Goal: Task Accomplishment & Management: Use online tool/utility

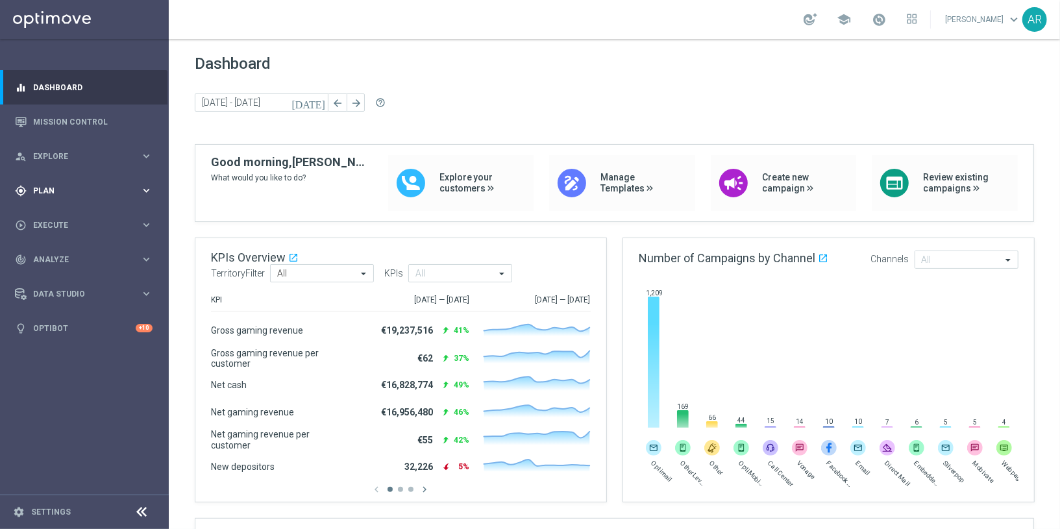
click at [52, 185] on div "gps_fixed Plan" at bounding box center [77, 191] width 125 height 12
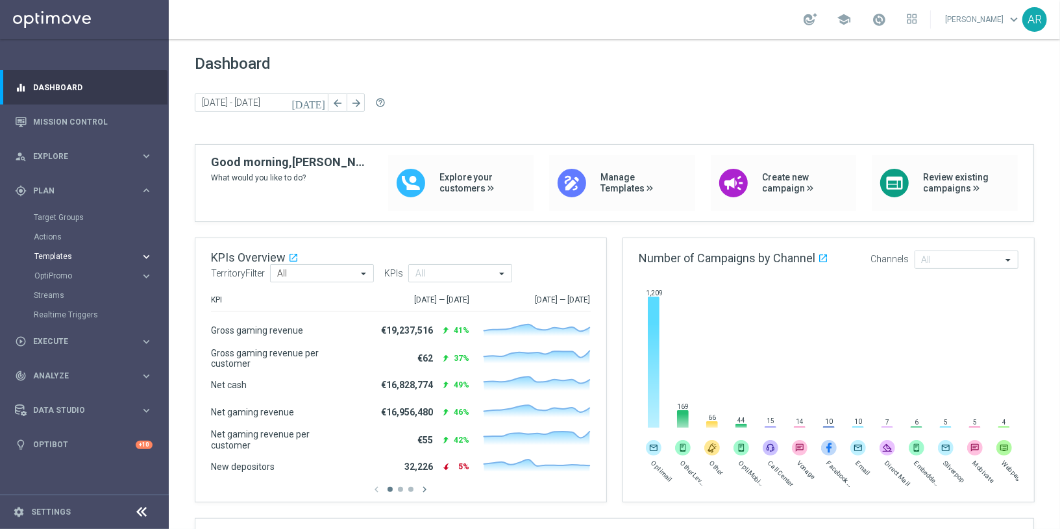
click at [63, 256] on span "Templates" at bounding box center [80, 256] width 93 height 8
click at [60, 277] on link "Optimail" at bounding box center [87, 276] width 95 height 10
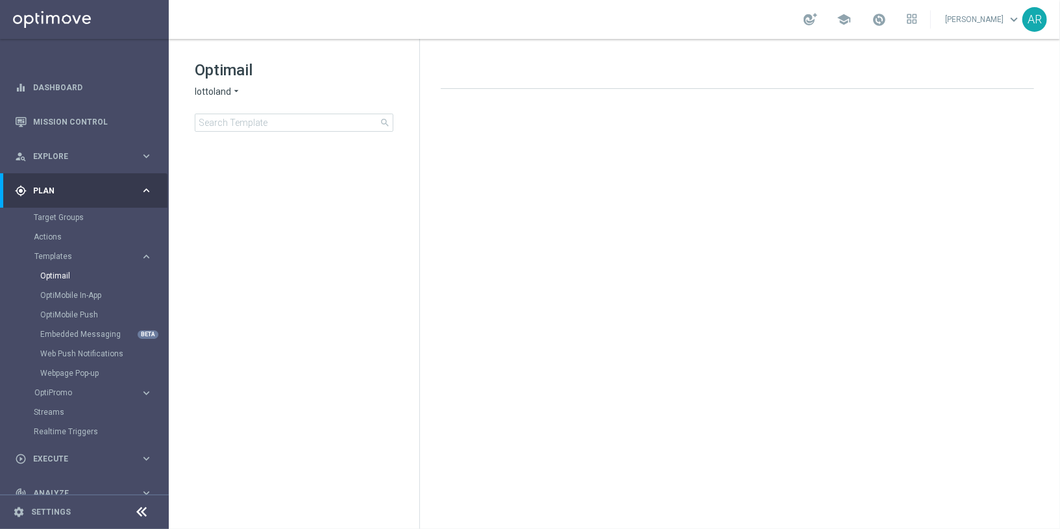
click at [223, 91] on span "lottoland" at bounding box center [213, 92] width 36 height 12
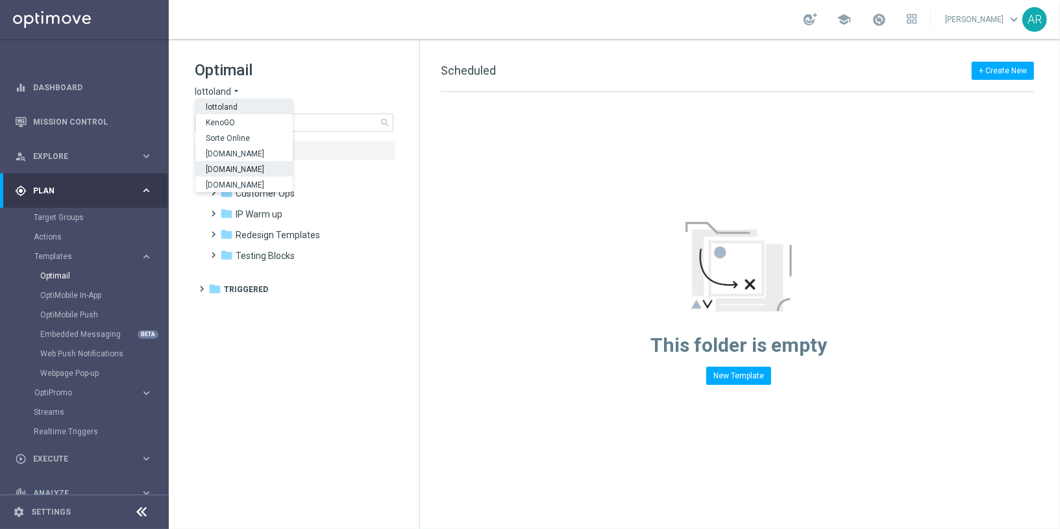
click at [0, 0] on span "Lottoland.bet.br" at bounding box center [0, 0] width 0 height 0
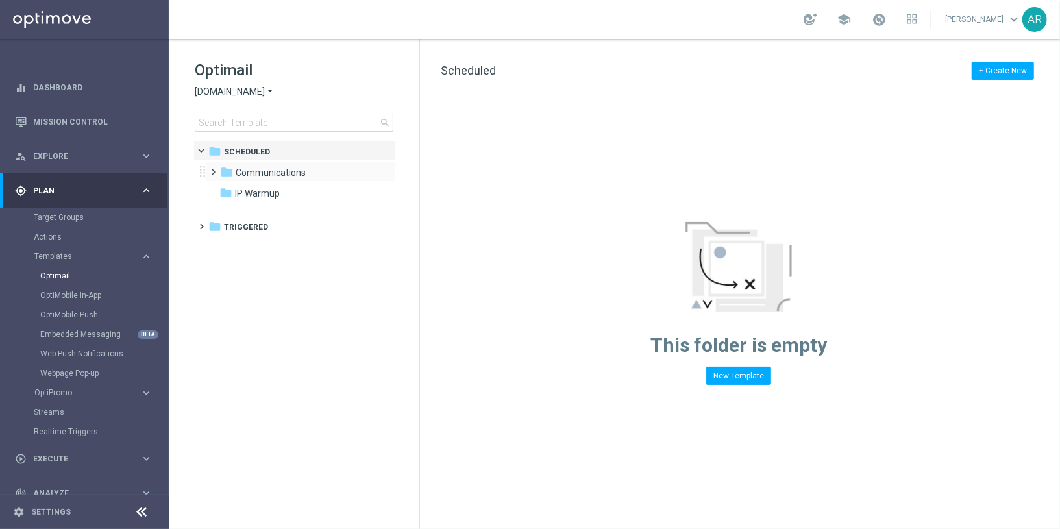
click at [214, 169] on span at bounding box center [211, 166] width 6 height 5
click at [273, 193] on div "folder NVIP" at bounding box center [302, 193] width 138 height 15
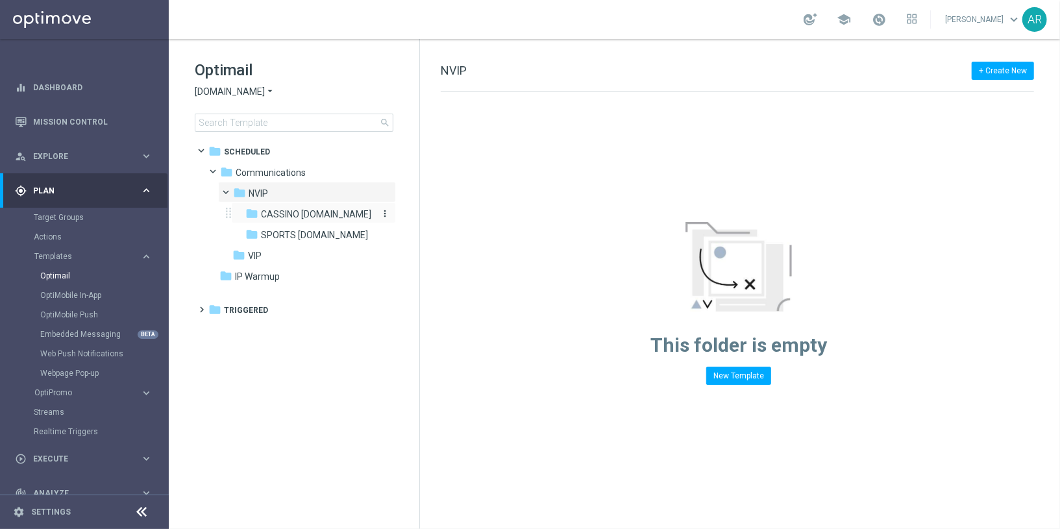
click at [301, 213] on span "CASSINO bet.br" at bounding box center [316, 214] width 110 height 12
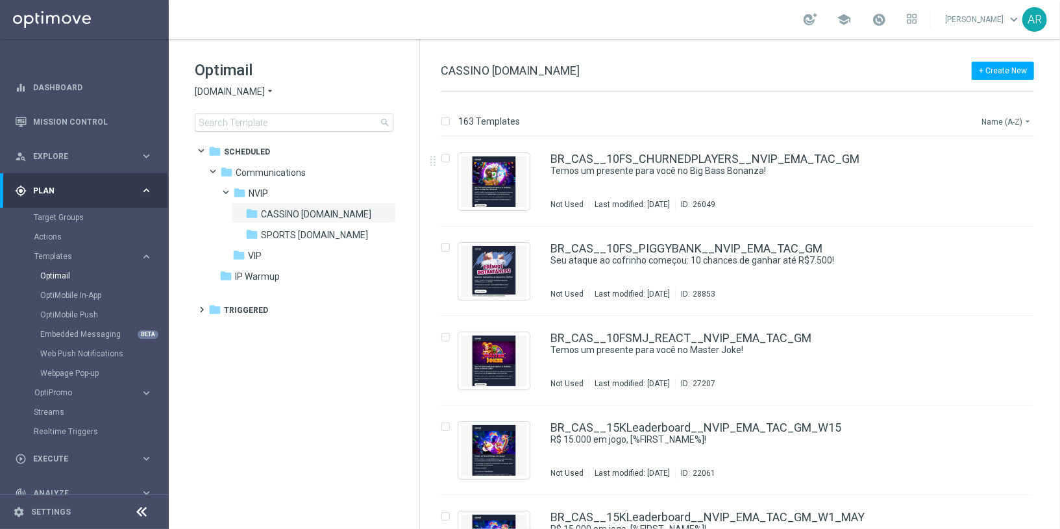
click at [1008, 120] on button "Name (A-Z) arrow_drop_down" at bounding box center [1007, 122] width 54 height 16
click at [1003, 175] on span "Date Modified (Newest)" at bounding box center [983, 179] width 87 height 9
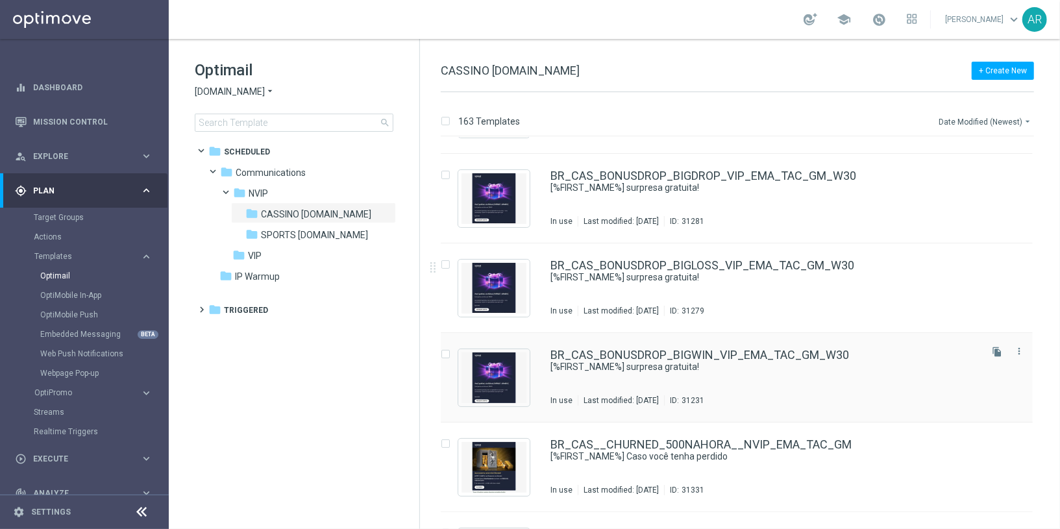
scroll to position [73, 0]
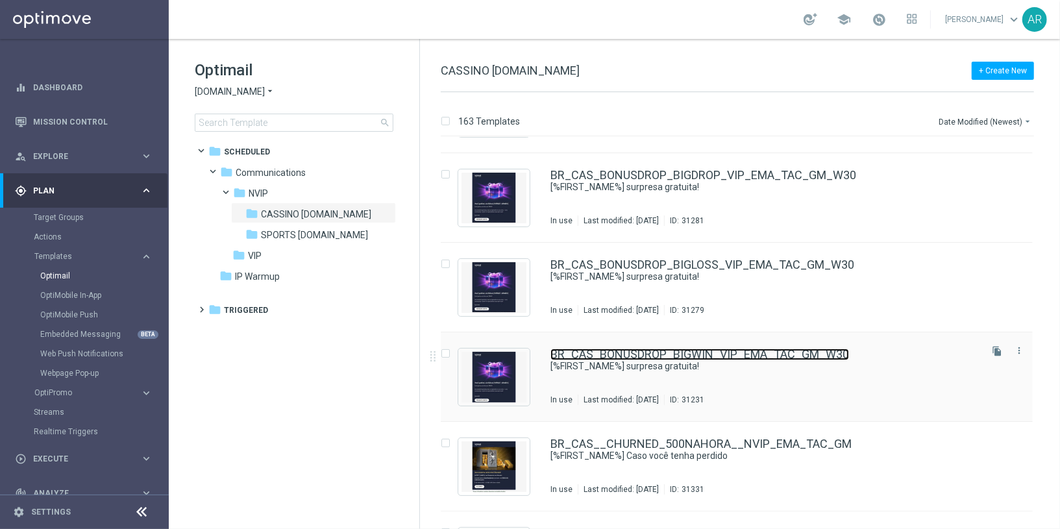
click at [707, 354] on link "BR_CAS_BONUSDROP_BIGWIN_VIP_EMA_TAC_GM_W30" at bounding box center [699, 354] width 298 height 12
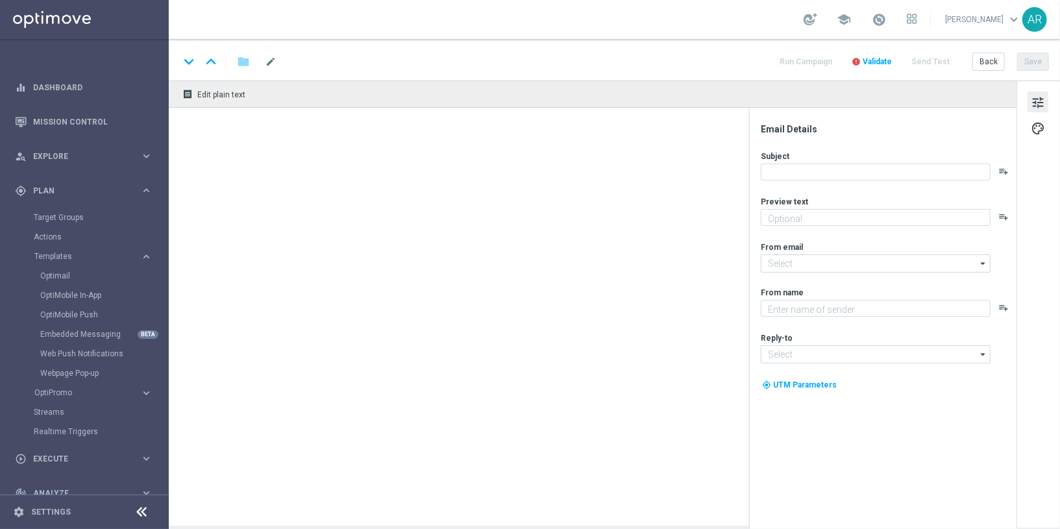
type textarea "Aproveite um R$100 por nossa conta!"
type input "mail@crm.lottoland.bet.br"
type textarea "Lottoland"
type input "contato@lottoland.bet.br"
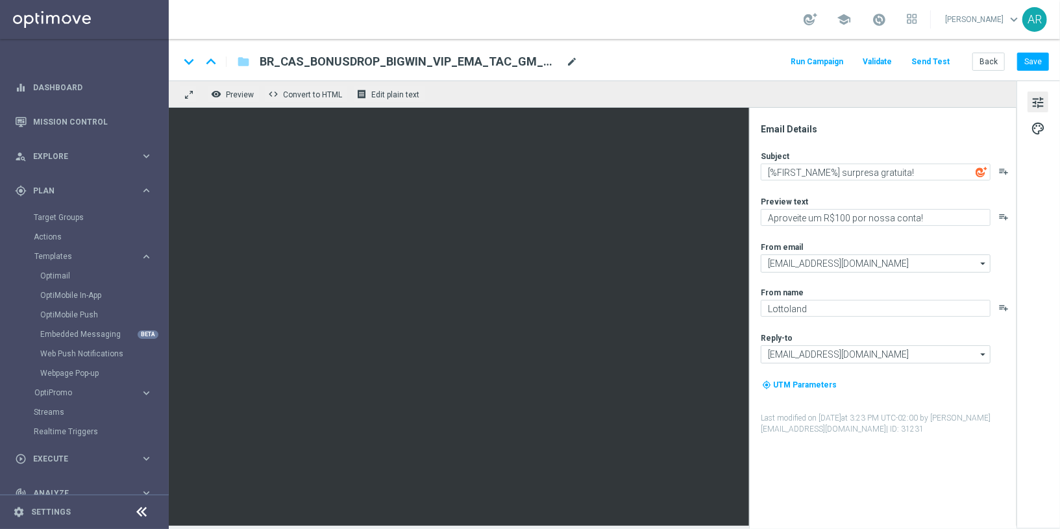
click at [568, 60] on span "mode_edit" at bounding box center [572, 62] width 12 height 12
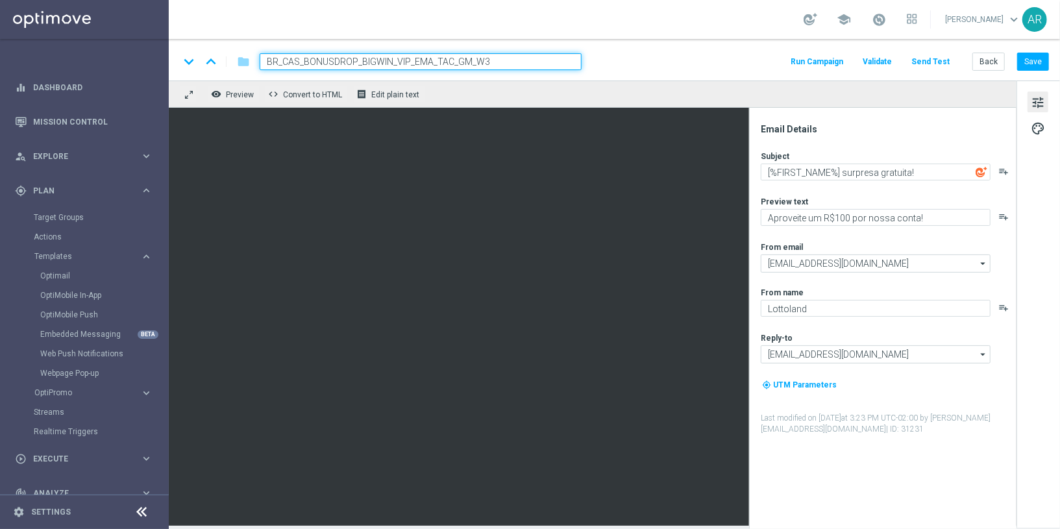
type input "BR_CAS_BONUSDROP_BIGWIN_VIP_EMA_TAC_GM_W30"
click at [660, 73] on div "keyboard_arrow_down keyboard_arrow_up folder BR_CAS_BONUSDROP_BIGWIN_VIP_EMA_TA…" at bounding box center [614, 60] width 891 height 42
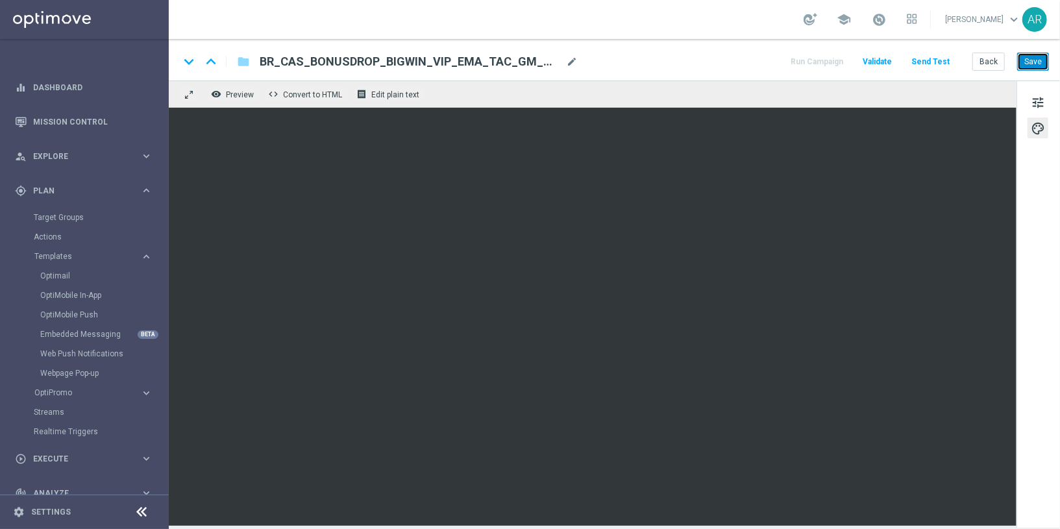
click at [1032, 62] on button "Save" at bounding box center [1033, 62] width 32 height 18
click at [245, 55] on icon "folder" at bounding box center [243, 62] width 13 height 16
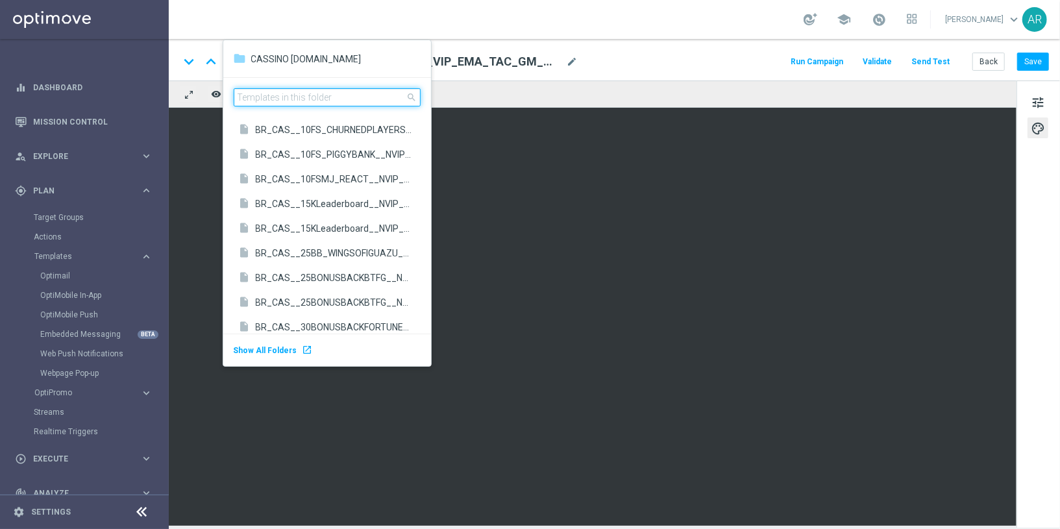
click at [307, 97] on input at bounding box center [327, 97] width 187 height 18
type input "bigl"
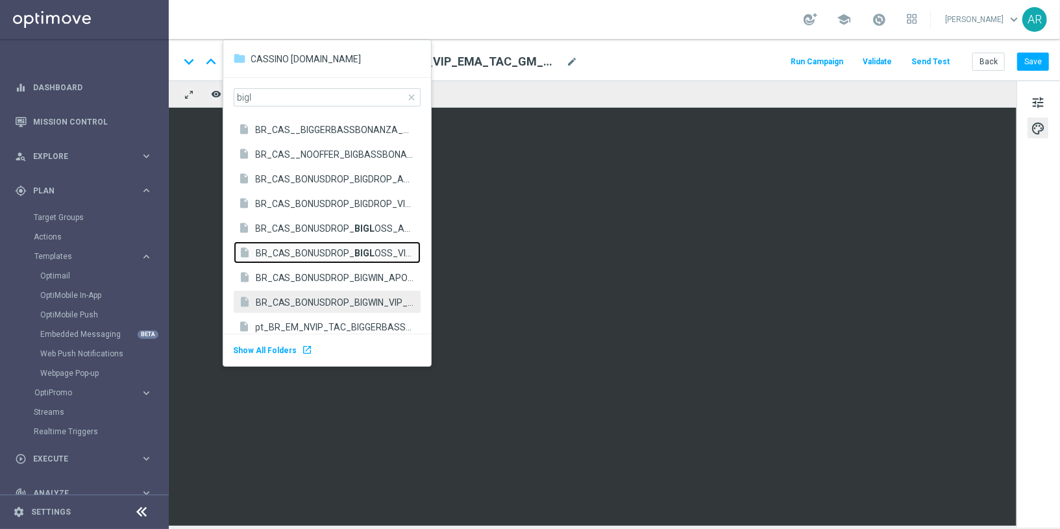
click at [355, 249] on b "BIGL" at bounding box center [365, 253] width 20 height 10
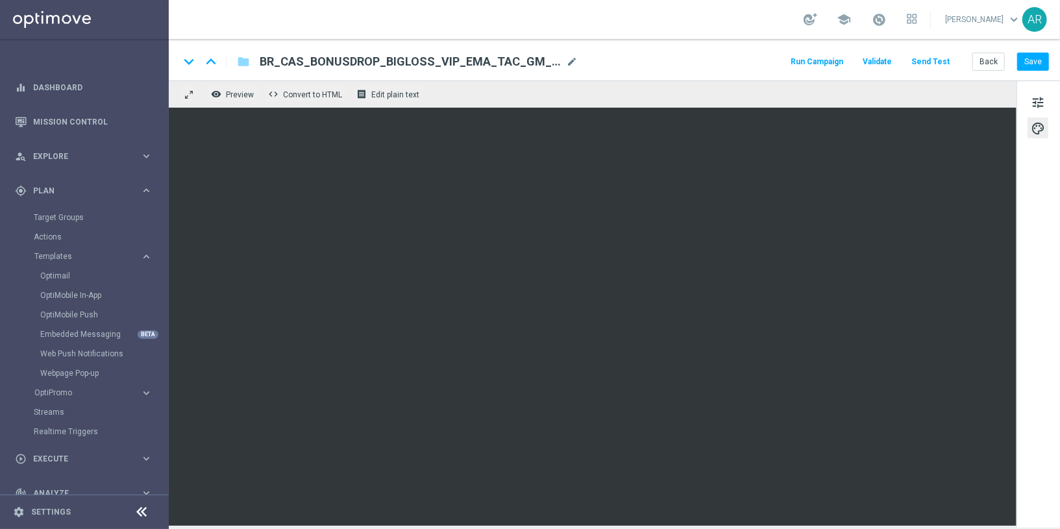
click at [616, 60] on div "keyboard_arrow_down keyboard_arrow_up folder BR_CAS_BONUSDROP_BIGLOSS_VIP_EMA_T…" at bounding box center [614, 61] width 870 height 17
click at [1041, 61] on button "Save" at bounding box center [1033, 62] width 32 height 18
click at [241, 60] on icon "folder" at bounding box center [243, 62] width 13 height 16
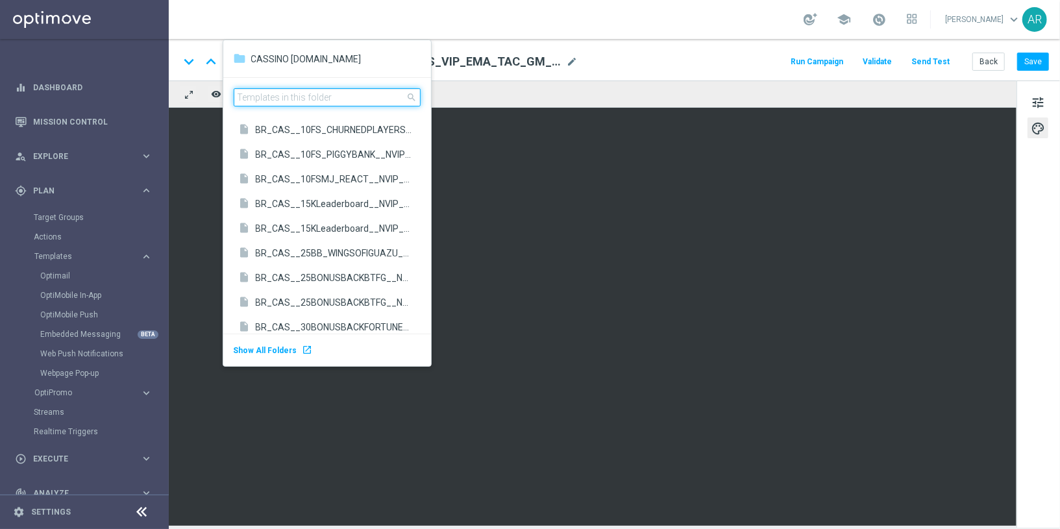
click at [286, 95] on input at bounding box center [327, 97] width 187 height 18
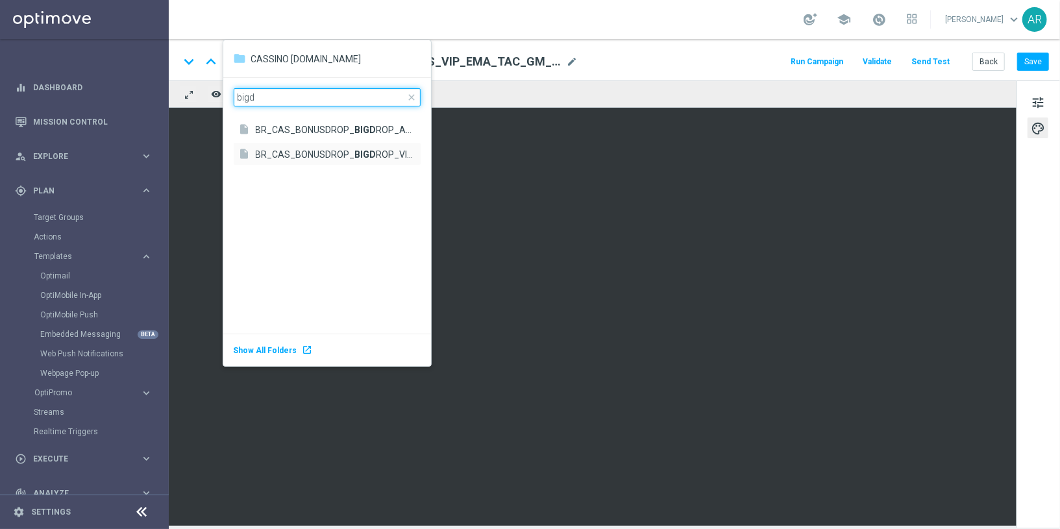
type input "bigd"
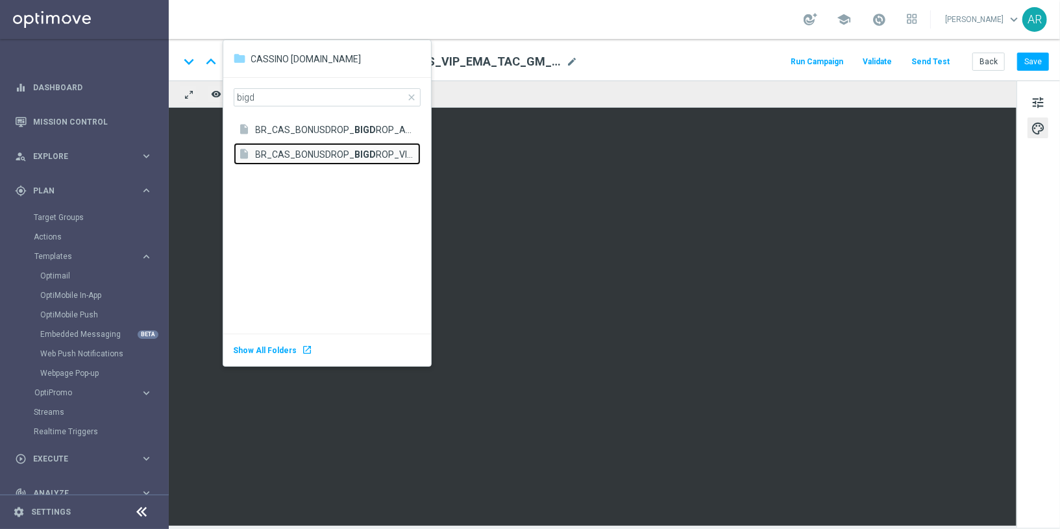
click at [331, 152] on span "BR_CAS_BONUSDROP_ BIGD ROP_VIP_EMA_TAC_GM_W30" at bounding box center [335, 154] width 158 height 12
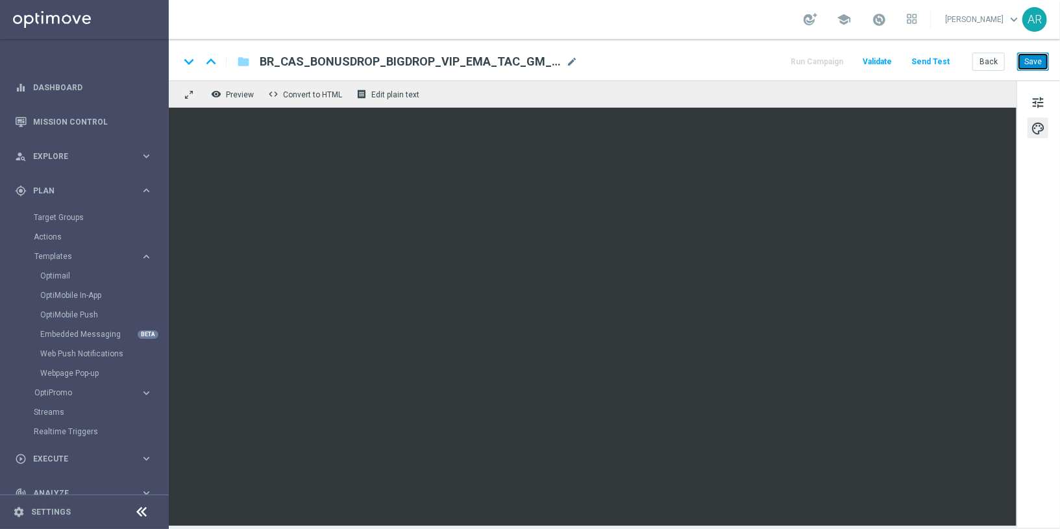
click at [1034, 60] on button "Save" at bounding box center [1033, 62] width 32 height 18
click at [70, 215] on link "Target Groups" at bounding box center [84, 217] width 101 height 10
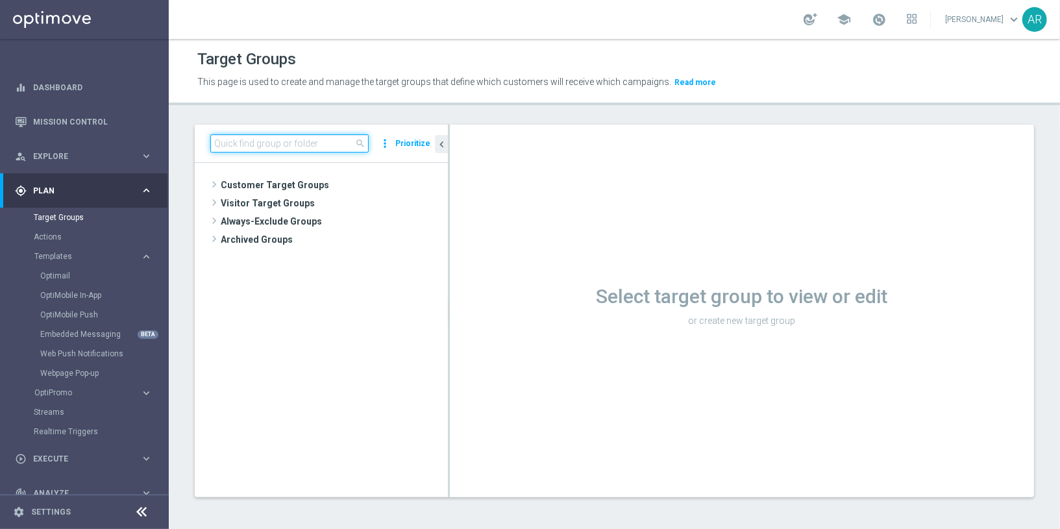
click at [317, 140] on input at bounding box center [289, 143] width 158 height 18
paste input "BR_CAS_VIP_HVC_PlayerIdentification_BigWin_TARGET"
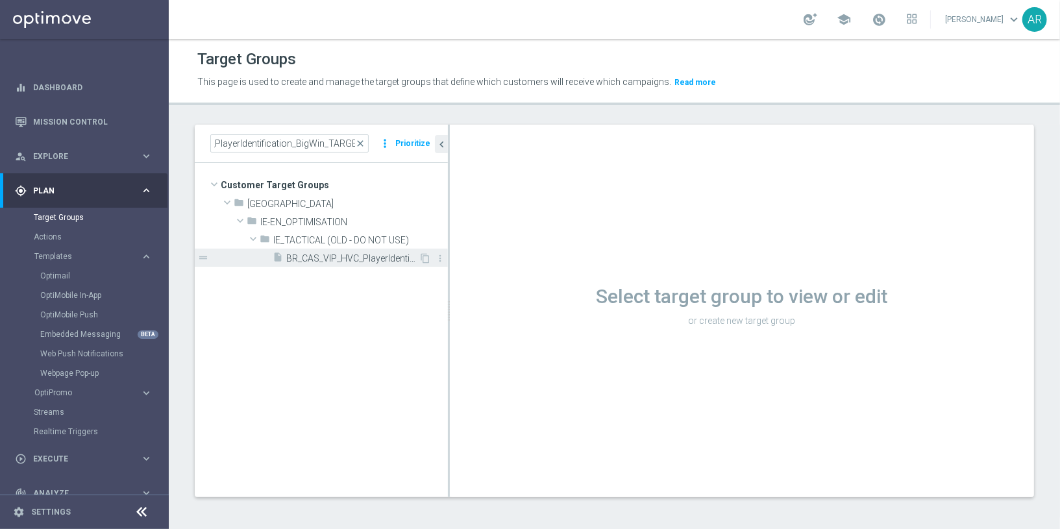
click at [363, 258] on span "BR_CAS_VIP_HVC_PlayerIdentification_BigWin_TARGET" at bounding box center [352, 258] width 132 height 11
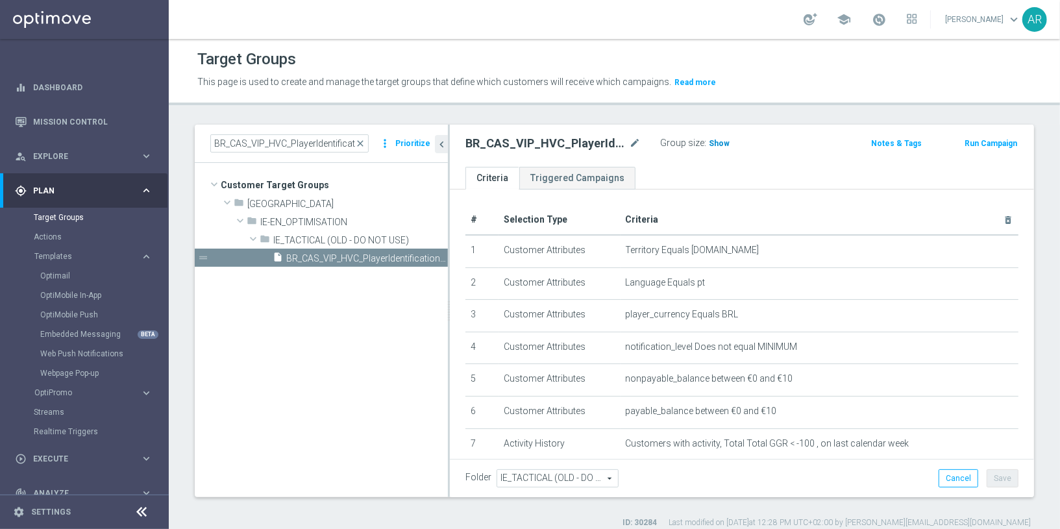
click at [715, 144] on span "Show" at bounding box center [719, 143] width 21 height 9
click at [714, 141] on span "19" at bounding box center [715, 145] width 12 height 12
click at [293, 144] on input "BR_CAS_VIP_HVC_PlayerIdentification_BigWin_TARGET" at bounding box center [289, 143] width 158 height 18
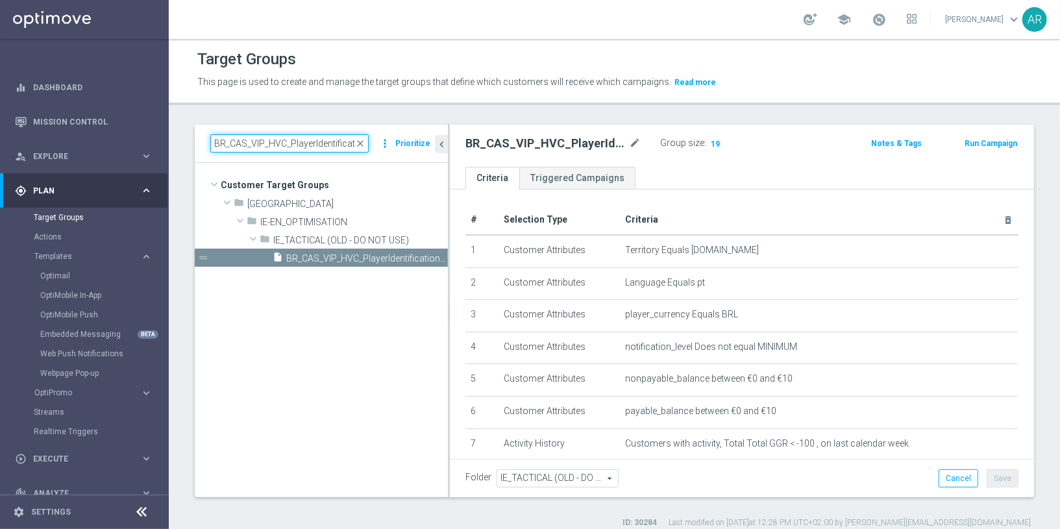
paste input "Loss_BigDeps"
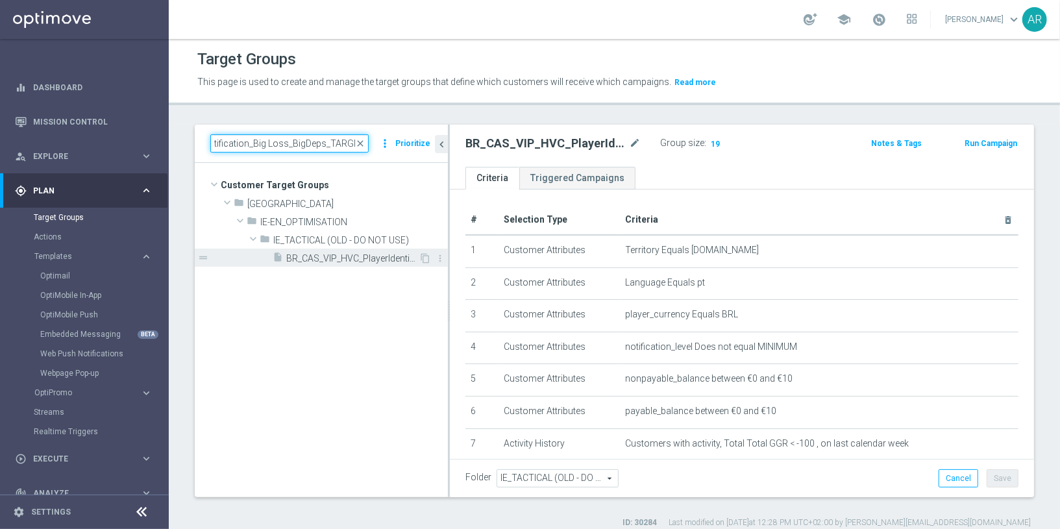
type input "BR_CAS_VIP_HVC_PlayerIdentification_Big Loss_BigDeps_TARGET"
click at [325, 257] on span "BR_CAS_VIP_HVC_PlayerIdentification_Big Loss_BigDeps_TARGET" at bounding box center [352, 258] width 132 height 11
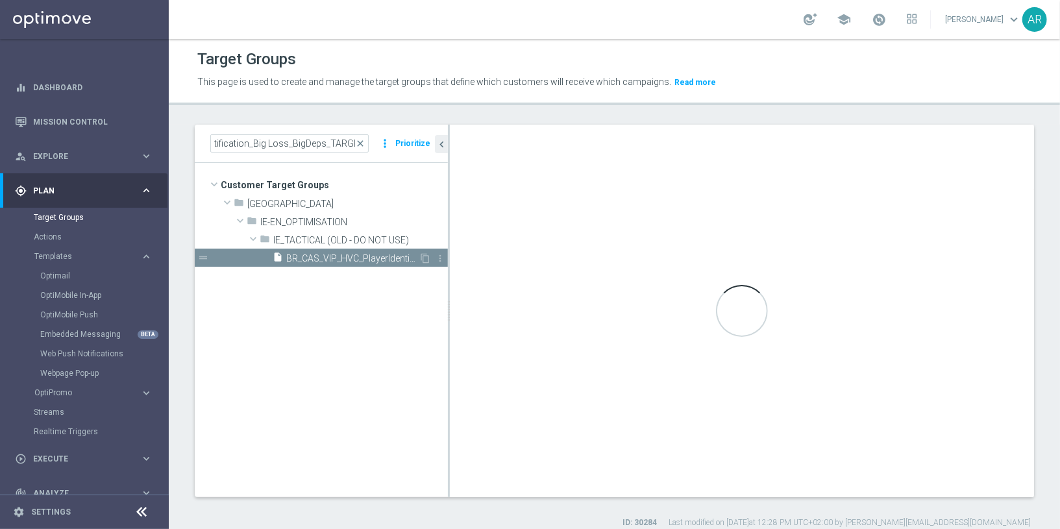
scroll to position [0, 0]
checkbox input "true"
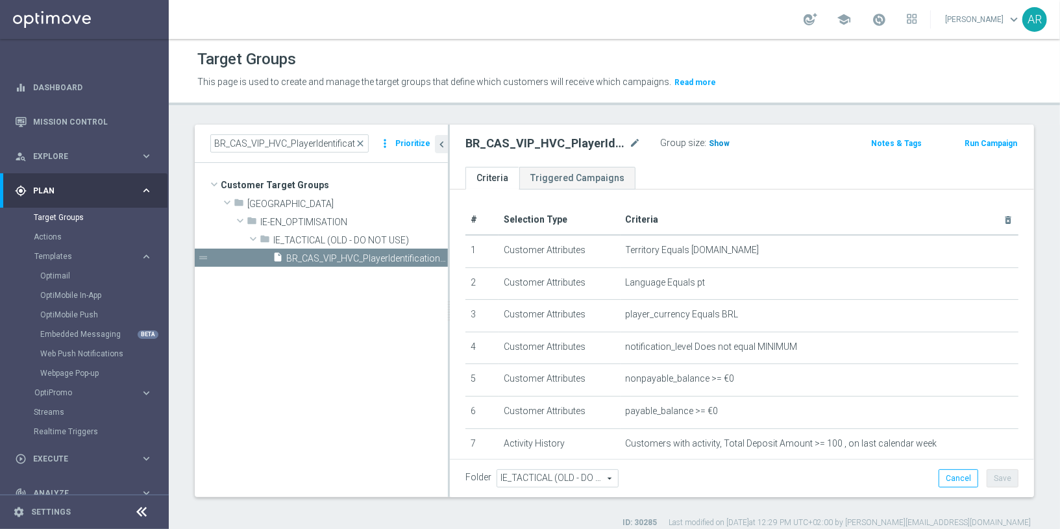
click at [711, 143] on span "Show" at bounding box center [719, 143] width 21 height 9
click at [712, 142] on span "93" at bounding box center [715, 145] width 12 height 12
click at [713, 140] on span "93" at bounding box center [715, 145] width 12 height 12
click at [276, 145] on input "BR_CAS_VIP_HVC_PlayerIdentification_Big Loss_BigDeps_TARGET" at bounding box center [289, 143] width 158 height 18
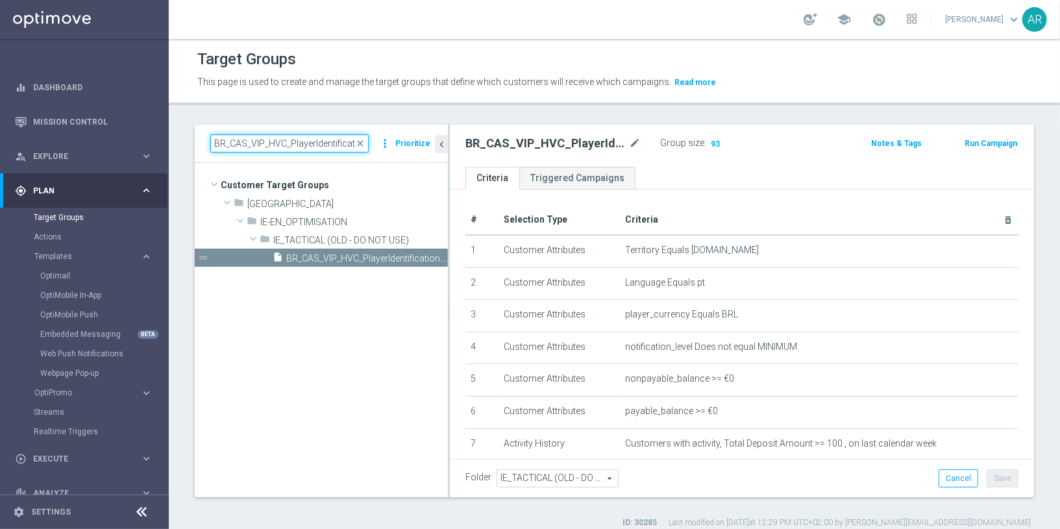
click at [276, 145] on input "BR_CAS_VIP_HVC_PlayerIdentification_Big Loss_BigDeps_TARGET" at bounding box center [289, 143] width 158 height 18
paste input "Drop"
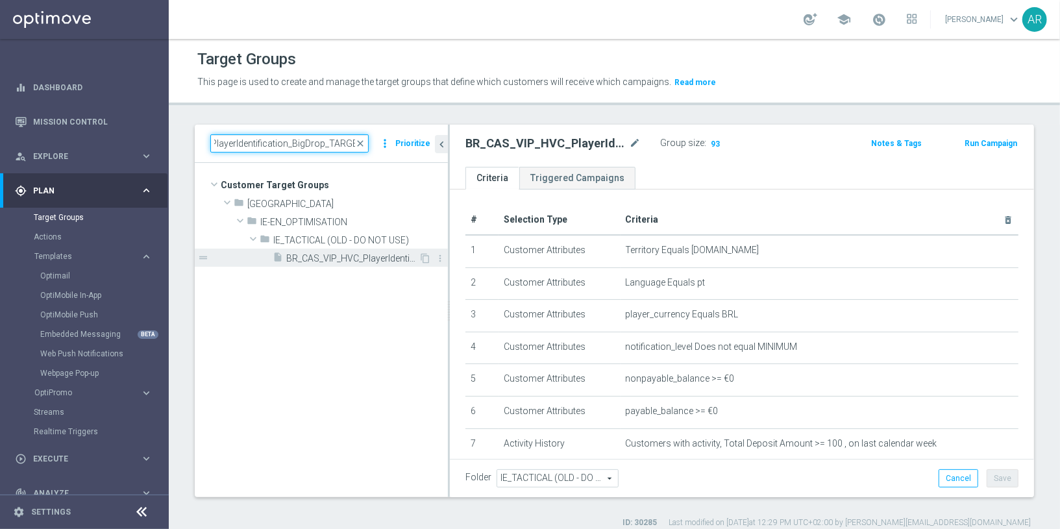
type input "BR_CAS_VIP_HVC_PlayerIdentification_BigDrop_TARGET"
click at [348, 251] on div "insert_drive_file BR_CAS_VIP_HVC_PlayerIdentification_BigDrop_TARGET" at bounding box center [346, 258] width 146 height 18
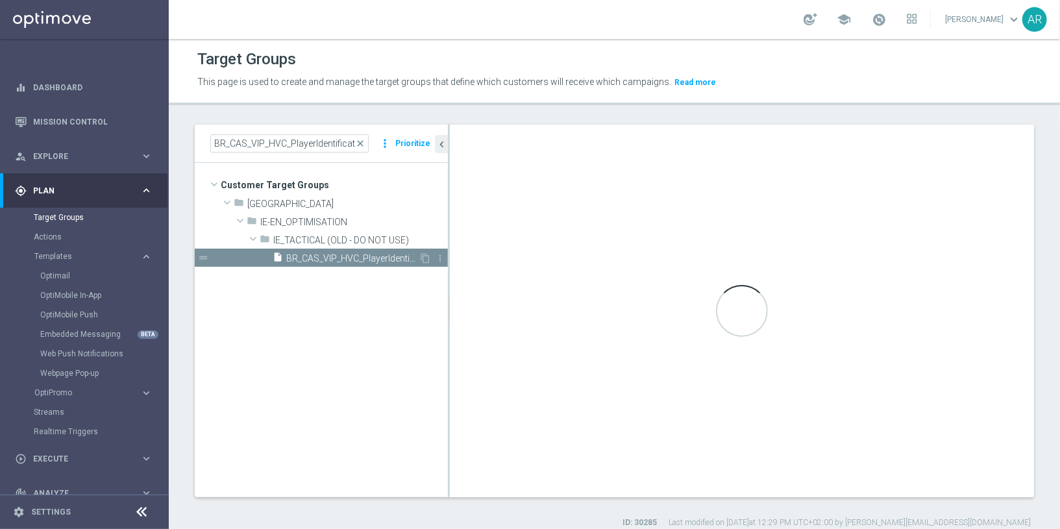
checkbox input "false"
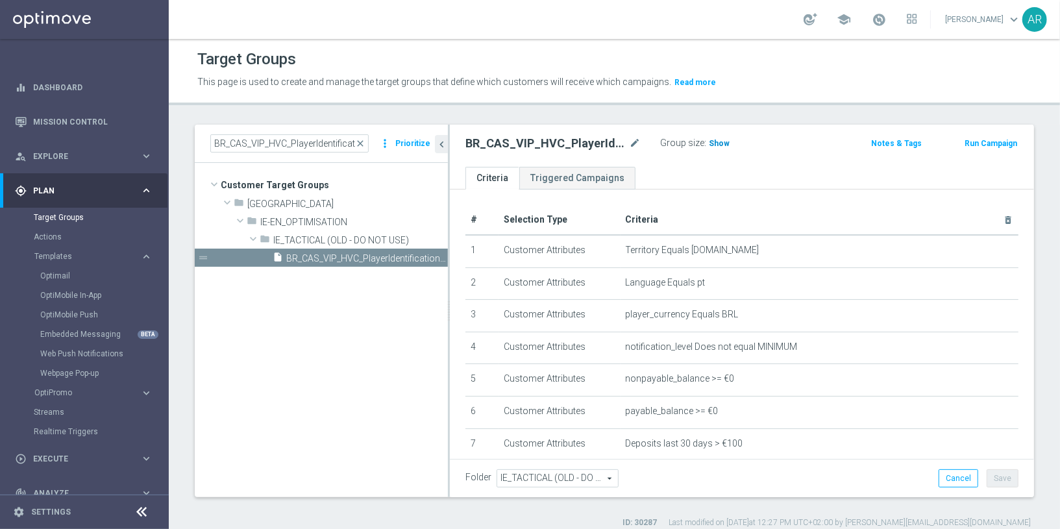
click at [716, 143] on span "Show" at bounding box center [719, 143] width 21 height 9
click at [709, 145] on span "57" at bounding box center [715, 145] width 12 height 12
click at [714, 142] on span "57" at bounding box center [715, 145] width 12 height 12
click at [144, 257] on icon "keyboard_arrow_right" at bounding box center [146, 256] width 12 height 12
click at [57, 343] on span "Execute" at bounding box center [86, 342] width 107 height 8
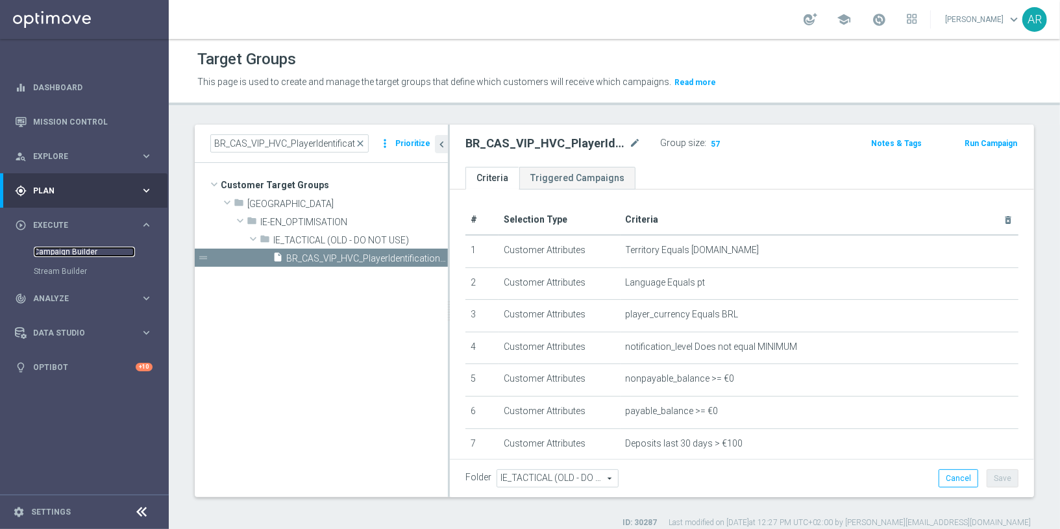
click at [80, 252] on link "Campaign Builder" at bounding box center [84, 252] width 101 height 10
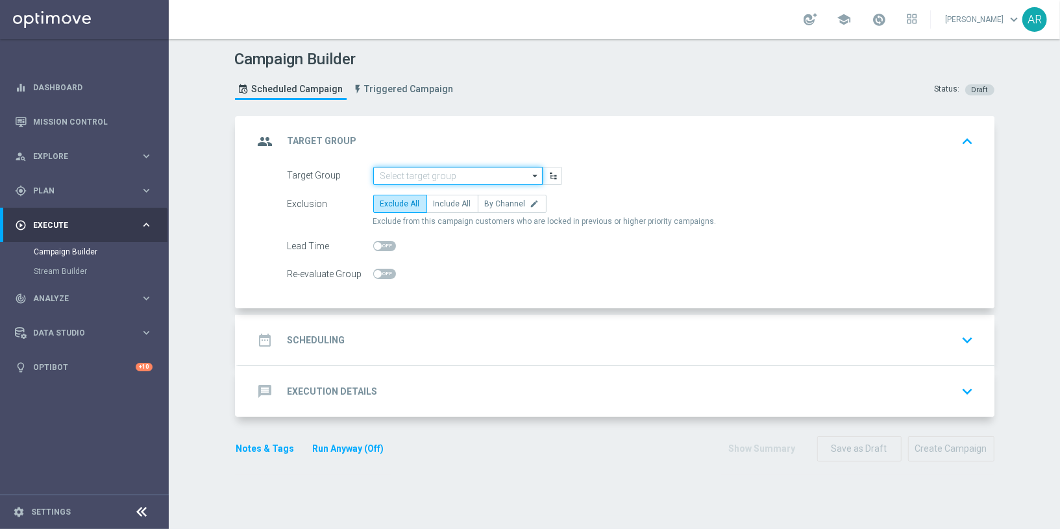
click at [427, 176] on input at bounding box center [457, 176] width 169 height 18
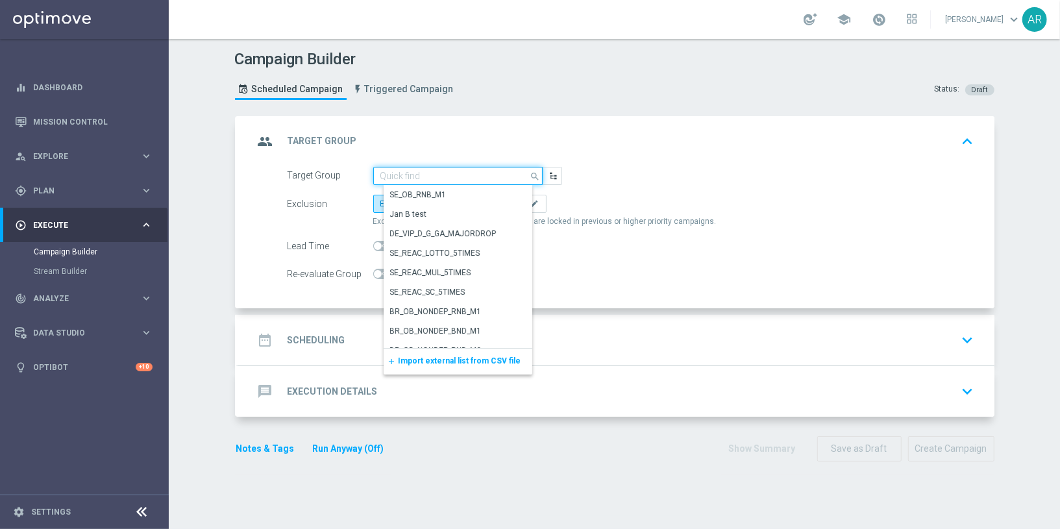
paste input "BR_CAS_VIP_HVC_PlayerIdentification_BigWin_TARGET"
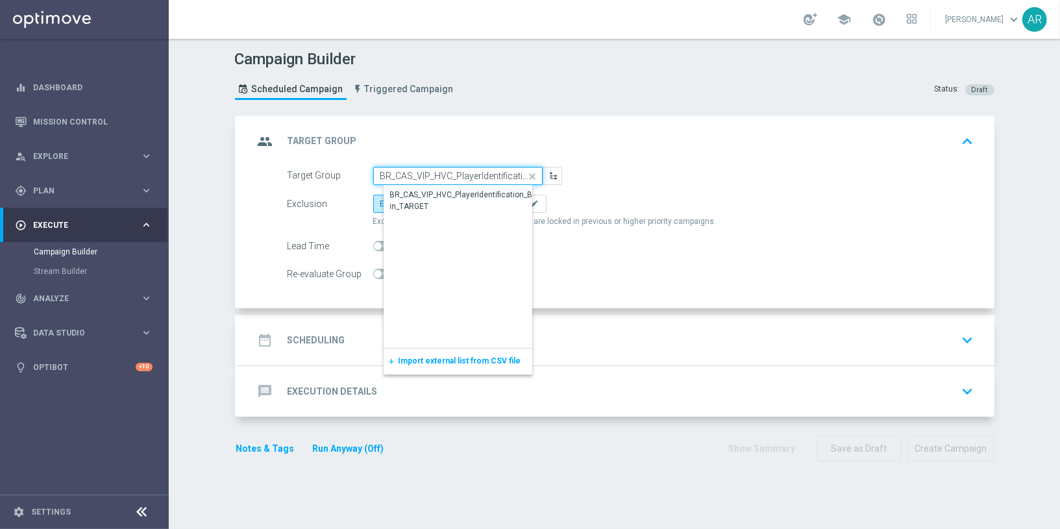
scroll to position [0, 71]
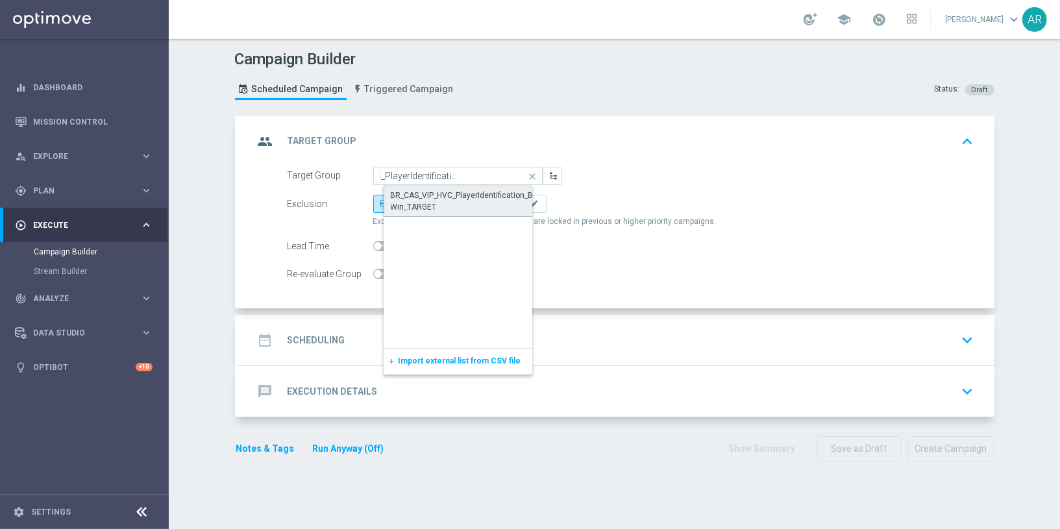
click at [459, 195] on div "BR_CAS_VIP_HVC_PlayerIdentification_BigWin_TARGET" at bounding box center [468, 200] width 155 height 23
type input "BR_CAS_VIP_HVC_PlayerIdentification_BigWin_TARGET"
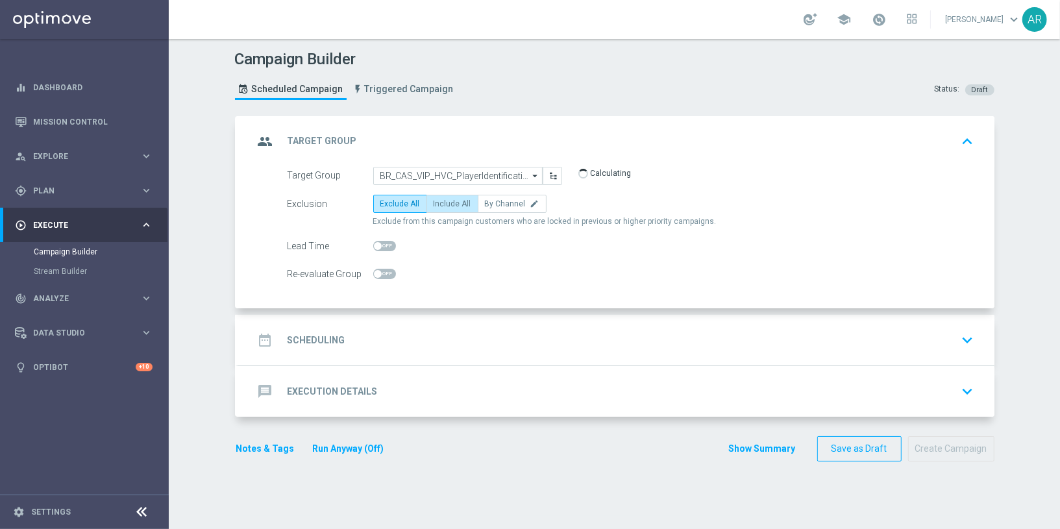
click at [453, 199] on span "Include All" at bounding box center [452, 203] width 38 height 9
click at [442, 202] on input "Include All" at bounding box center [437, 206] width 8 height 8
radio input "true"
click at [379, 350] on div "date_range Scheduling keyboard_arrow_down" at bounding box center [616, 340] width 725 height 25
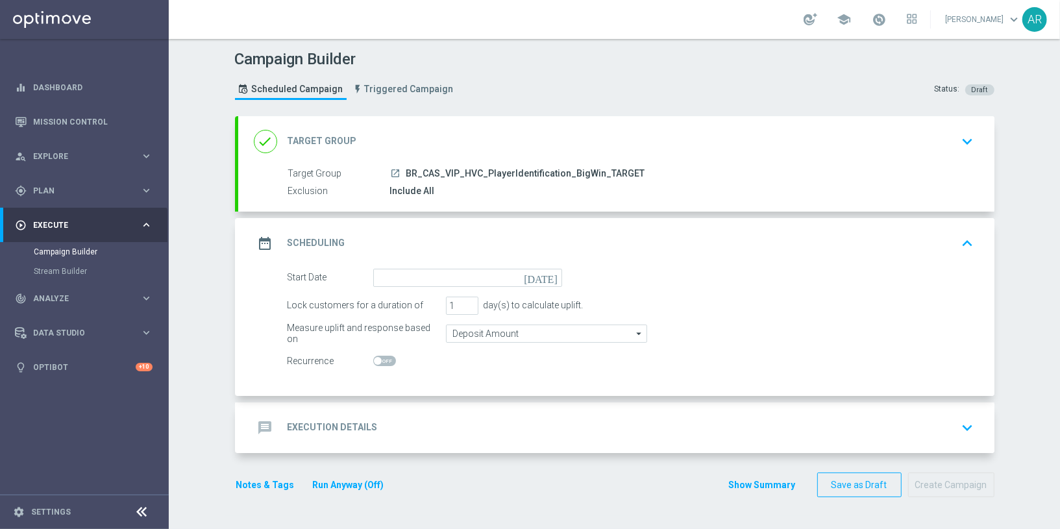
click at [553, 276] on icon "today" at bounding box center [543, 276] width 38 height 14
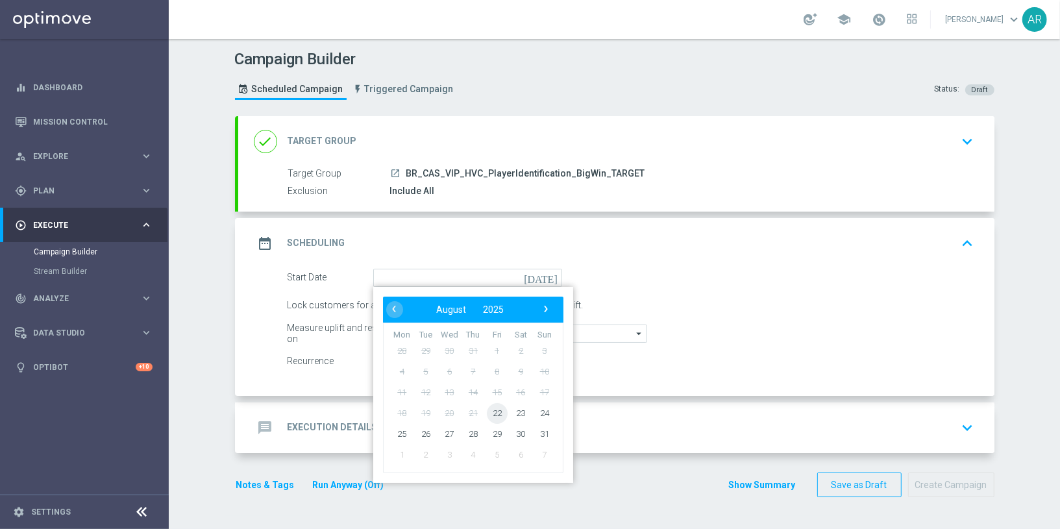
click at [495, 409] on span "22" at bounding box center [496, 412] width 21 height 21
type input "22 Aug 2025"
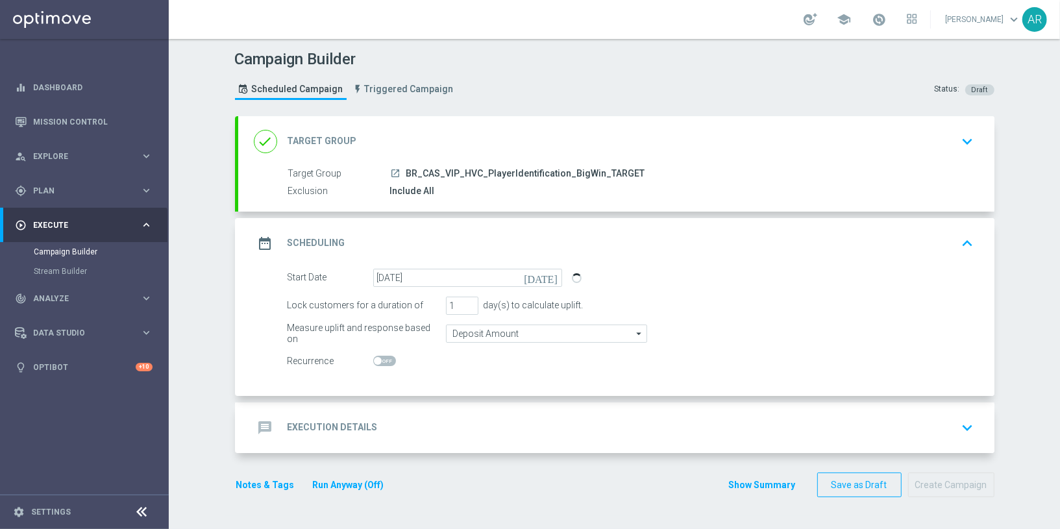
click at [405, 420] on div "message Execution Details keyboard_arrow_down" at bounding box center [616, 427] width 725 height 25
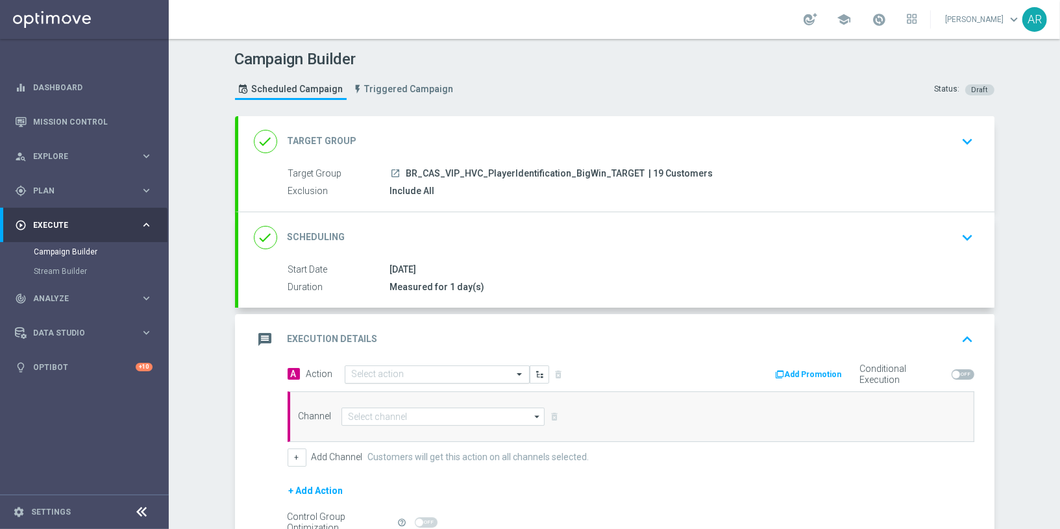
click at [395, 373] on input "text" at bounding box center [424, 374] width 145 height 11
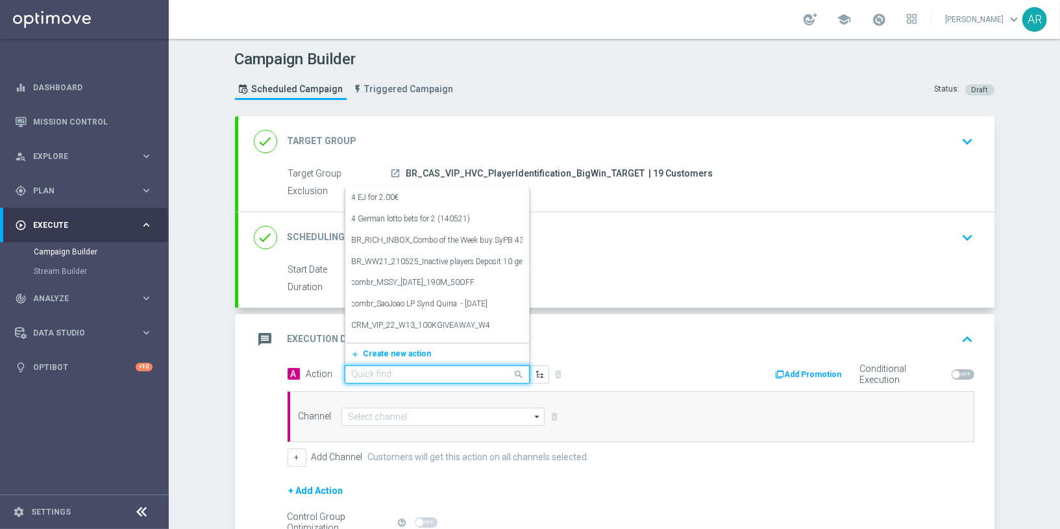
paste input "BR_CAS_BONUSDROP_BIGWIN_VIP_EMA_TAC_GM_W30"
type input "BR_CAS_BONUSDROP_BIGWIN_VIP_EMA_TAC_GM_W30"
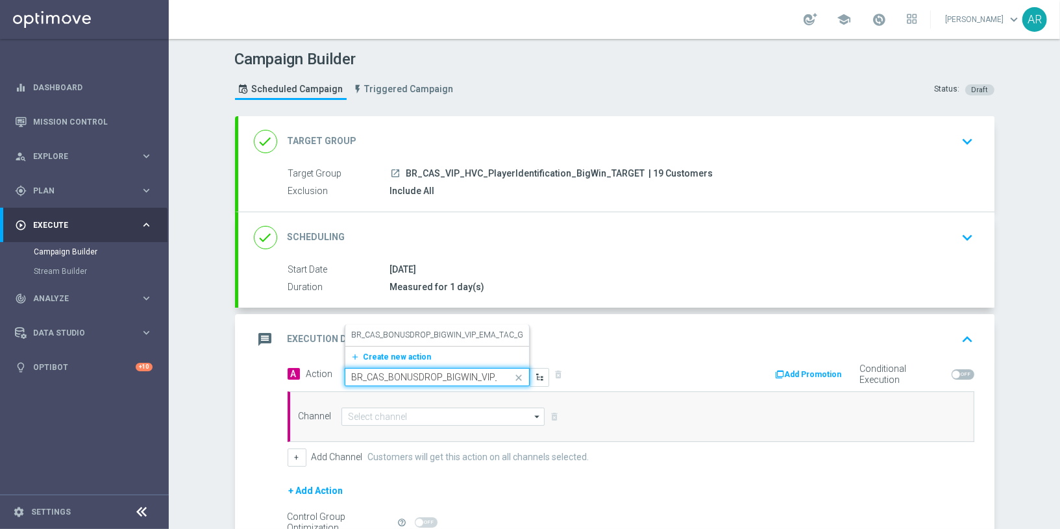
scroll to position [0, 80]
click at [435, 335] on label "BR_CAS_BONUSDROP_BIGWIN_VIP_EMA_TAC_GM_W30" at bounding box center [451, 335] width 199 height 11
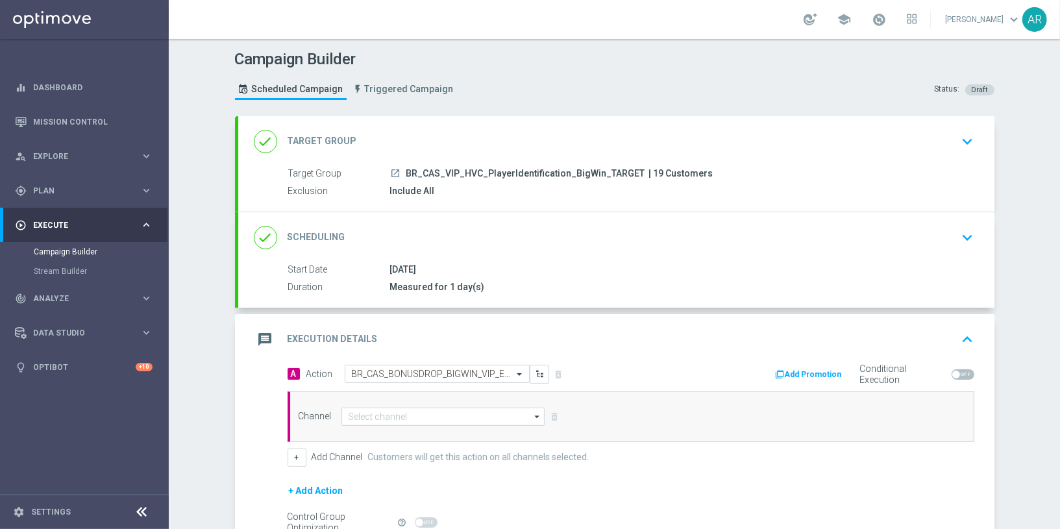
scroll to position [0, 0]
click at [422, 412] on input at bounding box center [443, 417] width 204 height 18
click at [411, 468] on div "Optimail" at bounding box center [449, 474] width 194 height 18
type input "Optimail"
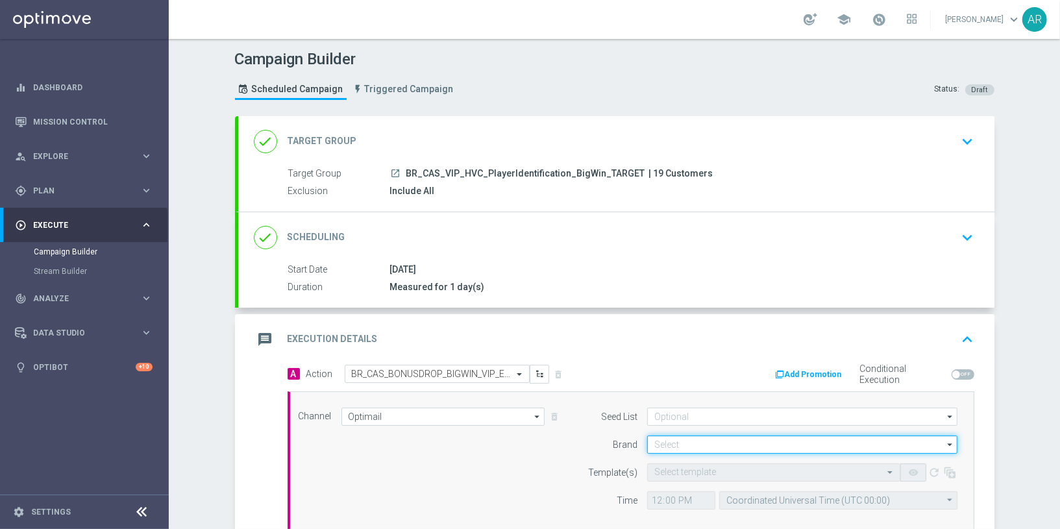
click at [691, 444] on input at bounding box center [802, 444] width 310 height 18
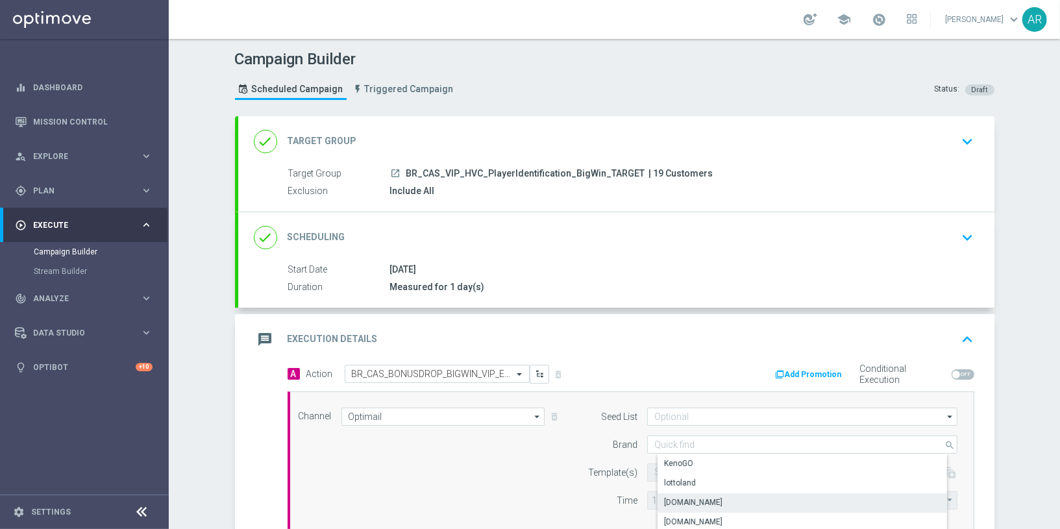
click at [741, 499] on div "Lottoland.bet.br" at bounding box center [812, 502] width 311 height 18
type input "Lottoland.bet.br"
click at [684, 468] on input "text" at bounding box center [760, 472] width 213 height 11
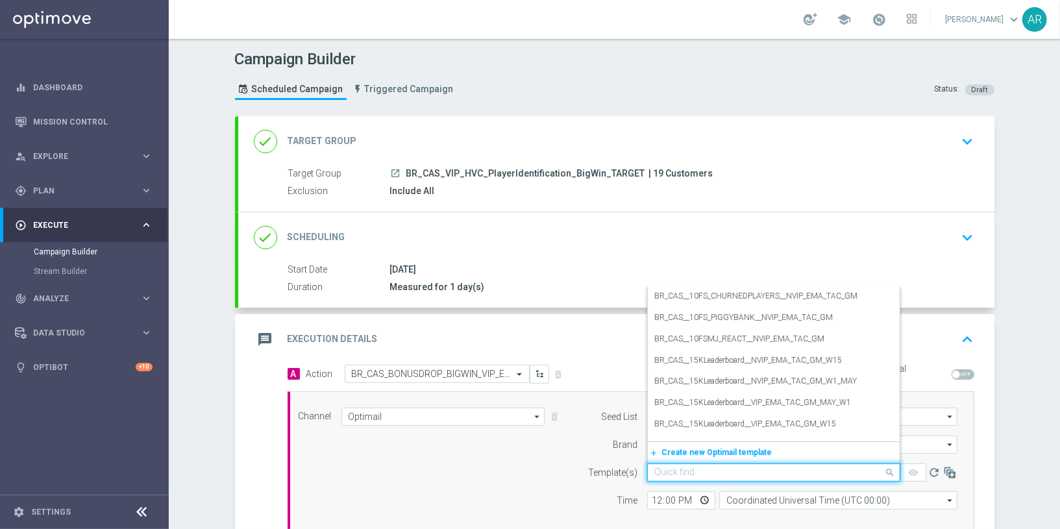
paste input "BR_CAS_BONUSDROP_BIGWIN_VIP_EMA_TAC_GM_W30"
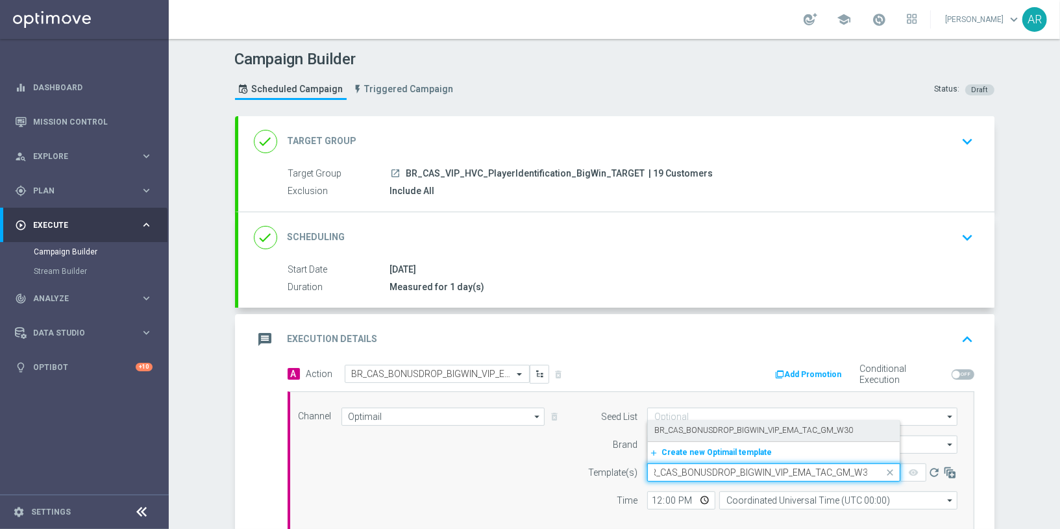
click at [738, 425] on label "BR_CAS_BONUSDROP_BIGWIN_VIP_EMA_TAC_GM_W30" at bounding box center [753, 430] width 199 height 11
type input "BR_CAS_BONUSDROP_BIGWIN_VIP_EMA_TAC_GM_W30"
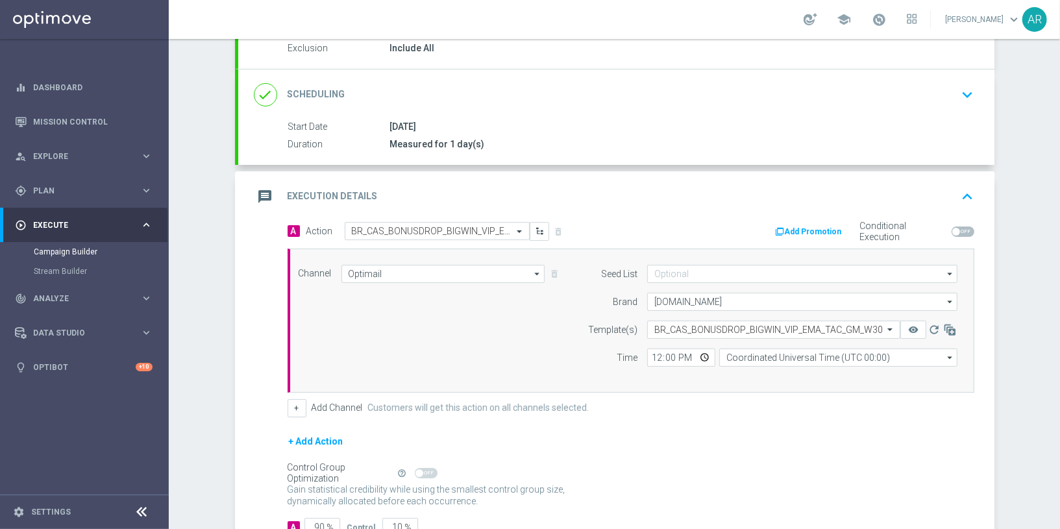
scroll to position [150, 0]
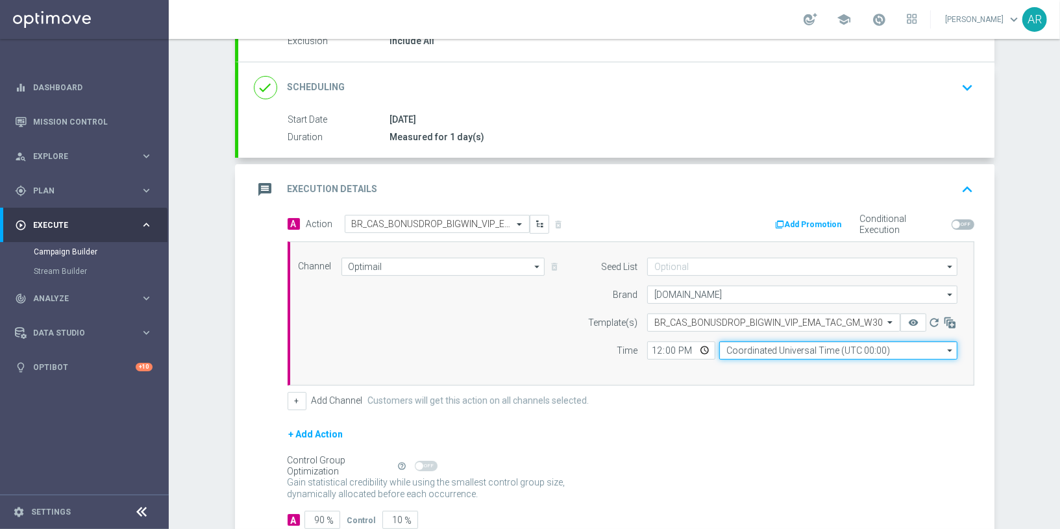
click at [744, 348] on input "Coordinated Universal Time (UTC 00:00)" at bounding box center [838, 350] width 238 height 18
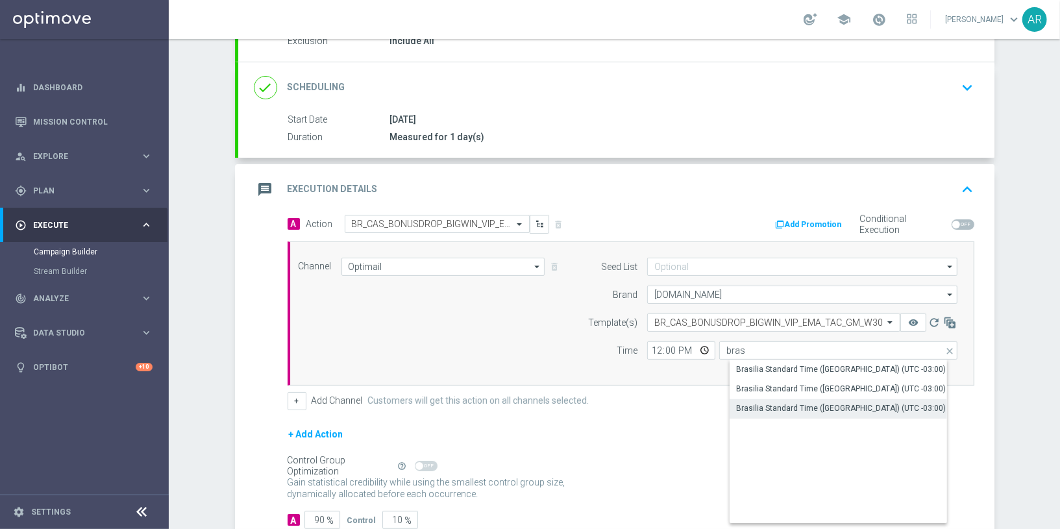
click at [821, 402] on div "Brasilia Standard Time (Sao Paulo) (UTC -03:00)" at bounding box center [841, 408] width 210 height 12
type input "Brasilia Standard Time (Sao Paulo) (UTC -03:00)"
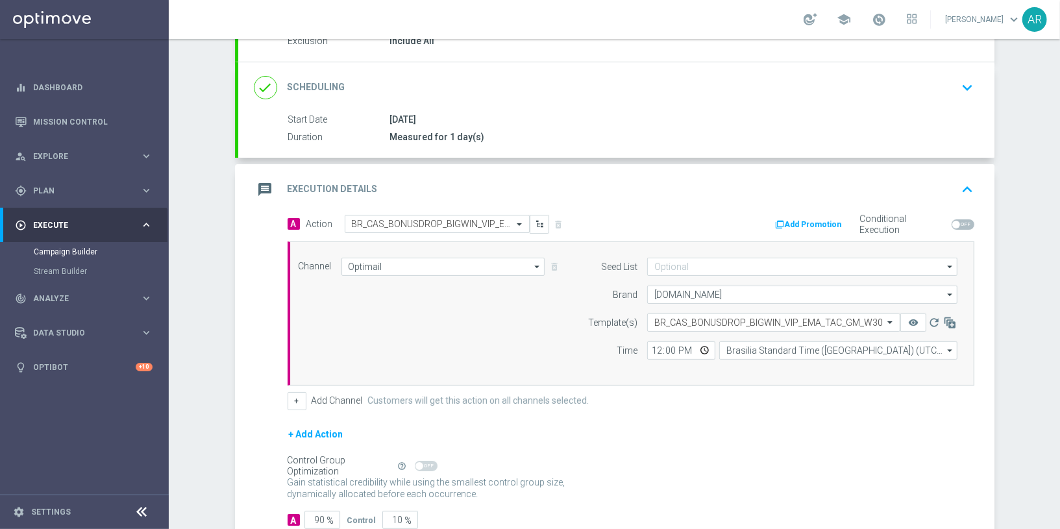
click at [666, 435] on div "+ Add Action" at bounding box center [630, 442] width 687 height 32
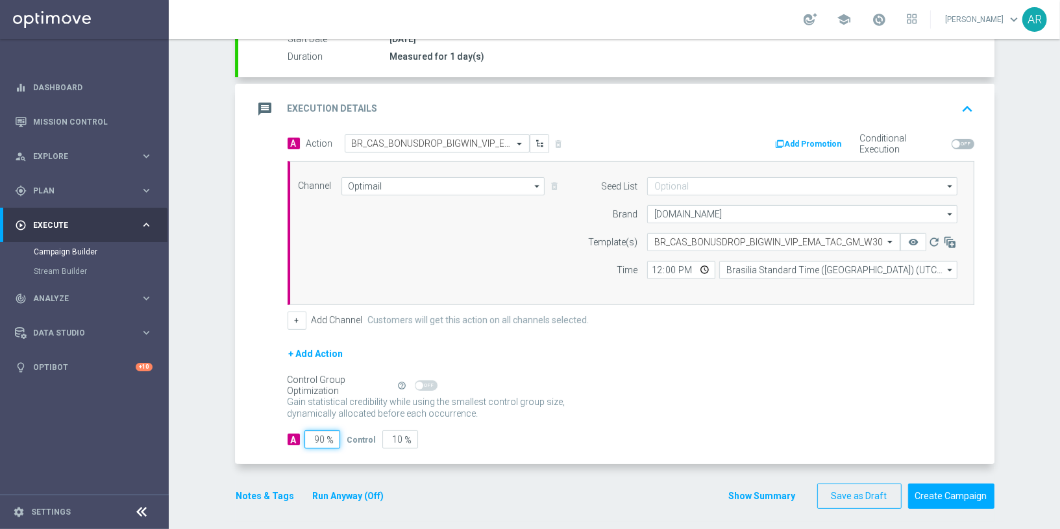
click at [320, 434] on input "90" at bounding box center [322, 439] width 36 height 18
type input "1"
type input "99"
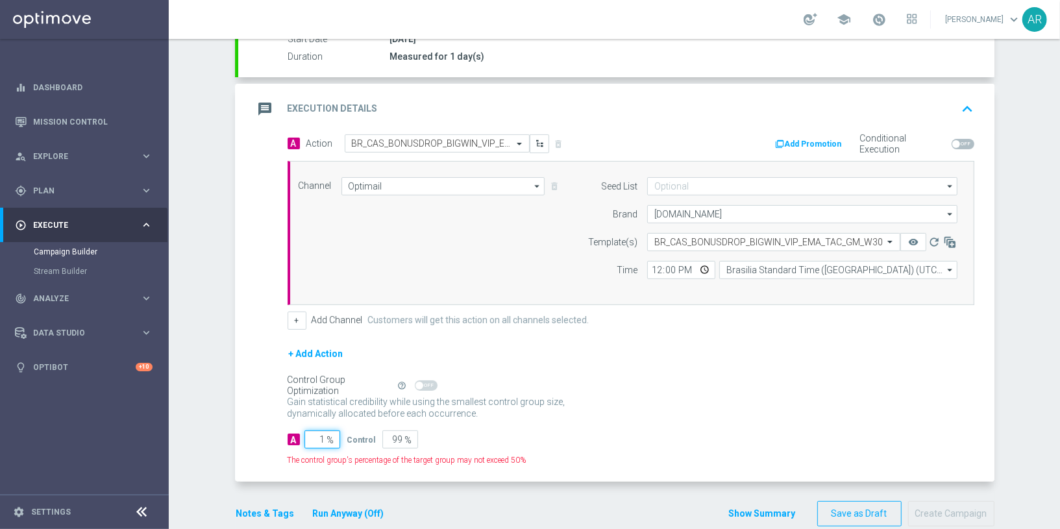
type input "10"
type input "90"
type input "100"
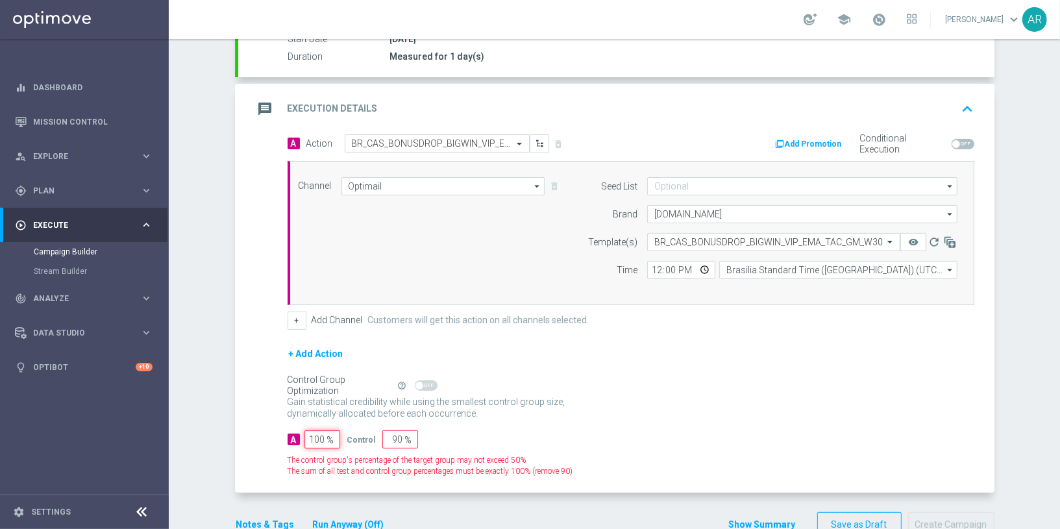
type input "0"
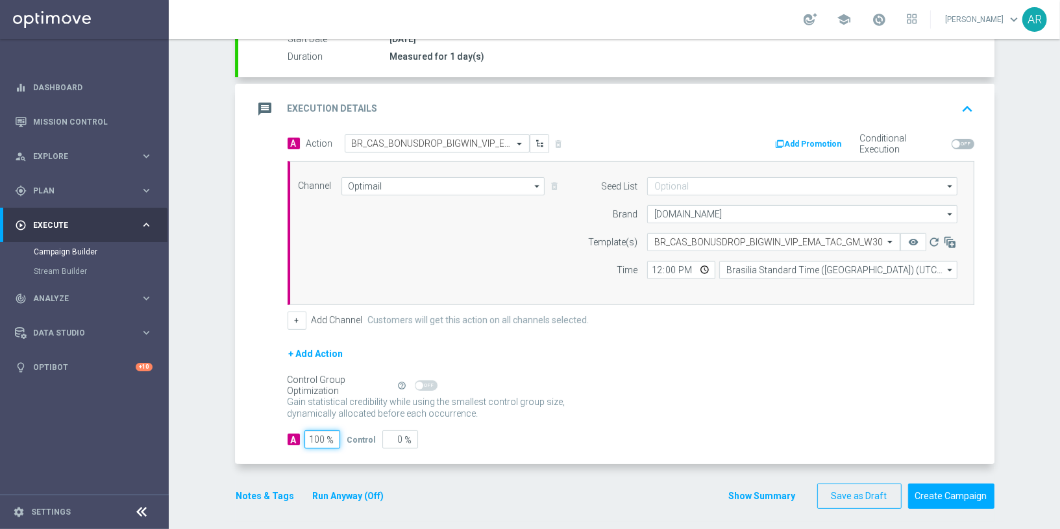
type input "100"
click at [646, 432] on div "A 100 % Control 0 %" at bounding box center [630, 439] width 687 height 18
click at [945, 491] on button "Create Campaign" at bounding box center [951, 495] width 86 height 25
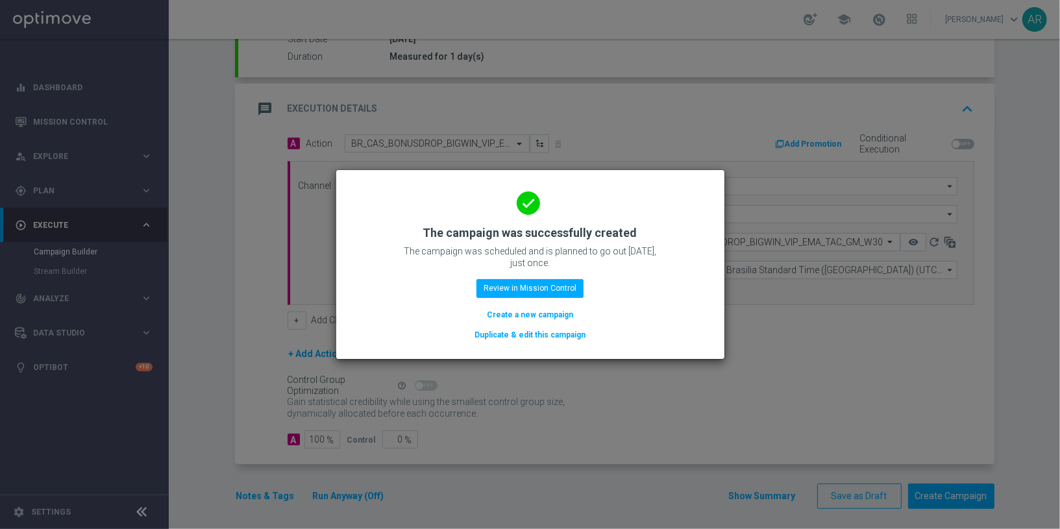
click at [520, 316] on button "Create a new campaign" at bounding box center [529, 315] width 89 height 14
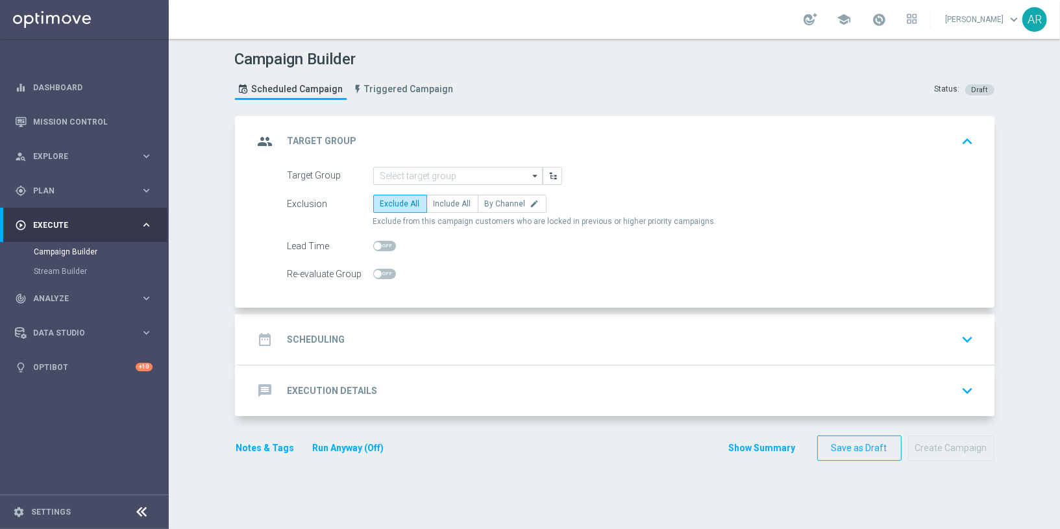
scroll to position [0, 0]
click at [420, 167] on input at bounding box center [457, 176] width 169 height 18
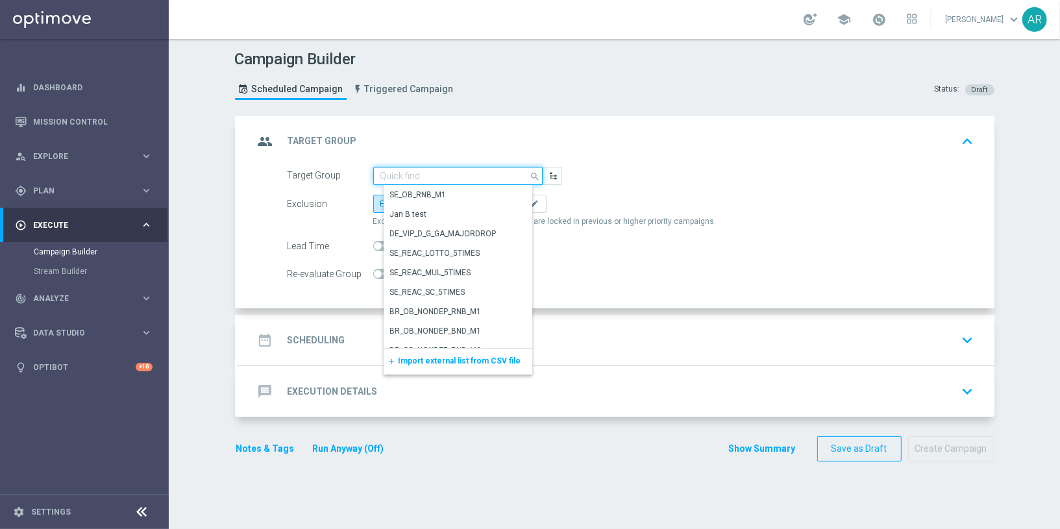
paste input "BR_CAS_VIP_HVC_PlayerIdentification_Big Loss_BigDeps_TARGET"
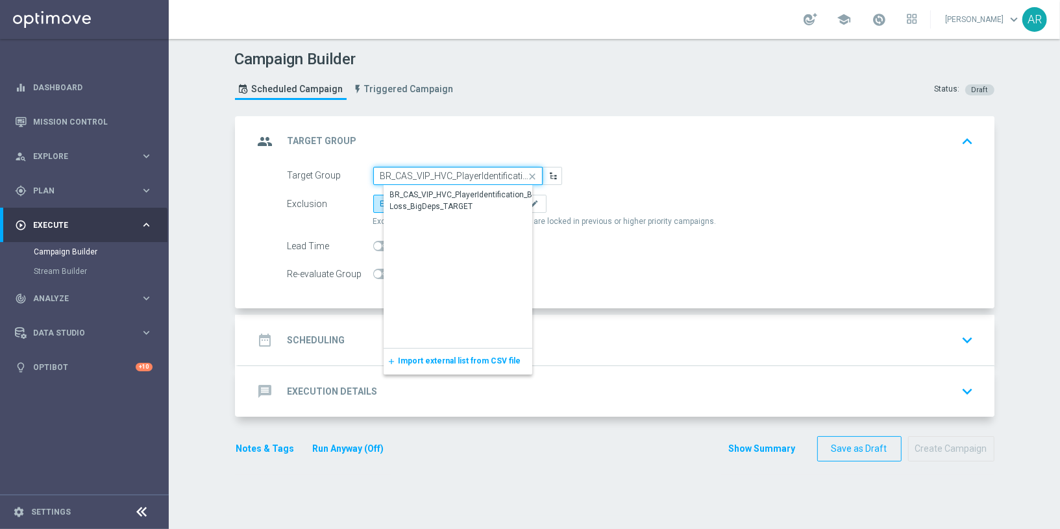
scroll to position [0, 114]
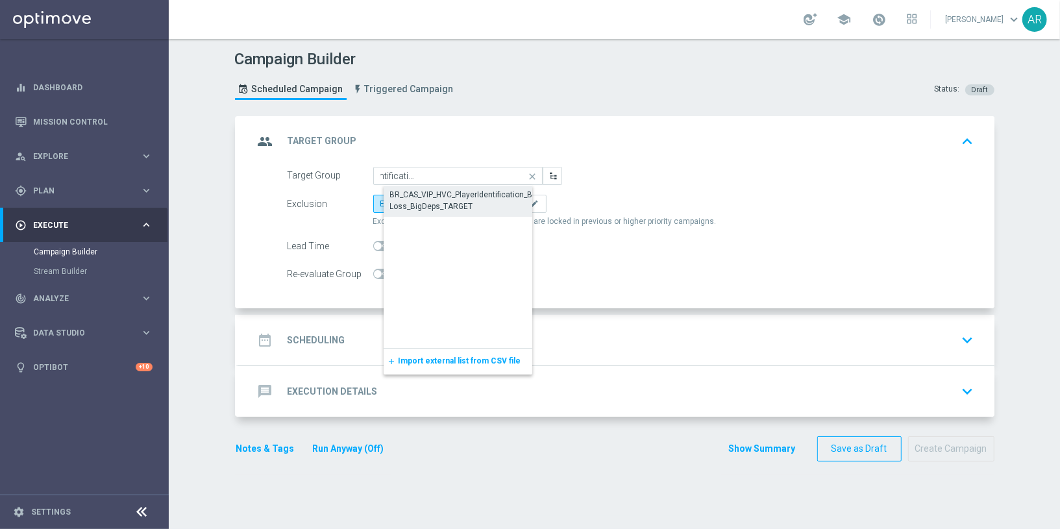
click at [445, 200] on div "BR_CAS_VIP_HVC_PlayerIdentification_Big Loss_BigDeps_TARGET" at bounding box center [468, 200] width 156 height 23
type input "BR_CAS_VIP_HVC_PlayerIdentification_Big Loss_BigDeps_TARGET"
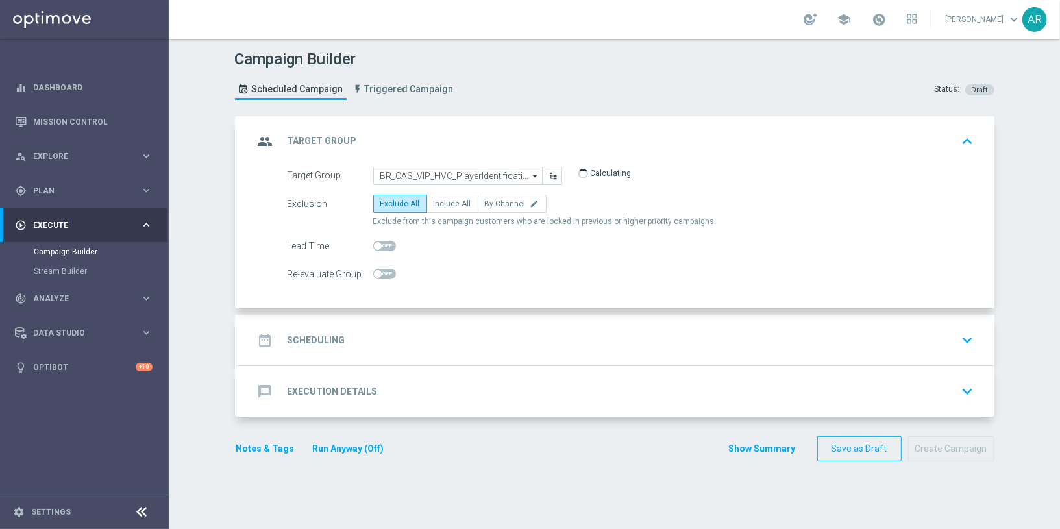
click at [445, 200] on span "Include All" at bounding box center [452, 203] width 38 height 9
click at [442, 202] on input "Include All" at bounding box center [437, 206] width 8 height 8
radio input "true"
click at [397, 345] on div "date_range Scheduling keyboard_arrow_down" at bounding box center [616, 340] width 725 height 25
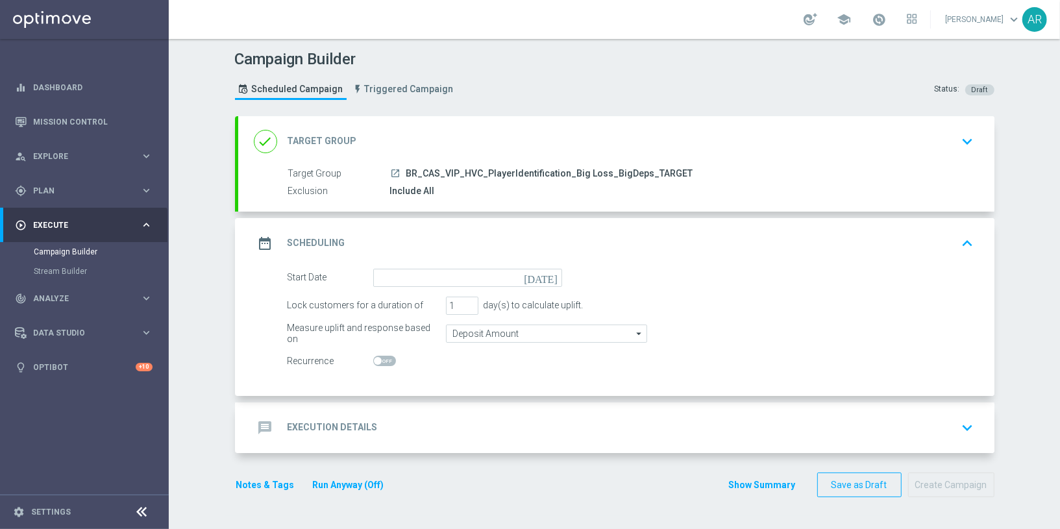
click at [555, 276] on icon "today" at bounding box center [543, 276] width 38 height 14
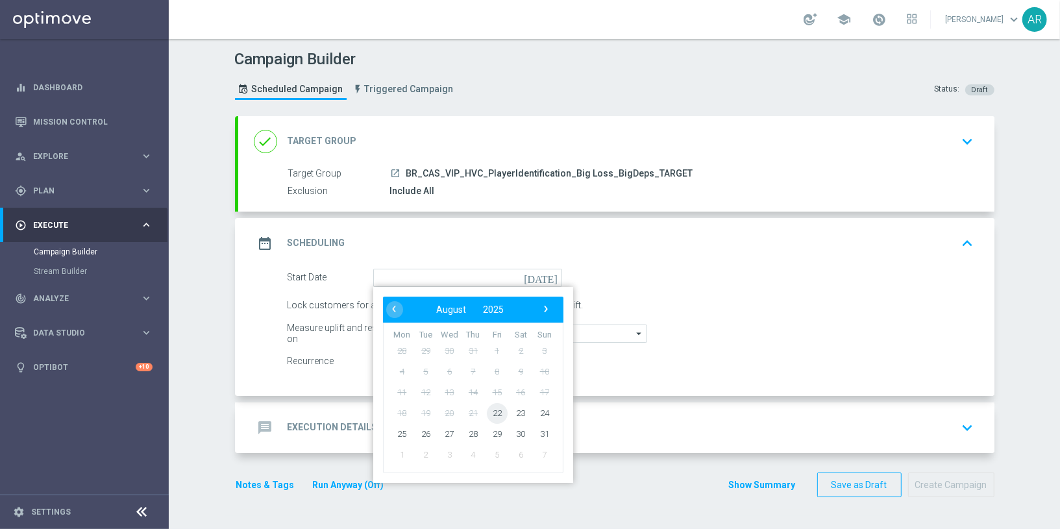
click at [496, 408] on span "22" at bounding box center [496, 412] width 21 height 21
type input "22 Aug 2025"
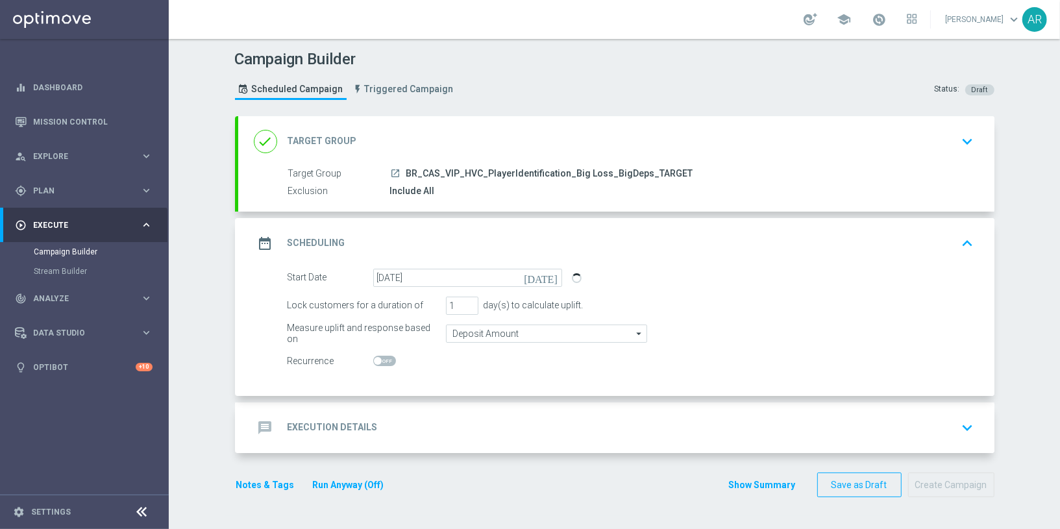
click at [416, 427] on div "message Execution Details keyboard_arrow_down" at bounding box center [616, 427] width 725 height 25
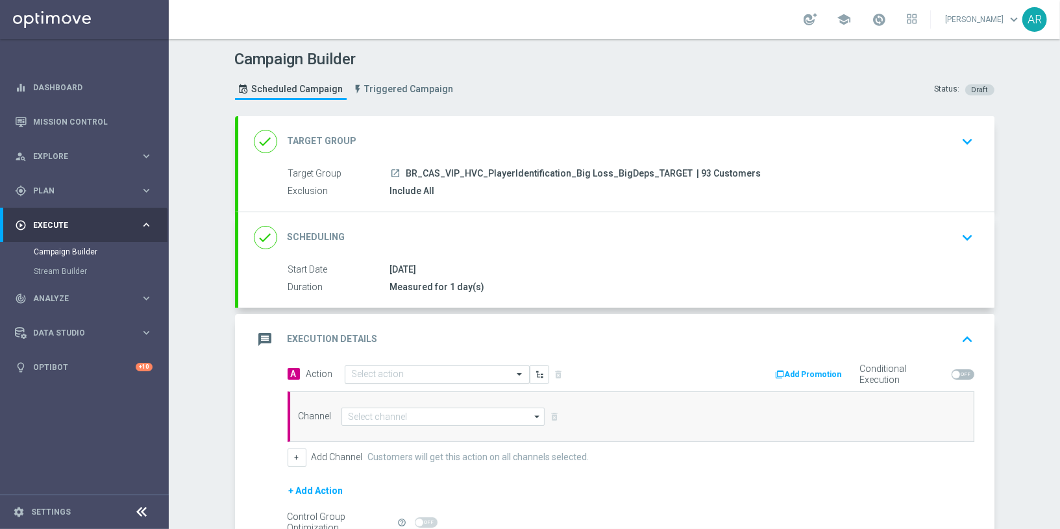
click at [373, 378] on div "Select action" at bounding box center [437, 374] width 185 height 18
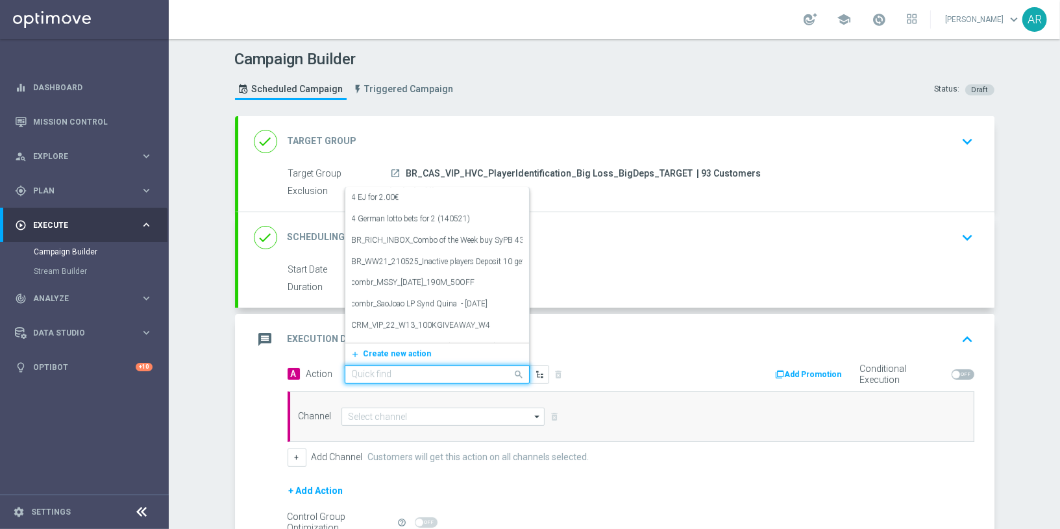
paste input "BR_CAS_BONUSDROP_BIGLOSS_VIP_EMA_TAC_GM_W30"
type input "BR_CAS_BONUSDROP_BIGLOSS_VIP_EMA_TAC_GM_W30"
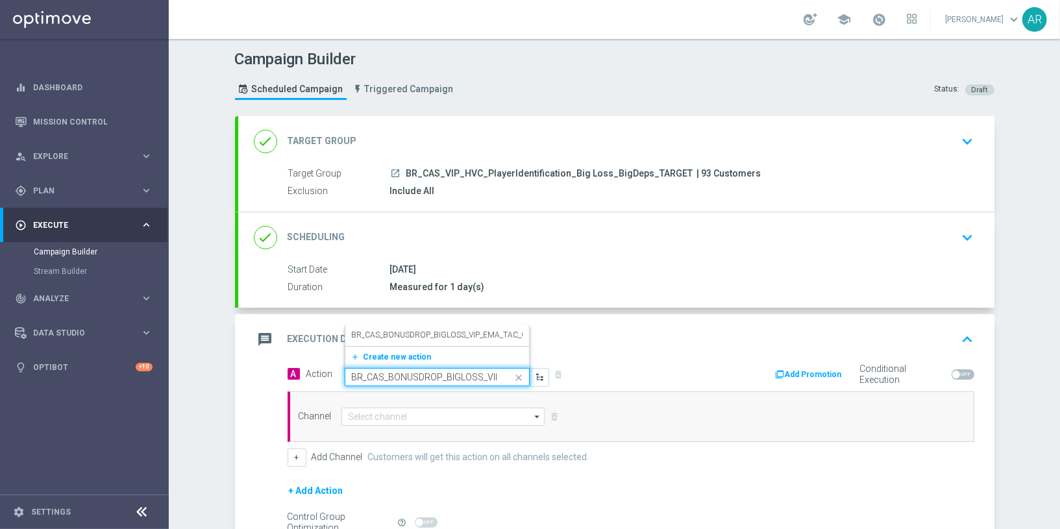
scroll to position [0, 84]
click at [433, 332] on label "BR_CAS_BONUSDROP_BIGLOSS_VIP_EMA_TAC_GM_W30" at bounding box center [453, 335] width 202 height 11
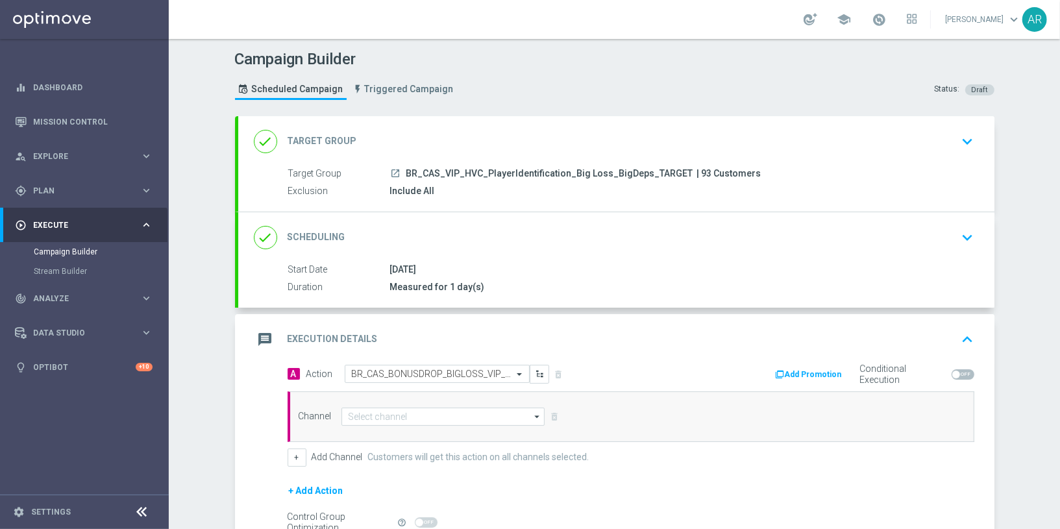
scroll to position [0, 0]
click at [408, 413] on input at bounding box center [443, 417] width 204 height 18
click at [410, 468] on div "Optimail" at bounding box center [449, 474] width 194 height 18
type input "Optimail"
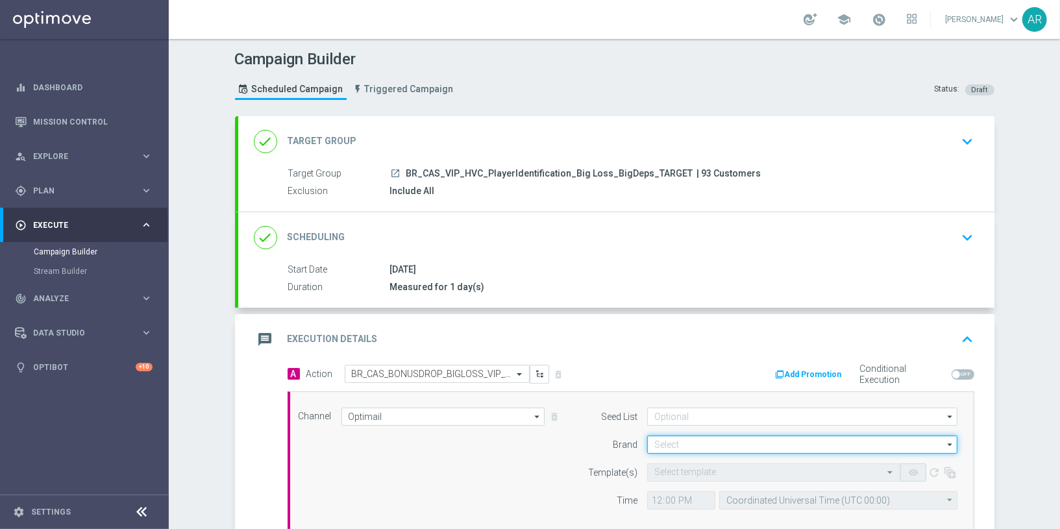
click at [679, 441] on input at bounding box center [802, 444] width 310 height 18
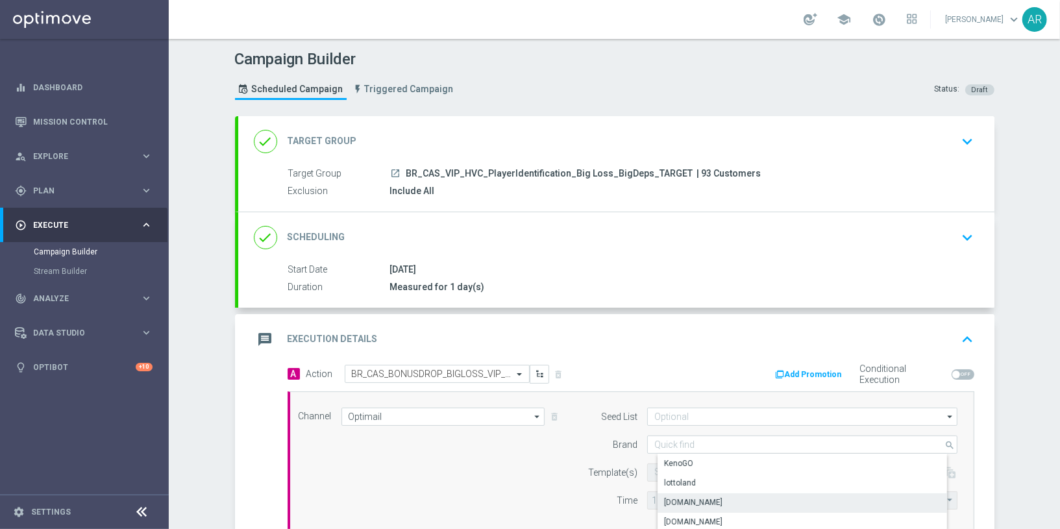
click at [737, 496] on div "Lottoland.bet.br" at bounding box center [812, 502] width 311 height 18
type input "Lottoland.bet.br"
click at [682, 472] on input "text" at bounding box center [760, 472] width 213 height 11
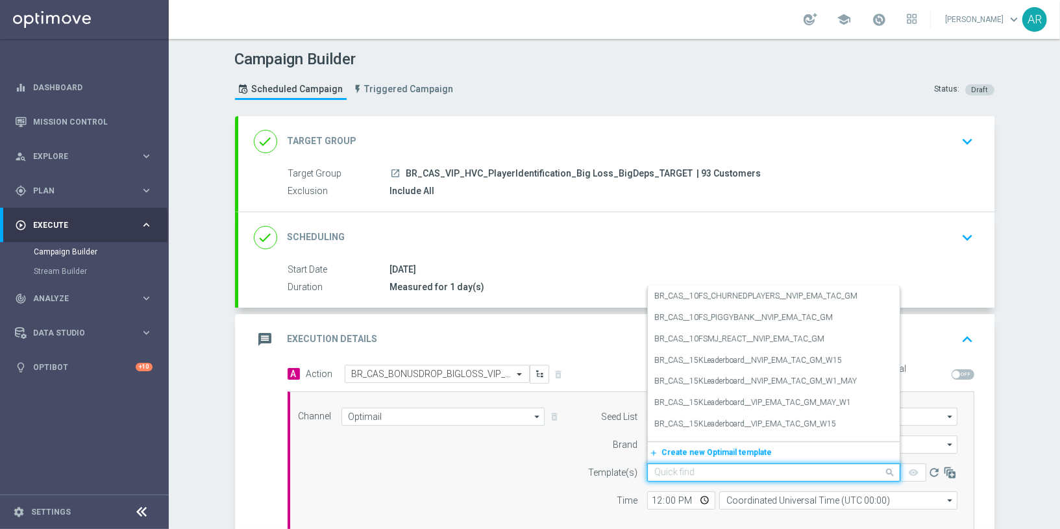
paste input "BR_CAS_BONUSDROP_BIGLOSS_VIP_EMA_TAC_GM_W30"
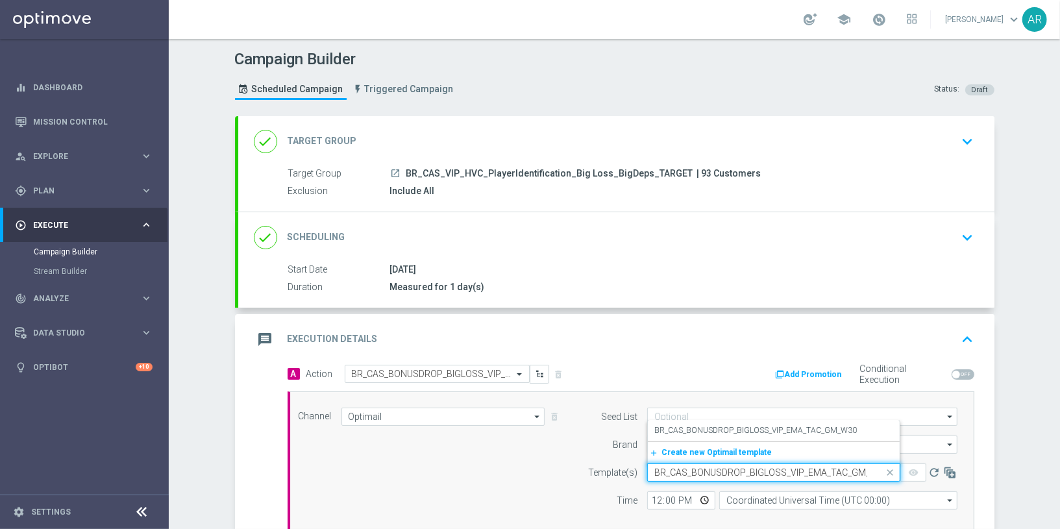
scroll to position [0, 14]
click at [760, 428] on label "BR_CAS_BONUSDROP_BIGLOSS_VIP_EMA_TAC_GM_W30" at bounding box center [755, 430] width 202 height 11
type input "BR_CAS_BONUSDROP_BIGLOSS_VIP_EMA_TAC_GM_W30"
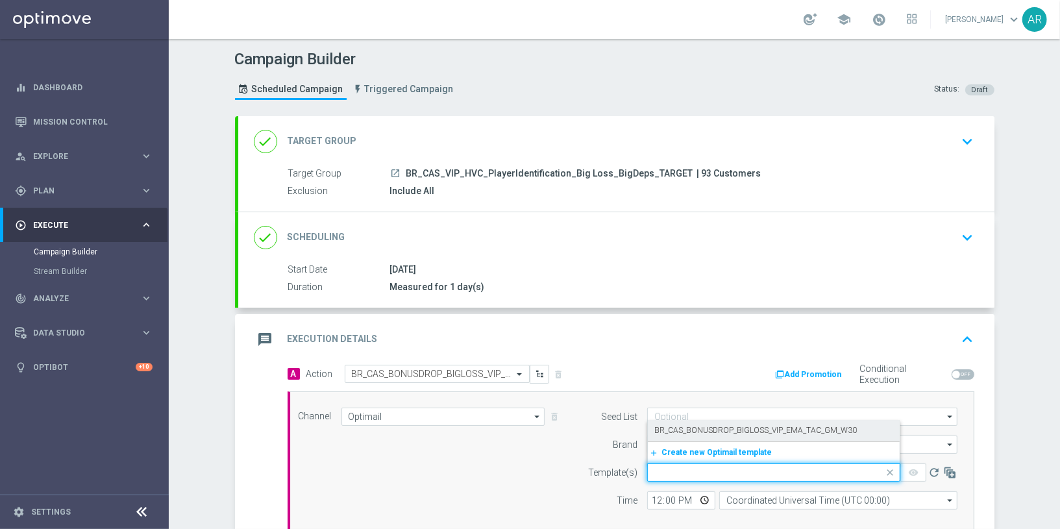
scroll to position [0, 0]
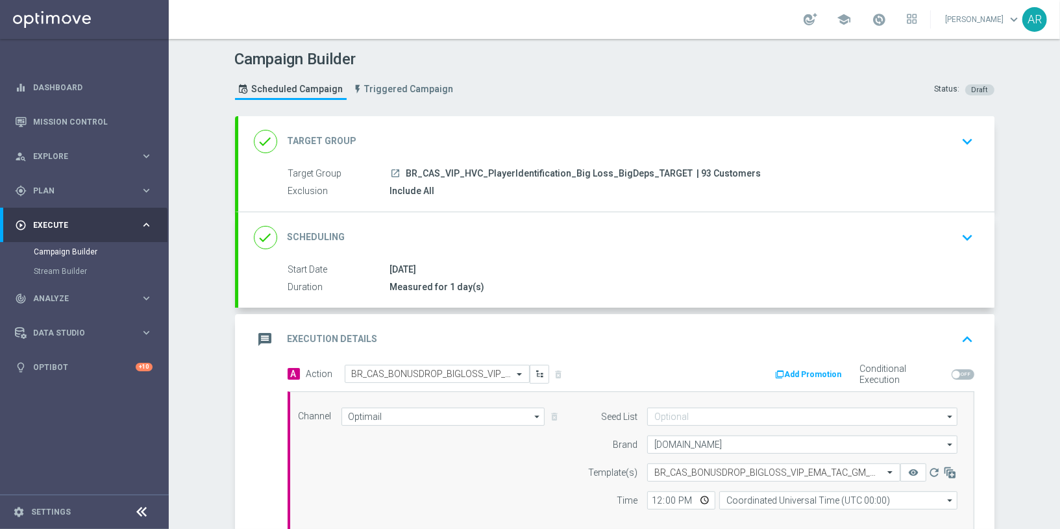
click at [502, 470] on div "Channel Optimail Optimail arrow_drop_down Drag here to set row groups Drag here…" at bounding box center [628, 464] width 679 height 112
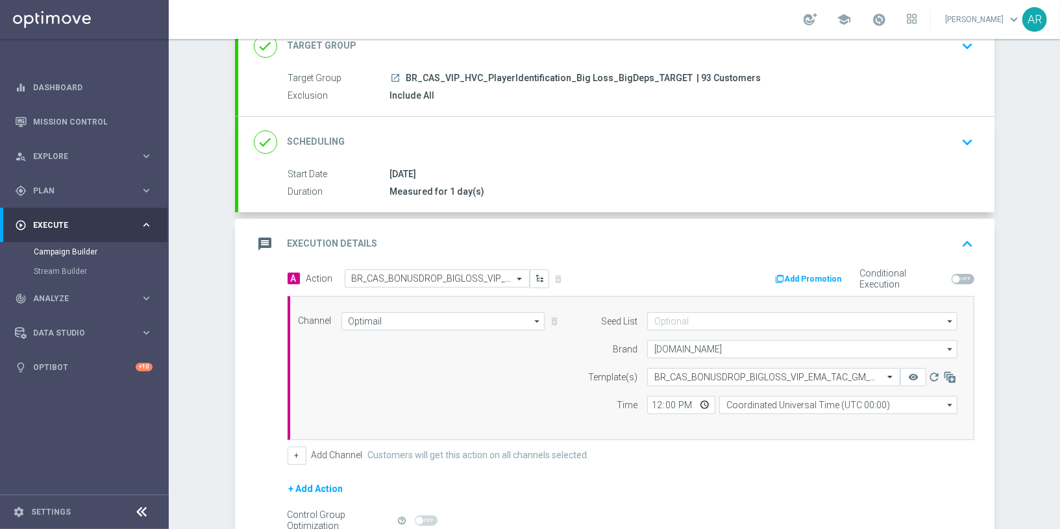
scroll to position [99, 0]
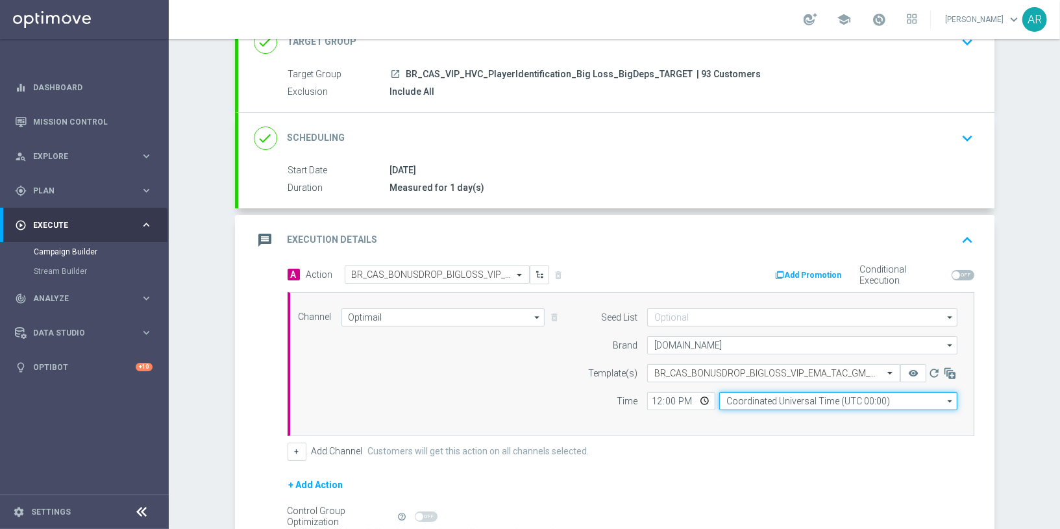
click at [776, 396] on input "Coordinated Universal Time (UTC 00:00)" at bounding box center [838, 401] width 238 height 18
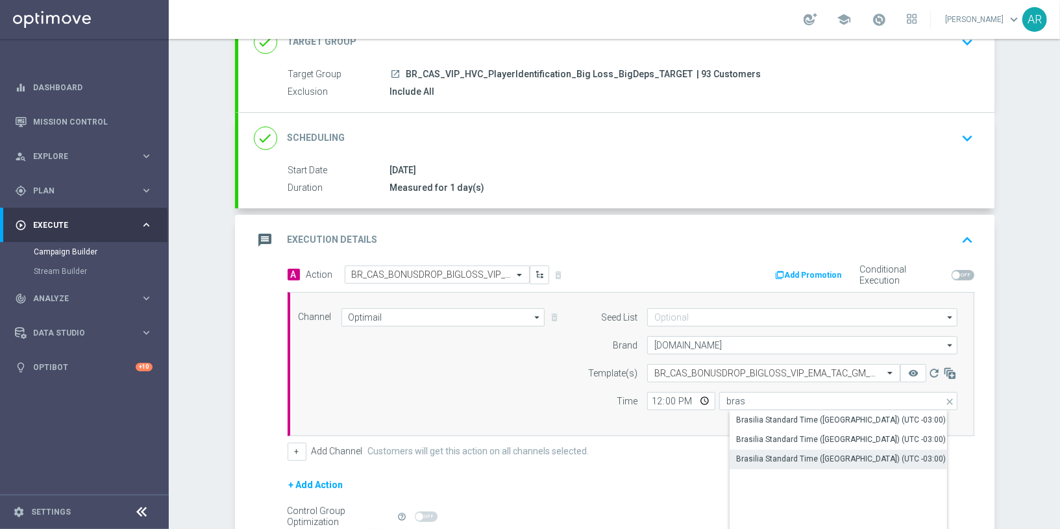
click at [870, 453] on div "Brasilia Standard Time (Sao Paulo) (UTC -03:00)" at bounding box center [841, 459] width 210 height 12
type input "Brasilia Standard Time (Sao Paulo) (UTC -03:00)"
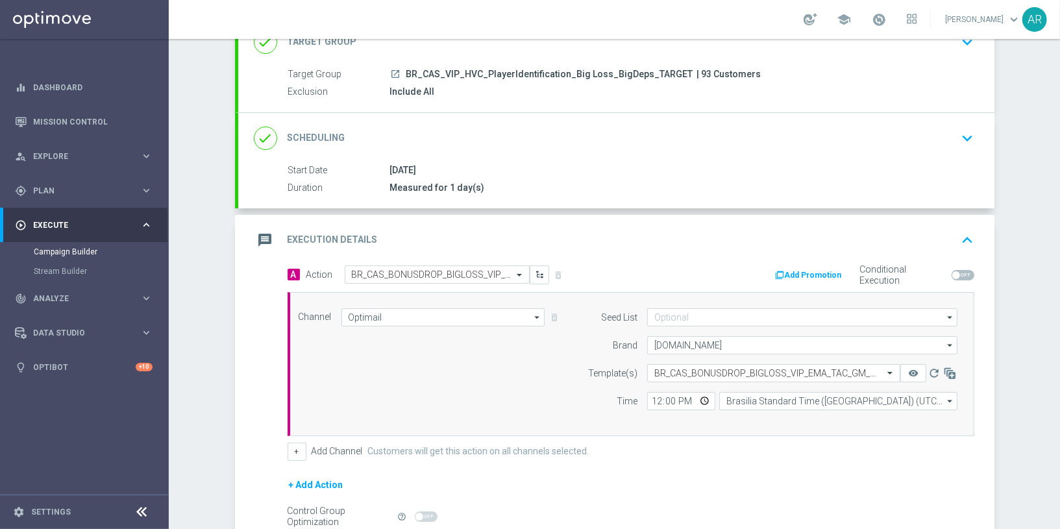
click at [707, 430] on div "Channel Optimail Optimail arrow_drop_down Drag here to set row groups Drag here…" at bounding box center [630, 364] width 687 height 144
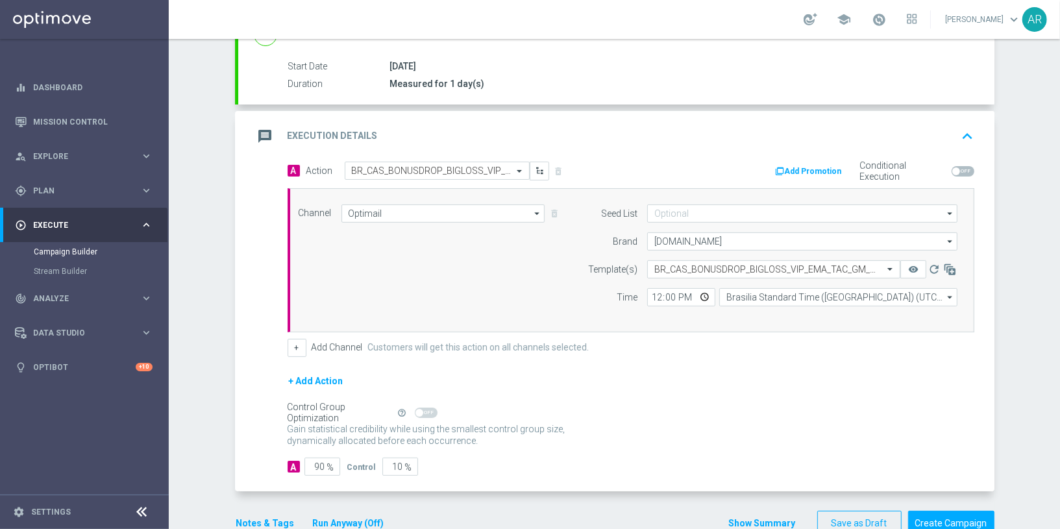
scroll to position [206, 0]
click at [319, 461] on input "90" at bounding box center [322, 464] width 36 height 18
type input "1"
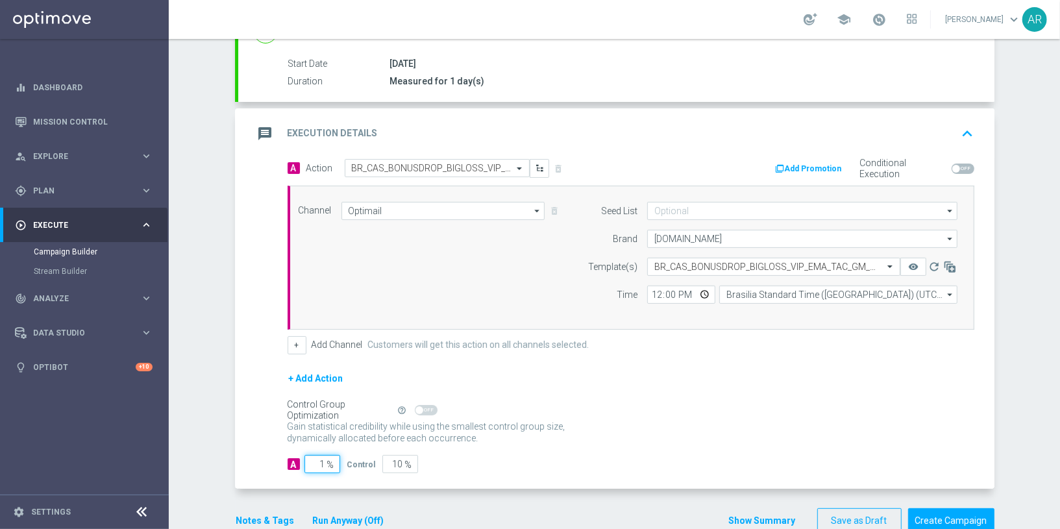
type input "99"
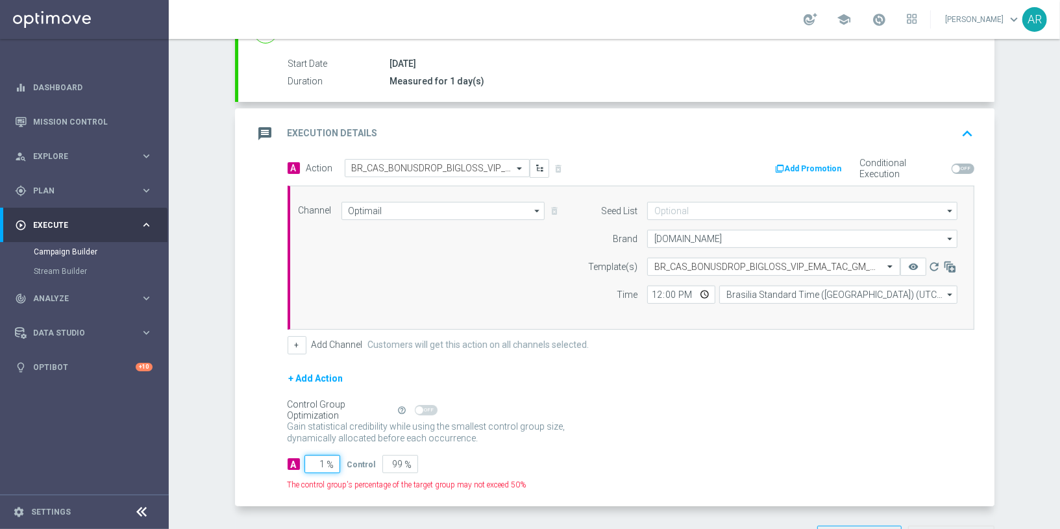
type input "10"
type input "90"
type input "100"
type input "0"
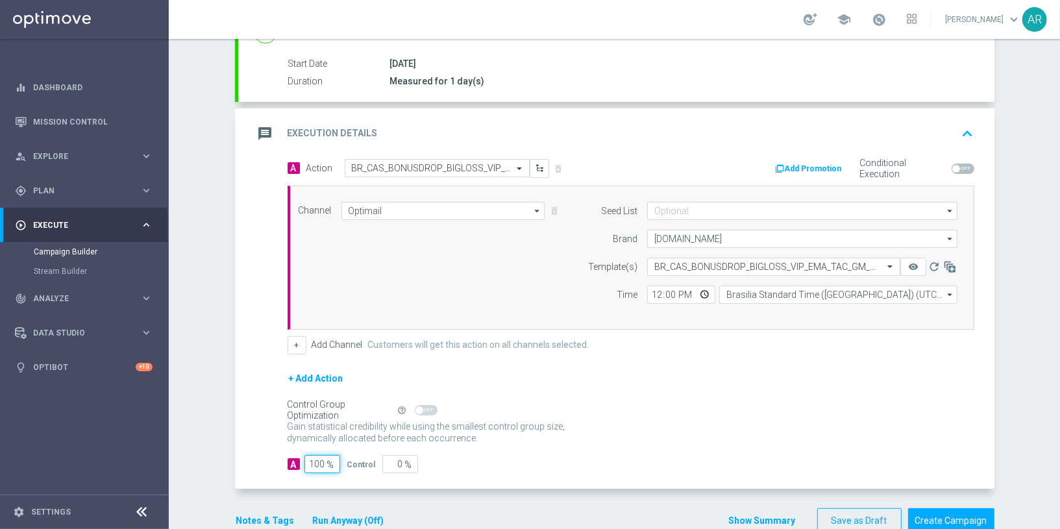
type input "100"
click at [614, 455] on div "A 100 % Control 0 %" at bounding box center [630, 464] width 687 height 18
click at [872, 443] on div "Gain statistical credibility while using the smallest control group size, dynam…" at bounding box center [630, 432] width 687 height 31
click at [948, 511] on button "Create Campaign" at bounding box center [951, 520] width 86 height 25
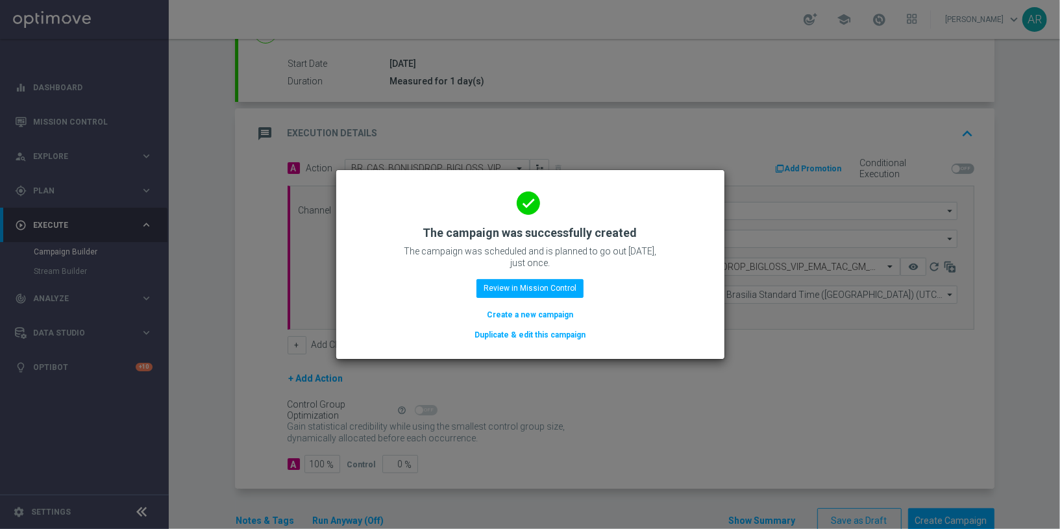
click at [550, 312] on button "Create a new campaign" at bounding box center [529, 315] width 89 height 14
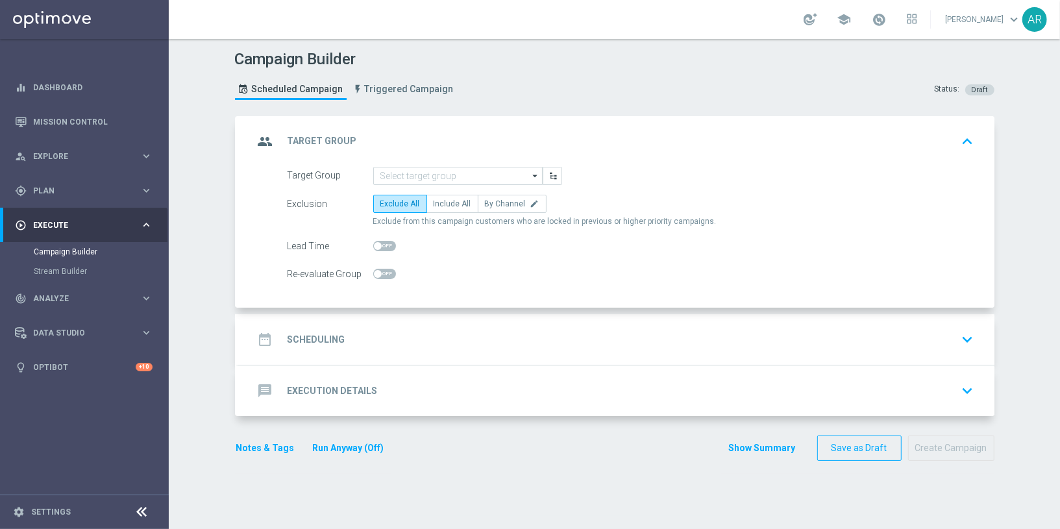
scroll to position [0, 0]
click at [448, 171] on input at bounding box center [457, 176] width 169 height 18
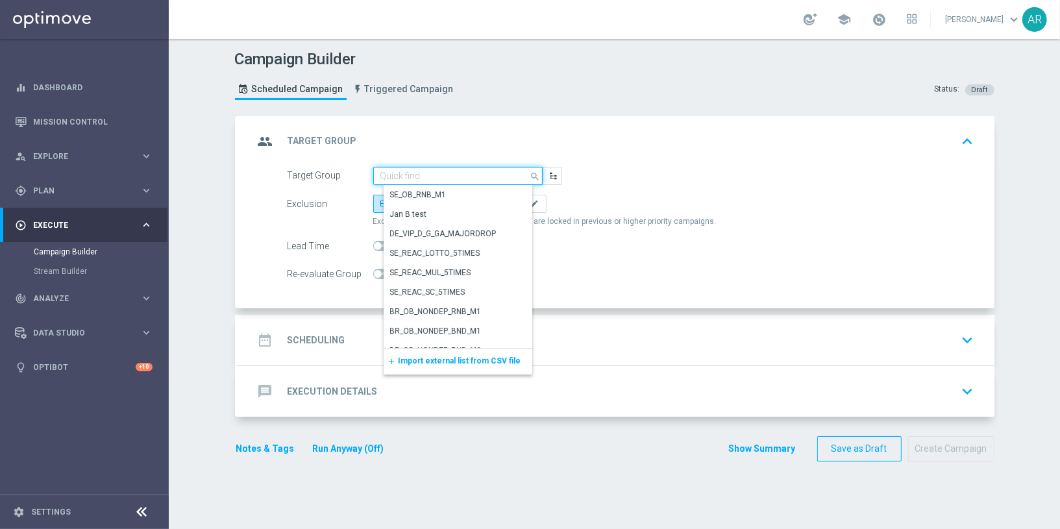
paste input "BR_CAS_VIP_HVC_PlayerIdentification_BigDrop_TARGET"
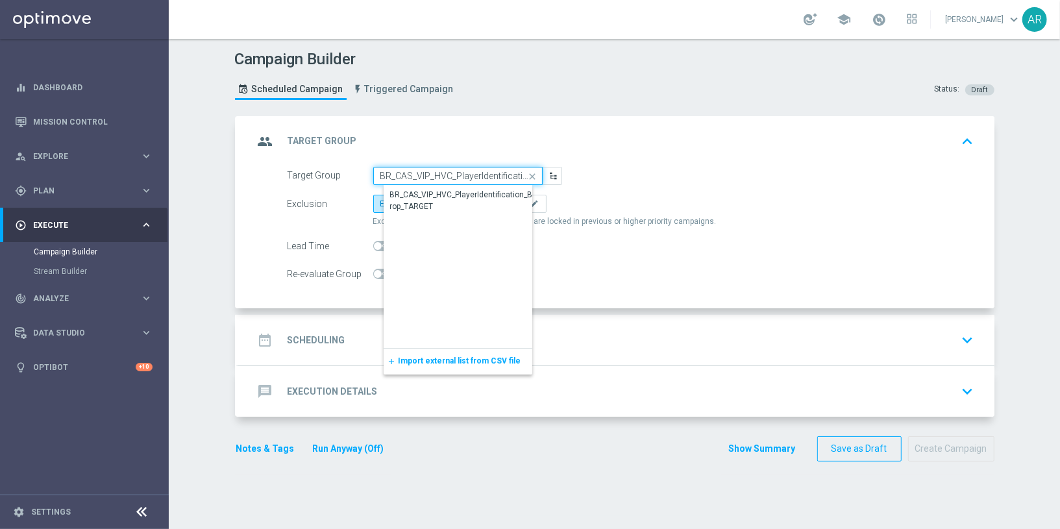
scroll to position [0, 75]
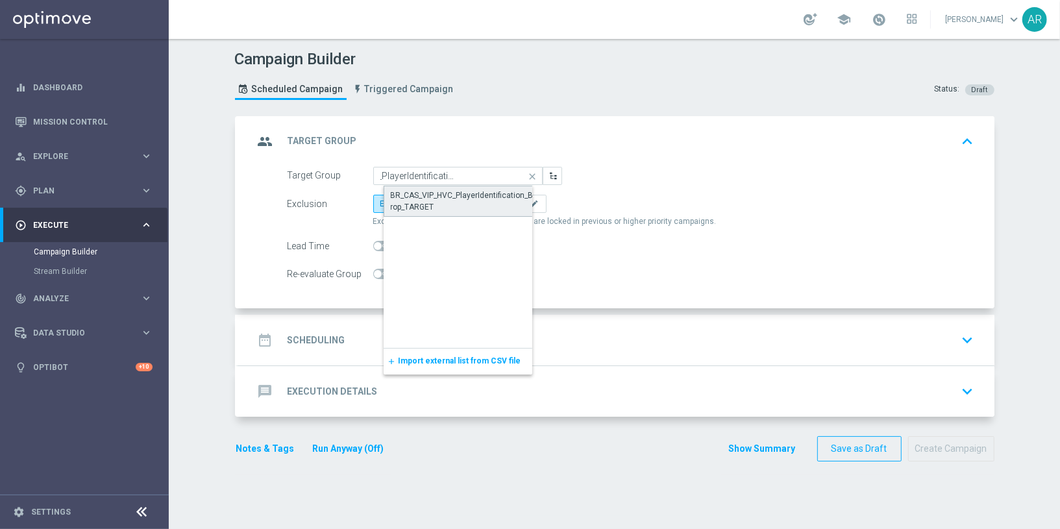
click at [456, 199] on div "BR_CAS_VIP_HVC_PlayerIdentification_BigDrop_TARGET" at bounding box center [468, 200] width 155 height 23
type input "BR_CAS_VIP_HVC_PlayerIdentification_BigDrop_TARGET"
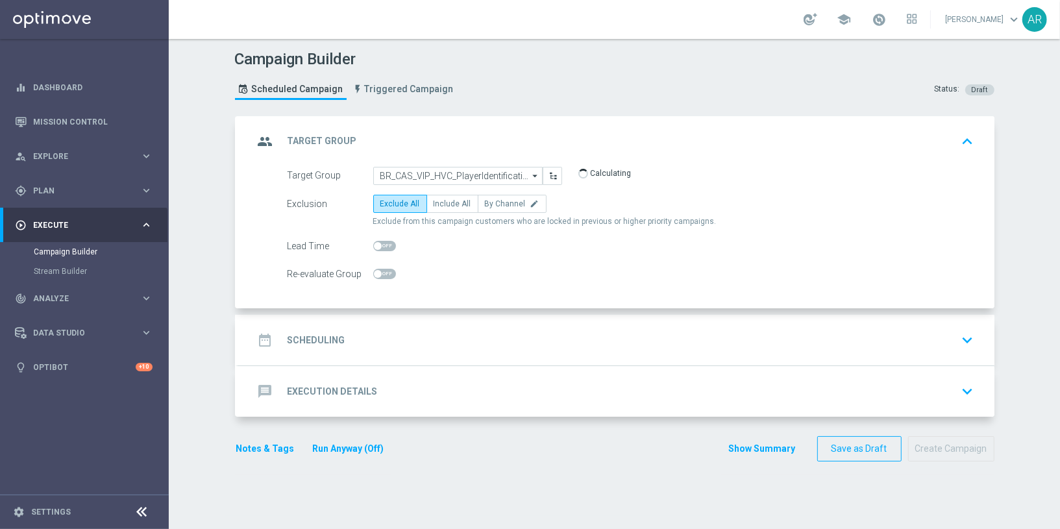
click at [456, 199] on span "Include All" at bounding box center [452, 203] width 38 height 9
click at [442, 202] on input "Include All" at bounding box center [437, 206] width 8 height 8
radio input "true"
click at [402, 328] on div "date_range Scheduling keyboard_arrow_down" at bounding box center [616, 340] width 725 height 25
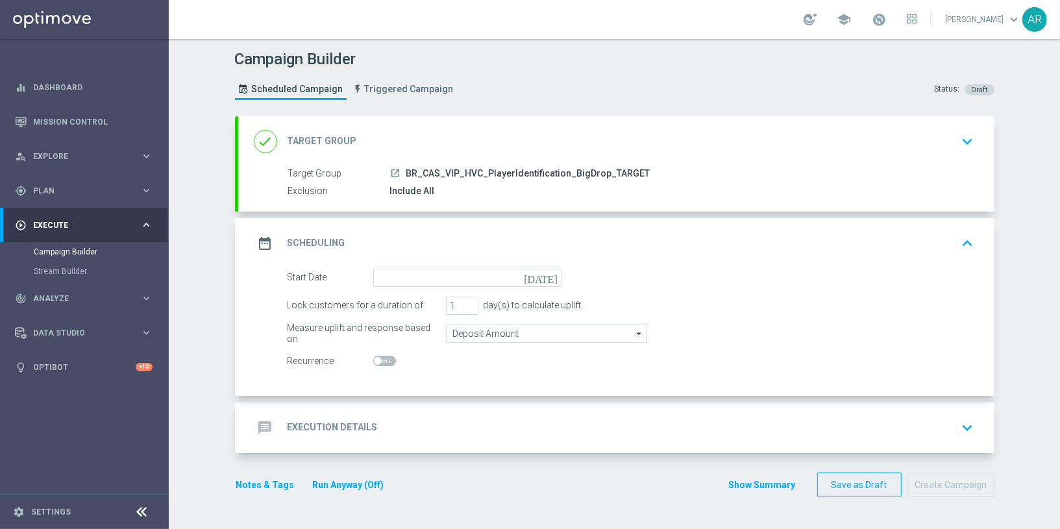
click at [555, 276] on icon "today" at bounding box center [543, 276] width 38 height 14
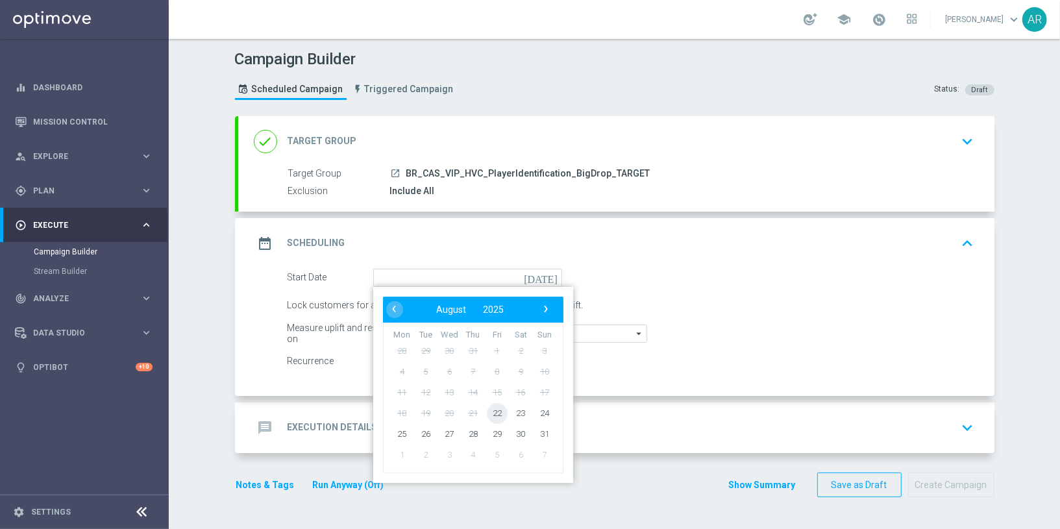
click at [499, 411] on span "22" at bounding box center [496, 412] width 21 height 21
type input "22 Aug 2025"
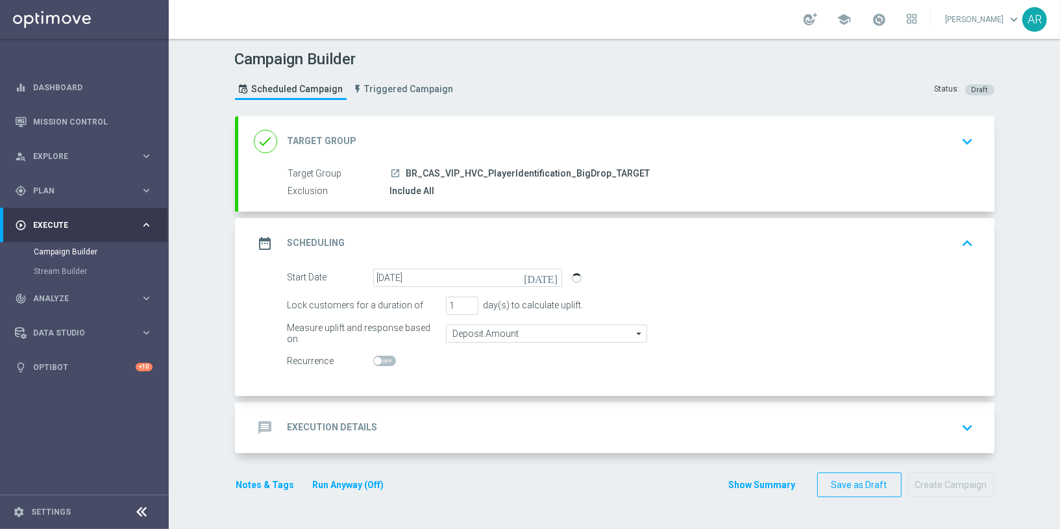
click at [376, 432] on div "message Execution Details keyboard_arrow_down" at bounding box center [616, 427] width 725 height 25
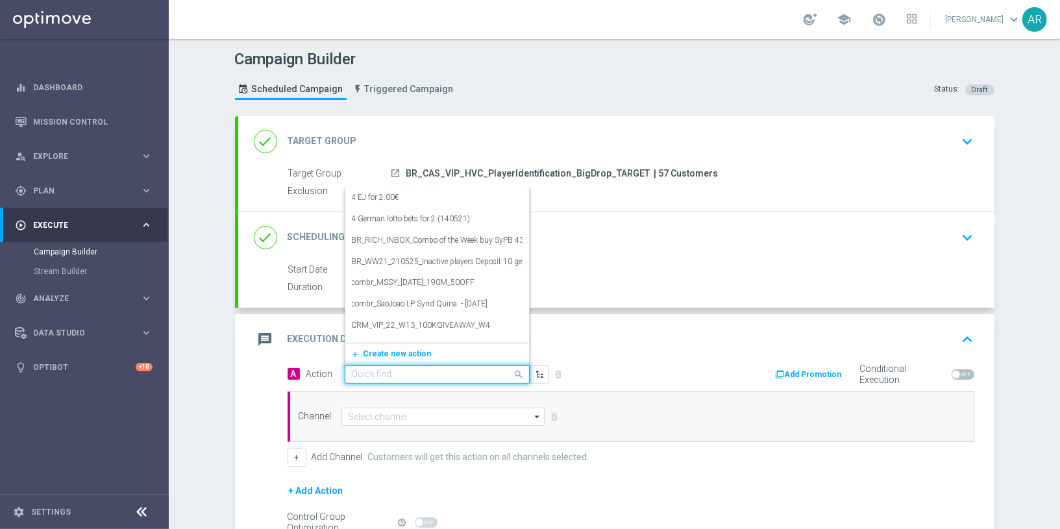
click at [396, 369] on input "text" at bounding box center [424, 374] width 145 height 11
paste input "BR_CAS_BONUSDROP_BIGDROP_VIP_EMA_TAC_GM_W30"
type input "BR_CAS_BONUSDROP_BIGDROP_VIP_EMA_TAC_GM_W30"
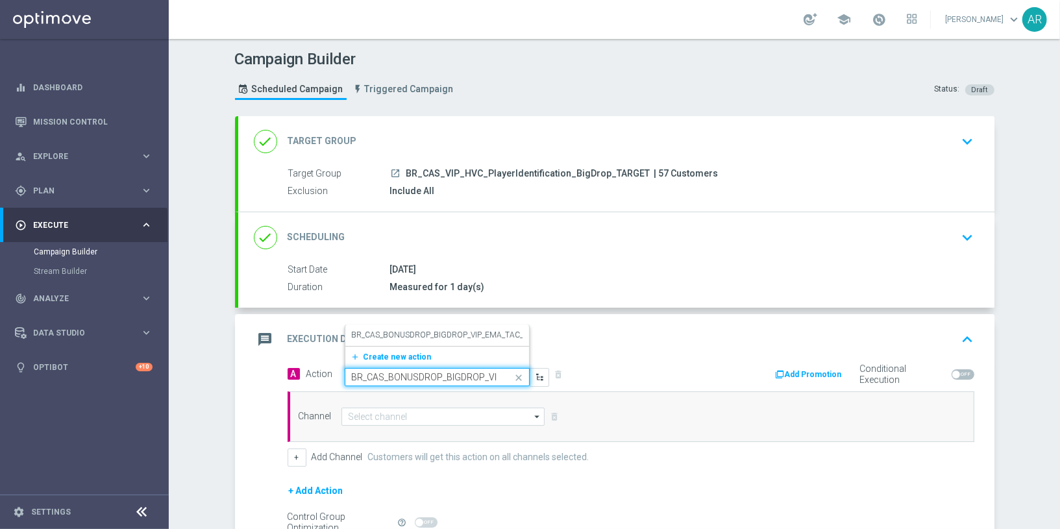
scroll to position [0, 86]
click at [432, 330] on label "BR_CAS_BONUSDROP_BIGDROP_VIP_EMA_TAC_GM_W30" at bounding box center [454, 335] width 204 height 11
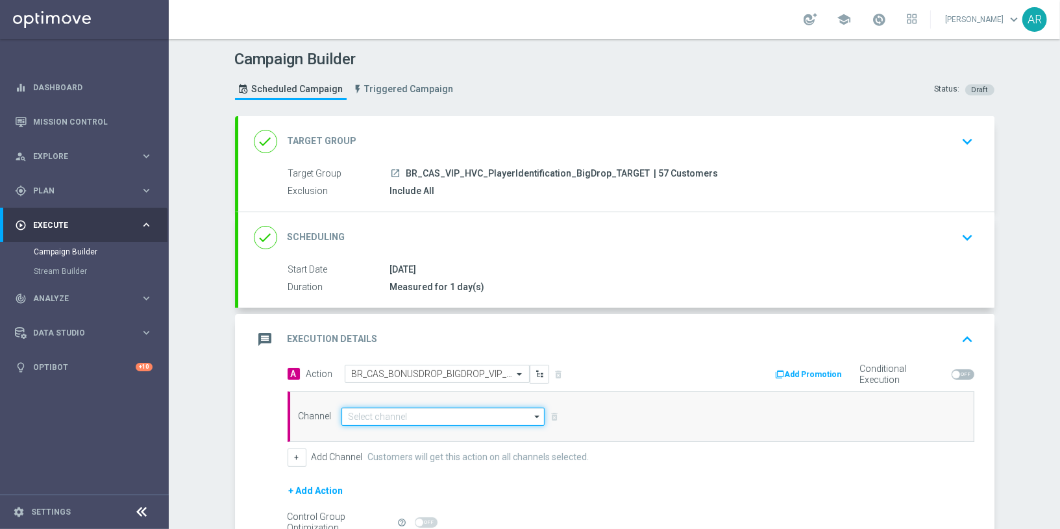
click at [394, 419] on input at bounding box center [443, 417] width 204 height 18
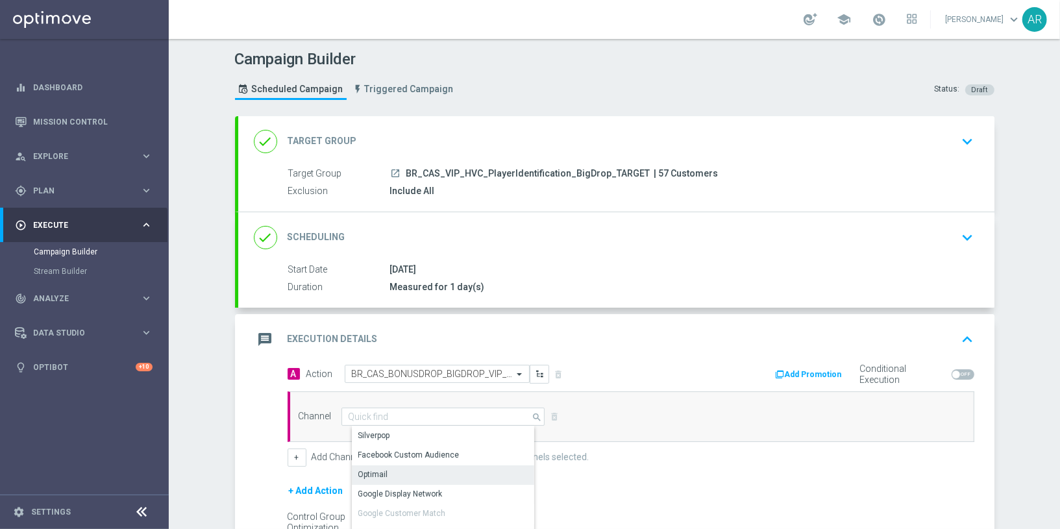
click at [417, 465] on div "Optimail" at bounding box center [449, 474] width 194 height 18
type input "Optimail"
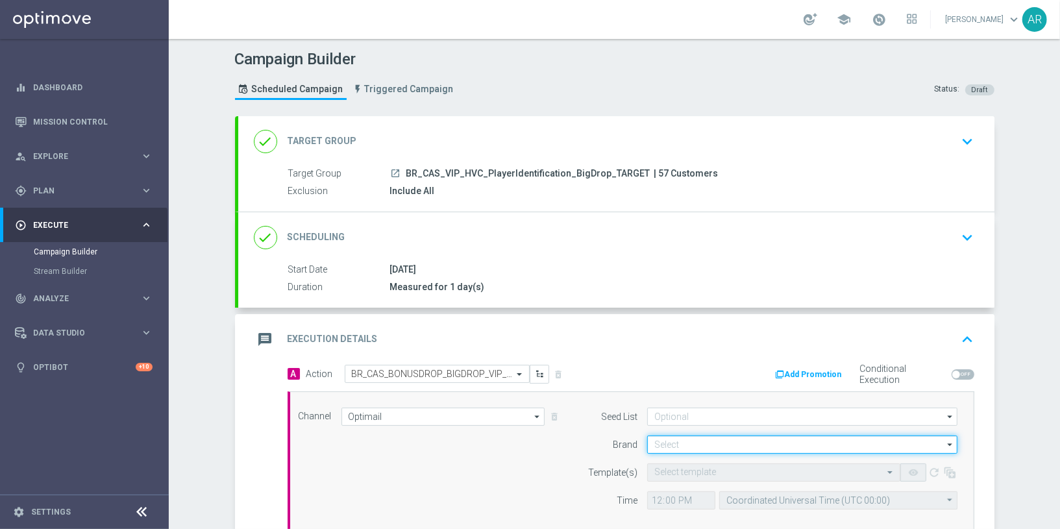
click at [670, 441] on input at bounding box center [802, 444] width 310 height 18
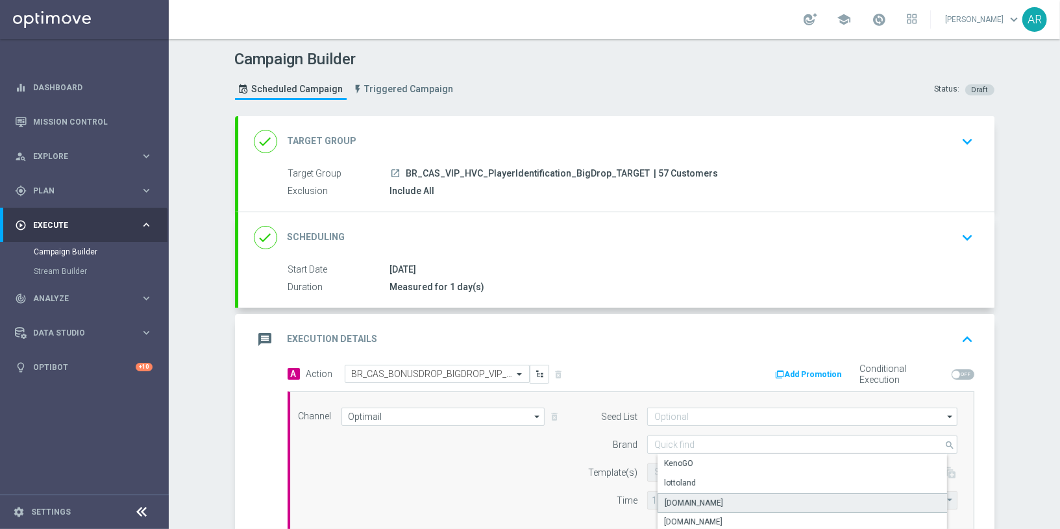
click at [740, 497] on div "Lottoland.bet.br" at bounding box center [812, 502] width 311 height 19
type input "Lottoland.bet.br"
click at [668, 472] on input "text" at bounding box center [760, 472] width 213 height 11
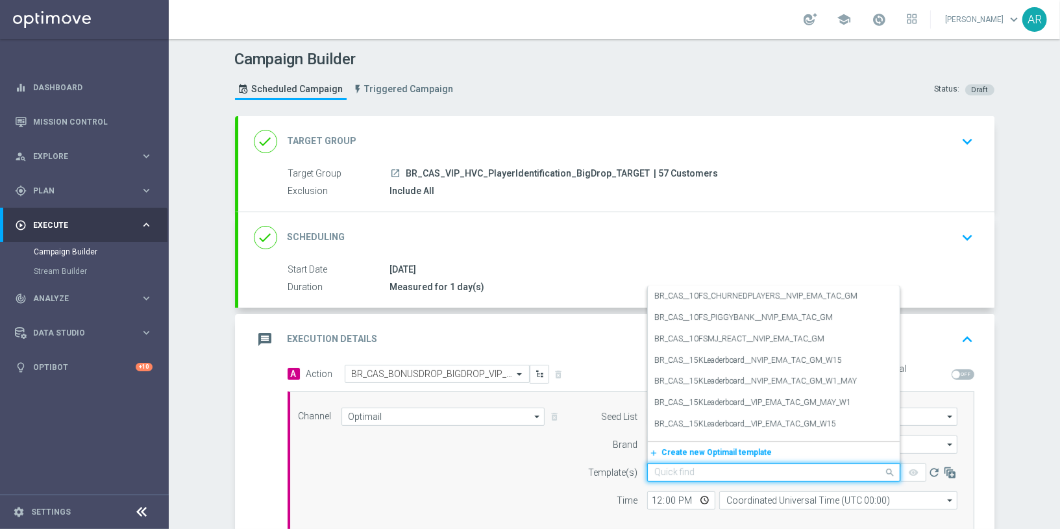
paste input "BR_CAS_BONUSDROP_BIGDROP_VIP_EMA_TAC_GM_W30"
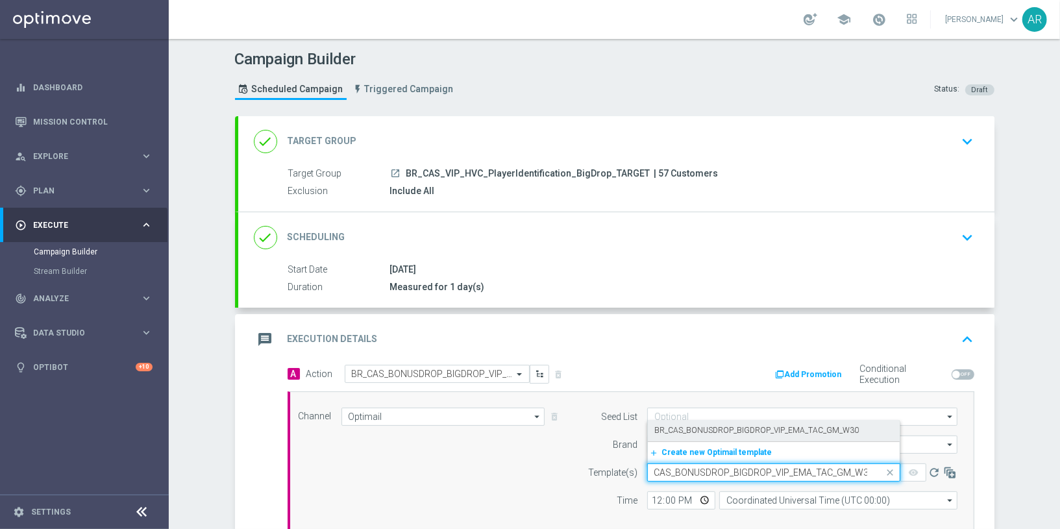
click at [738, 428] on label "BR_CAS_BONUSDROP_BIGDROP_VIP_EMA_TAC_GM_W30" at bounding box center [756, 430] width 204 height 11
type input "BR_CAS_BONUSDROP_BIGDROP_VIP_EMA_TAC_GM_W30"
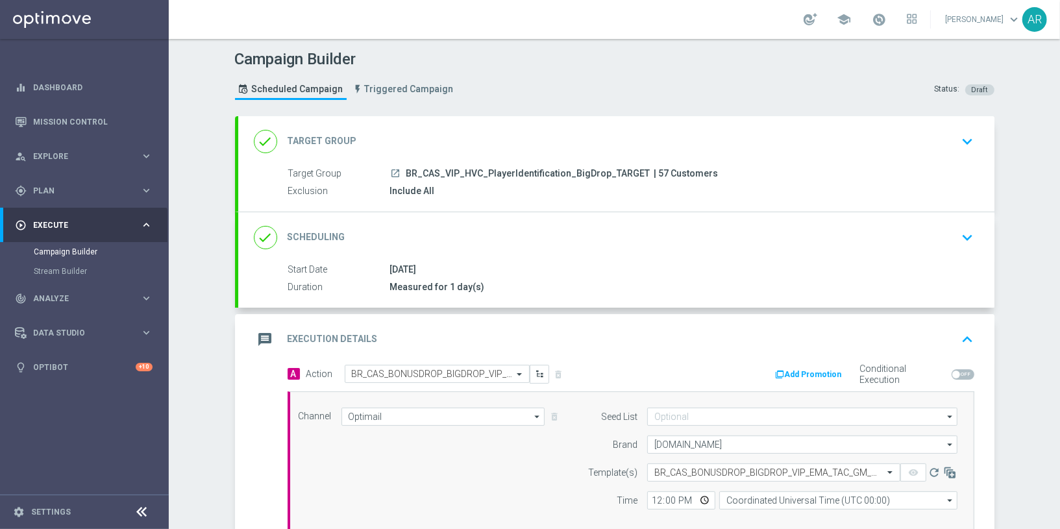
scroll to position [0, 0]
click at [757, 502] on input "Coordinated Universal Time (UTC 00:00)" at bounding box center [838, 500] width 238 height 18
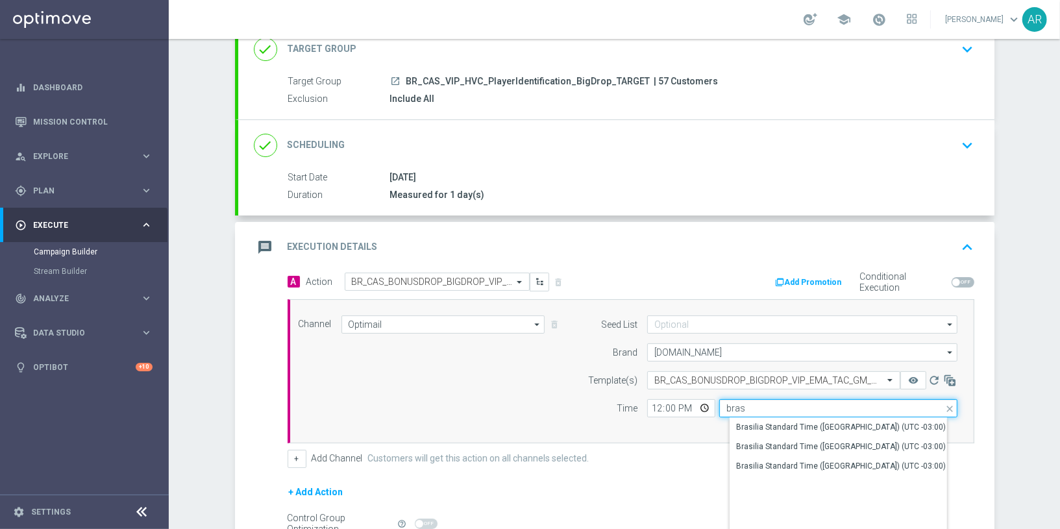
scroll to position [94, 0]
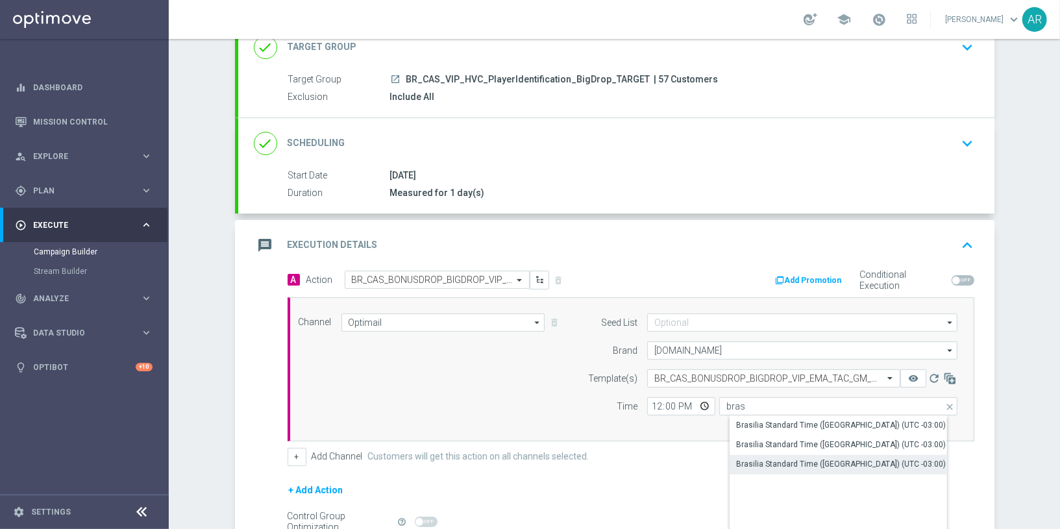
click at [829, 462] on div "Brasilia Standard Time (Sao Paulo) (UTC -03:00)" at bounding box center [841, 464] width 210 height 12
type input "Brasilia Standard Time (Sao Paulo) (UTC -03:00)"
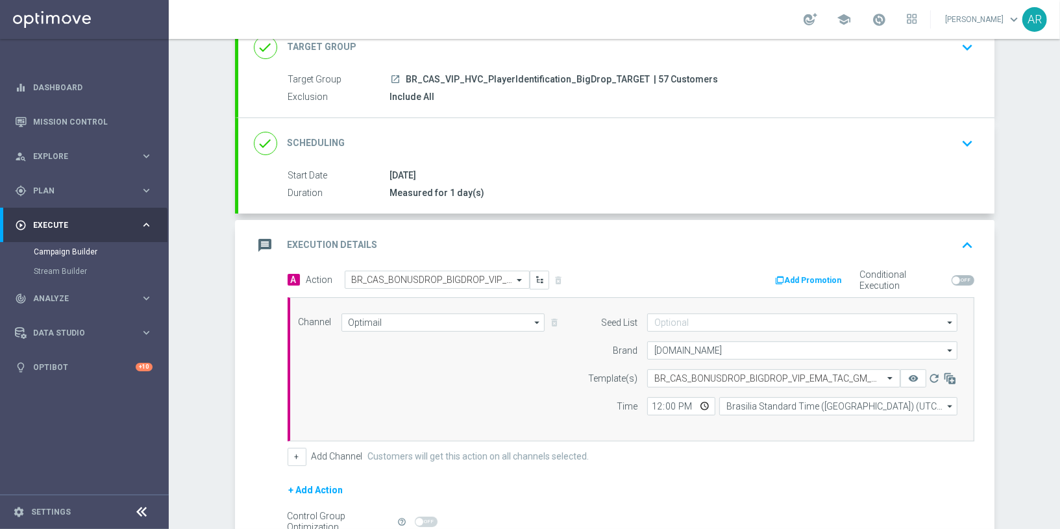
click at [666, 470] on form "A Action Select action BR_CAS_BONUSDROP_BIGDROP_VIP_EMA_TAC_GM_W30 delete_forev…" at bounding box center [630, 428] width 687 height 315
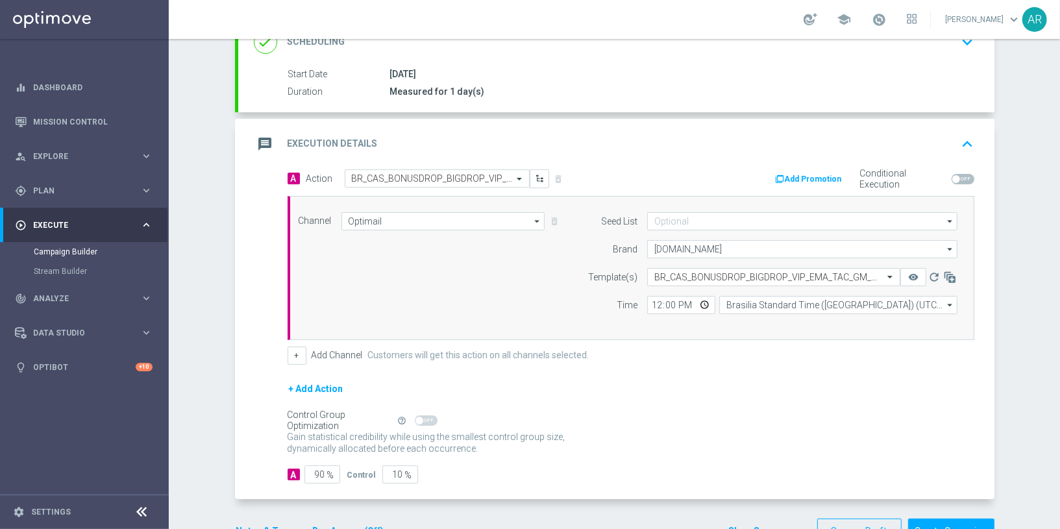
scroll to position [200, 0]
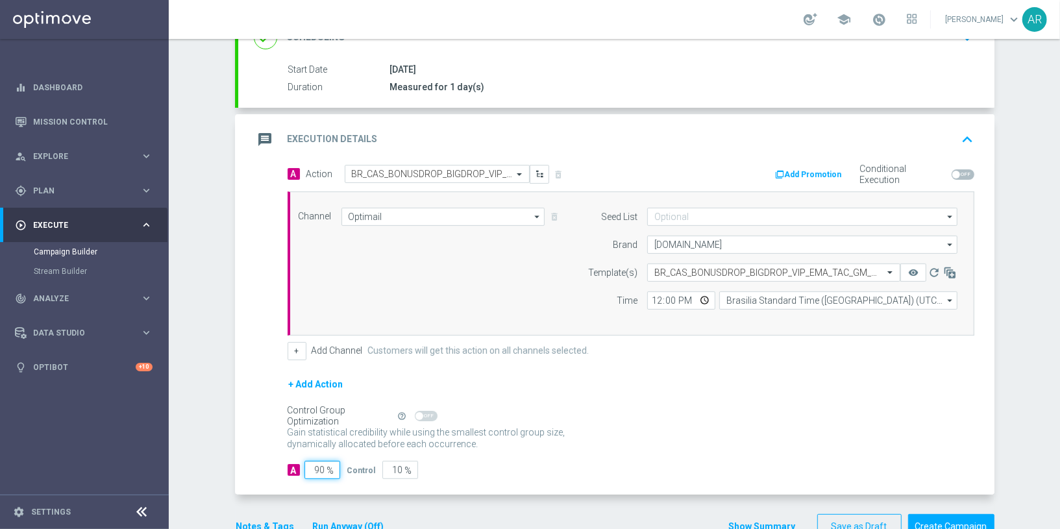
click at [317, 464] on input "90" at bounding box center [322, 470] width 36 height 18
type input "1"
type input "99"
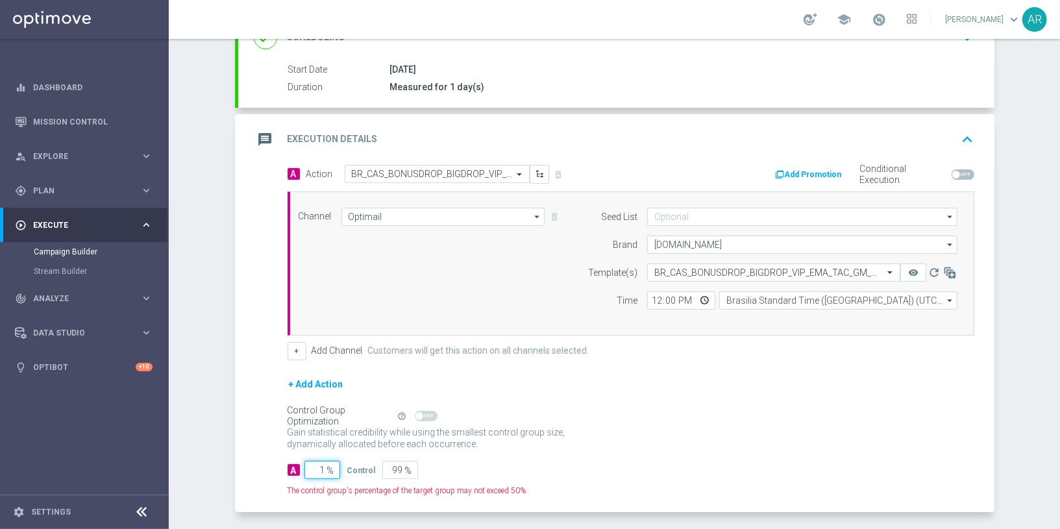
type input "10"
type input "90"
type input "100"
type input "0"
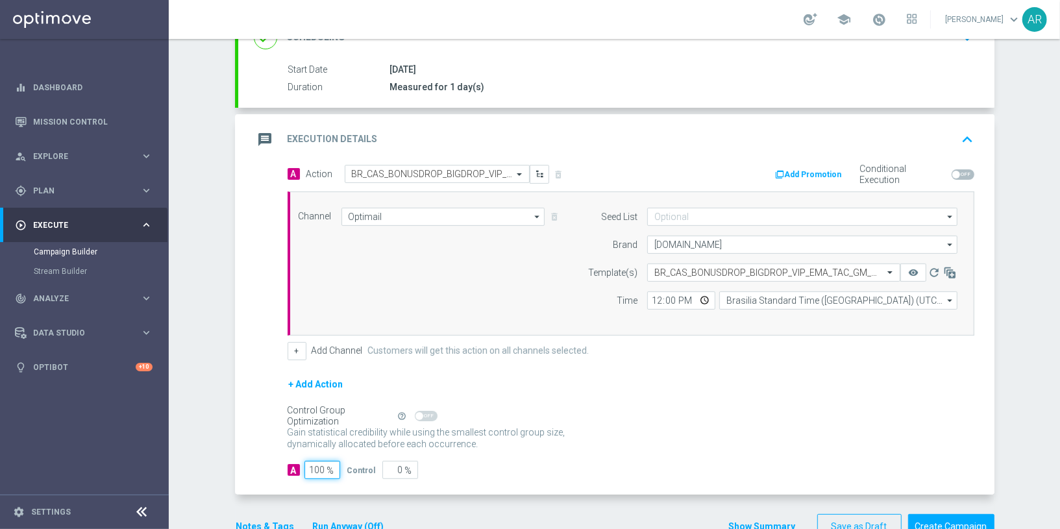
type input "100"
click at [653, 434] on div "Gain statistical credibility while using the smallest control group size, dynam…" at bounding box center [630, 438] width 687 height 31
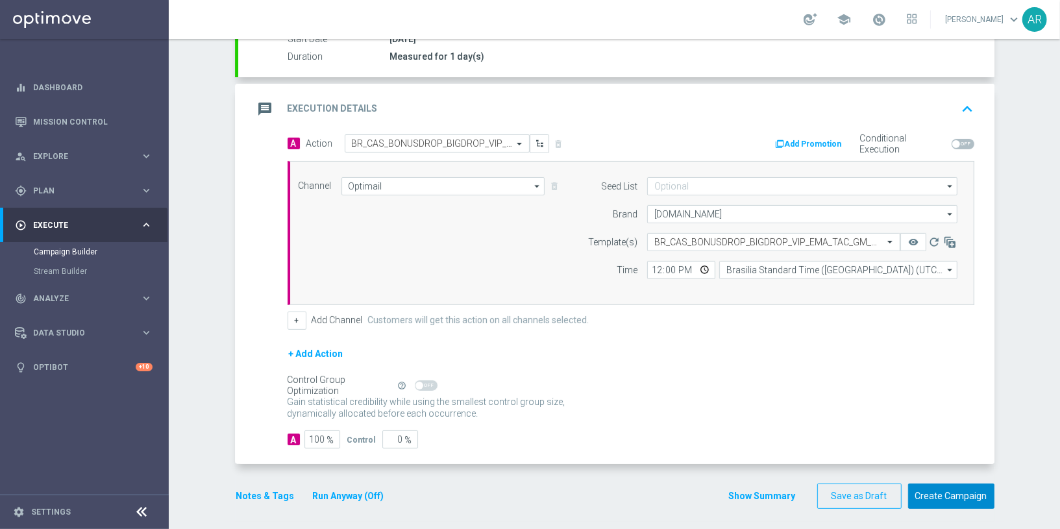
click at [949, 489] on button "Create Campaign" at bounding box center [951, 495] width 86 height 25
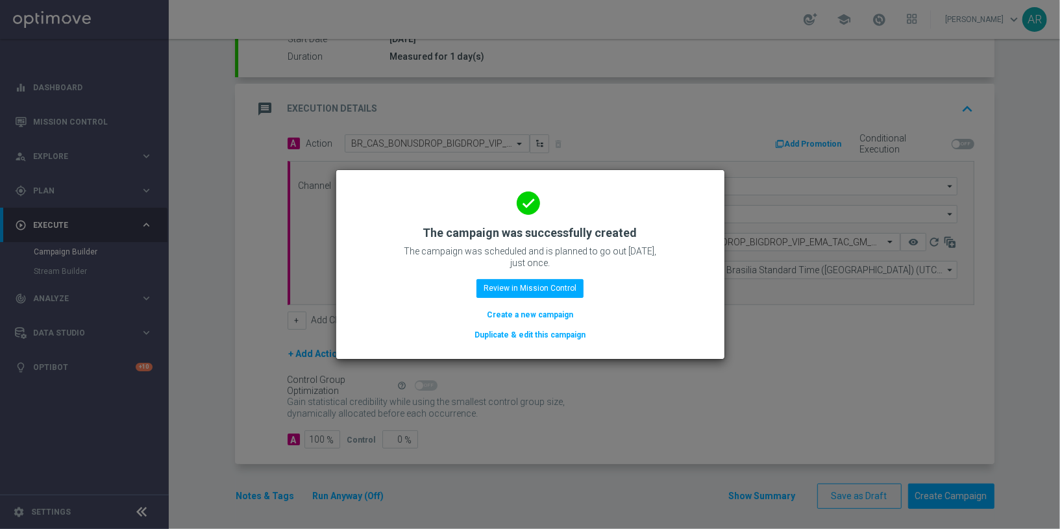
click at [546, 319] on button "Create a new campaign" at bounding box center [529, 315] width 89 height 14
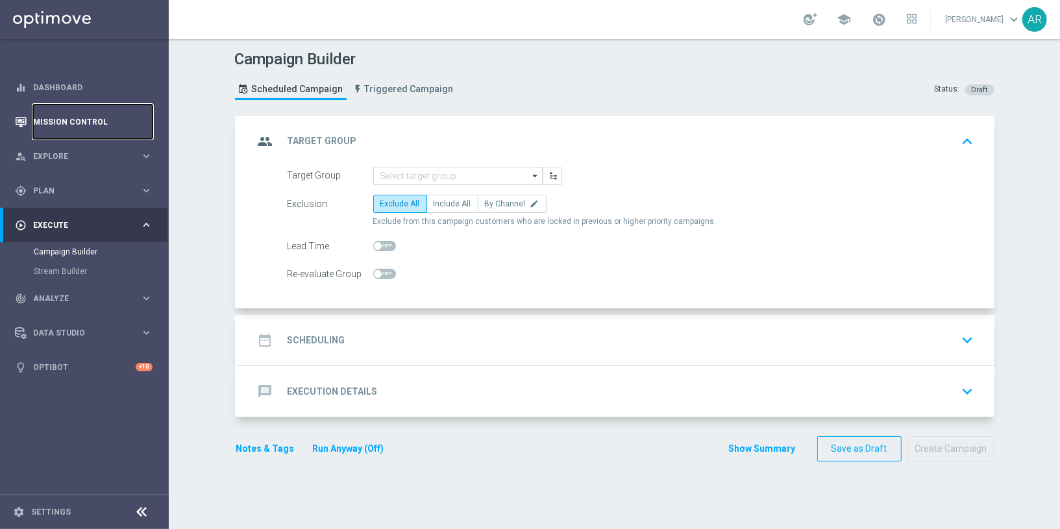
click at [73, 123] on link "Mission Control" at bounding box center [92, 121] width 119 height 34
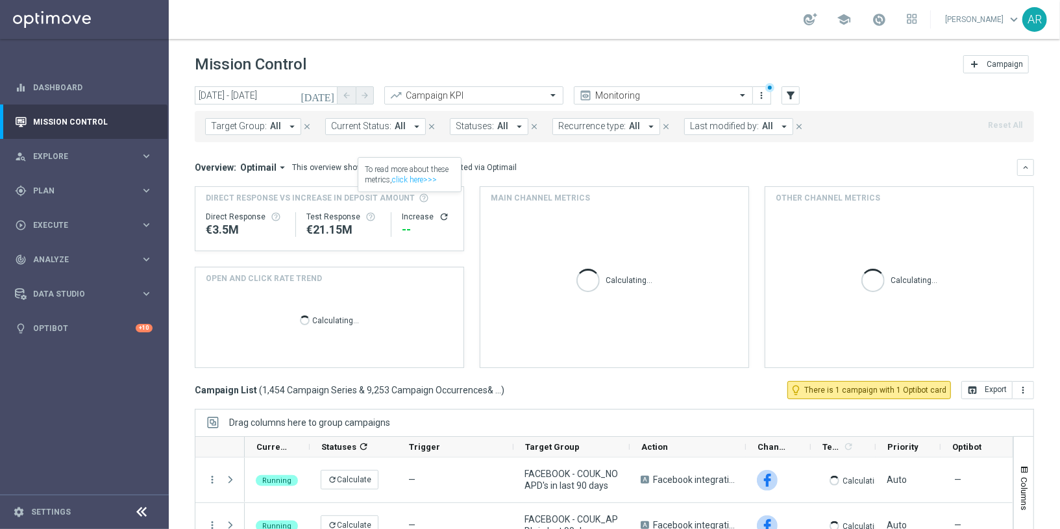
click at [328, 93] on icon "today" at bounding box center [317, 96] width 35 height 12
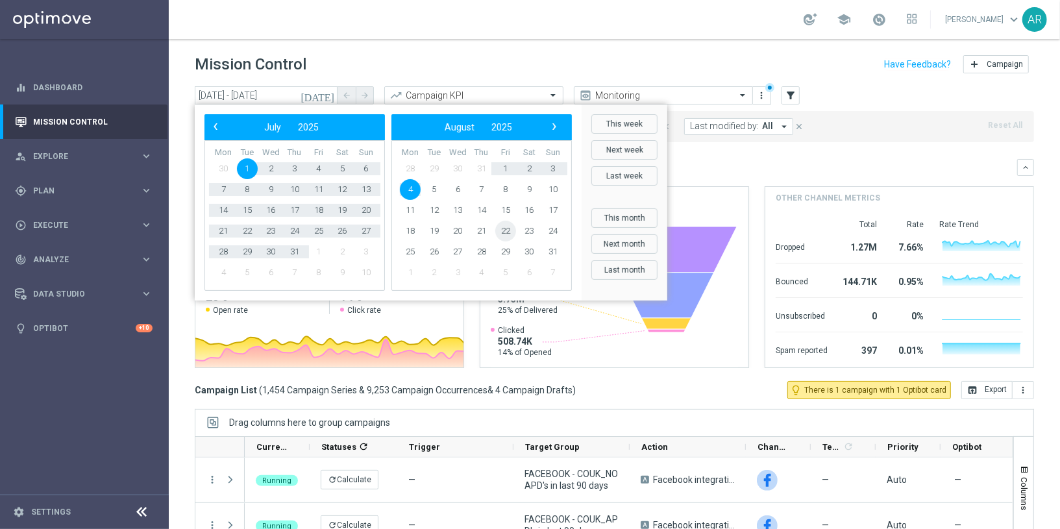
click at [504, 228] on span "22" at bounding box center [505, 231] width 21 height 21
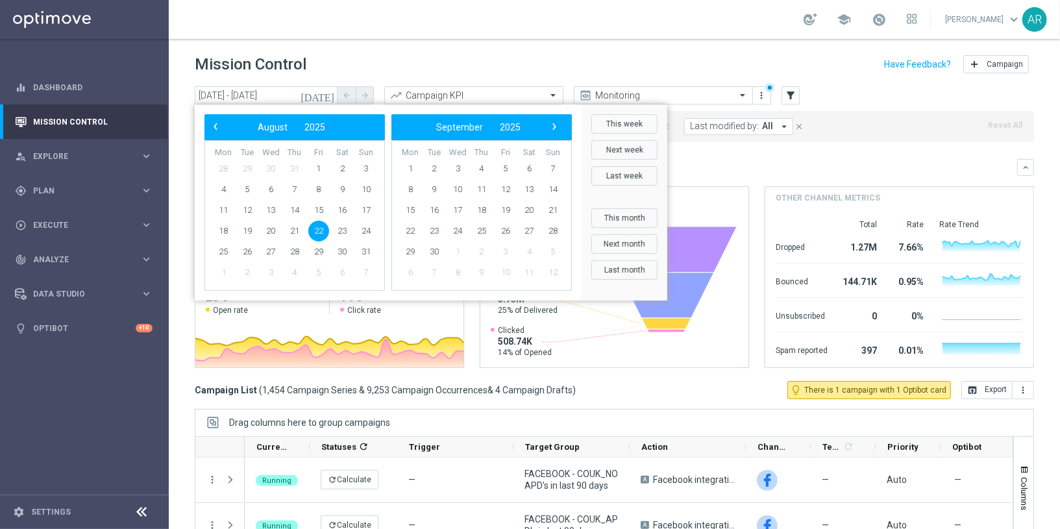
click at [321, 230] on span "22" at bounding box center [318, 231] width 21 height 21
type input "22 Aug 2025 - 22 Aug 2025"
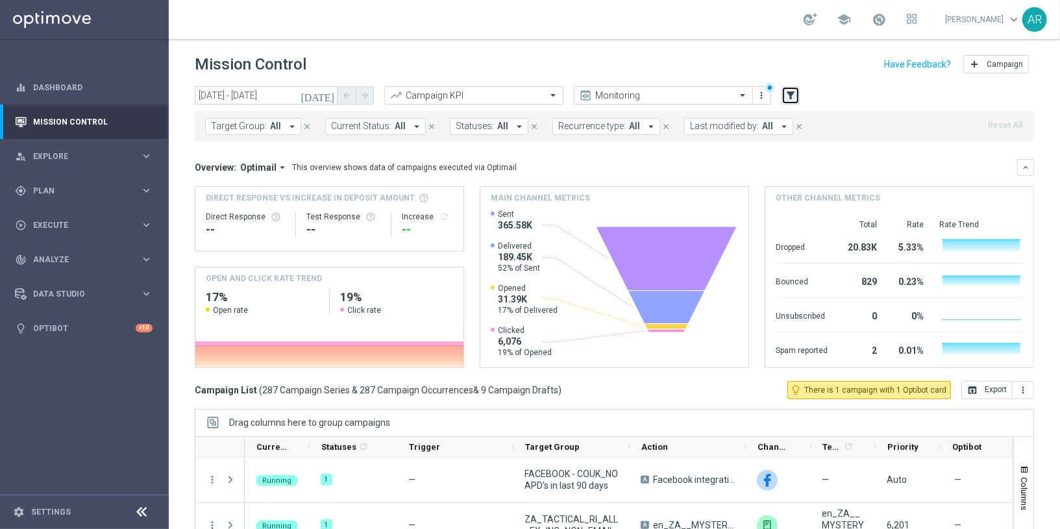
click at [793, 97] on icon "filter_alt" at bounding box center [791, 96] width 12 height 12
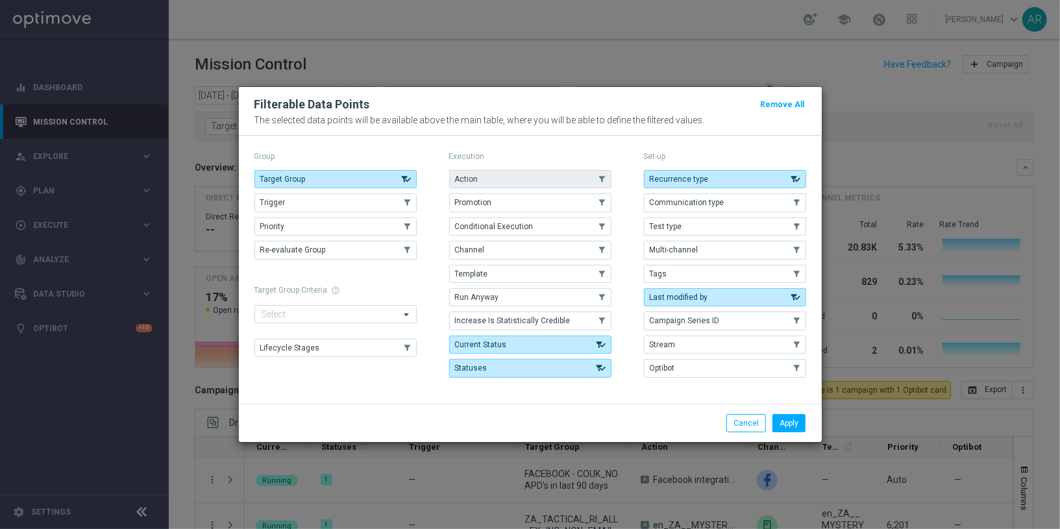
click at [511, 185] on button "Action" at bounding box center [530, 179] width 162 height 18
click at [791, 420] on button "Apply" at bounding box center [788, 423] width 33 height 18
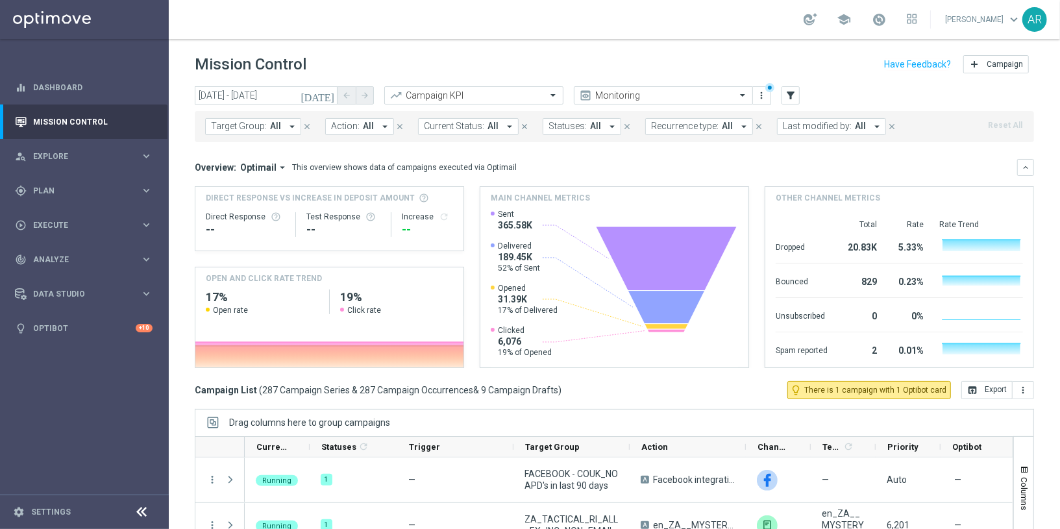
click at [347, 127] on span "Action:" at bounding box center [345, 126] width 29 height 11
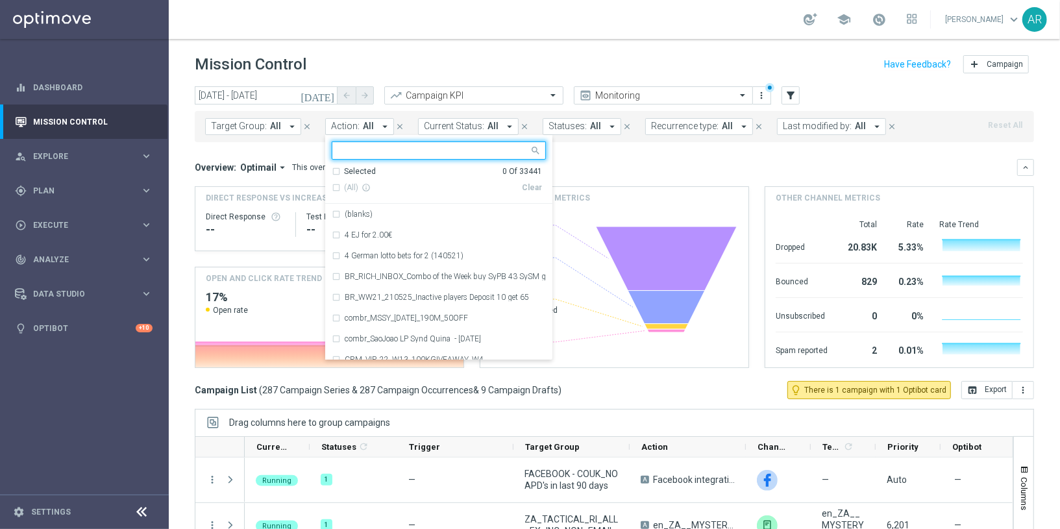
click at [377, 148] on input "text" at bounding box center [434, 150] width 190 height 11
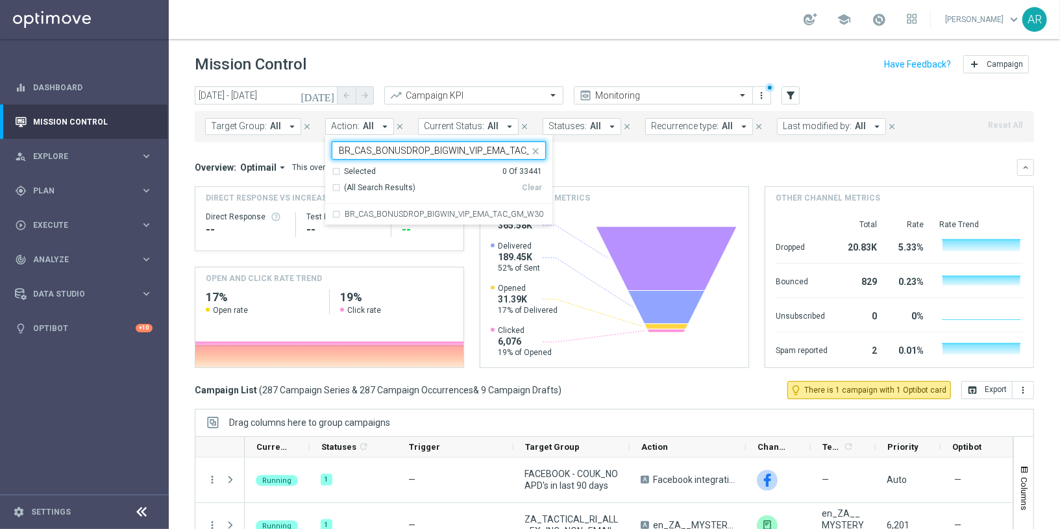
scroll to position [0, 34]
click at [435, 212] on label "BR_CAS_BONUSDROP_BIGWIN_VIP_EMA_TAC_GM_W30" at bounding box center [444, 214] width 199 height 8
type input "BR_CAS_BONUSDROP_BIGWIN_VIP_EMA_TAC_GM_W30"
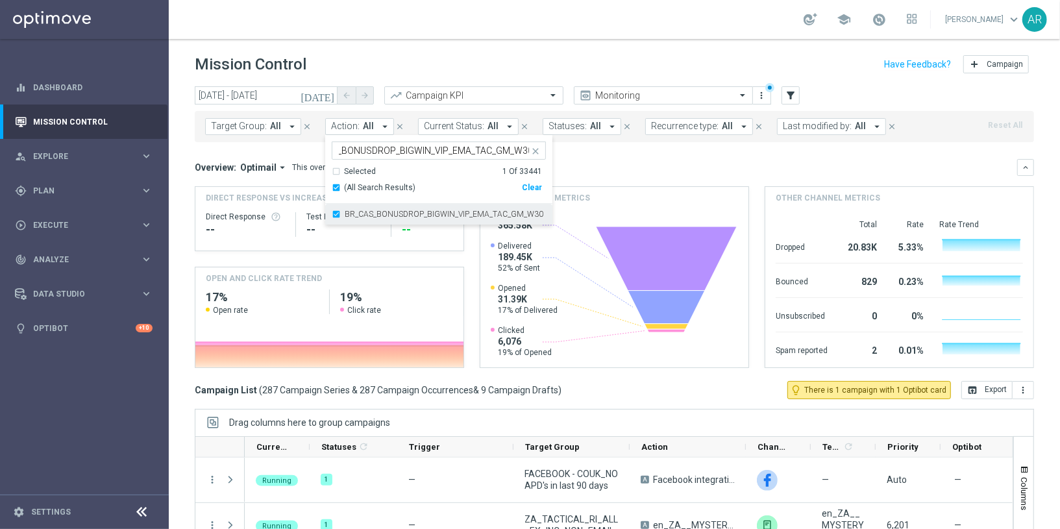
scroll to position [0, 0]
click at [587, 156] on mini-dashboard "Overview: Optimail arrow_drop_down This overview shows data of campaigns execut…" at bounding box center [614, 261] width 839 height 239
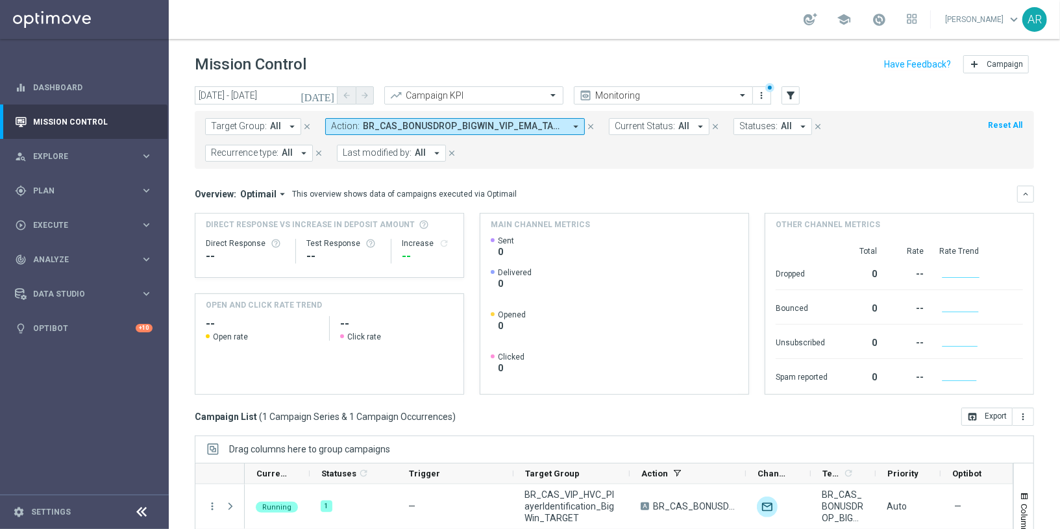
scroll to position [144, 0]
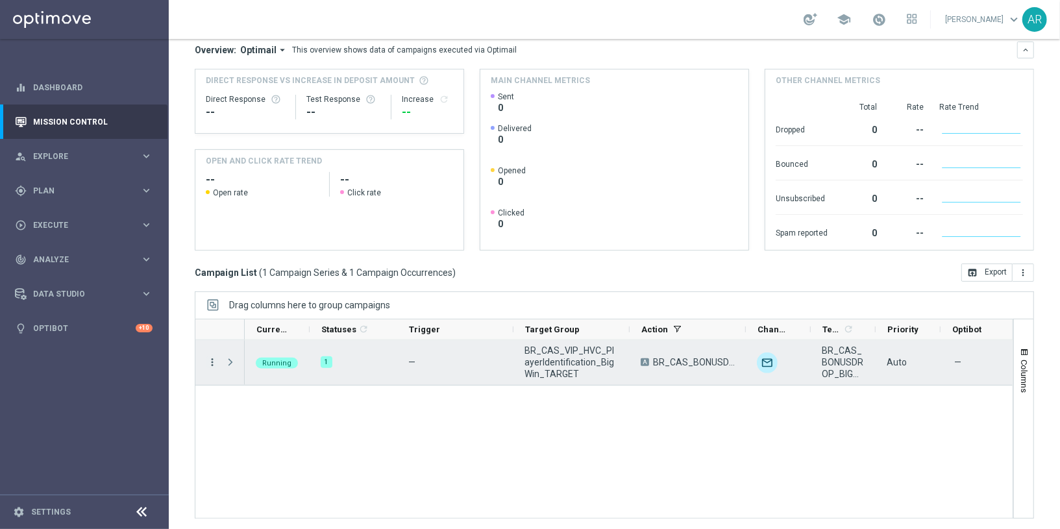
click at [210, 360] on icon "more_vert" at bounding box center [212, 362] width 12 height 12
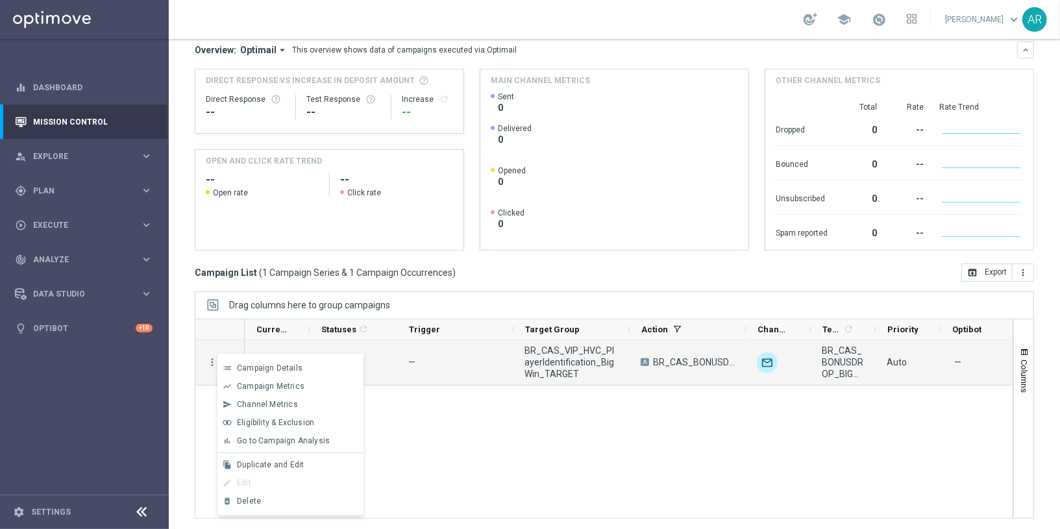
click at [266, 486] on div "edit Edit" at bounding box center [290, 483] width 146 height 18
click at [290, 502] on div "Delete" at bounding box center [297, 500] width 121 height 9
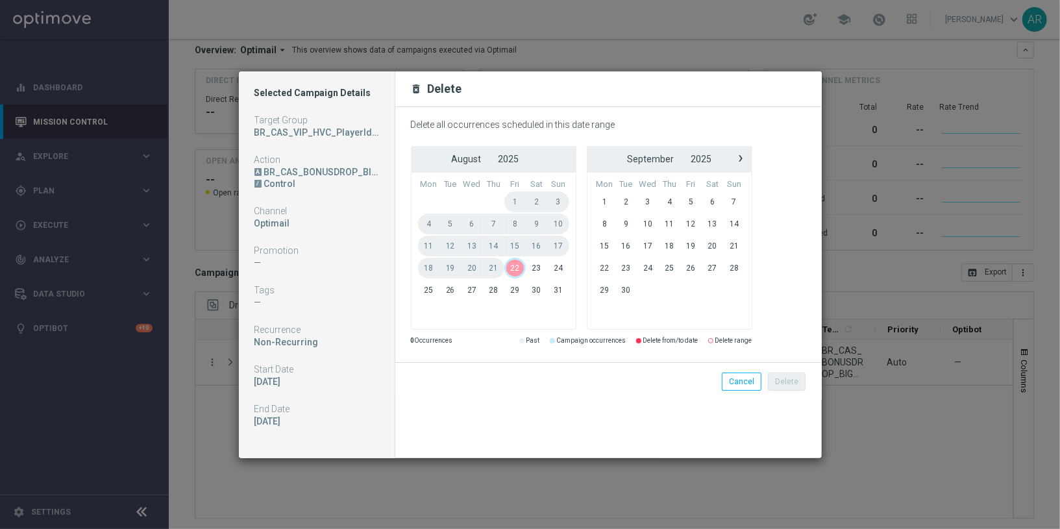
click at [512, 268] on span "22" at bounding box center [514, 268] width 21 height 21
click at [517, 269] on span "22" at bounding box center [514, 268] width 21 height 21
click at [792, 379] on button "Delete" at bounding box center [787, 381] width 38 height 18
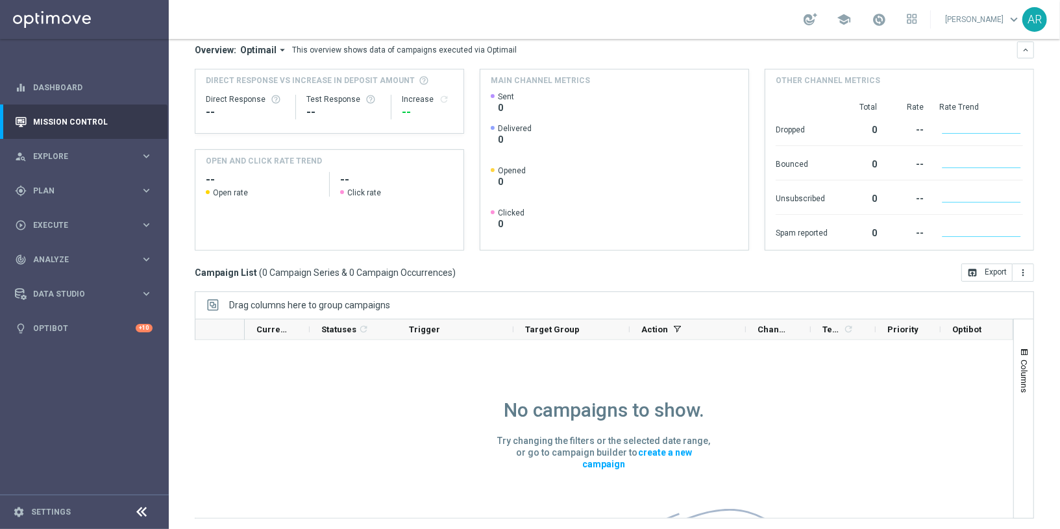
scroll to position [0, 0]
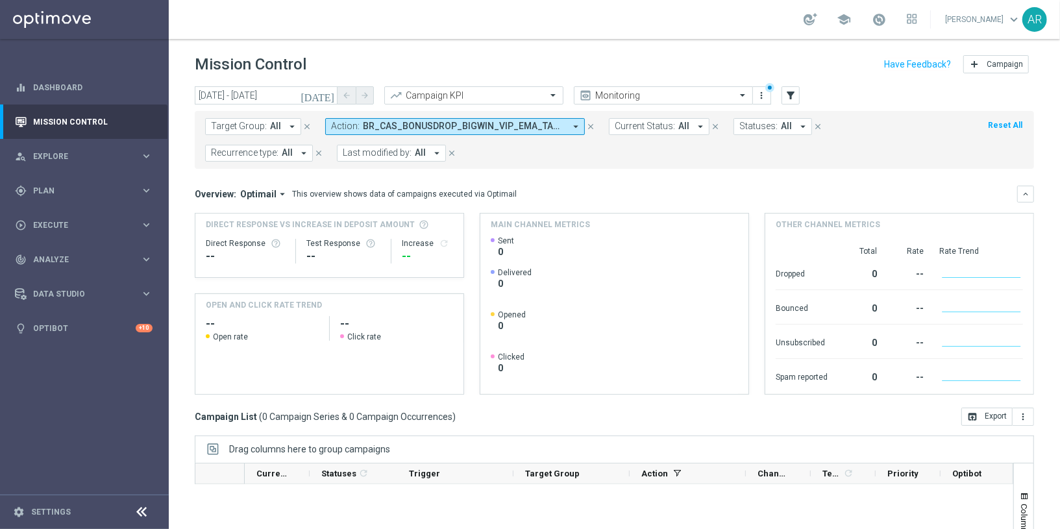
click at [456, 128] on span "BR_CAS_BONUSDROP_BIGWIN_VIP_EMA_TAC_GM_W30" at bounding box center [464, 126] width 202 height 11
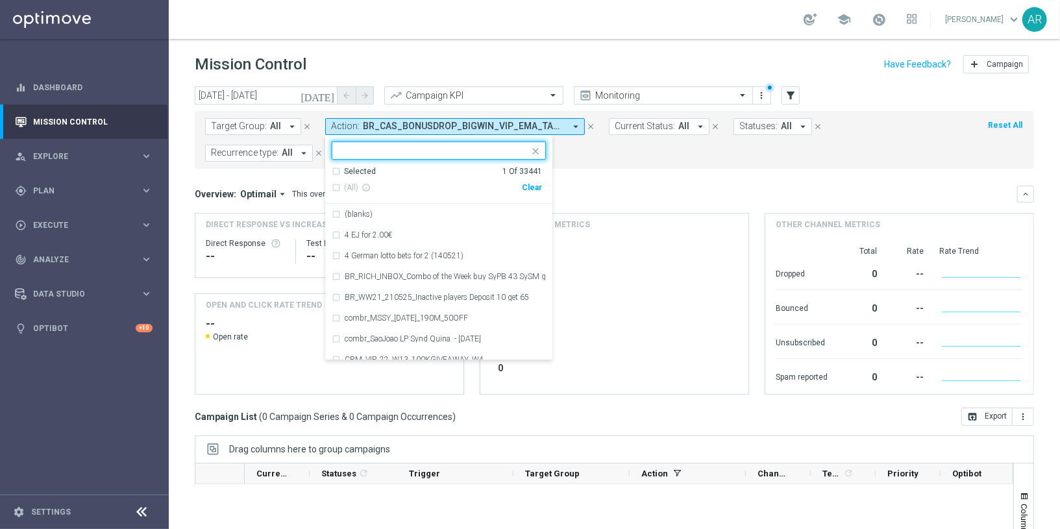
click at [0, 0] on div "Clear" at bounding box center [0, 0] width 0 height 0
click at [427, 145] on input "text" at bounding box center [434, 150] width 190 height 11
paste input "BR_CAS_BONUSDROP_BIGLOSS_VIP_EMA_TAC_GM_W30"
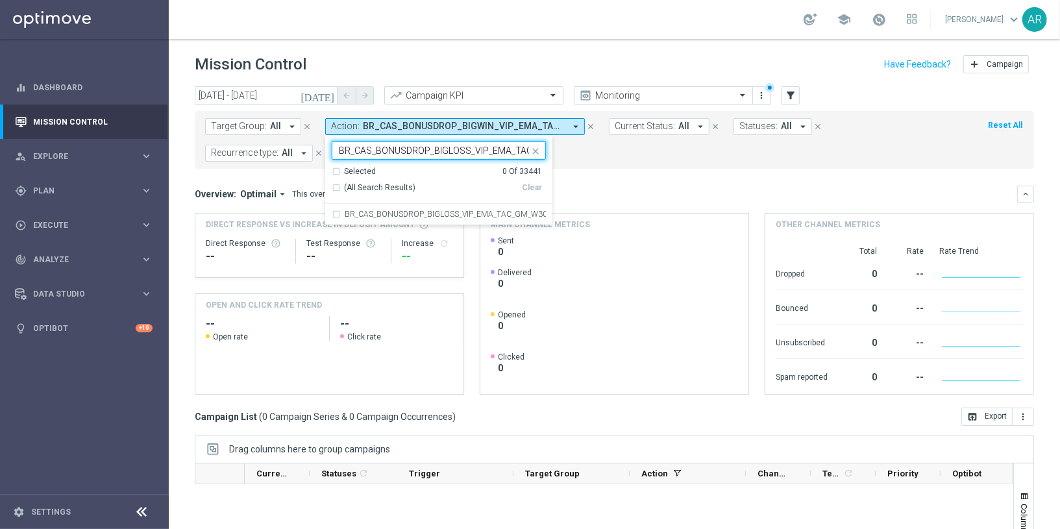
scroll to position [0, 39]
click at [492, 213] on label "BR_CAS_BONUSDROP_BIGLOSS_VIP_EMA_TAC_GM_W30" at bounding box center [445, 214] width 201 height 8
type input "BR_CAS_BONUSDROP_BIGLOSS_VIP_EMA_TAC_GM_W30"
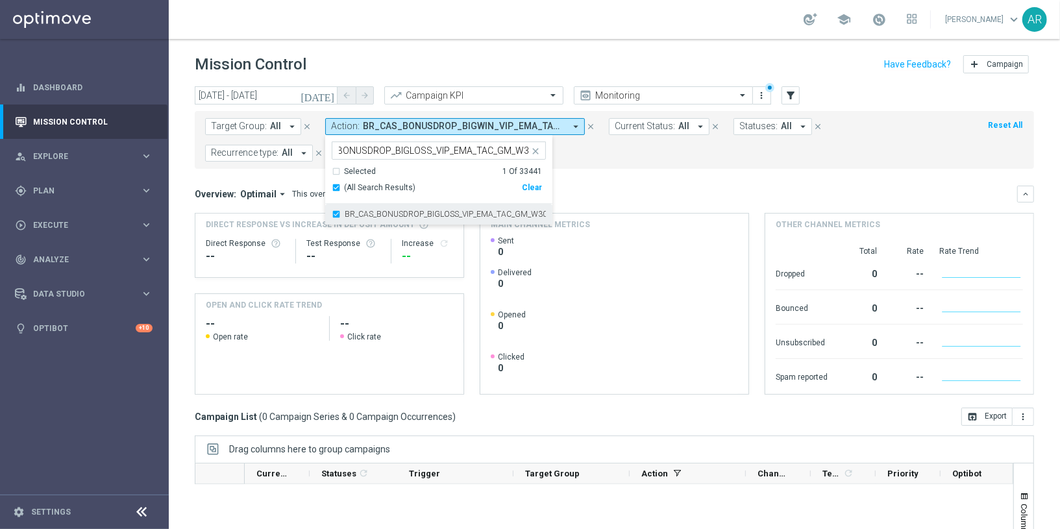
scroll to position [0, 0]
click at [601, 183] on mini-dashboard "Overview: Optimail arrow_drop_down This overview shows data of campaigns execut…" at bounding box center [614, 288] width 839 height 239
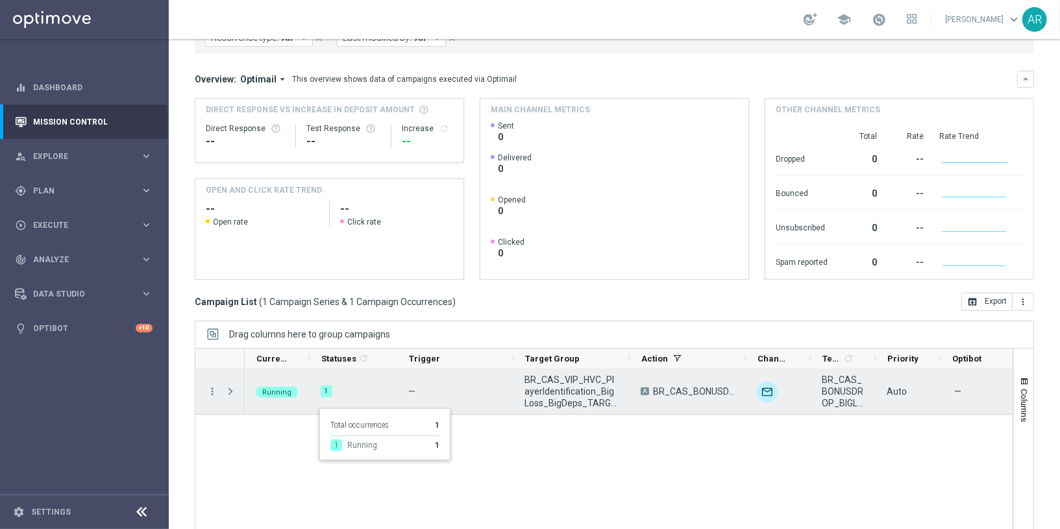
scroll to position [119, 0]
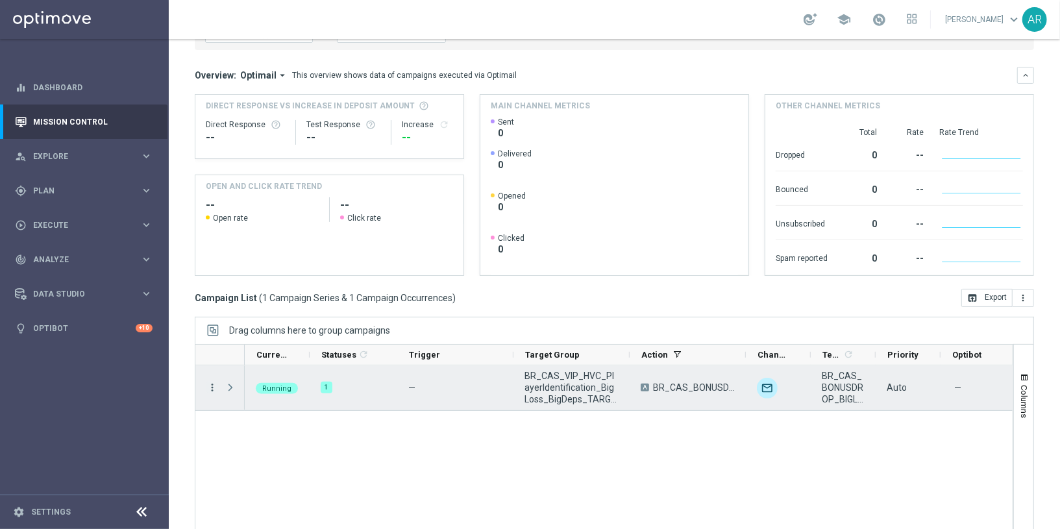
click at [210, 383] on icon "more_vert" at bounding box center [212, 388] width 12 height 12
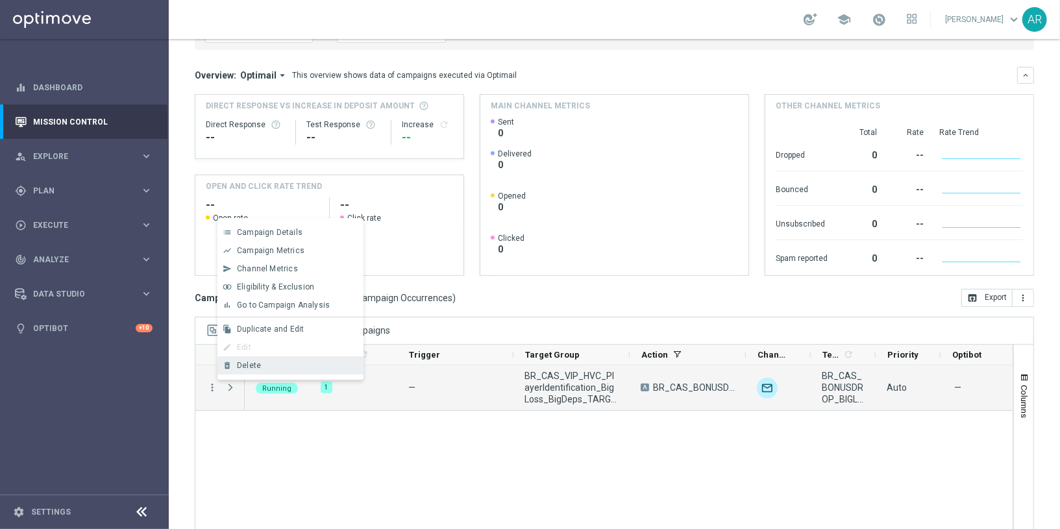
click at [267, 365] on div "Delete" at bounding box center [297, 365] width 121 height 9
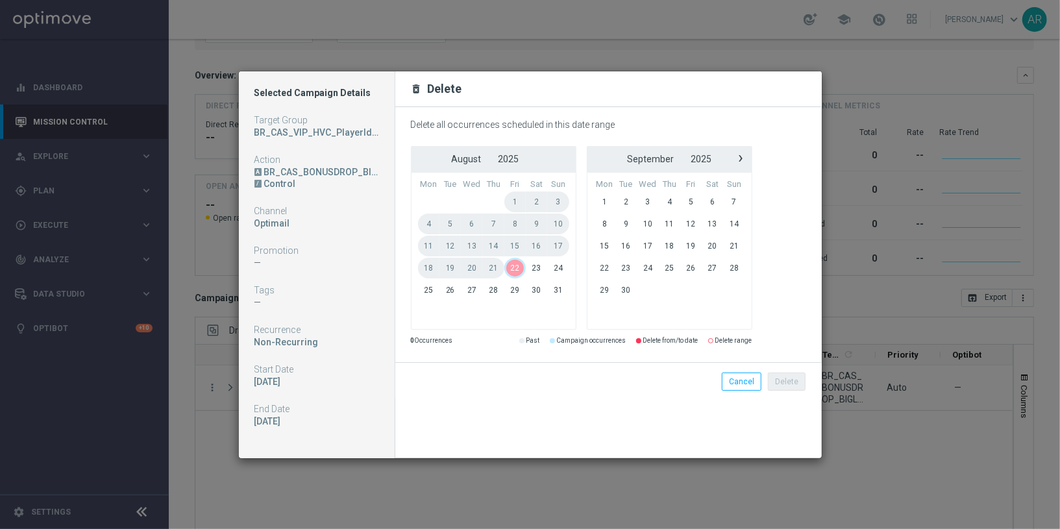
click at [515, 265] on span "22" at bounding box center [514, 268] width 21 height 21
click at [796, 385] on button "Delete" at bounding box center [787, 381] width 38 height 18
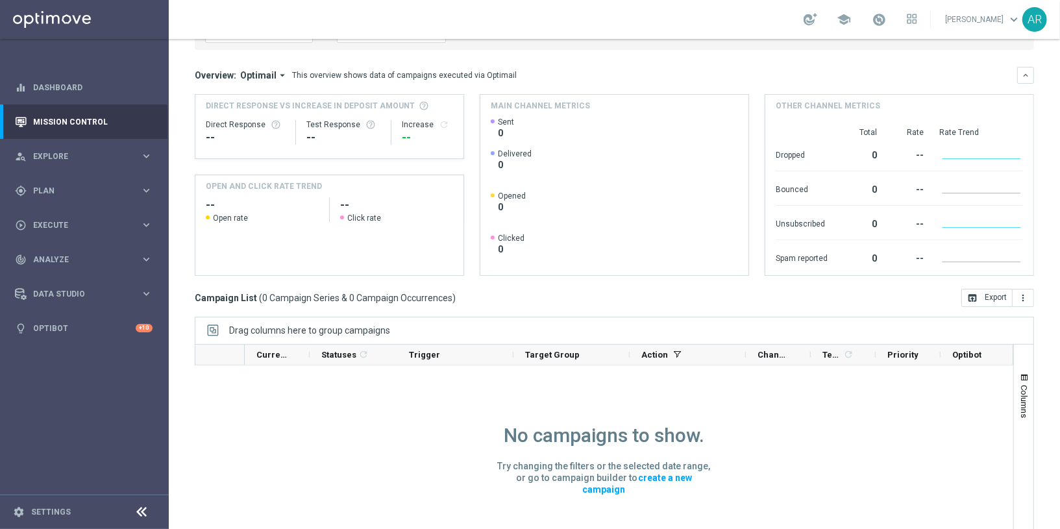
scroll to position [0, 0]
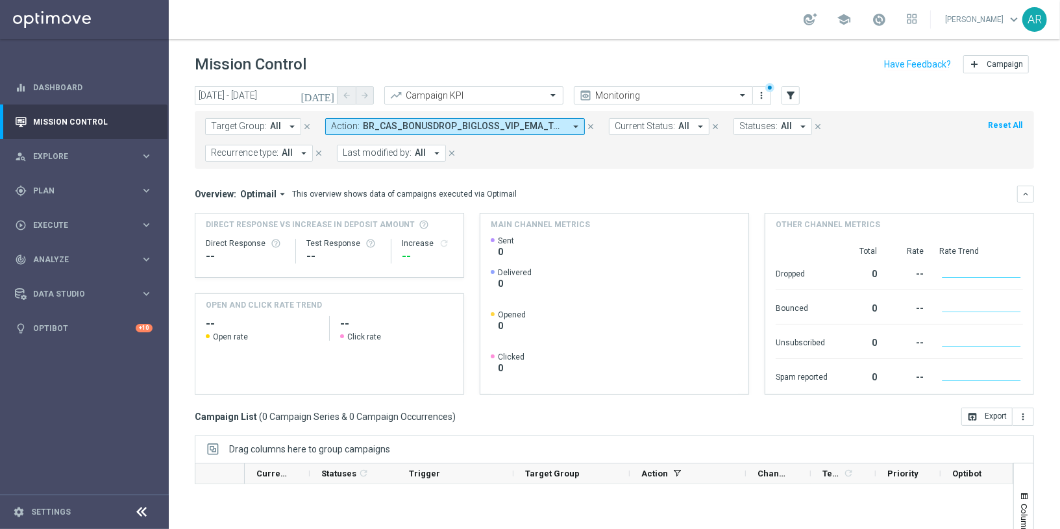
click at [447, 125] on span "BR_CAS_BONUSDROP_BIGLOSS_VIP_EMA_TAC_GM_W30" at bounding box center [464, 126] width 202 height 11
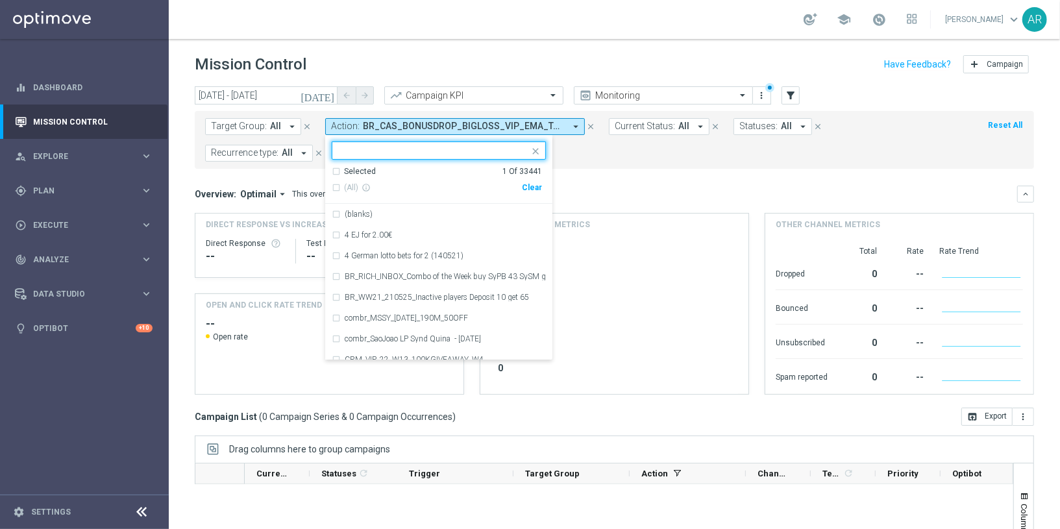
click at [0, 0] on div "Clear" at bounding box center [0, 0] width 0 height 0
click at [432, 143] on div at bounding box center [430, 150] width 197 height 16
paste input "BR_CAS_BONUSDROP_BIGDROP_VIP_EMA_TAC_GM_W30"
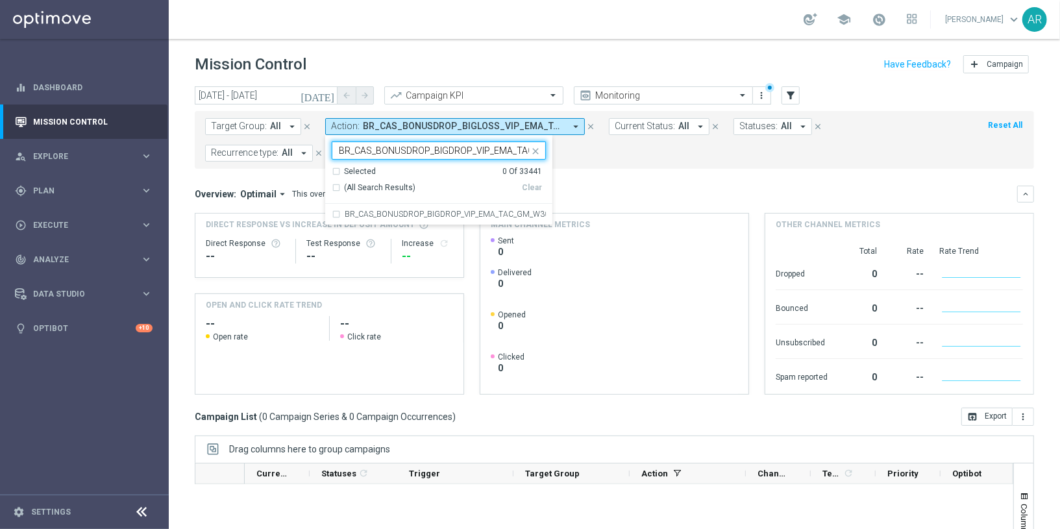
scroll to position [0, 41]
click at [460, 213] on label "BR_CAS_BONUSDROP_BIGDROP_VIP_EMA_TAC_GM_W30" at bounding box center [445, 214] width 201 height 8
type input "BR_CAS_BONUSDROP_BIGDROP_VIP_EMA_TAC_GM_W30"
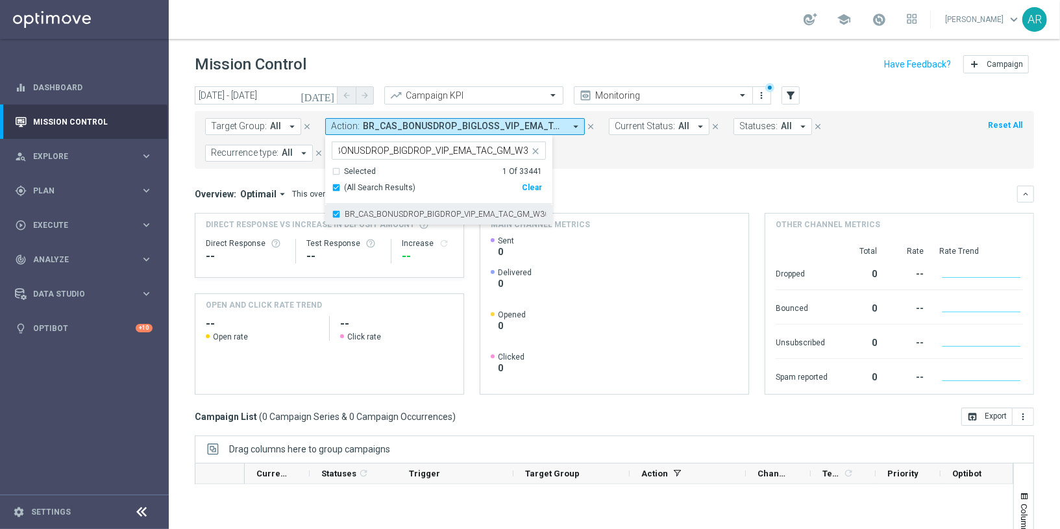
scroll to position [0, 0]
click at [616, 180] on mini-dashboard "Overview: Optimail arrow_drop_down This overview shows data of campaigns execut…" at bounding box center [614, 288] width 839 height 239
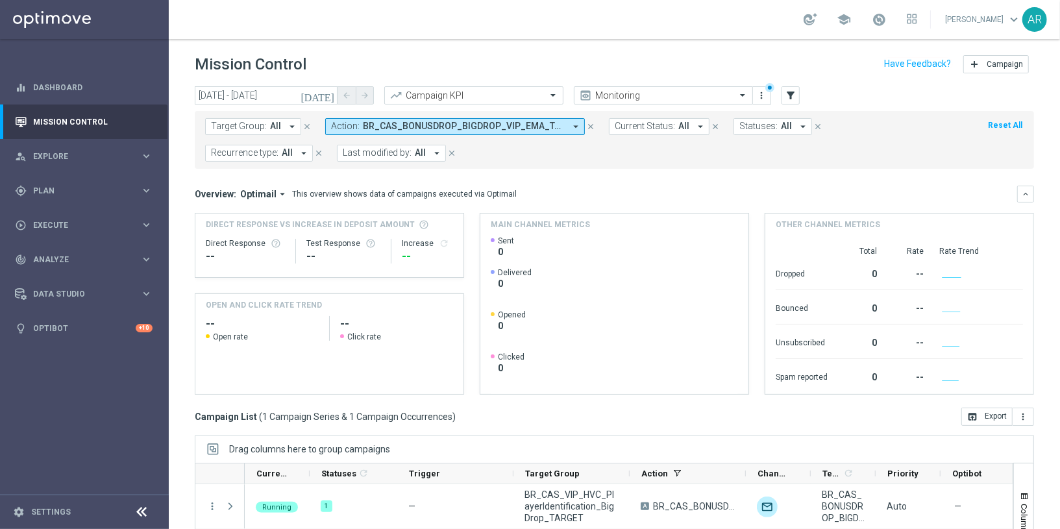
scroll to position [144, 0]
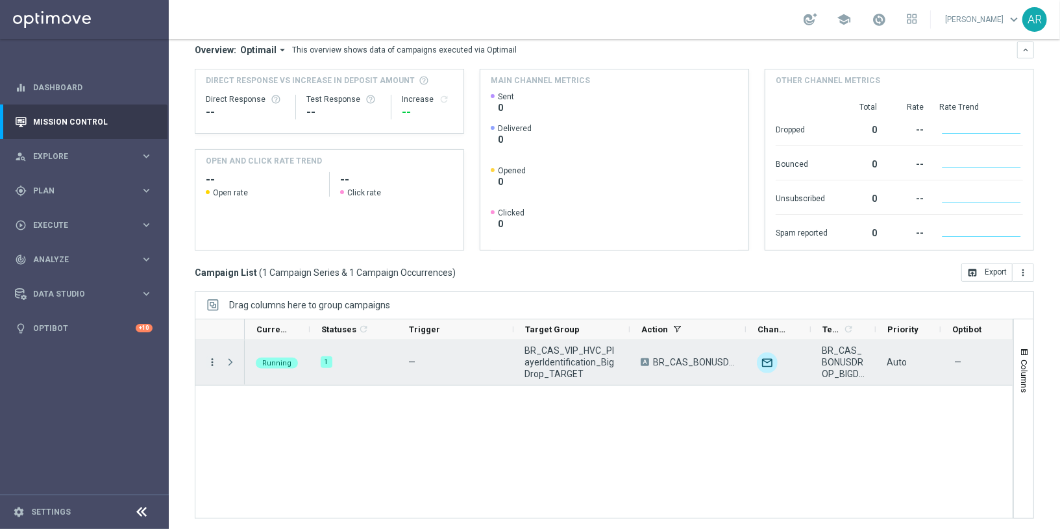
click at [211, 359] on icon "more_vert" at bounding box center [212, 362] width 12 height 12
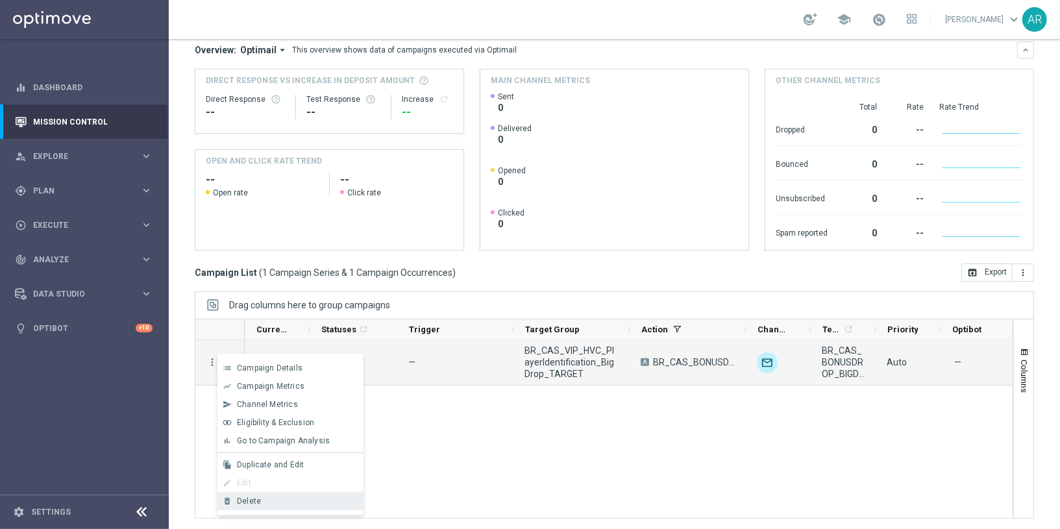
click at [262, 501] on div "Delete" at bounding box center [297, 500] width 121 height 9
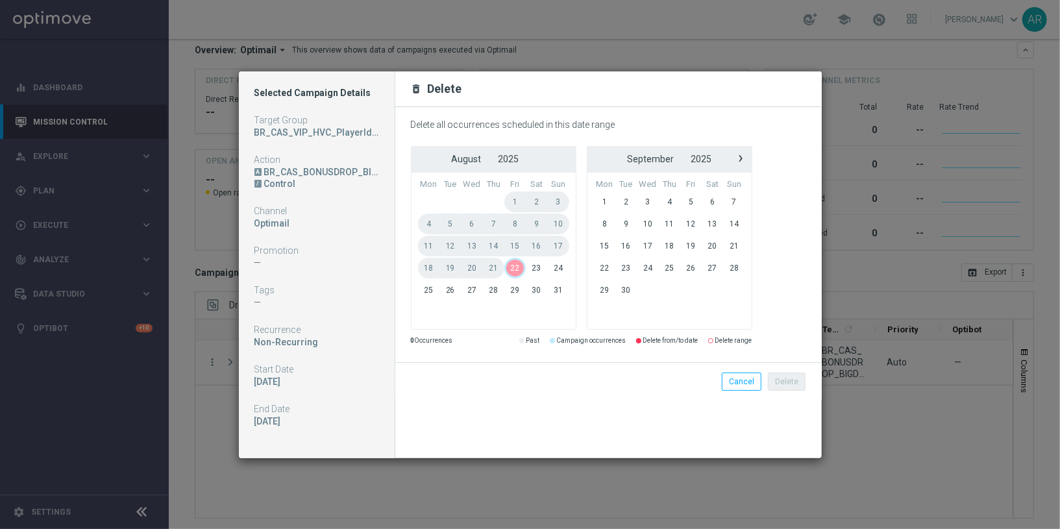
click at [515, 264] on span "22" at bounding box center [514, 268] width 21 height 21
click at [810, 378] on div "Delete Cancel" at bounding box center [677, 381] width 276 height 18
click at [795, 379] on button "Delete" at bounding box center [787, 381] width 38 height 18
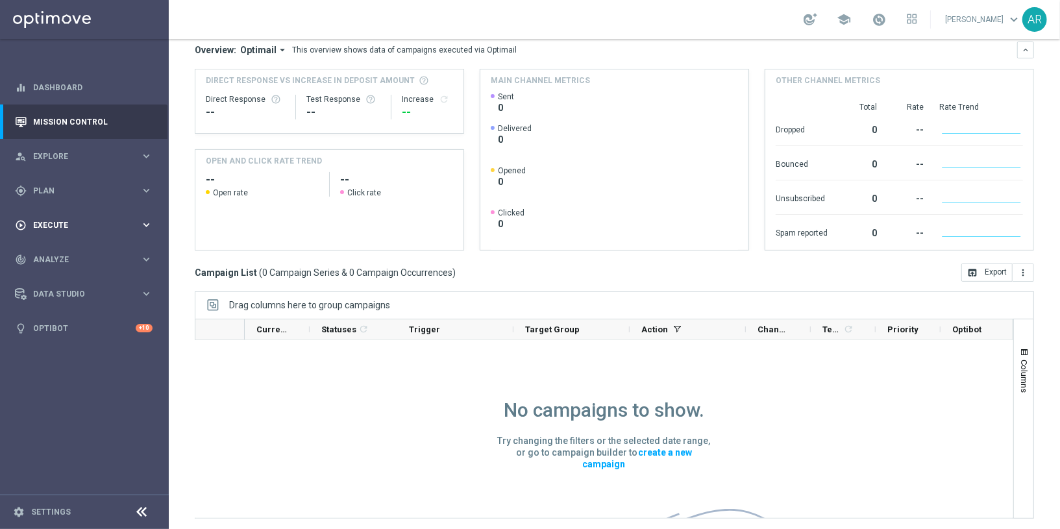
click at [106, 222] on span "Execute" at bounding box center [86, 225] width 107 height 8
click at [84, 251] on link "Campaign Builder" at bounding box center [84, 252] width 101 height 10
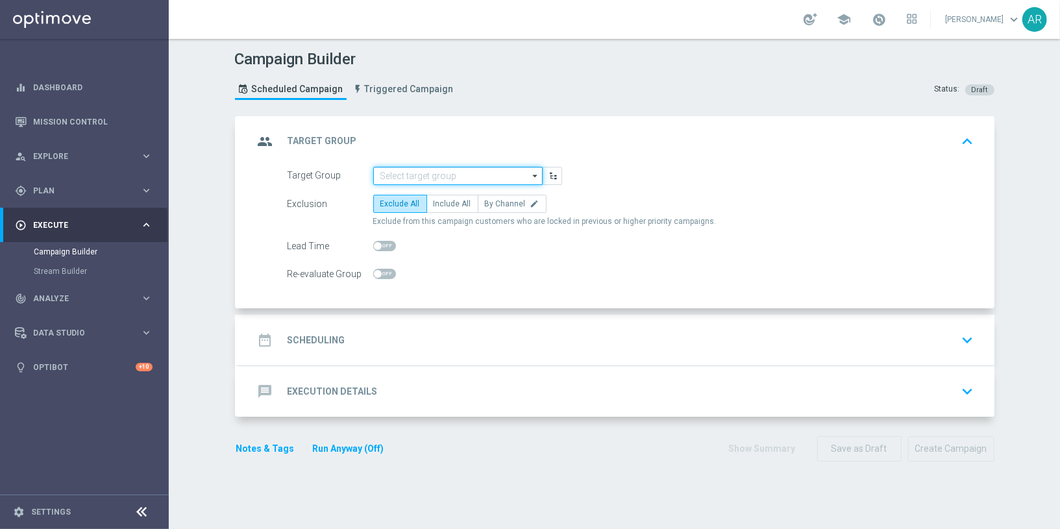
click at [466, 172] on input at bounding box center [457, 176] width 169 height 18
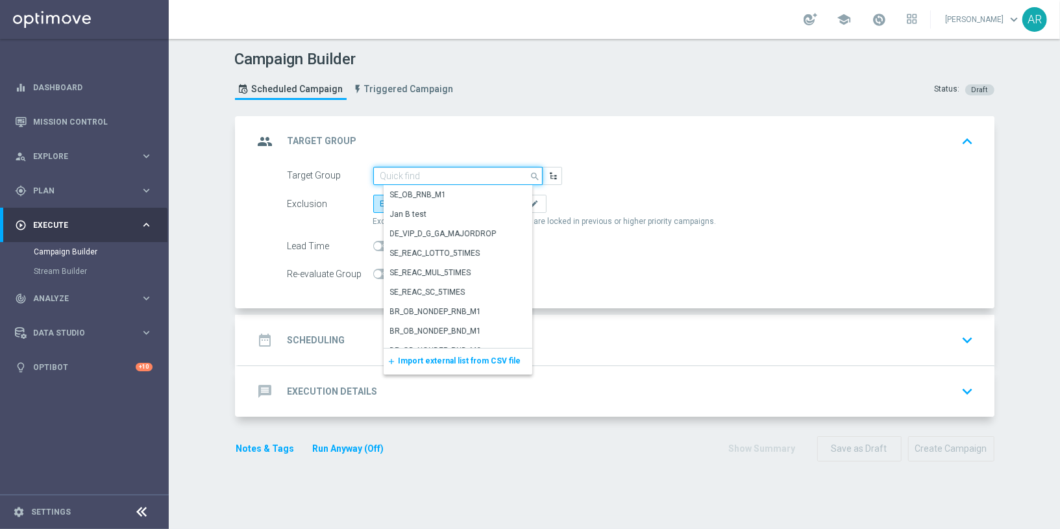
paste input "BR_CAS_VIP_HVC_PlayerIdentification_BigWin_TARGET"
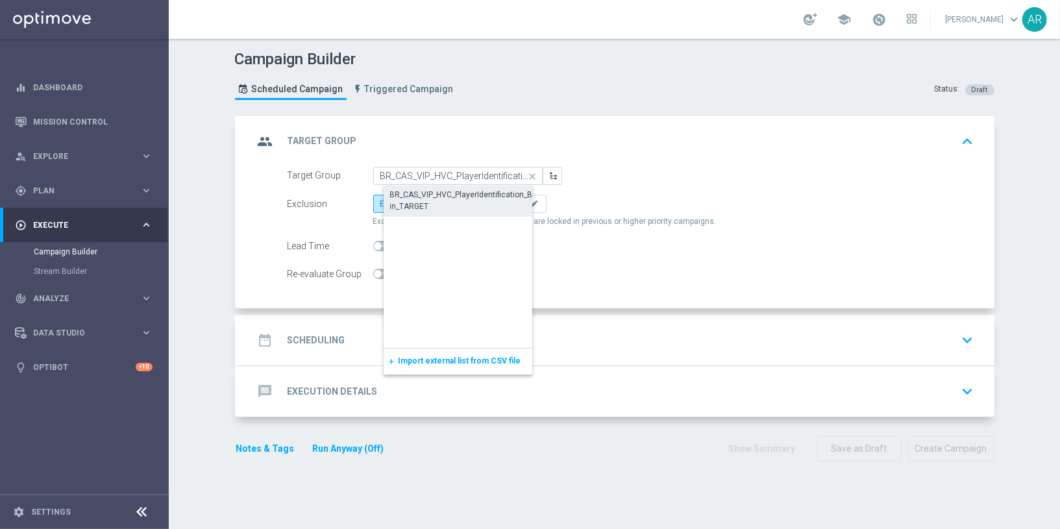
click at [461, 197] on div "BR_CAS_VIP_HVC_PlayerIdentification_BigWin_TARGET" at bounding box center [468, 200] width 156 height 23
type input "BR_CAS_VIP_HVC_PlayerIdentification_BigWin_TARGET"
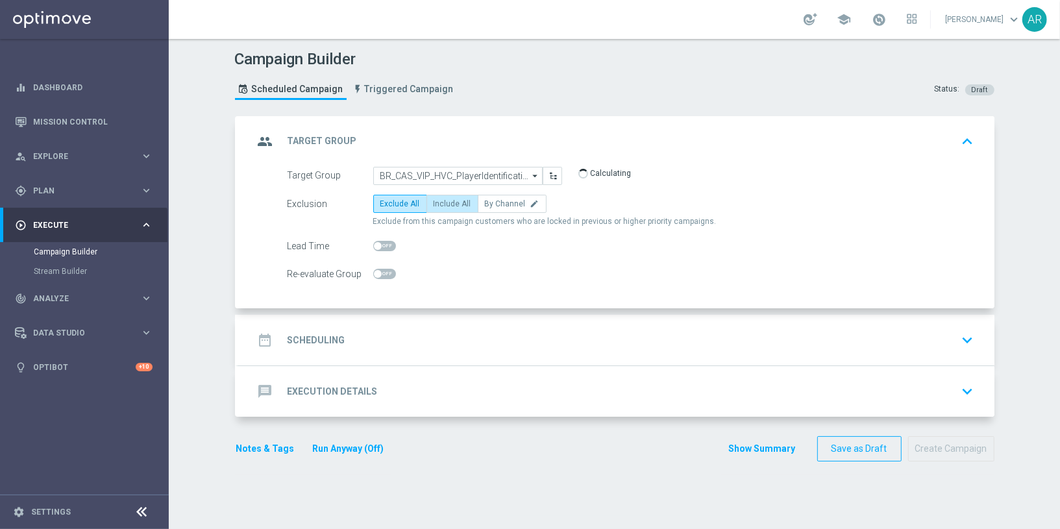
click at [459, 197] on label "Include All" at bounding box center [452, 204] width 52 height 18
click at [442, 202] on input "Include All" at bounding box center [437, 206] width 8 height 8
radio input "true"
click at [395, 353] on div "date_range Scheduling keyboard_arrow_down" at bounding box center [616, 340] width 756 height 51
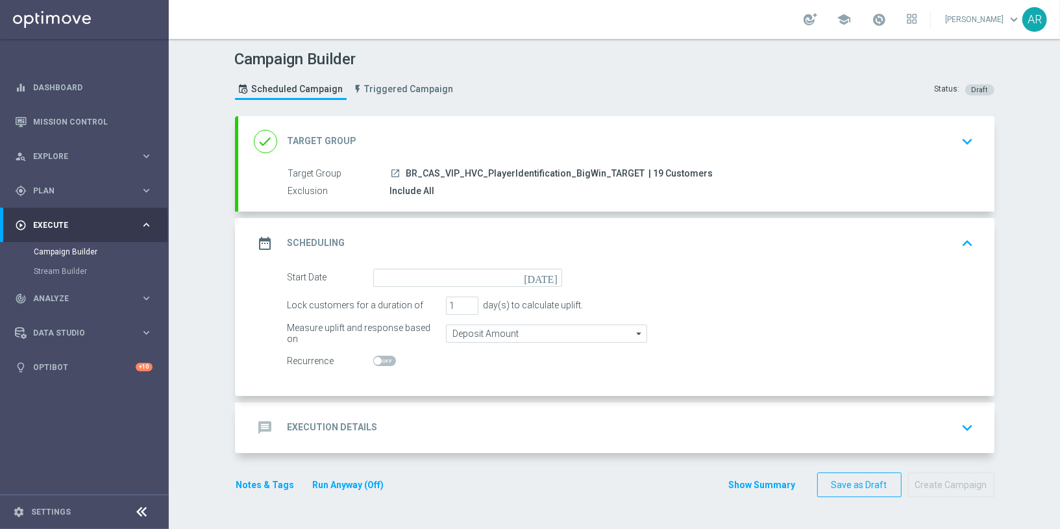
click at [554, 276] on icon "today" at bounding box center [543, 276] width 38 height 14
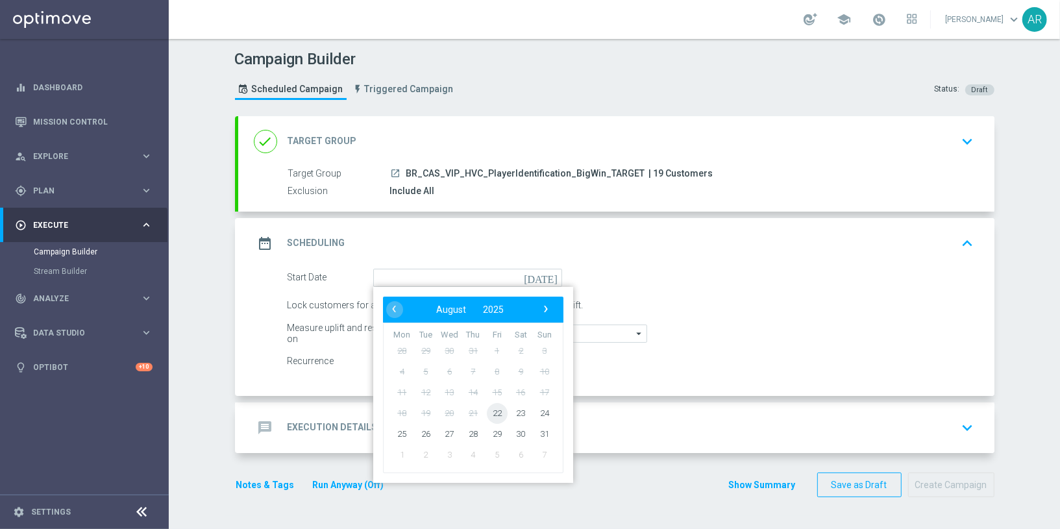
click at [502, 414] on span "22" at bounding box center [496, 412] width 21 height 21
type input "22 Aug 2025"
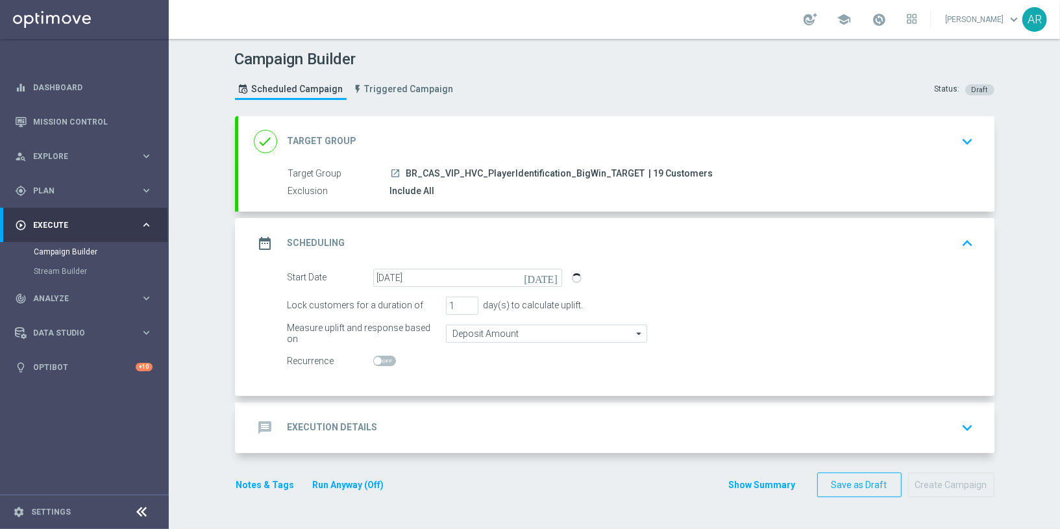
click at [462, 421] on div "message Execution Details keyboard_arrow_down" at bounding box center [616, 427] width 725 height 25
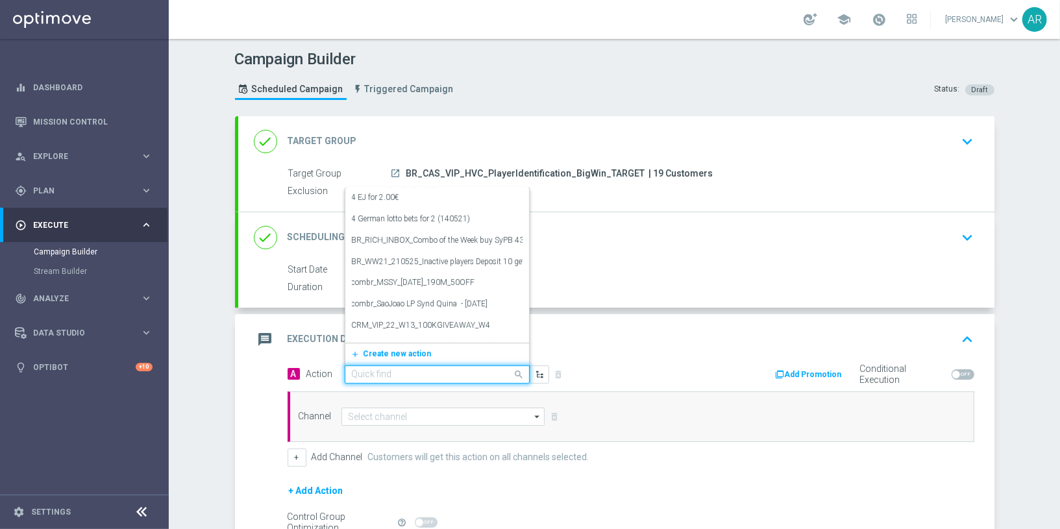
click at [411, 370] on input "text" at bounding box center [424, 374] width 145 height 11
paste input "BR_CAS_BONUSDROP_BIGWIN_VIP_EMA_TAC_GM_W30"
type input "BR_CAS_BONUSDROP_BIGWIN_VIP_EMA_TAC_GM_W30"
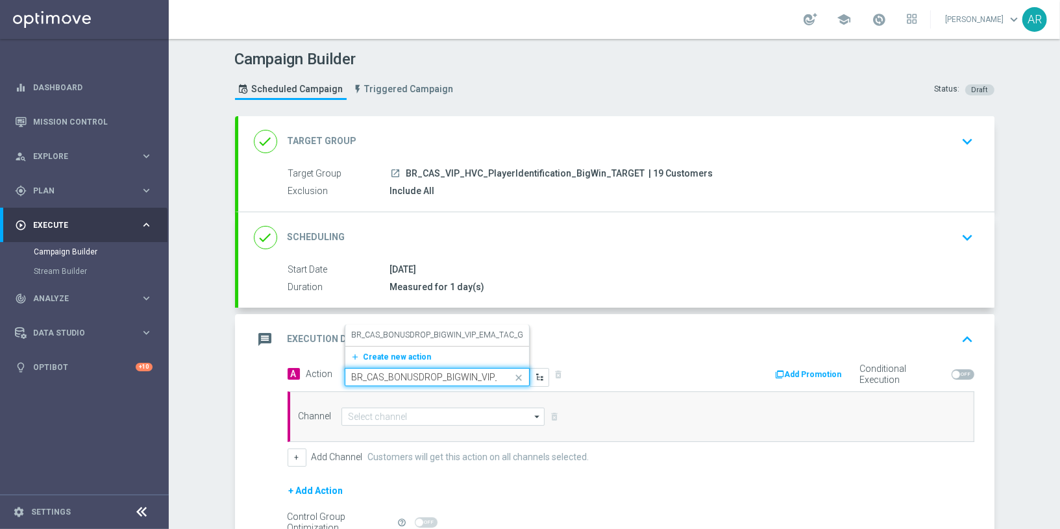
scroll to position [0, 80]
click at [439, 335] on label "BR_CAS_BONUSDROP_BIGWIN_VIP_EMA_TAC_GM_W30" at bounding box center [451, 335] width 199 height 11
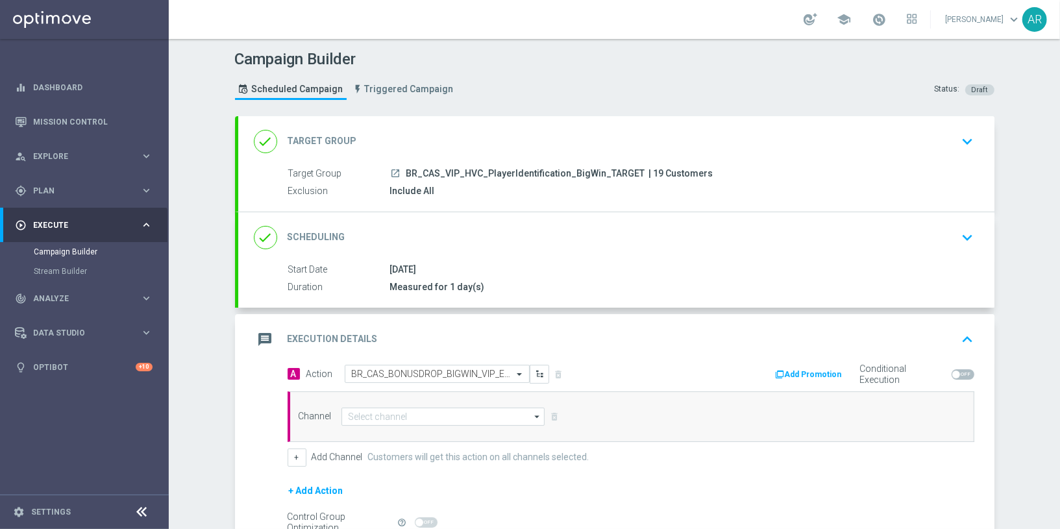
scroll to position [0, 0]
click at [404, 415] on input at bounding box center [443, 417] width 204 height 18
click at [418, 474] on div "Optimail" at bounding box center [449, 474] width 194 height 18
type input "Optimail"
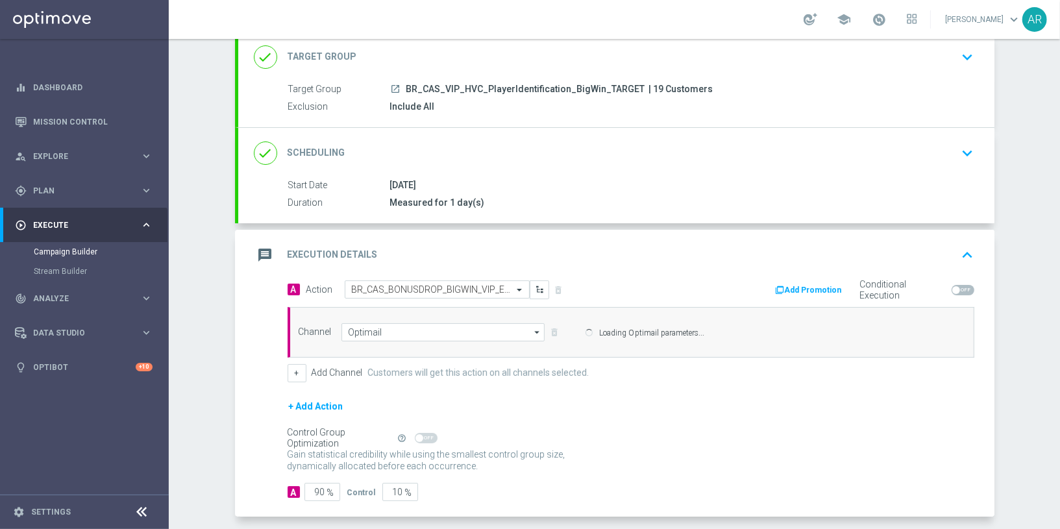
scroll to position [137, 0]
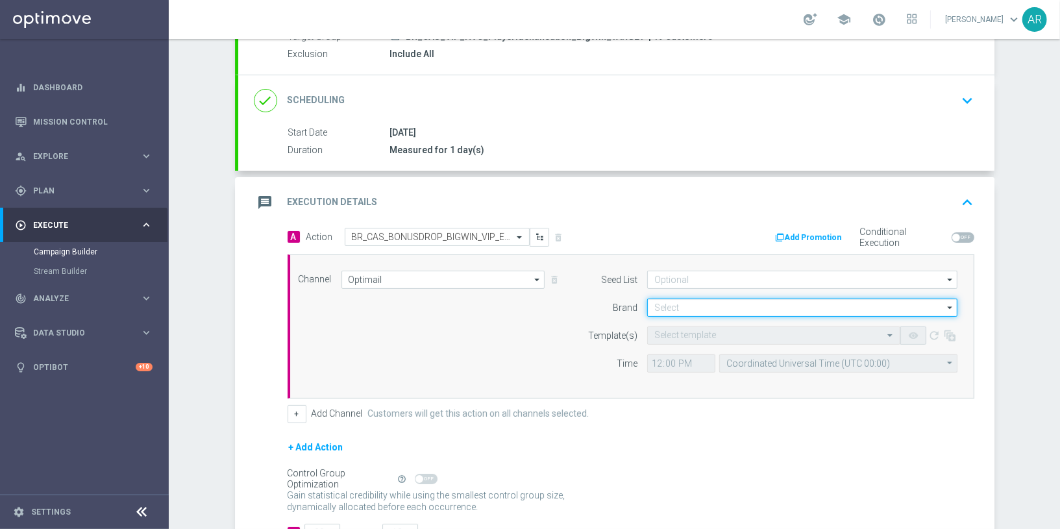
click at [667, 305] on input at bounding box center [802, 307] width 310 height 18
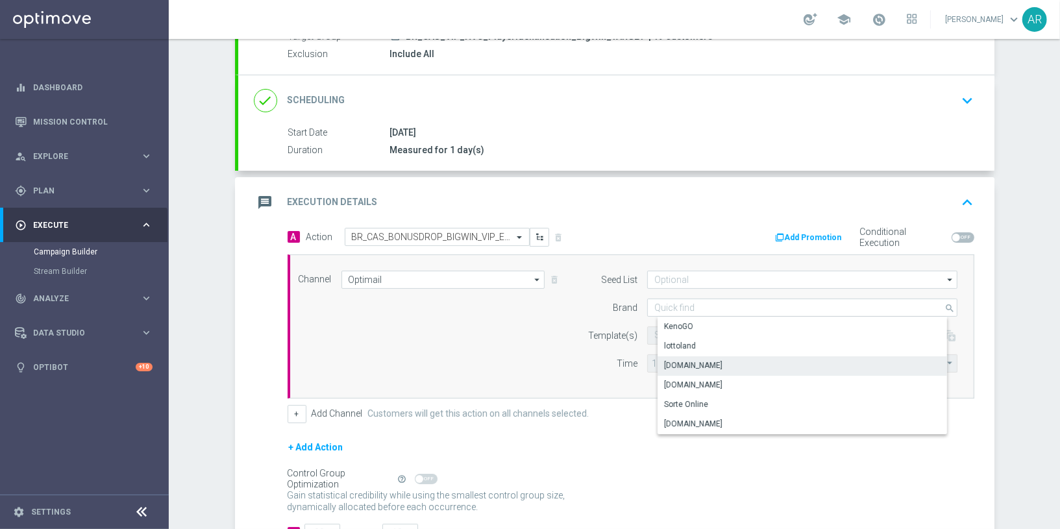
click at [726, 362] on div "Lottoland.bet.br" at bounding box center [812, 365] width 311 height 18
type input "Lottoland.bet.br"
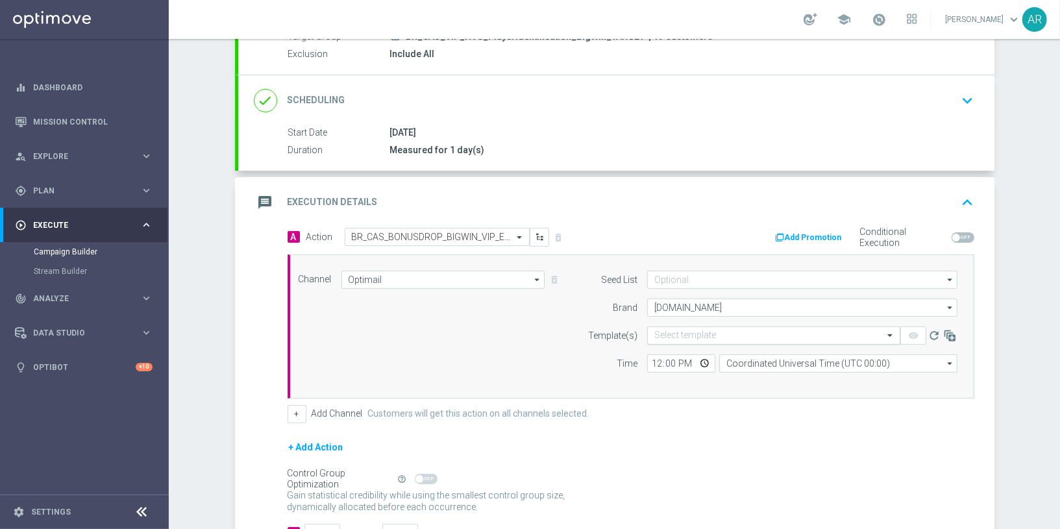
click at [686, 334] on input "text" at bounding box center [760, 335] width 213 height 11
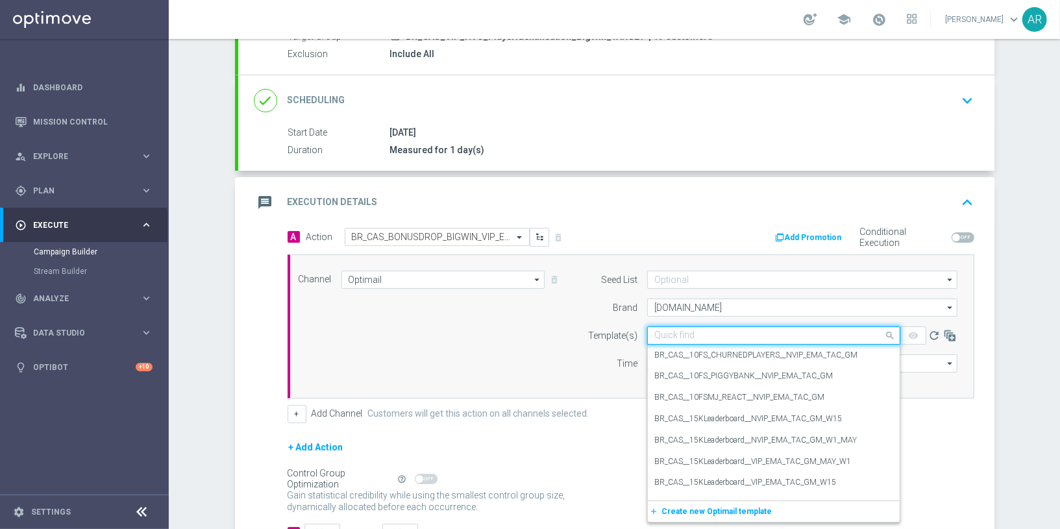
paste input "BR_CAS_BONUSDROP_BIGWIN_VIP_EMA_TAC_GM_W30"
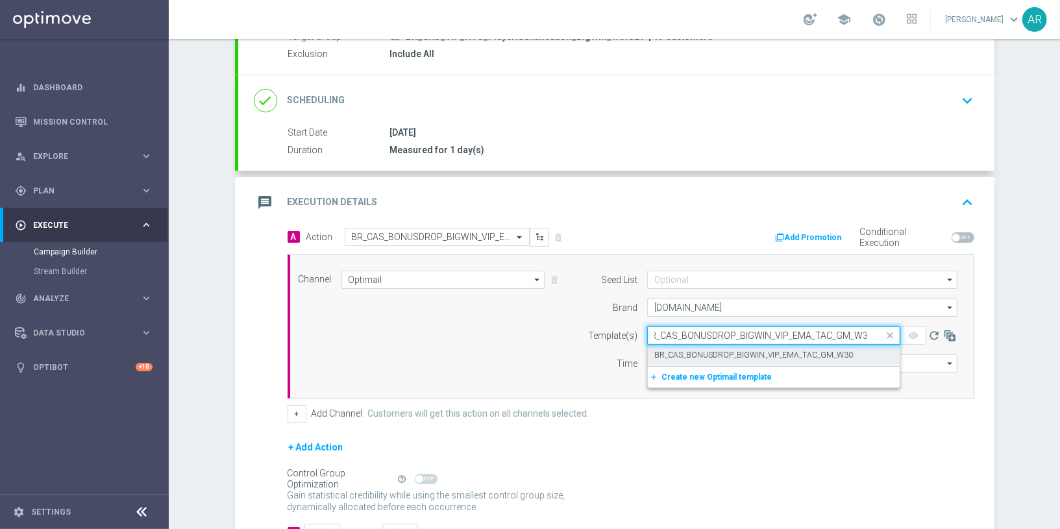
click at [725, 352] on label "BR_CAS_BONUSDROP_BIGWIN_VIP_EMA_TAC_GM_W30" at bounding box center [753, 355] width 199 height 11
type input "BR_CAS_BONUSDROP_BIGWIN_VIP_EMA_TAC_GM_W30"
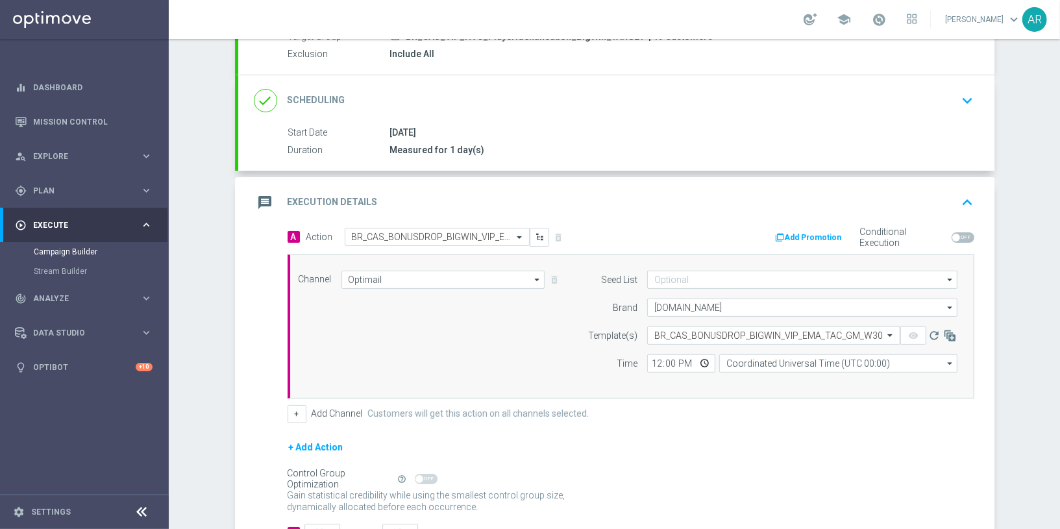
scroll to position [0, 0]
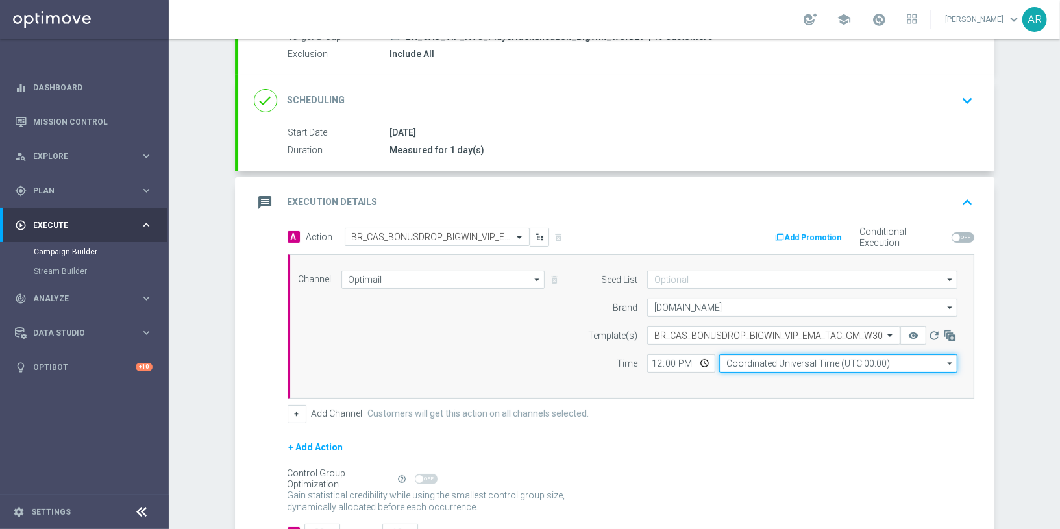
click at [759, 365] on input "Coordinated Universal Time (UTC 00:00)" at bounding box center [838, 363] width 238 height 18
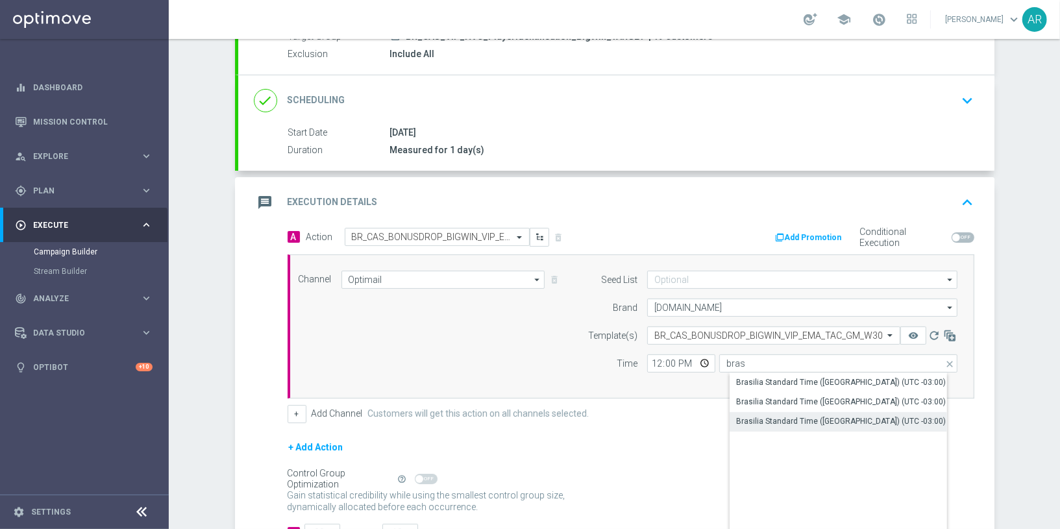
click at [827, 415] on div "Brasilia Standard Time (Sao Paulo) (UTC -03:00)" at bounding box center [841, 421] width 210 height 12
type input "Brasilia Standard Time (Sao Paulo) (UTC -03:00)"
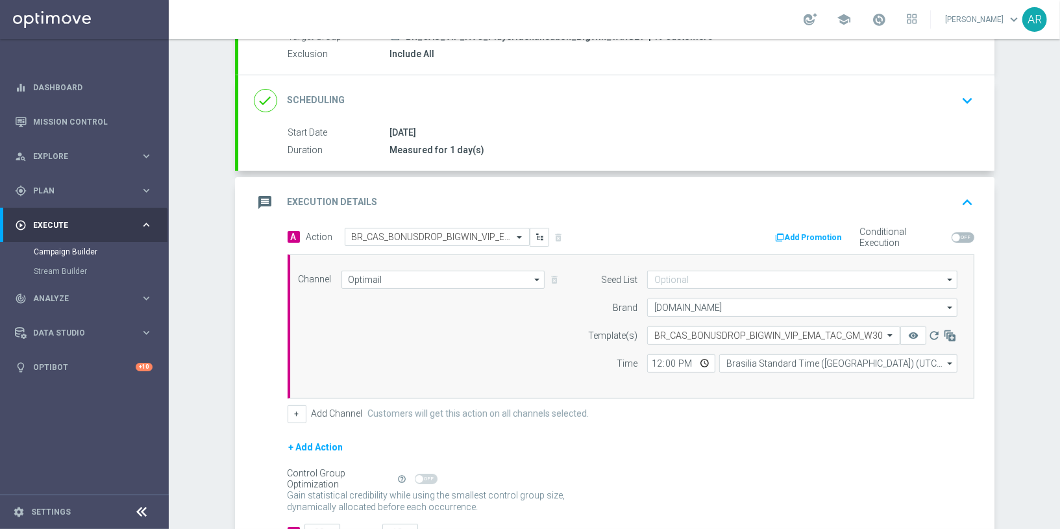
click at [597, 486] on div "Gain statistical credibility while using the smallest control group size, dynam…" at bounding box center [630, 501] width 687 height 31
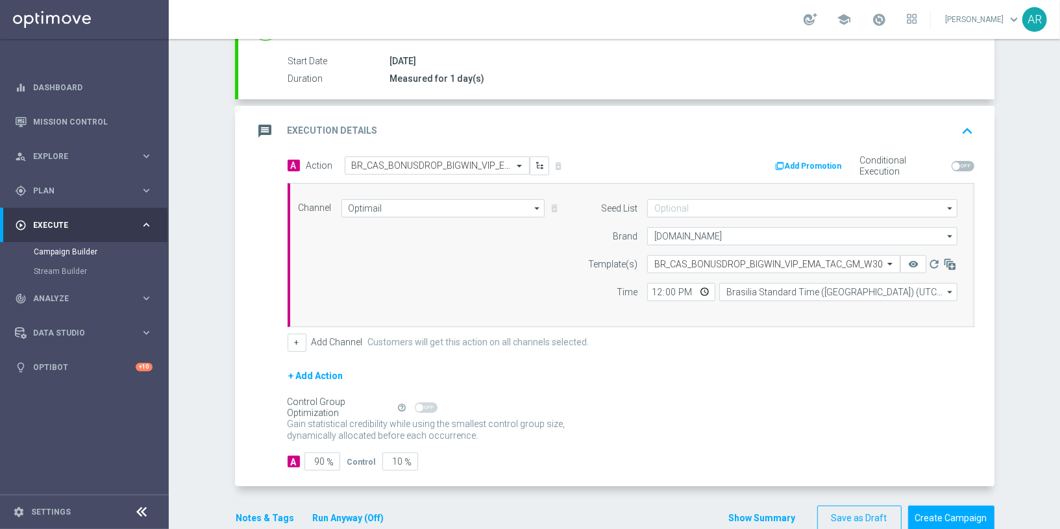
scroll to position [230, 0]
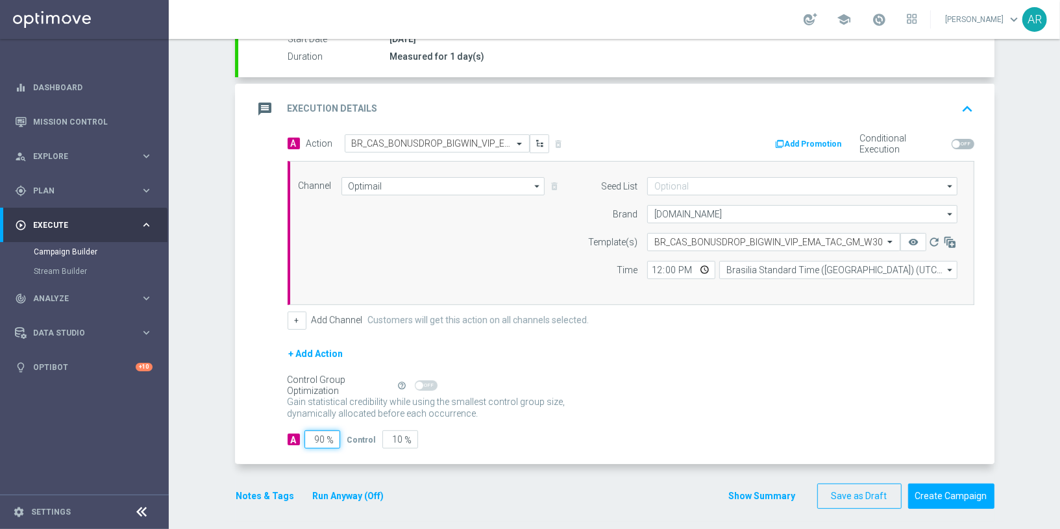
click at [321, 430] on input "90" at bounding box center [322, 439] width 36 height 18
type input "5"
type input "95"
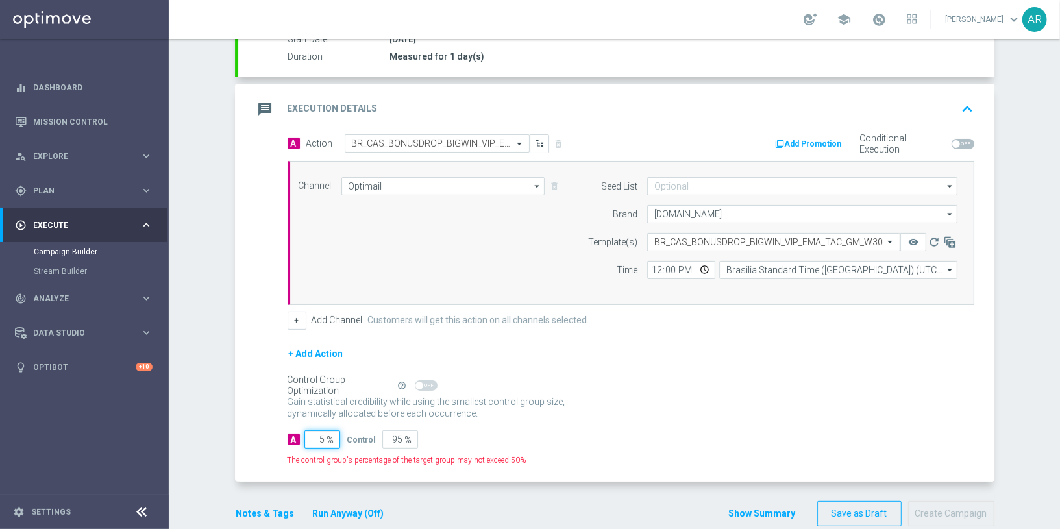
type input "50"
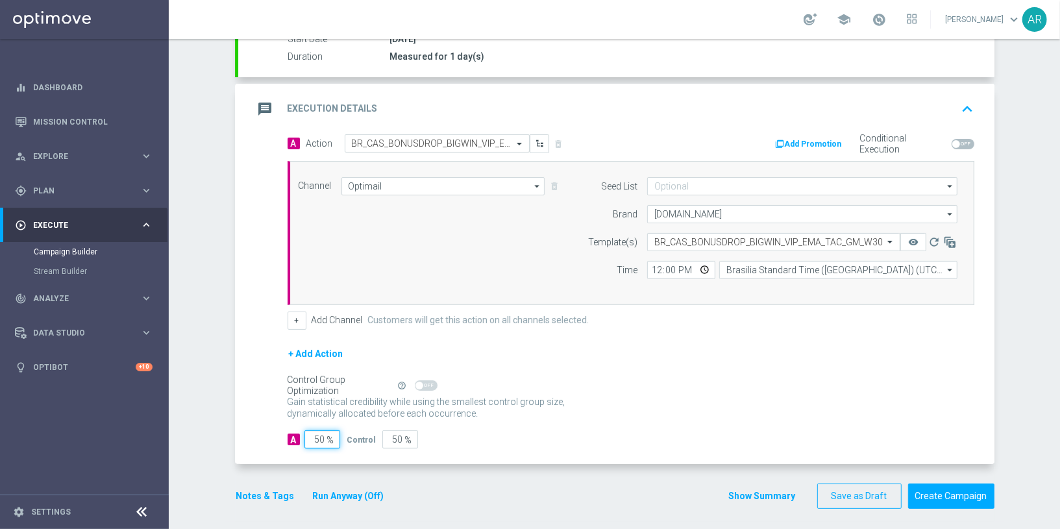
type input "50"
click at [554, 430] on div "A 50 % Control 50 %" at bounding box center [630, 439] width 687 height 18
click at [937, 485] on button "Create Campaign" at bounding box center [951, 495] width 86 height 25
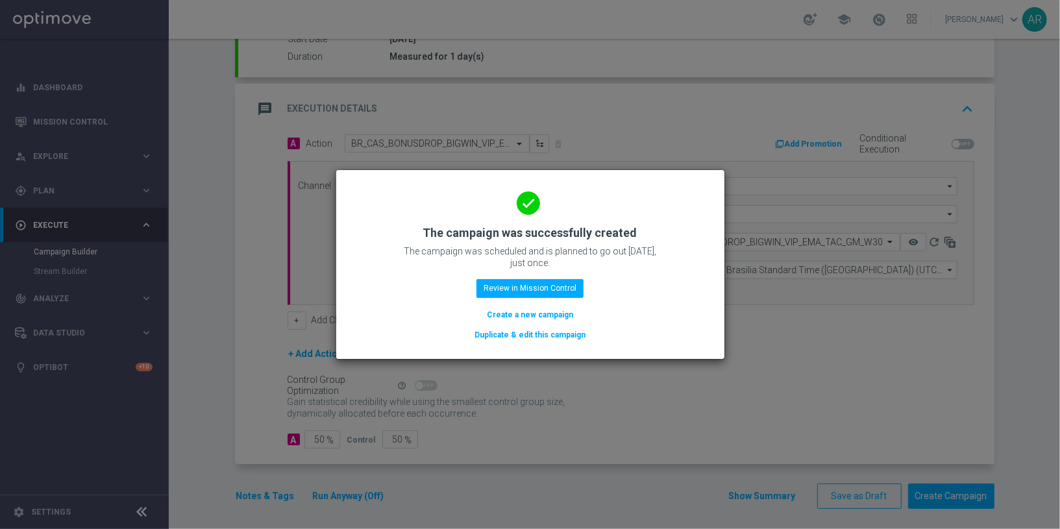
click at [526, 312] on button "Create a new campaign" at bounding box center [529, 315] width 89 height 14
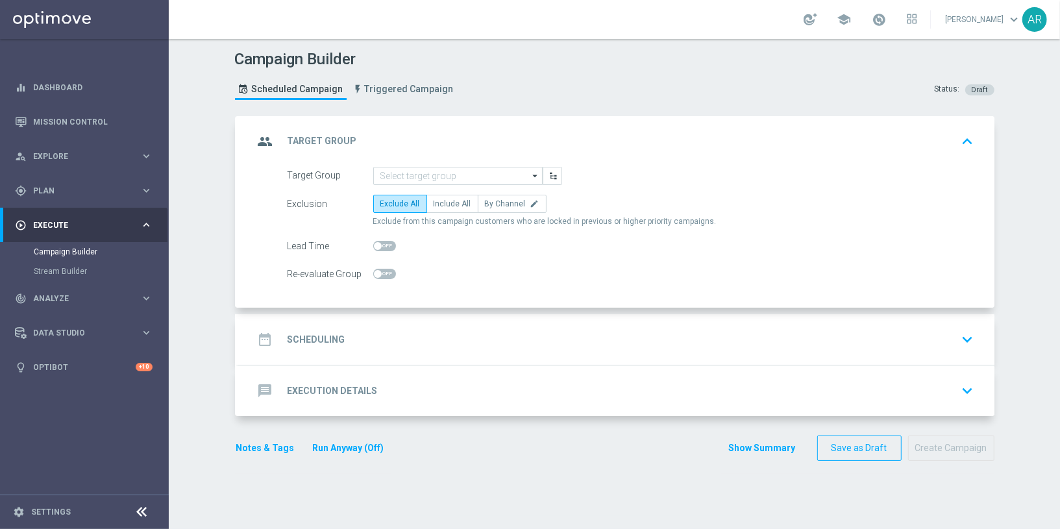
scroll to position [0, 0]
click at [482, 172] on input at bounding box center [457, 176] width 169 height 18
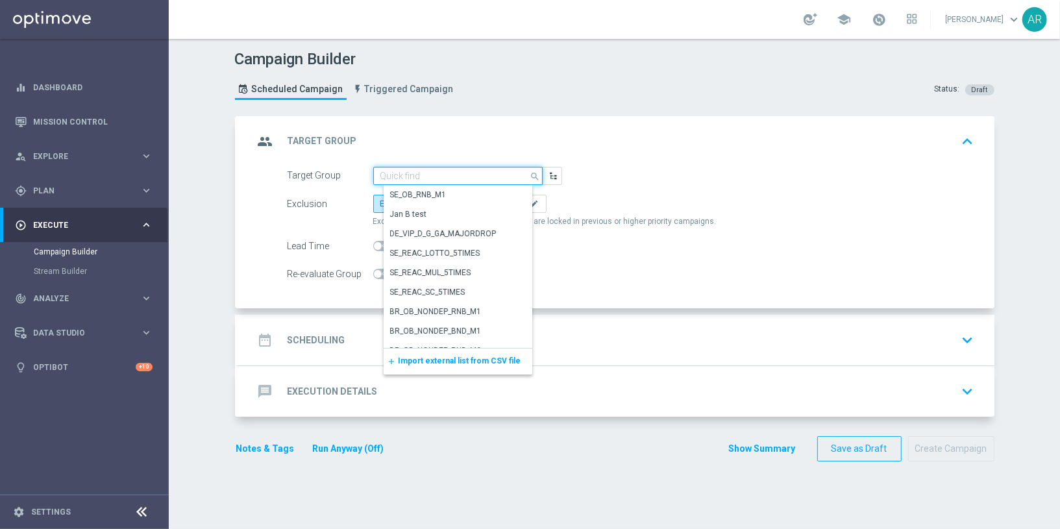
paste input "BR_CAS_VIP_HVC_PlayerIdentification_Big Loss_BigDeps_TARGET"
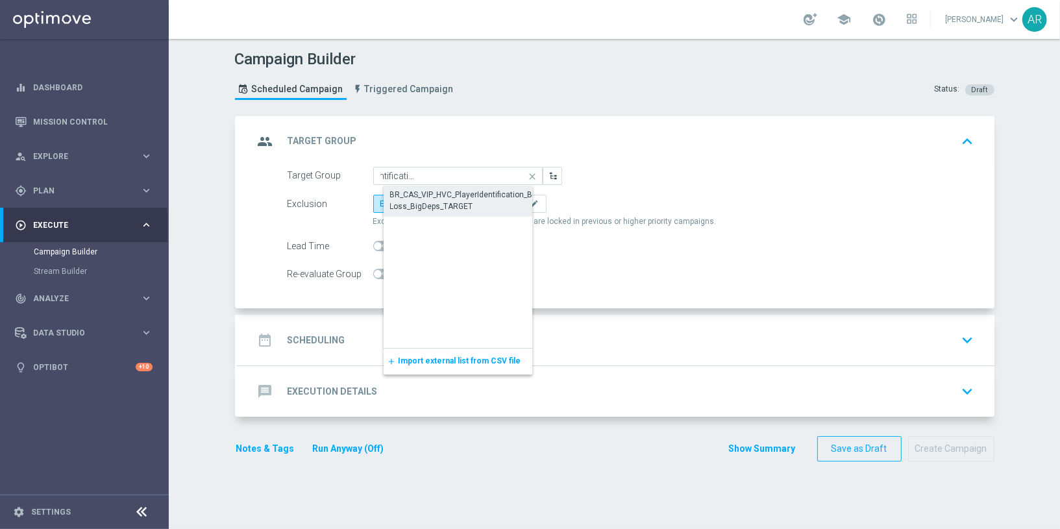
click at [467, 201] on div "BR_CAS_VIP_HVC_PlayerIdentification_Big Loss_BigDeps_TARGET" at bounding box center [468, 200] width 156 height 23
type input "BR_CAS_VIP_HVC_PlayerIdentification_Big Loss_BigDeps_TARGET"
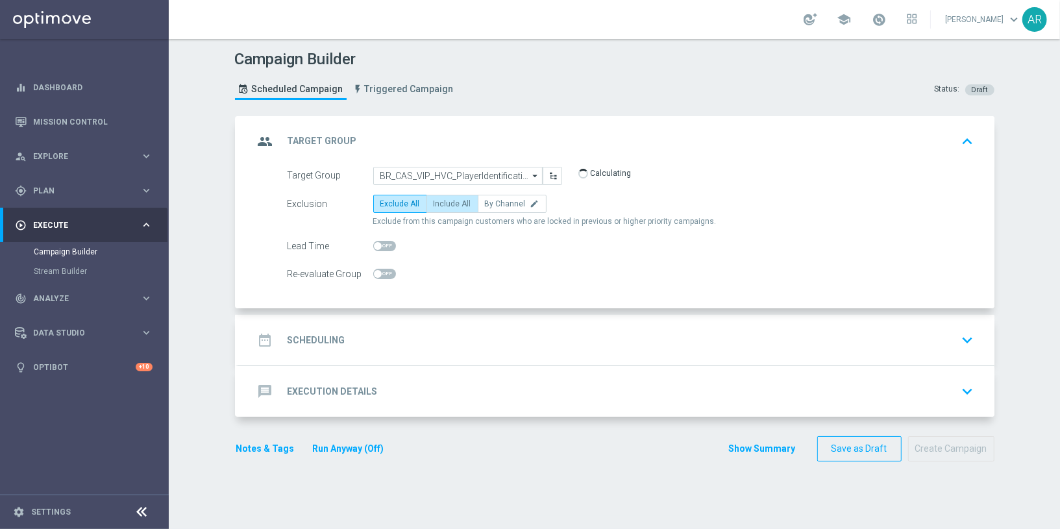
click at [460, 202] on span "Include All" at bounding box center [452, 203] width 38 height 9
click at [442, 202] on input "Include All" at bounding box center [437, 206] width 8 height 8
radio input "true"
click at [398, 357] on div "date_range Scheduling keyboard_arrow_down" at bounding box center [616, 340] width 756 height 51
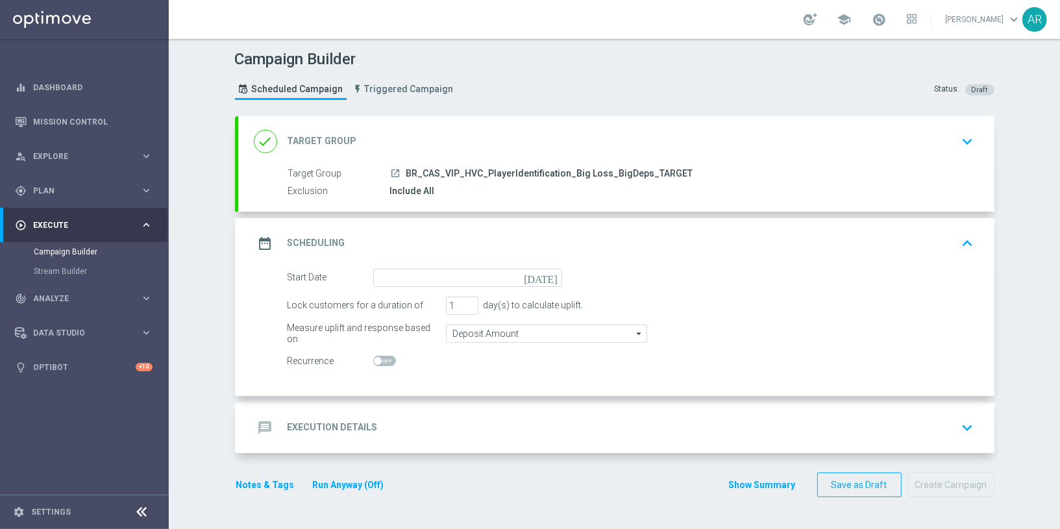
click at [549, 276] on icon "today" at bounding box center [543, 276] width 38 height 14
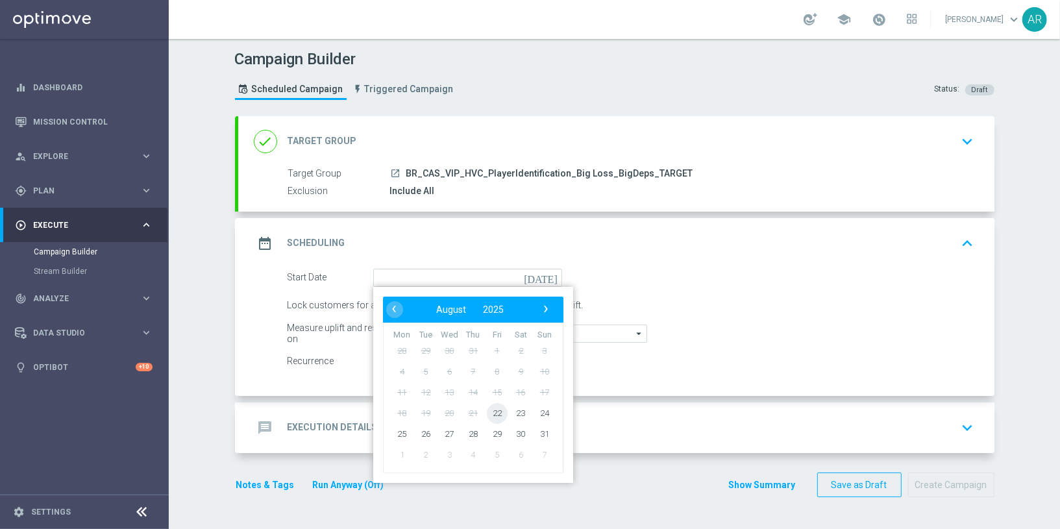
click at [497, 409] on span "22" at bounding box center [496, 412] width 21 height 21
type input "22 Aug 2025"
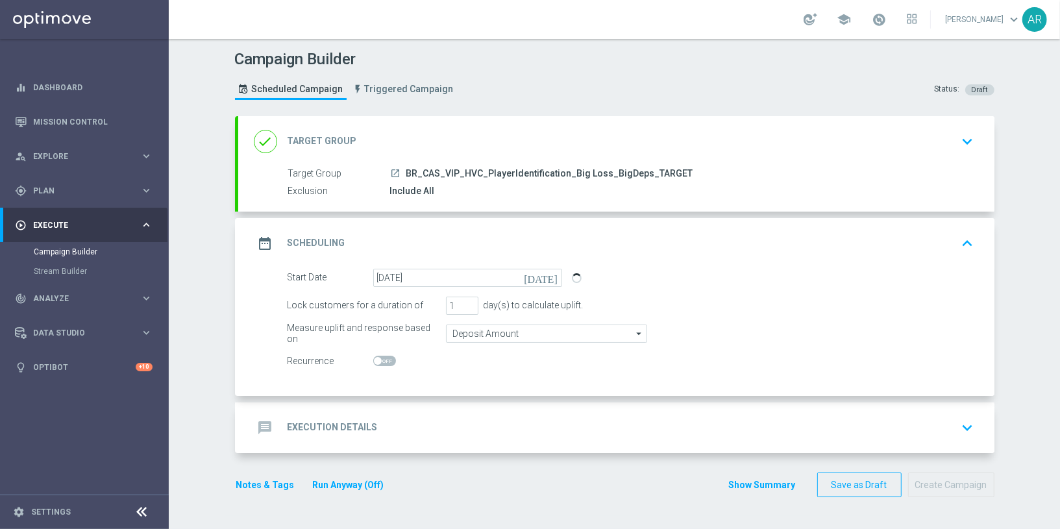
click at [409, 412] on div "message Execution Details keyboard_arrow_down" at bounding box center [616, 427] width 756 height 51
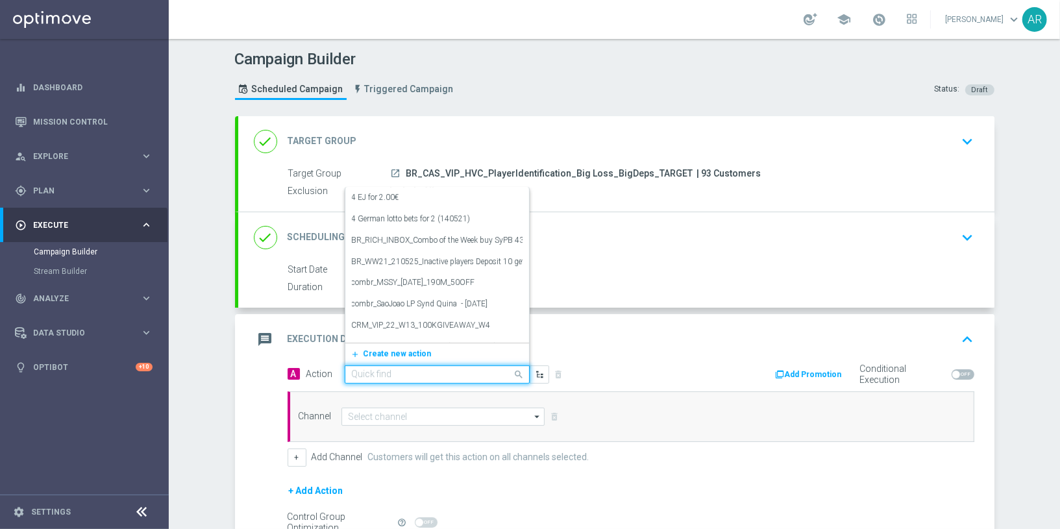
click at [400, 371] on input "text" at bounding box center [424, 374] width 145 height 11
paste input "BR_CAS_BONUSDROP_BIGLOSS_VIP_EMA_TAC_GM_W30"
type input "BR_CAS_BONUSDROP_BIGLOSS_VIP_EMA_TAC_GM_W30"
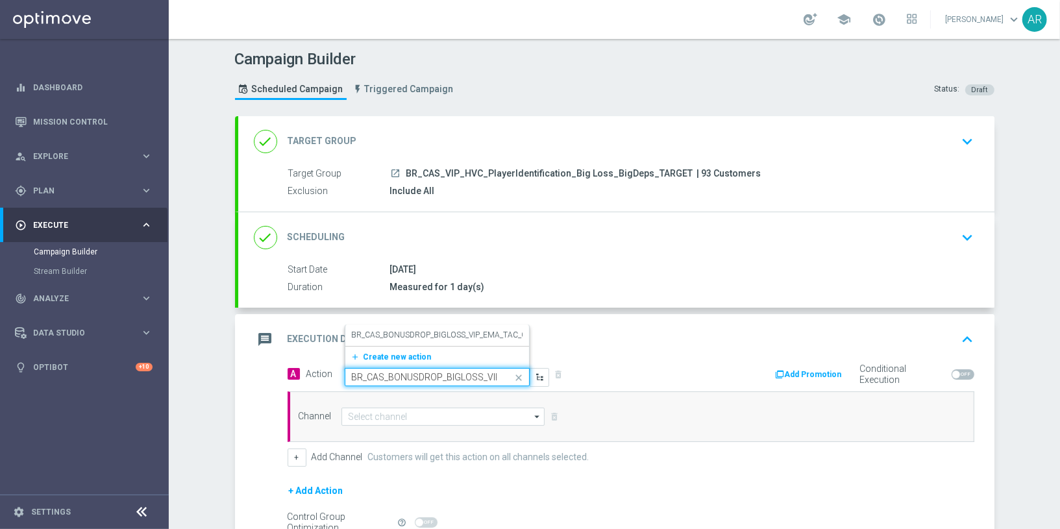
scroll to position [0, 84]
click at [430, 336] on label "BR_CAS_BONUSDROP_BIGLOSS_VIP_EMA_TAC_GM_W30" at bounding box center [453, 335] width 202 height 11
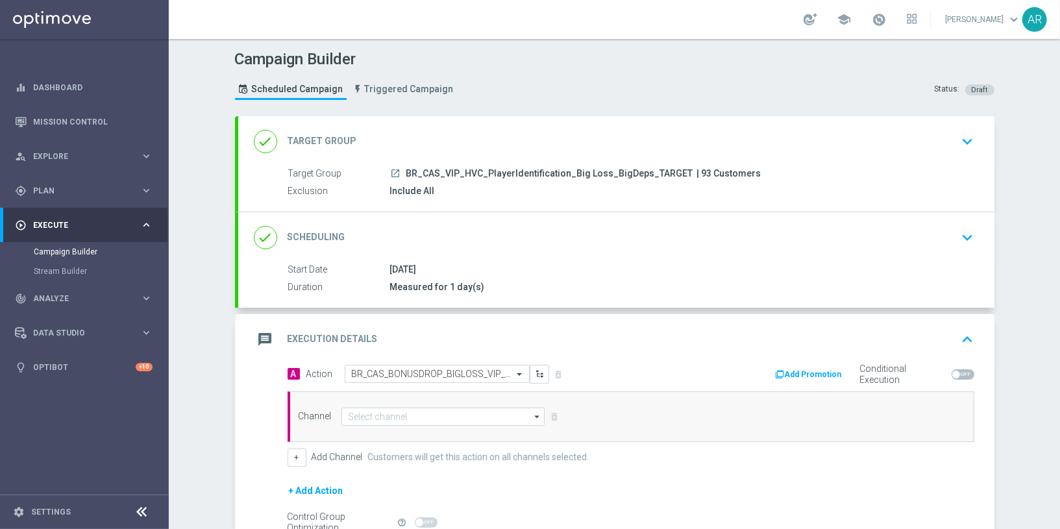
scroll to position [0, 0]
click at [430, 414] on input at bounding box center [443, 417] width 204 height 18
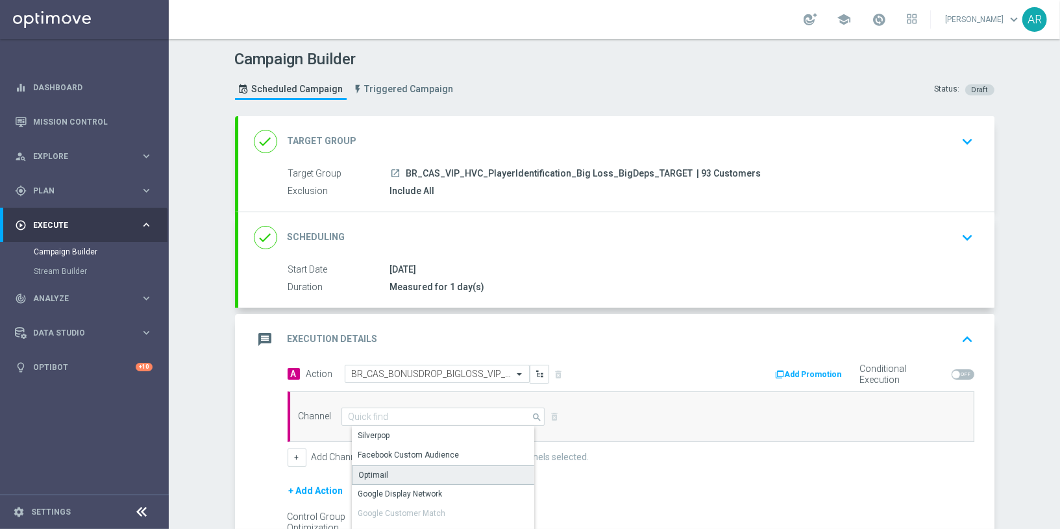
click at [442, 478] on div "Optimail" at bounding box center [449, 474] width 194 height 19
type input "Optimail"
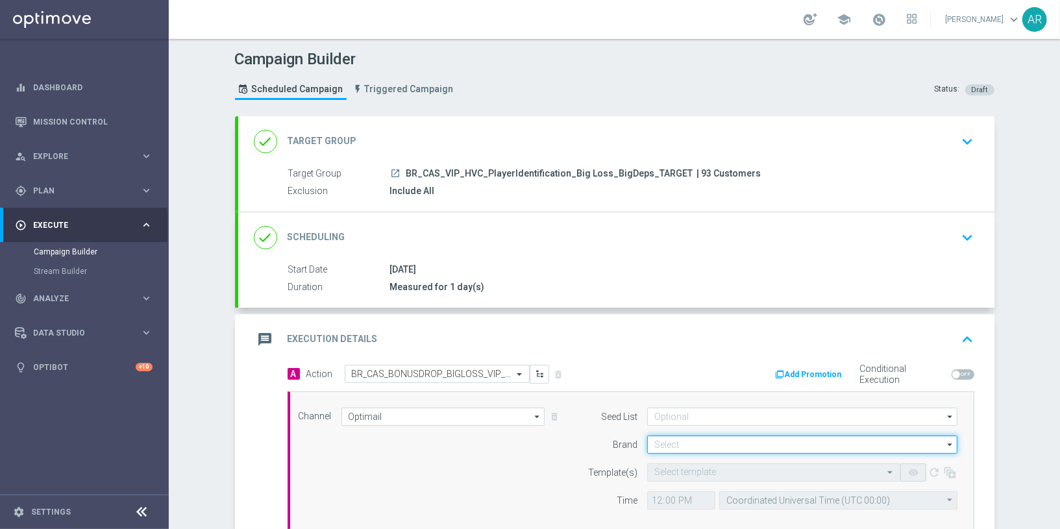
click at [665, 444] on input at bounding box center [802, 444] width 310 height 18
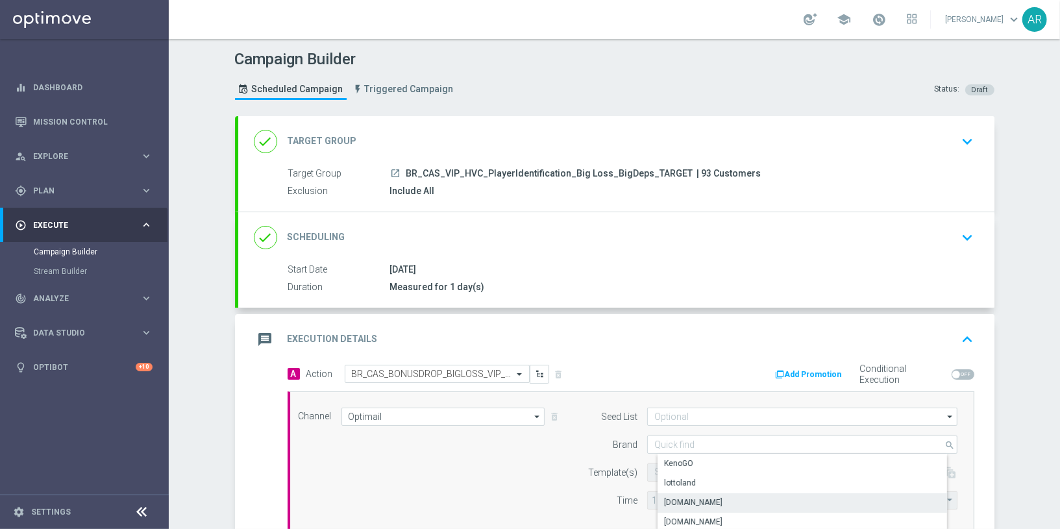
click at [733, 495] on div "Lottoland.bet.br" at bounding box center [812, 502] width 311 height 18
type input "Lottoland.bet.br"
click at [685, 468] on input "text" at bounding box center [760, 472] width 213 height 11
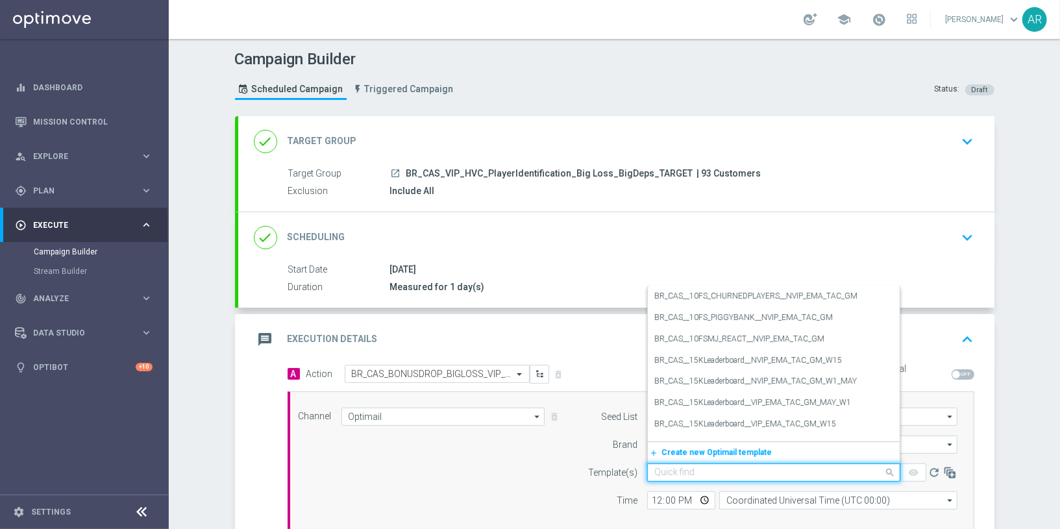
paste input "BR_CAS_BONUSDROP_BIGLOSS_VIP_EMA_TAC_GM_W30"
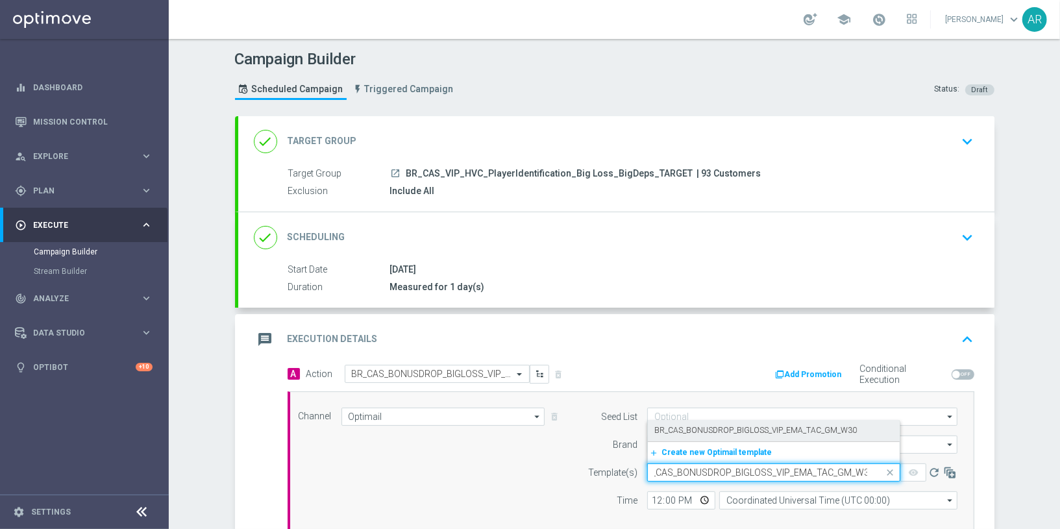
click at [762, 421] on div "BR_CAS_BONUSDROP_BIGLOSS_VIP_EMA_TAC_GM_W30" at bounding box center [773, 430] width 239 height 21
type input "BR_CAS_BONUSDROP_BIGLOSS_VIP_EMA_TAC_GM_W30"
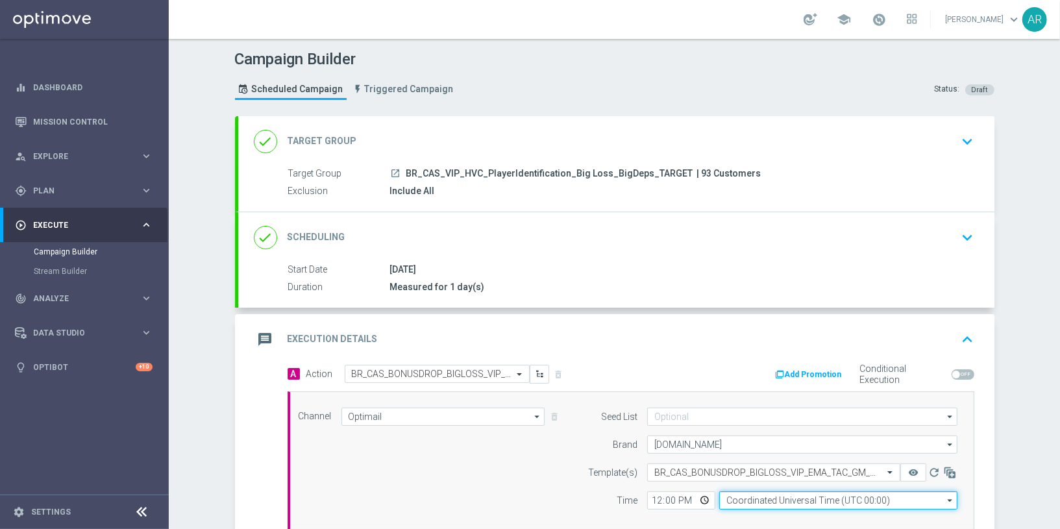
click at [760, 495] on input "Coordinated Universal Time (UTC 00:00)" at bounding box center [838, 500] width 238 height 18
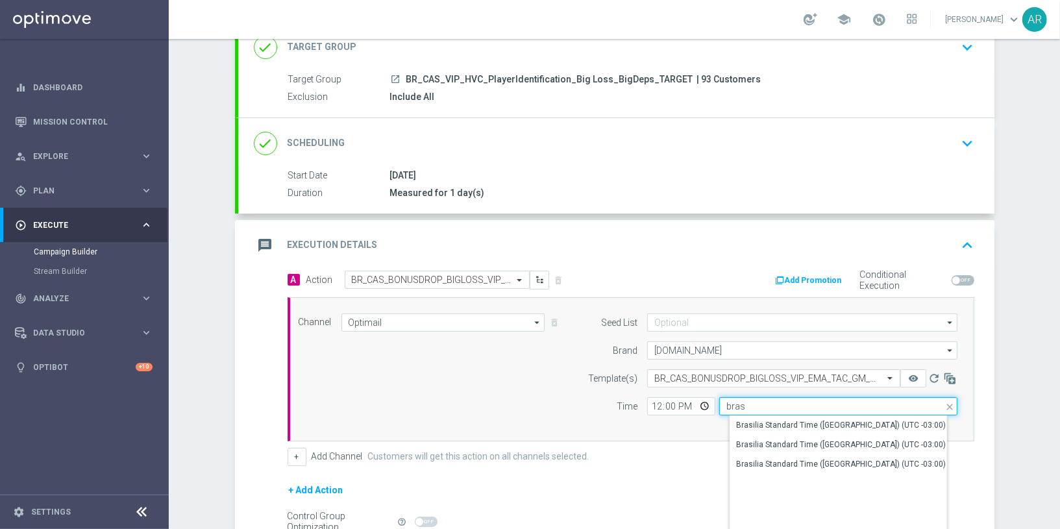
scroll to position [95, 0]
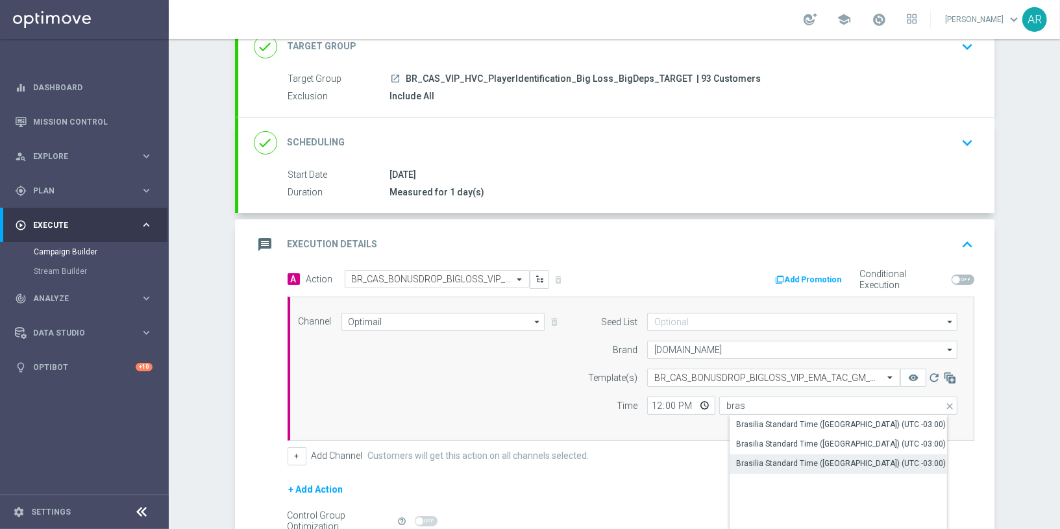
click at [833, 465] on div "Brasilia Standard Time (Sao Paulo) (UTC -03:00)" at bounding box center [841, 463] width 210 height 12
type input "Brasilia Standard Time (Sao Paulo) (UTC -03:00)"
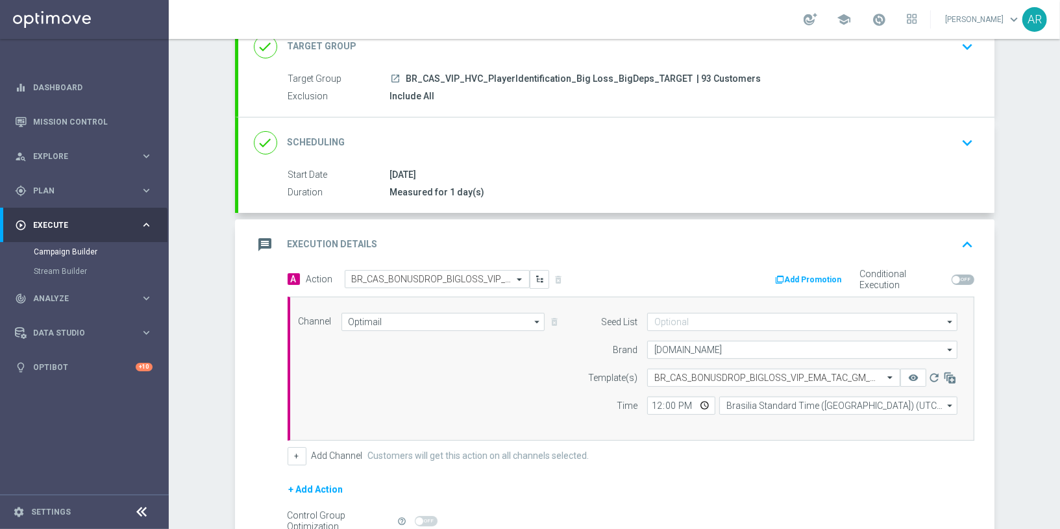
click at [487, 380] on div "Channel Optimail Optimail arrow_drop_down Drag here to set row groups Drag here…" at bounding box center [628, 369] width 679 height 112
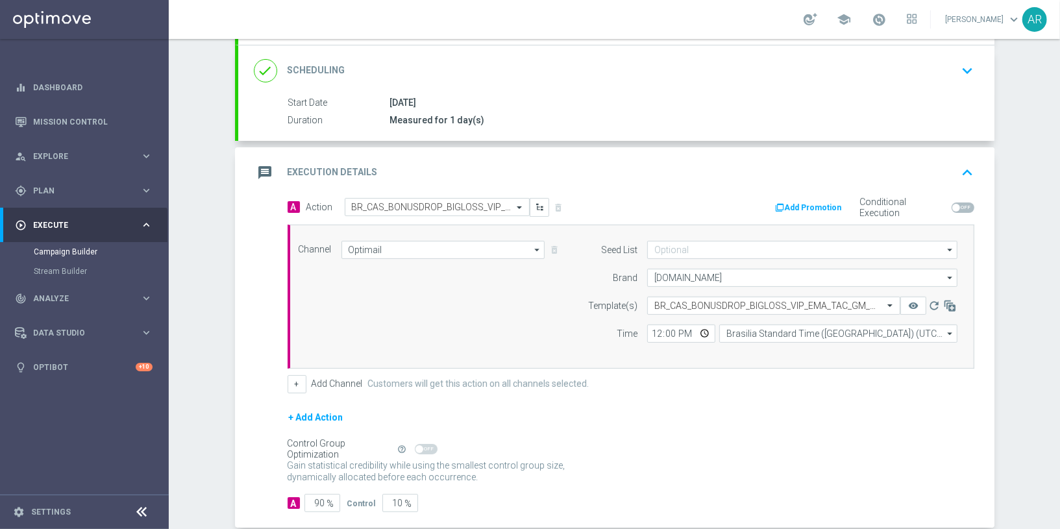
scroll to position [193, 0]
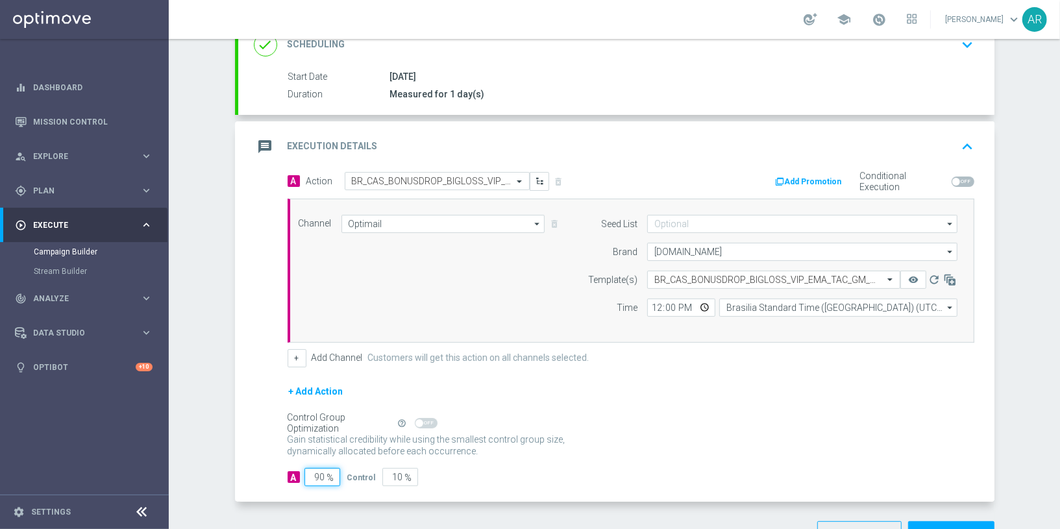
click at [322, 470] on input "90" at bounding box center [322, 477] width 36 height 18
type input "5"
type input "95"
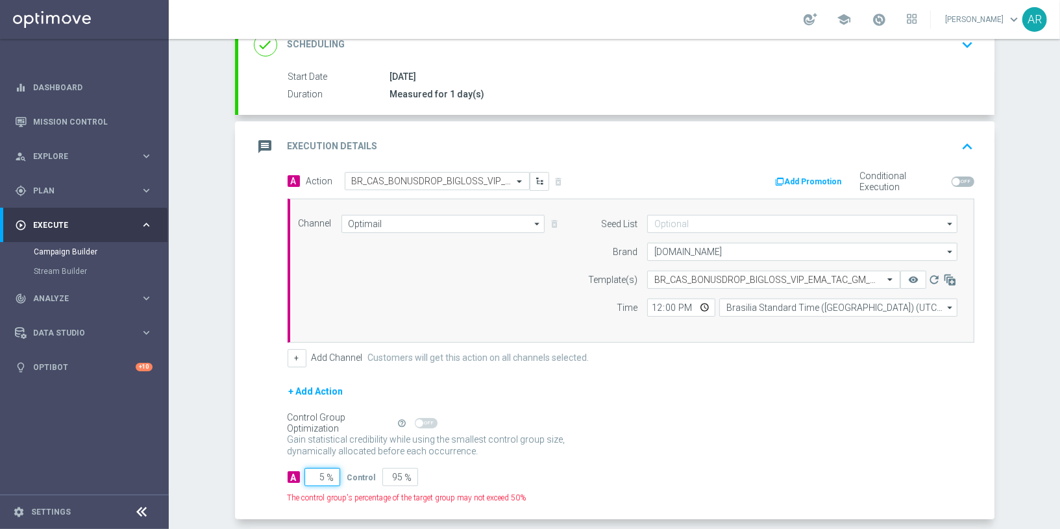
type input "50"
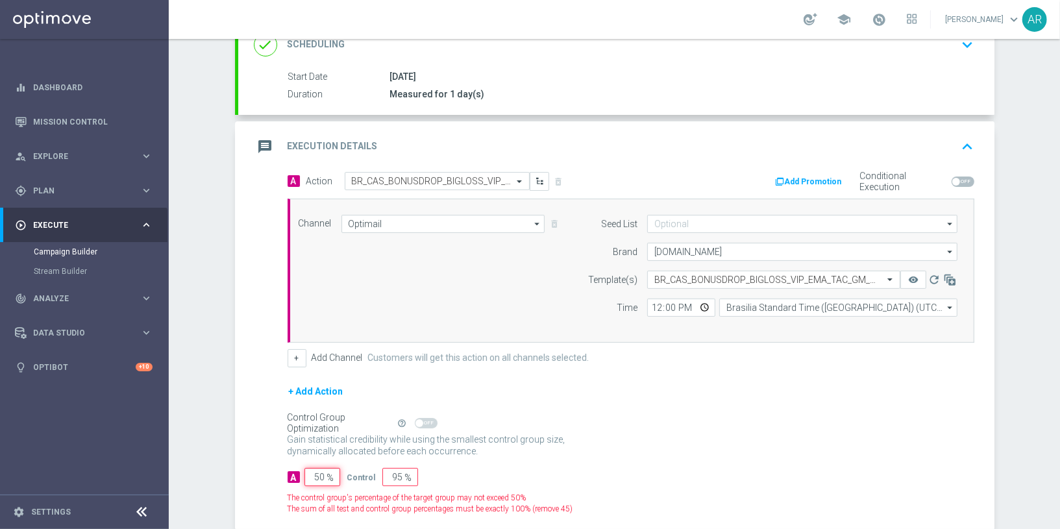
type input "50"
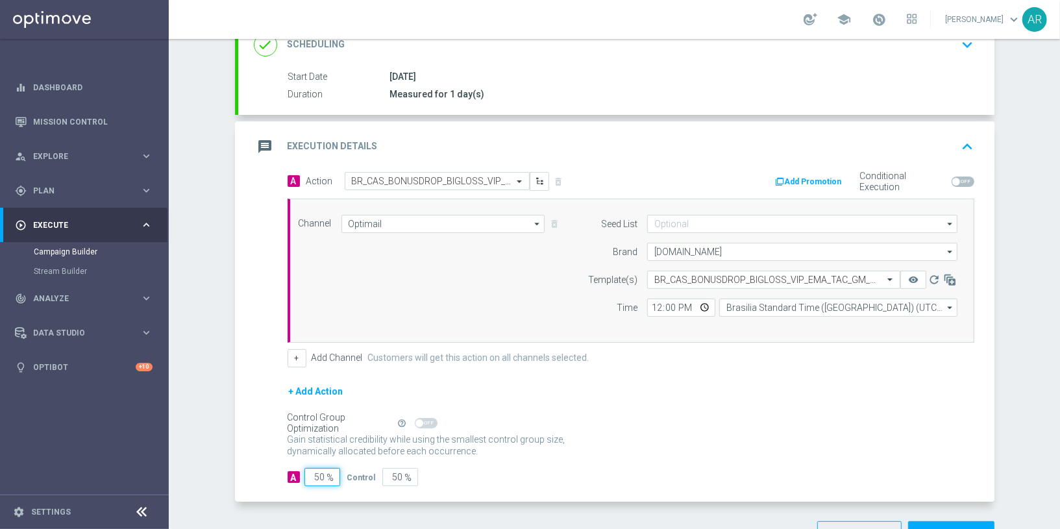
type input "50"
click at [652, 456] on form "A Action Select action BR_CAS_BONUSDROP_BIGLOSS_VIP_EMA_TAC_GM_W30 delete_forev…" at bounding box center [630, 329] width 687 height 315
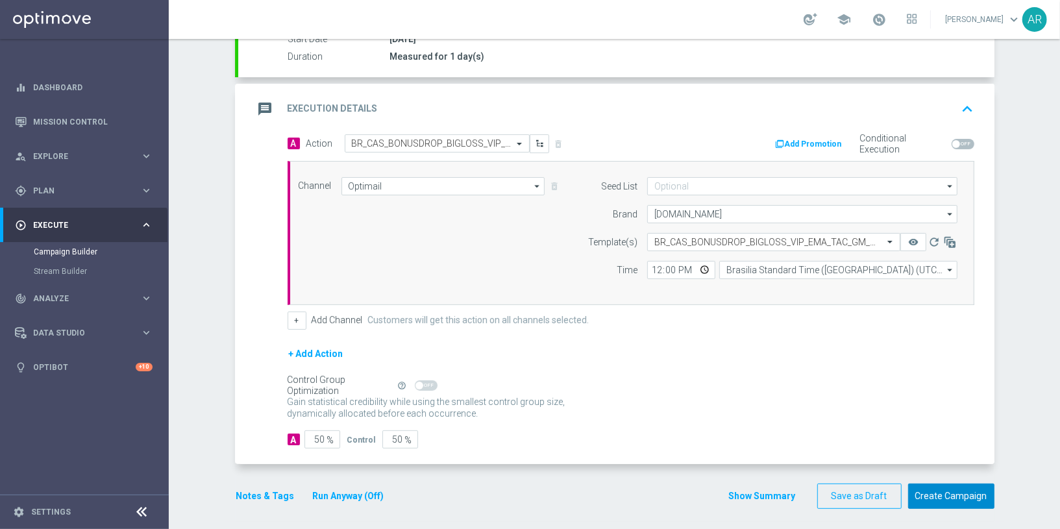
click at [940, 489] on button "Create Campaign" at bounding box center [951, 495] width 86 height 25
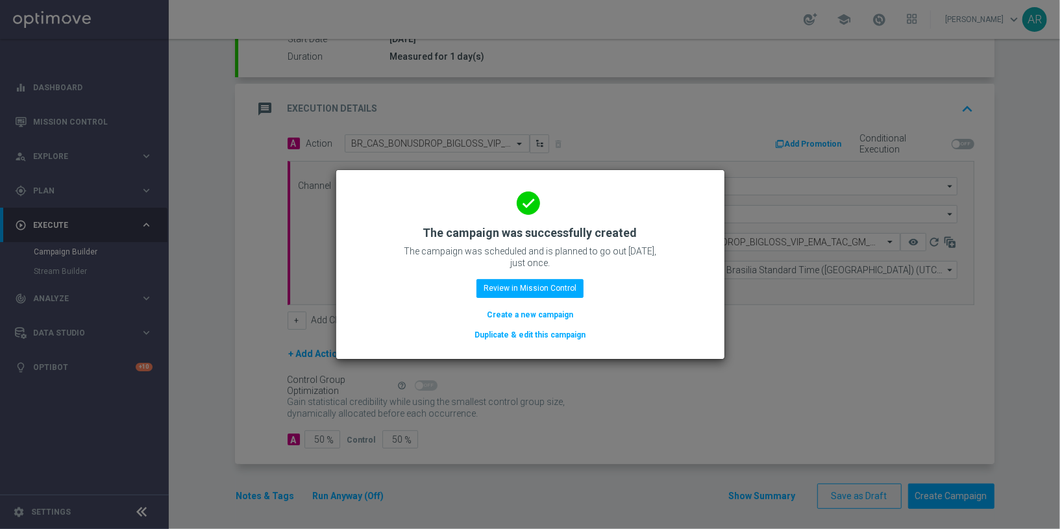
drag, startPoint x: 548, startPoint y: 314, endPoint x: 802, endPoint y: 8, distance: 398.1
click at [548, 314] on button "Create a new campaign" at bounding box center [529, 315] width 89 height 14
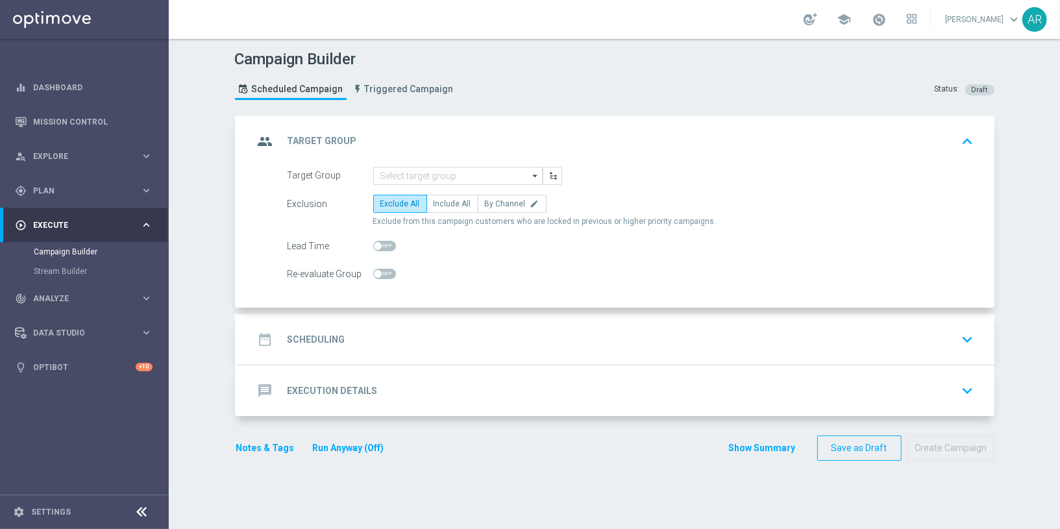
scroll to position [0, 0]
click at [496, 173] on input at bounding box center [457, 176] width 169 height 18
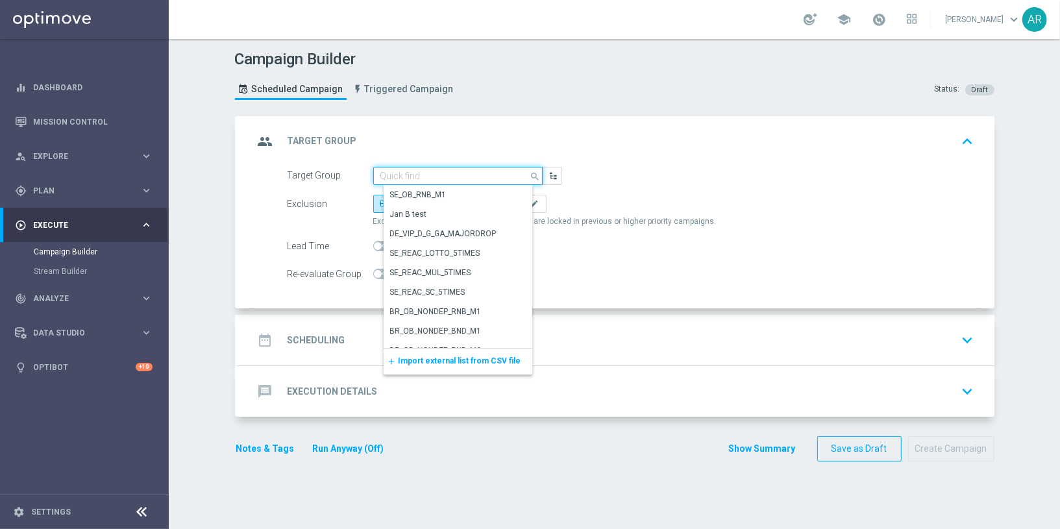
paste input "BR_CAS_VIP_HVC_PlayerIdentification_BigDrop_TARGET"
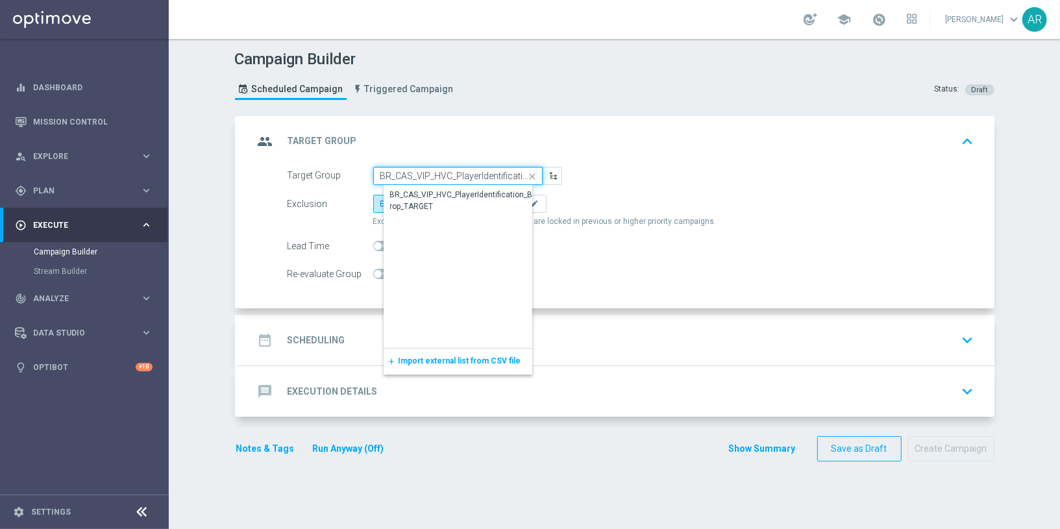
scroll to position [0, 75]
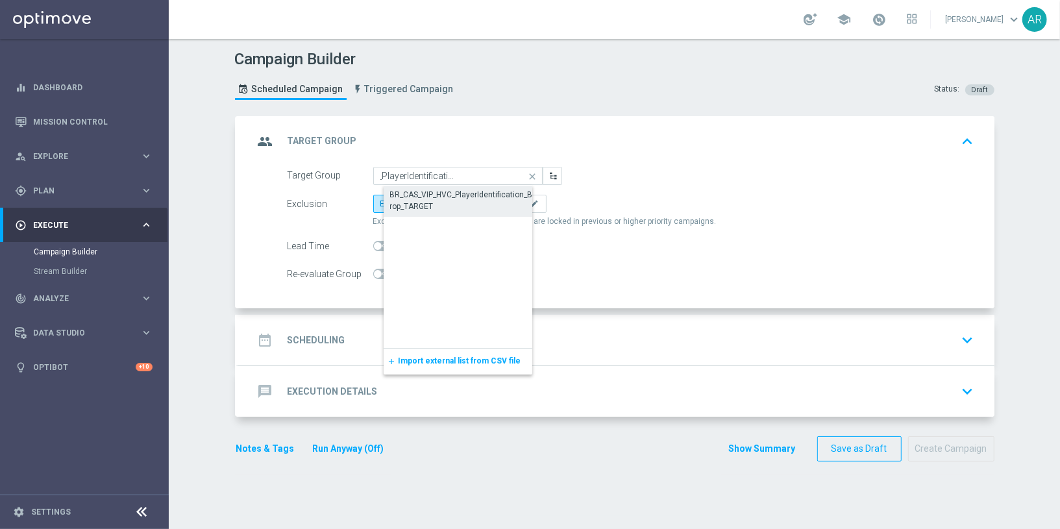
click at [470, 198] on div "BR_CAS_VIP_HVC_PlayerIdentification_BigDrop_TARGET" at bounding box center [468, 200] width 156 height 23
type input "BR_CAS_VIP_HVC_PlayerIdentification_BigDrop_TARGET"
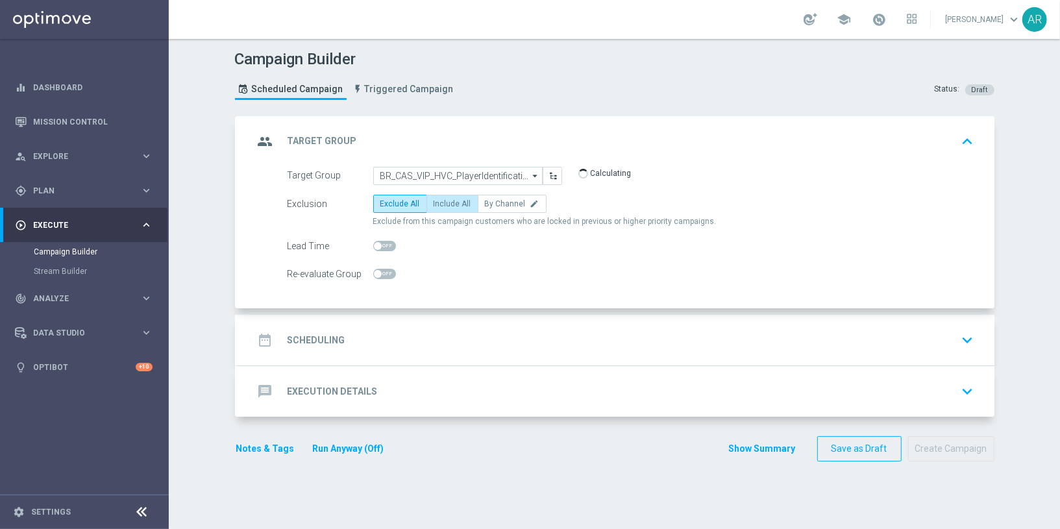
click at [451, 203] on span "Include All" at bounding box center [452, 203] width 38 height 9
click at [442, 203] on input "Include All" at bounding box center [437, 206] width 8 height 8
radio input "true"
click at [413, 348] on div "date_range Scheduling keyboard_arrow_down" at bounding box center [616, 340] width 725 height 25
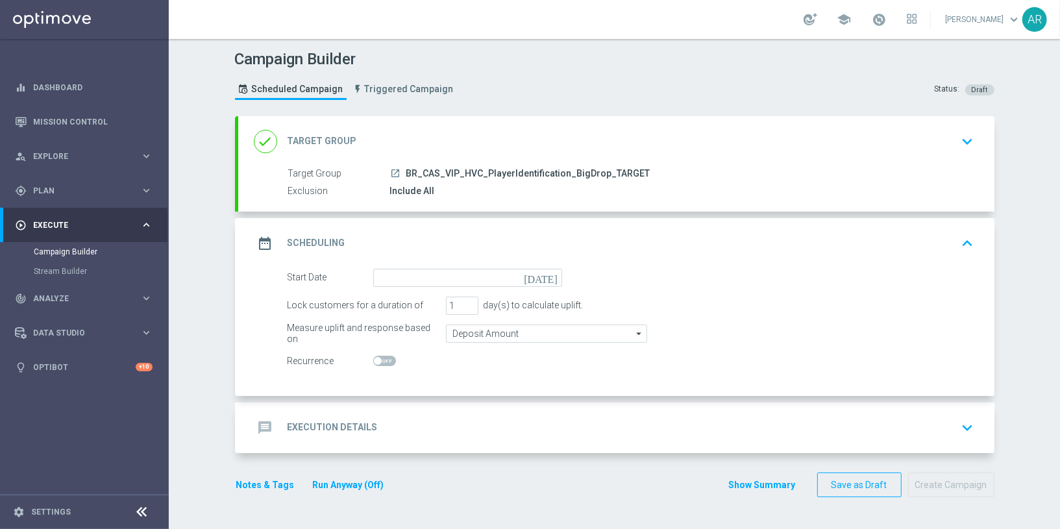
click at [548, 274] on icon "today" at bounding box center [543, 276] width 38 height 14
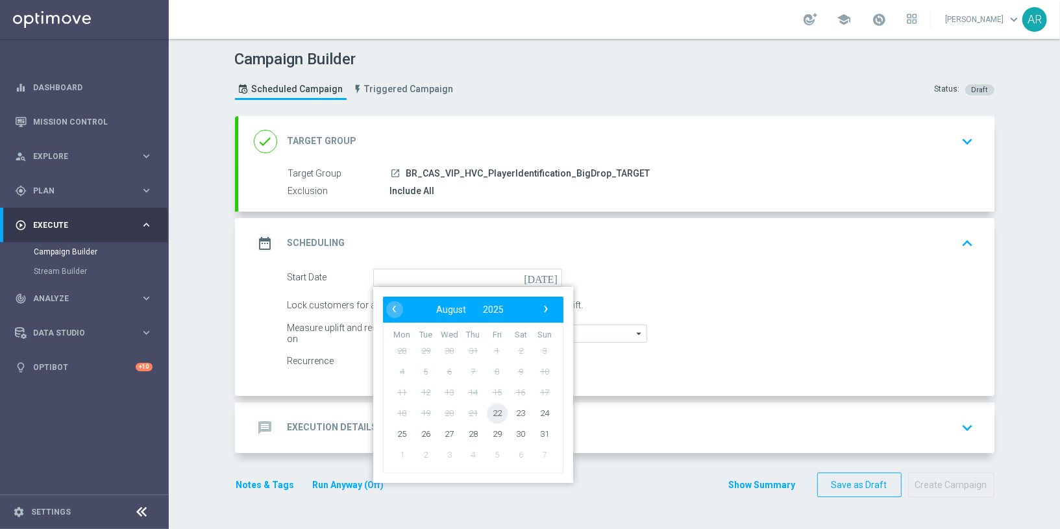
click at [498, 408] on span "22" at bounding box center [496, 412] width 21 height 21
type input "22 Aug 2025"
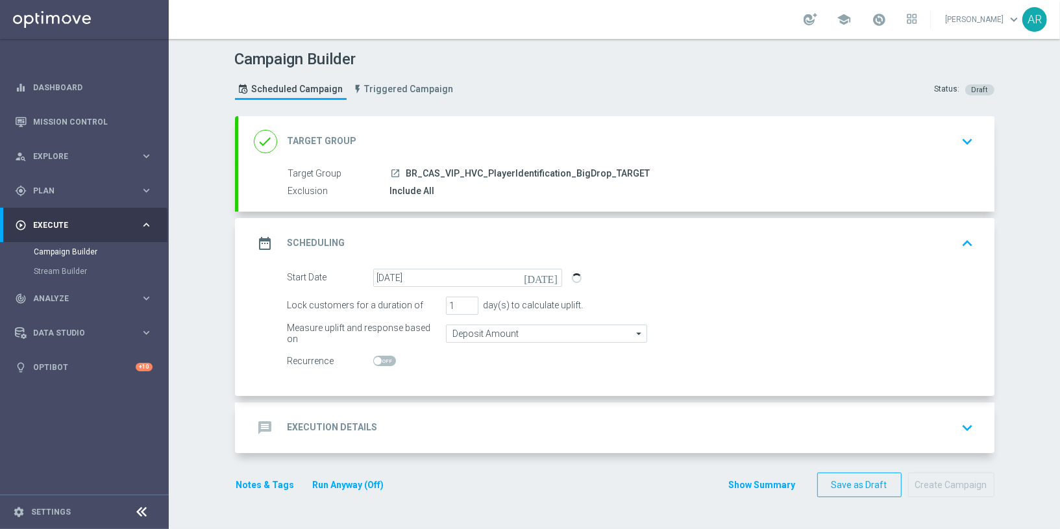
click at [385, 407] on div "message Execution Details keyboard_arrow_down" at bounding box center [616, 427] width 756 height 51
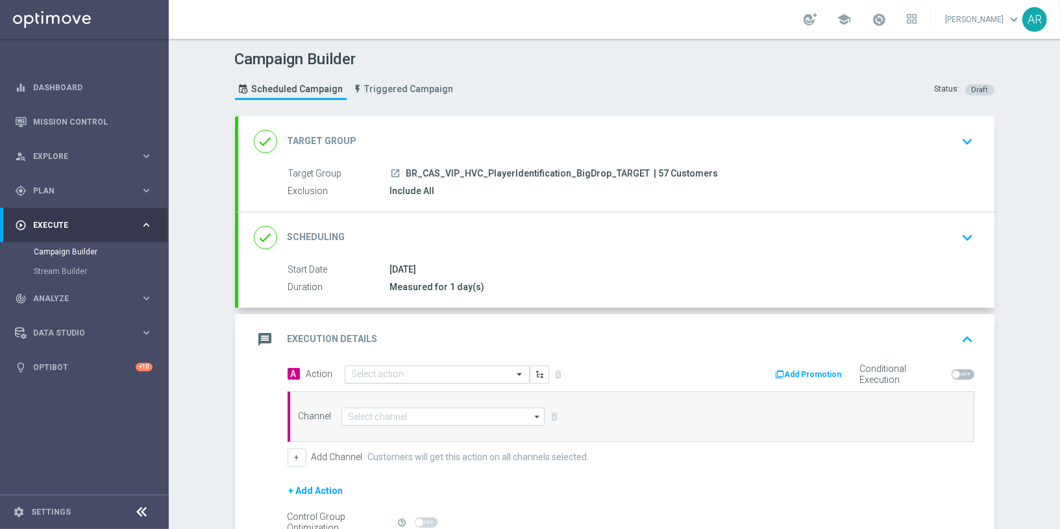
click at [389, 376] on input "text" at bounding box center [424, 374] width 145 height 11
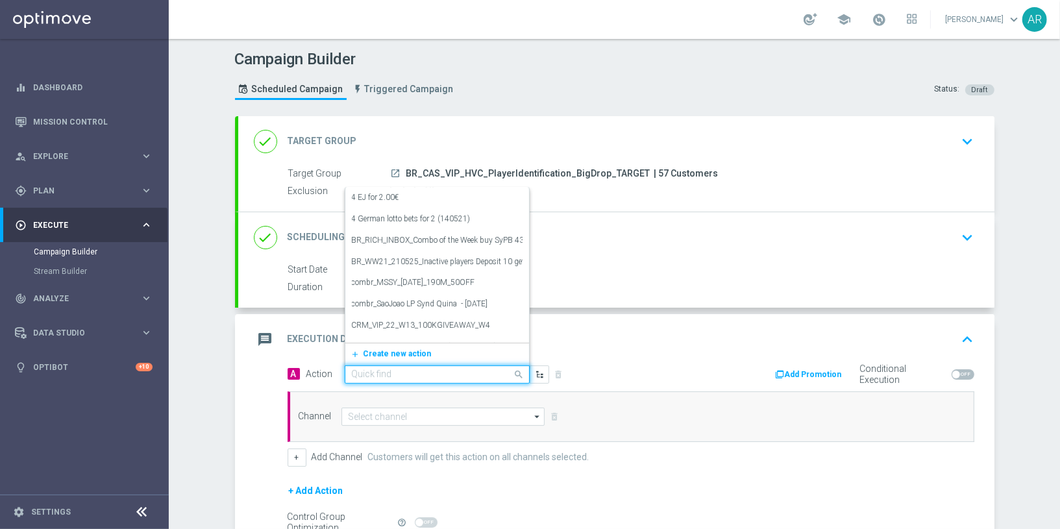
paste input "BR_CAS_BONUSDROP_BIGDROP_VIP_EMA_TAC_GM_W30"
type input "BR_CAS_BONUSDROP_BIGDROP_VIP_EMA_TAC_GM_W30"
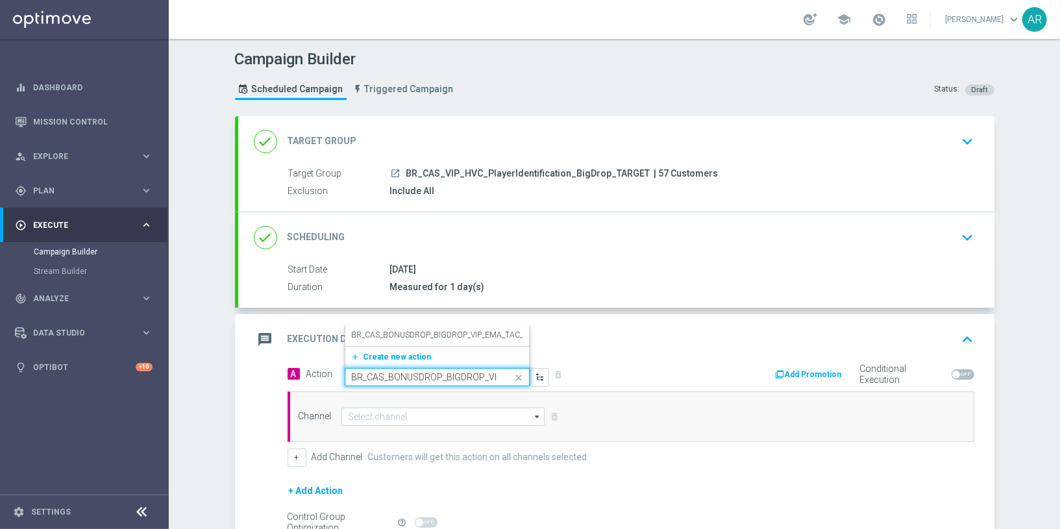
scroll to position [0, 86]
click at [442, 333] on label "BR_CAS_BONUSDROP_BIGDROP_VIP_EMA_TAC_GM_W30" at bounding box center [454, 335] width 204 height 11
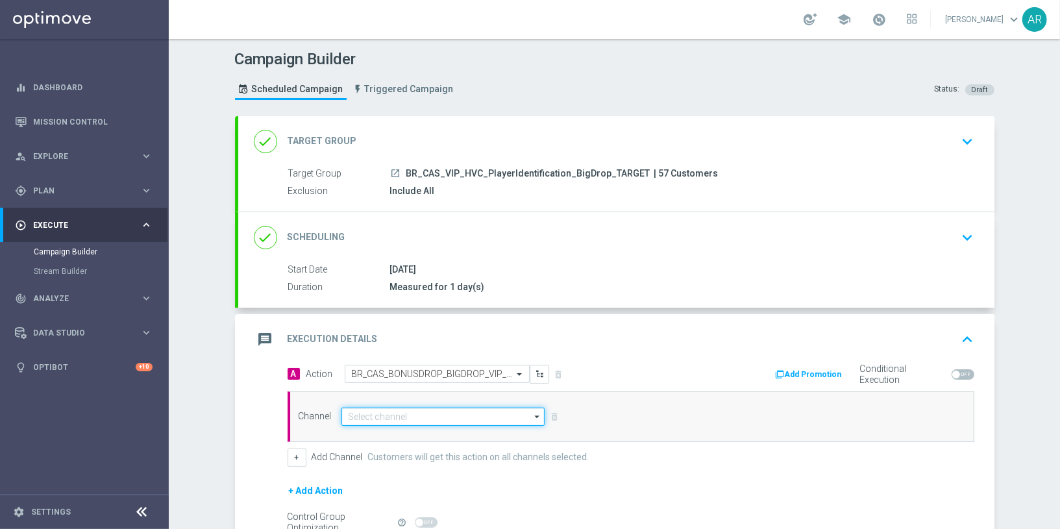
click at [399, 415] on input at bounding box center [443, 417] width 204 height 18
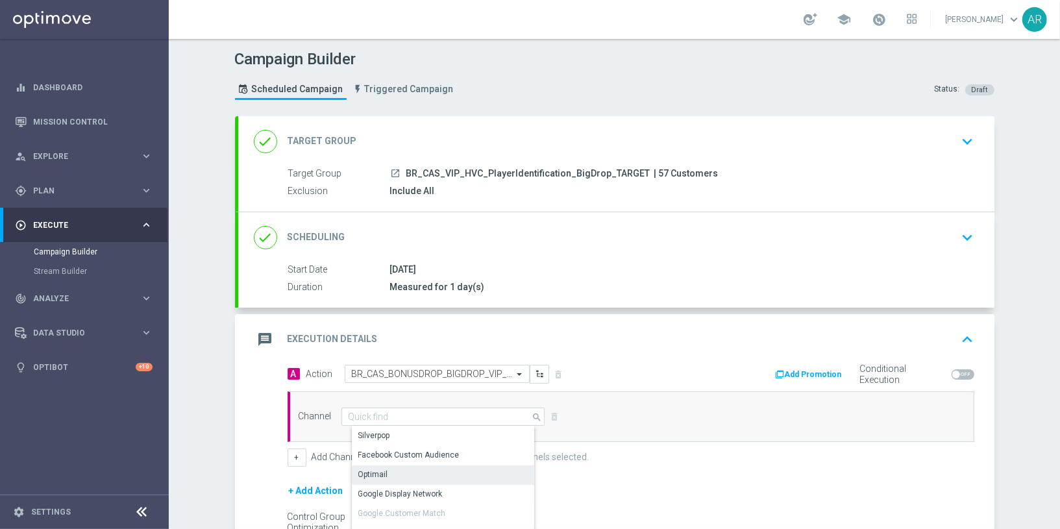
click at [416, 470] on div "Optimail" at bounding box center [449, 474] width 194 height 18
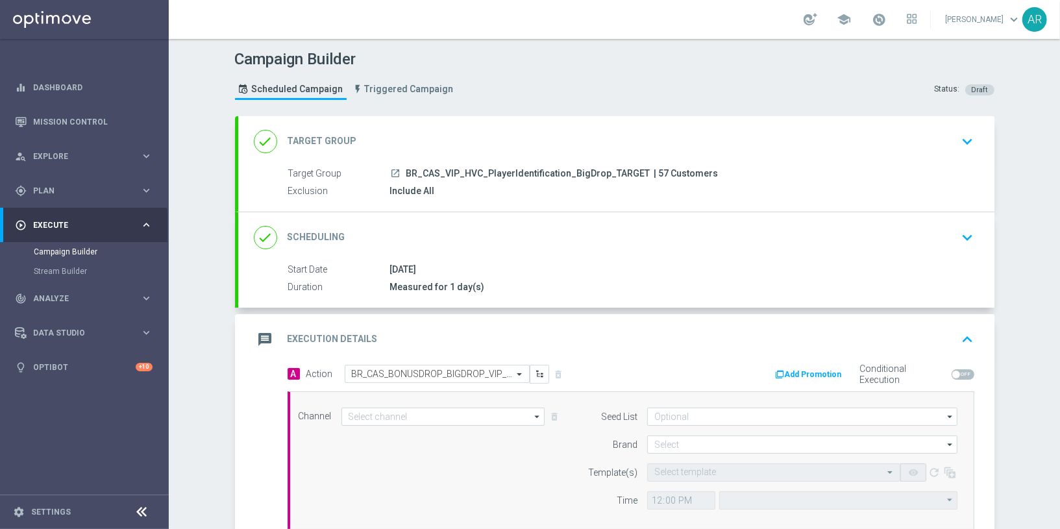
type input "Optimail"
type input "Coordinated Universal Time (UTC 00:00)"
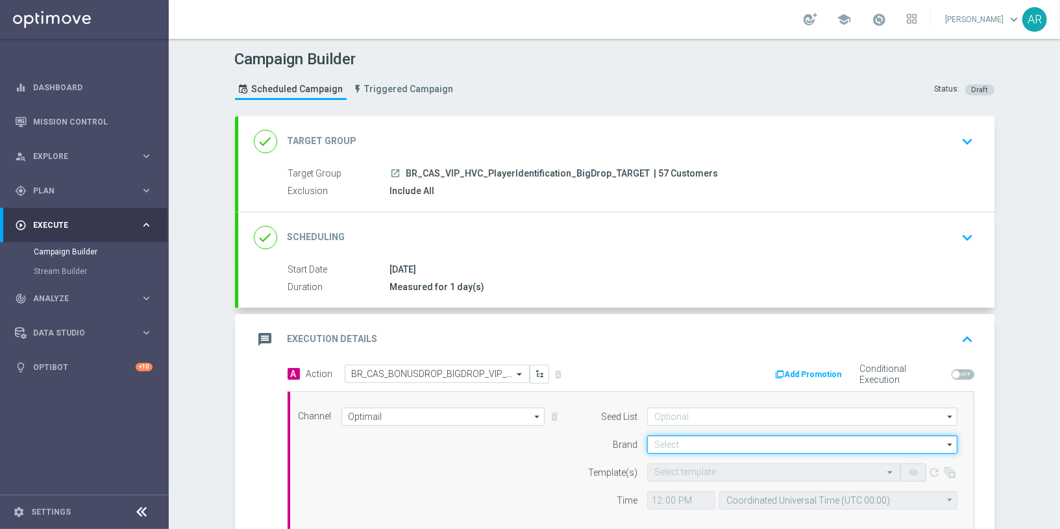
click at [681, 441] on input at bounding box center [802, 444] width 310 height 18
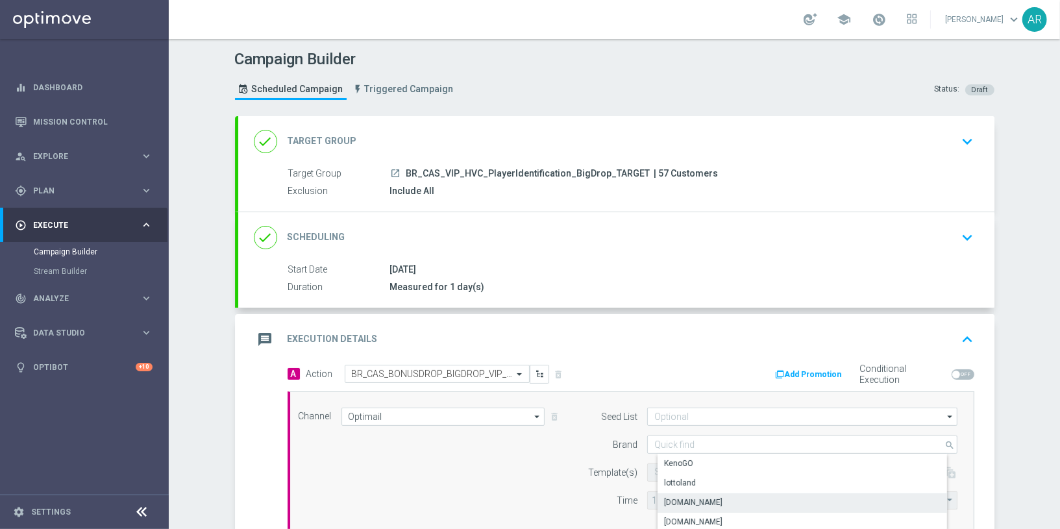
click at [727, 500] on div "Lottoland.bet.br" at bounding box center [812, 502] width 311 height 18
type input "Lottoland.bet.br"
click at [677, 467] on input "text" at bounding box center [760, 472] width 213 height 11
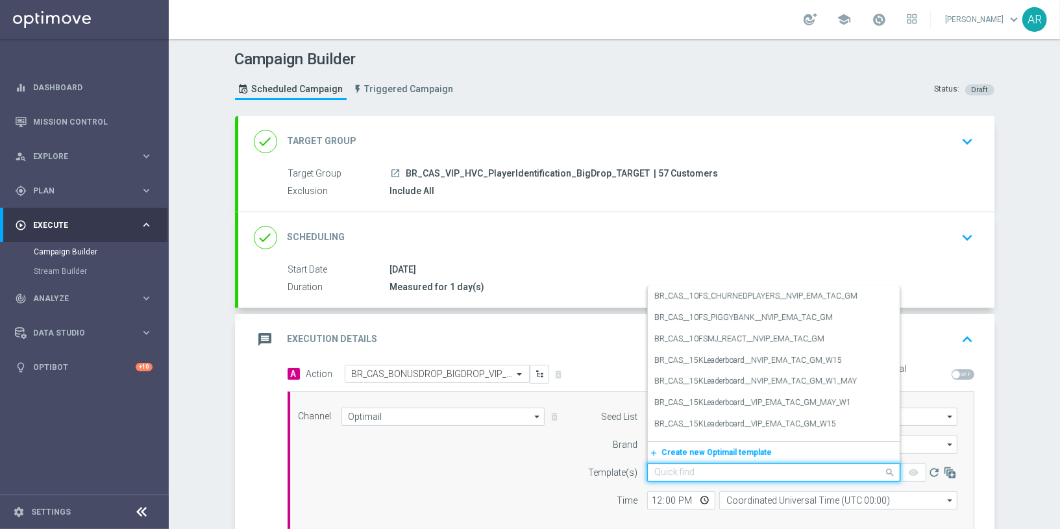
paste input "BR_CAS_BONUSDROP_BIGDROP_VIP_EMA_TAC_GM_W30"
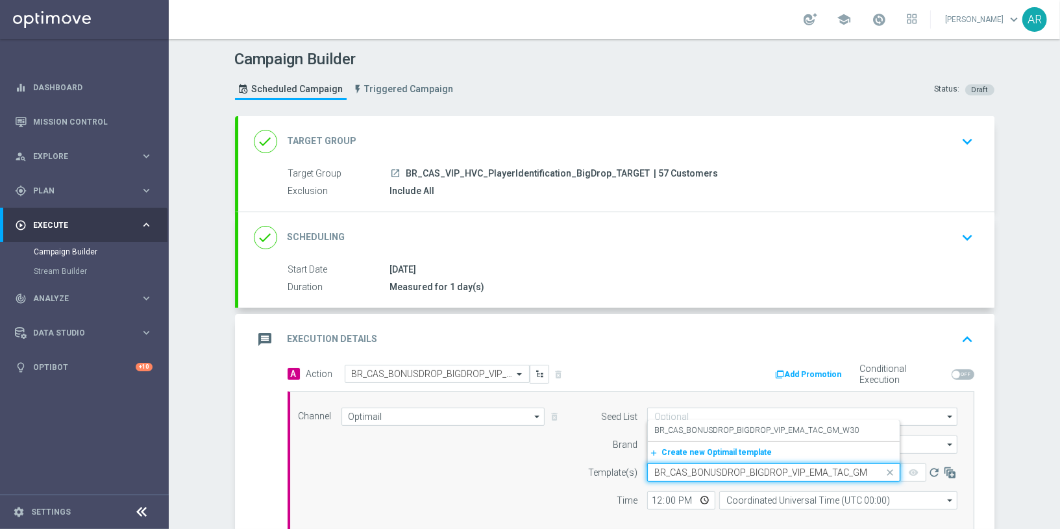
scroll to position [0, 16]
click at [757, 432] on label "BR_CAS_BONUSDROP_BIGDROP_VIP_EMA_TAC_GM_W30" at bounding box center [756, 430] width 204 height 11
type input "BR_CAS_BONUSDROP_BIGDROP_VIP_EMA_TAC_GM_W30"
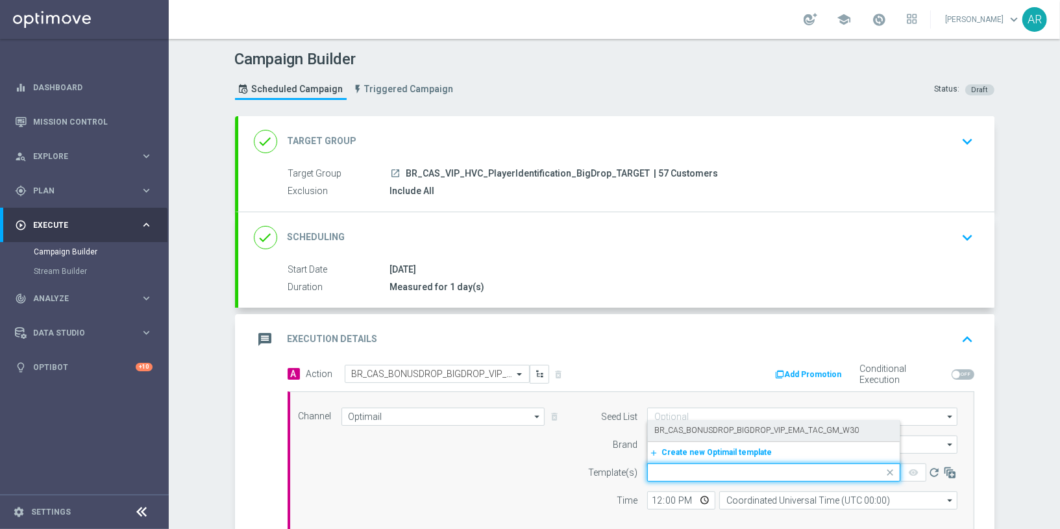
scroll to position [0, 0]
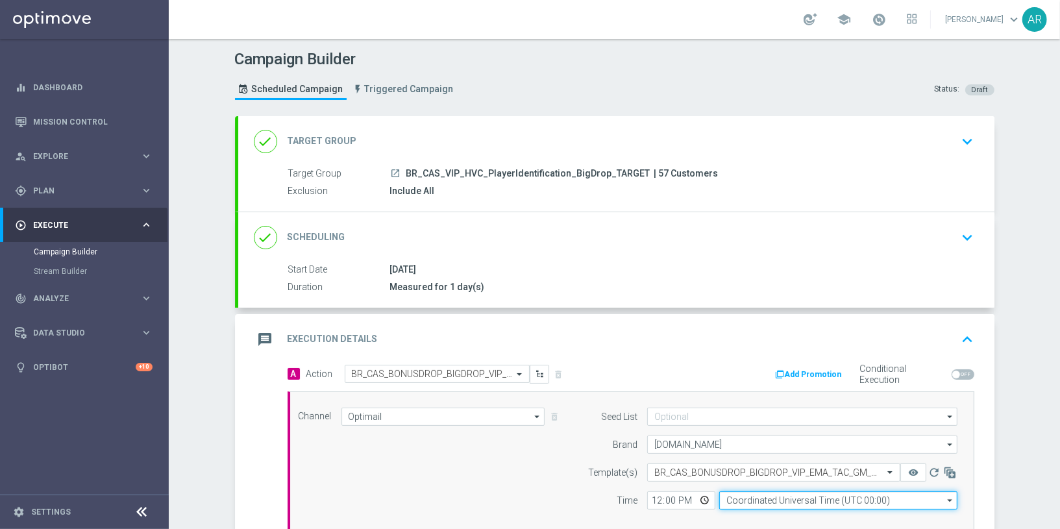
click at [752, 499] on input "Coordinated Universal Time (UTC 00:00)" at bounding box center [838, 500] width 238 height 18
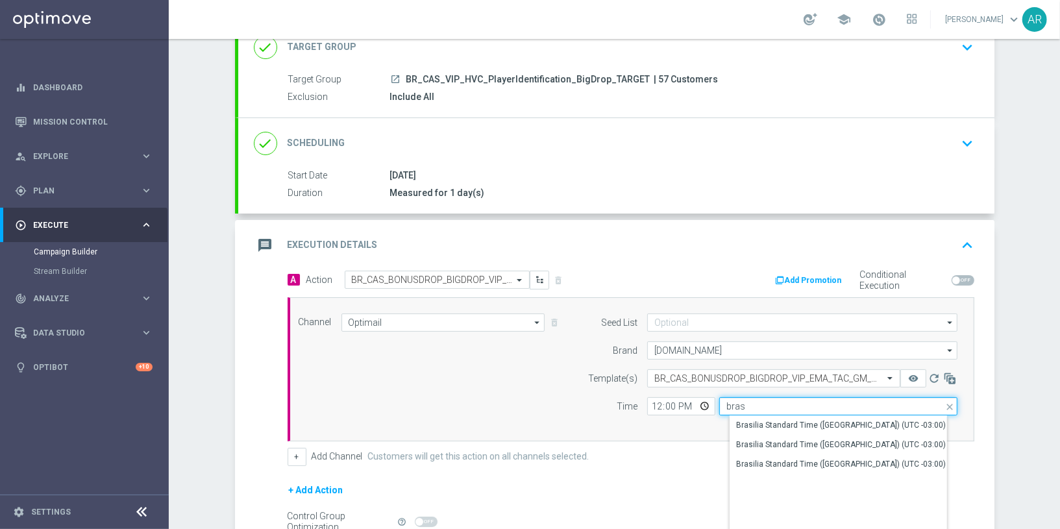
scroll to position [95, 0]
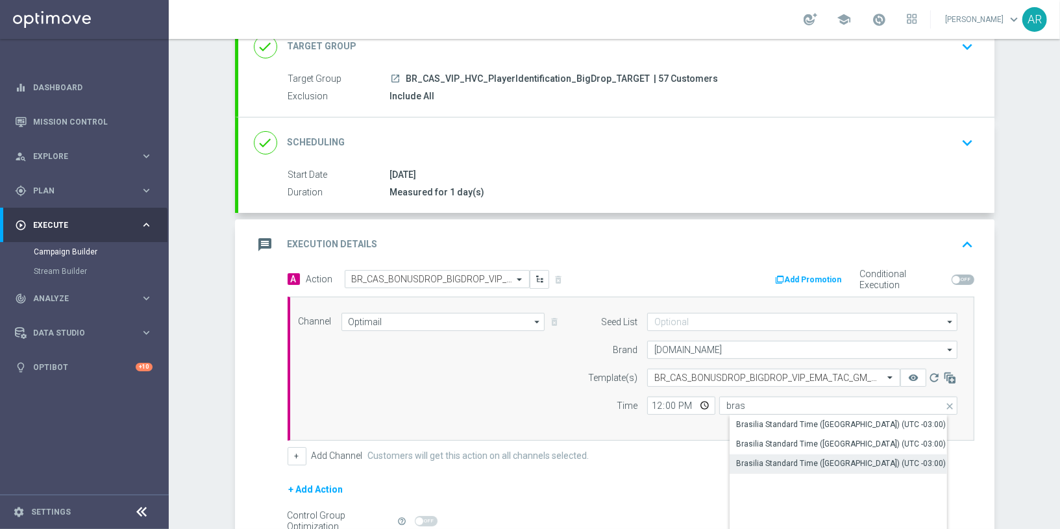
click at [803, 461] on div "Brasilia Standard Time (Sao Paulo) (UTC -03:00)" at bounding box center [841, 463] width 210 height 12
type input "Brasilia Standard Time (Sao Paulo) (UTC -03:00)"
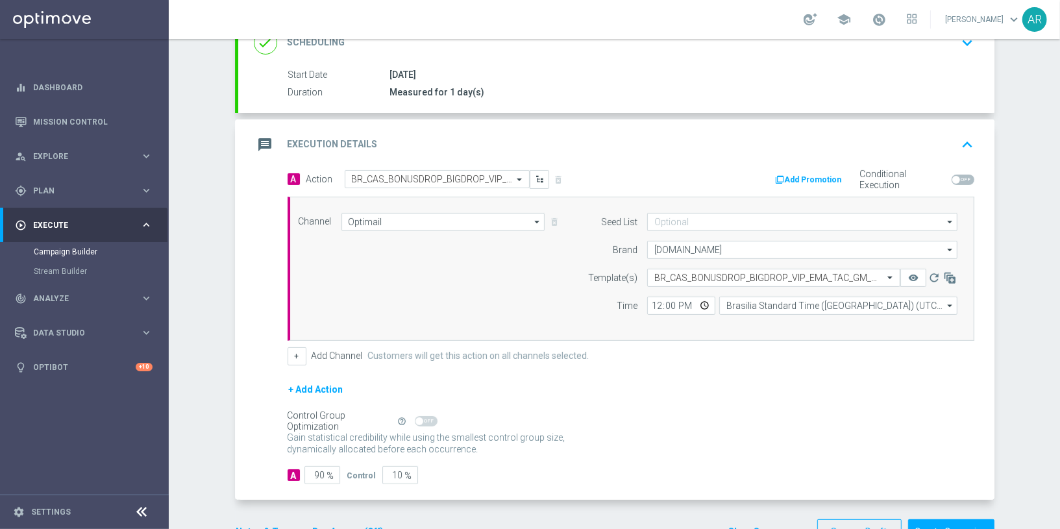
scroll to position [197, 0]
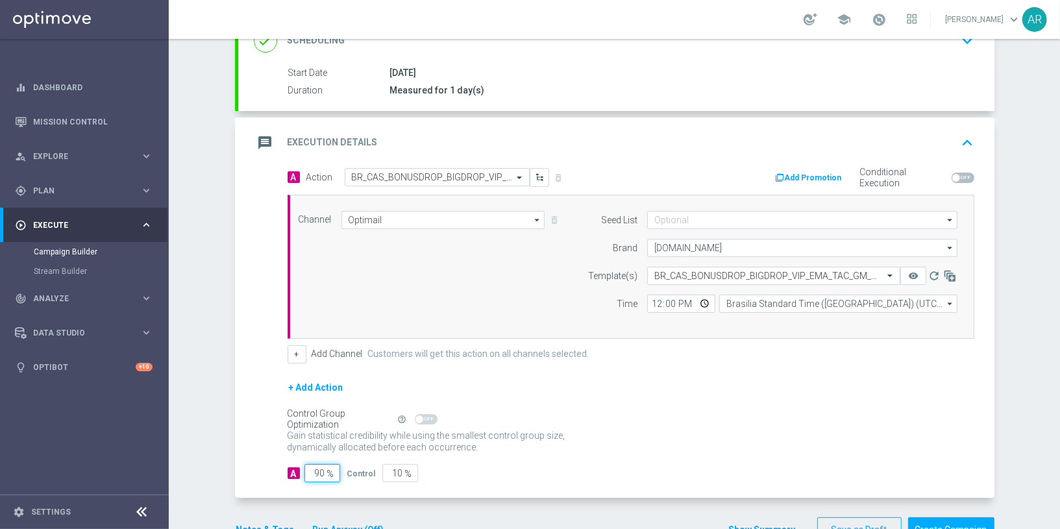
click at [318, 464] on input "90" at bounding box center [322, 473] width 36 height 18
type input "5"
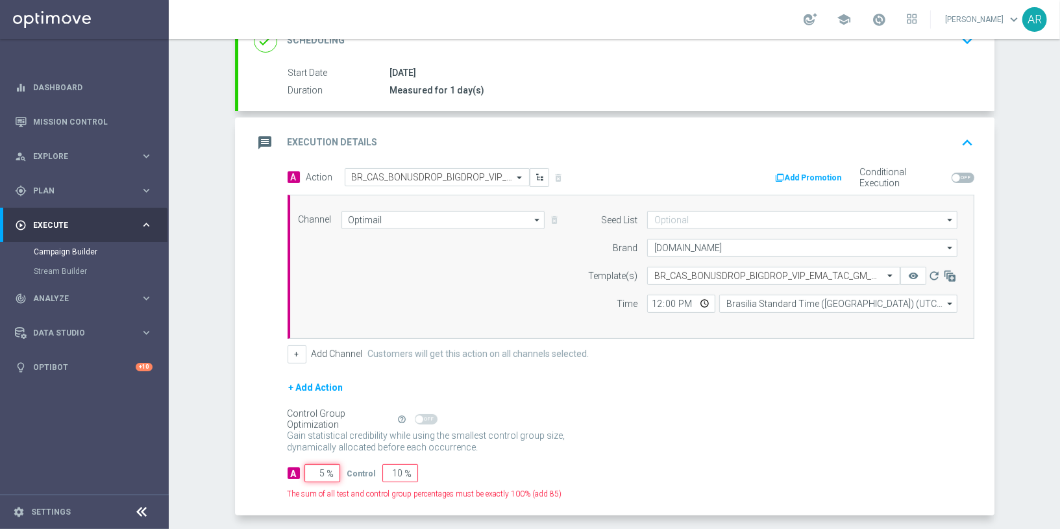
type input "95"
type input "50"
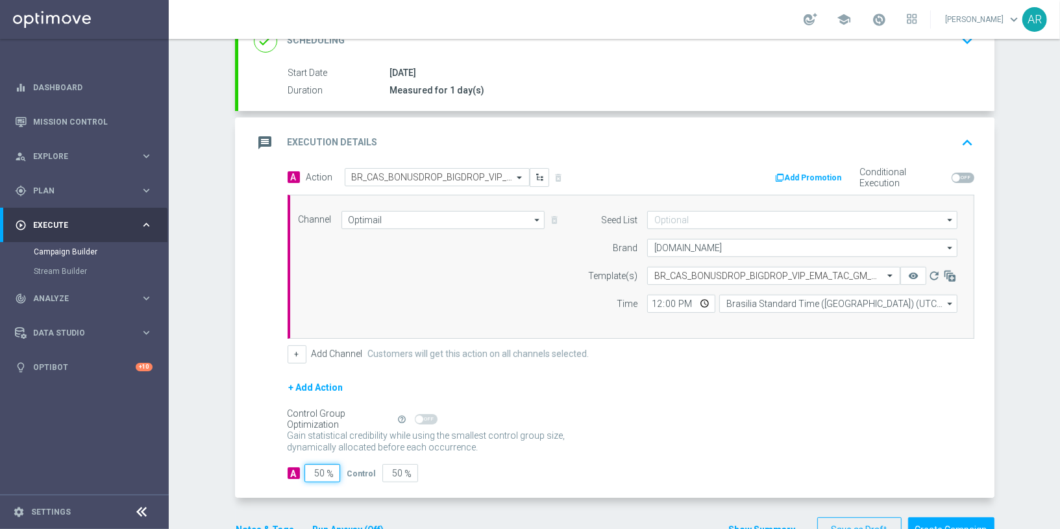
type input "50"
click at [653, 426] on div "Gain statistical credibility while using the smallest control group size, dynam…" at bounding box center [630, 441] width 687 height 31
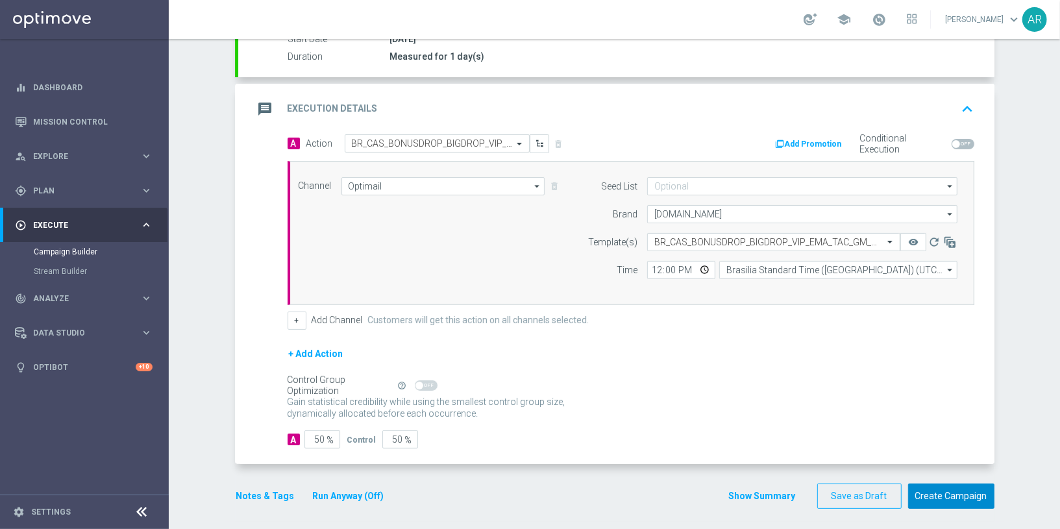
click at [943, 485] on button "Create Campaign" at bounding box center [951, 495] width 86 height 25
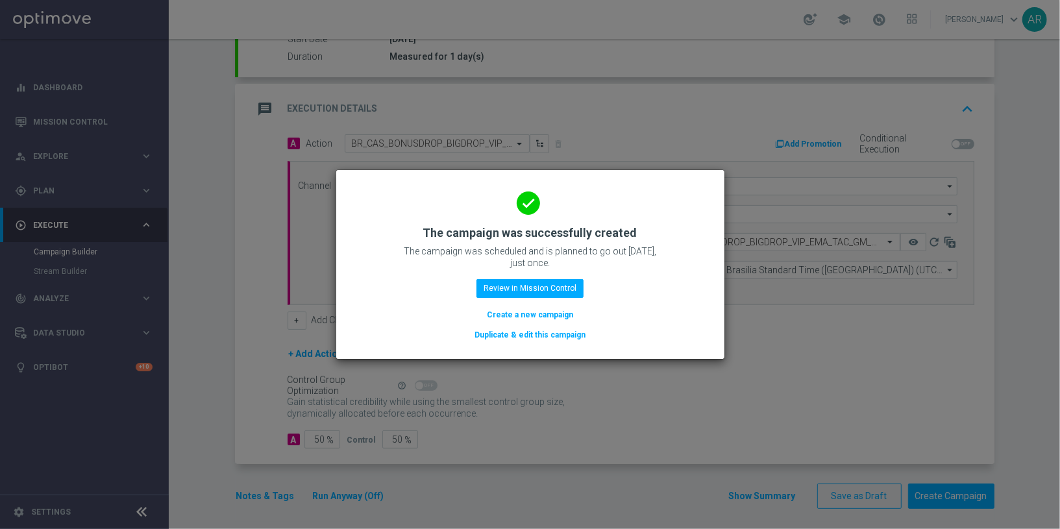
click at [526, 312] on button "Create a new campaign" at bounding box center [529, 315] width 89 height 14
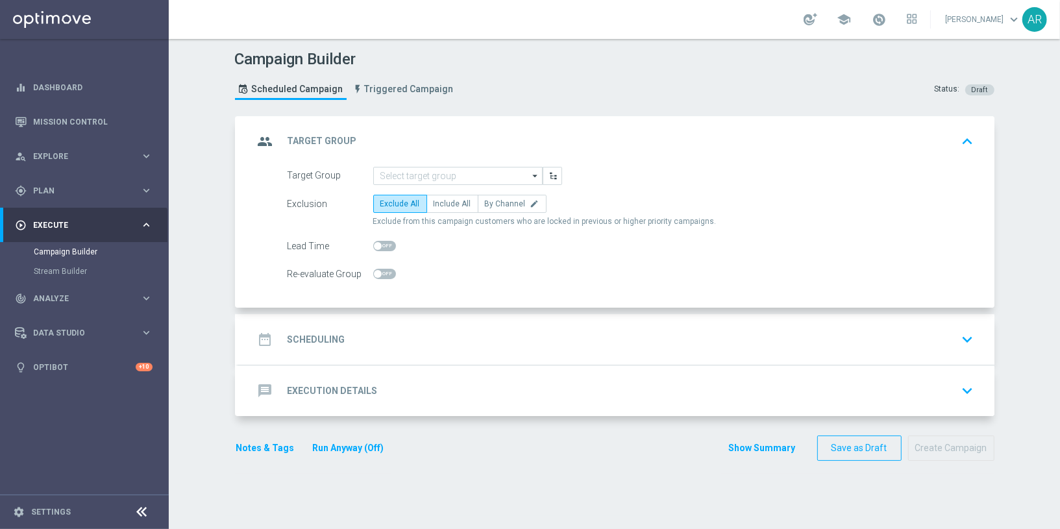
scroll to position [0, 0]
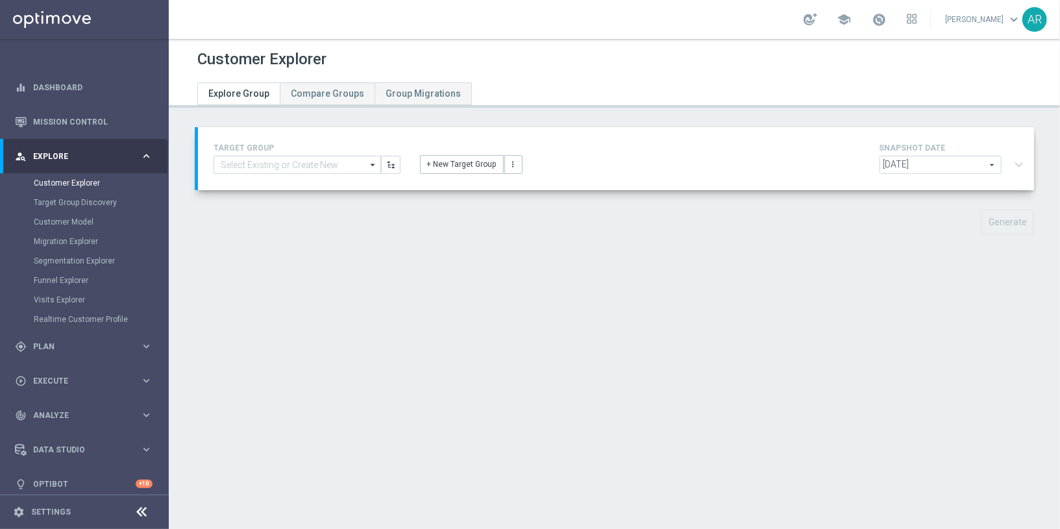
type input "BR_CAS_VIP_HVC_PlayerIdentification_BigWin_TARGET"
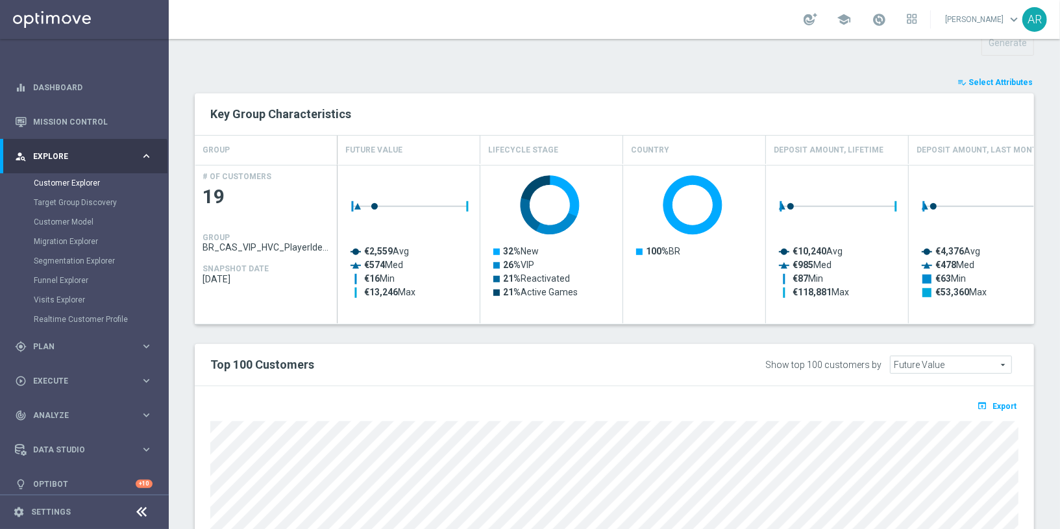
scroll to position [448, 0]
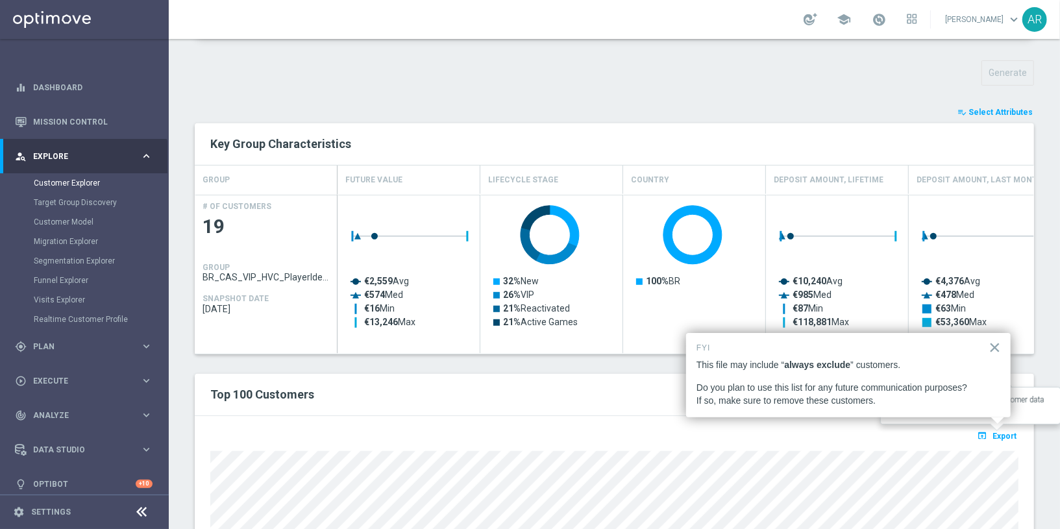
click at [1003, 432] on span "Export" at bounding box center [1004, 436] width 24 height 9
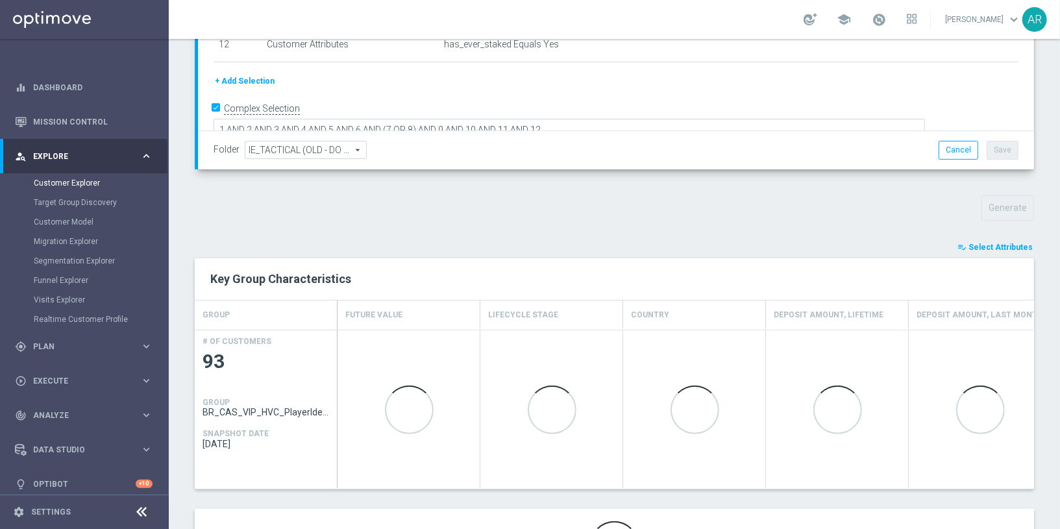
scroll to position [396, 0]
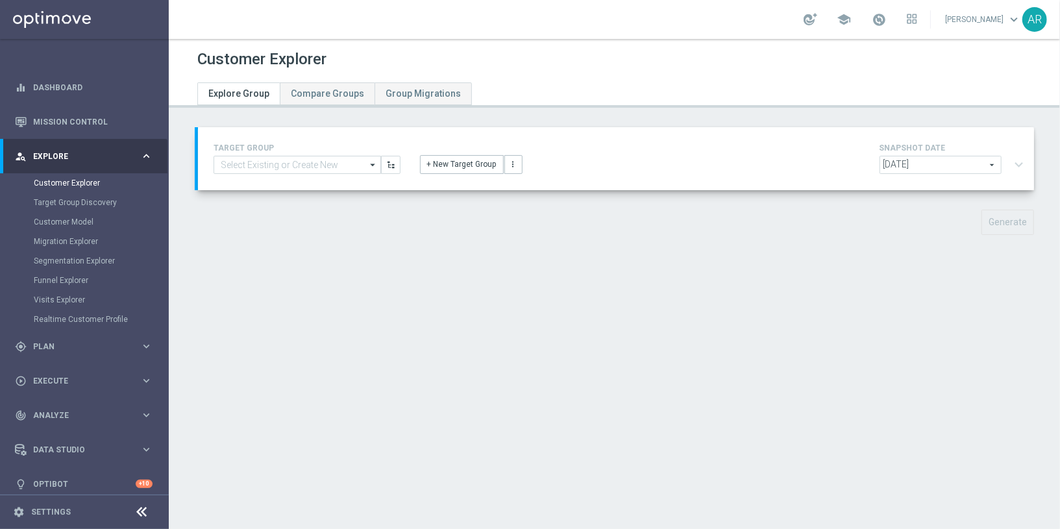
type input "BR_CAS_VIP_HVC_PlayerIdentification_Big Loss_BigDeps_TARGET"
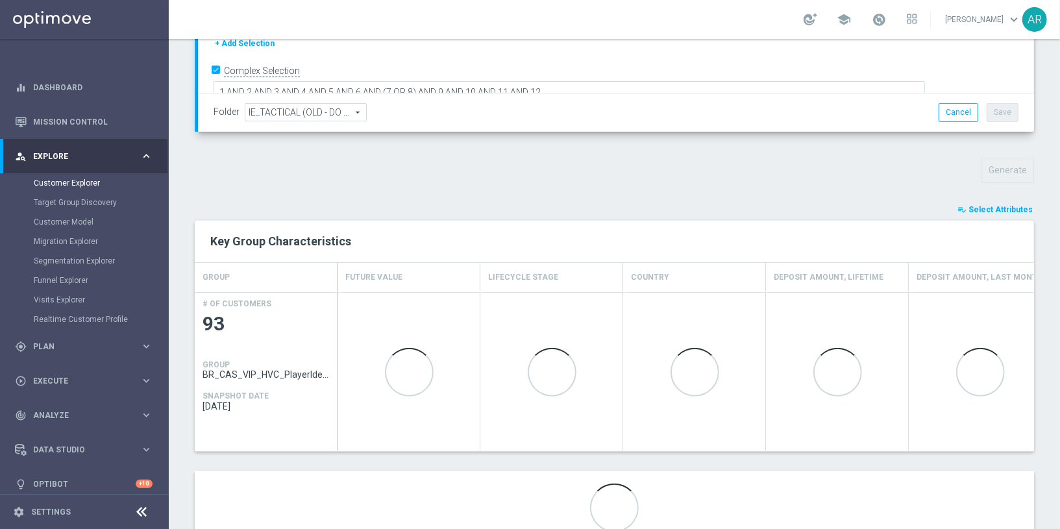
scroll to position [396, 0]
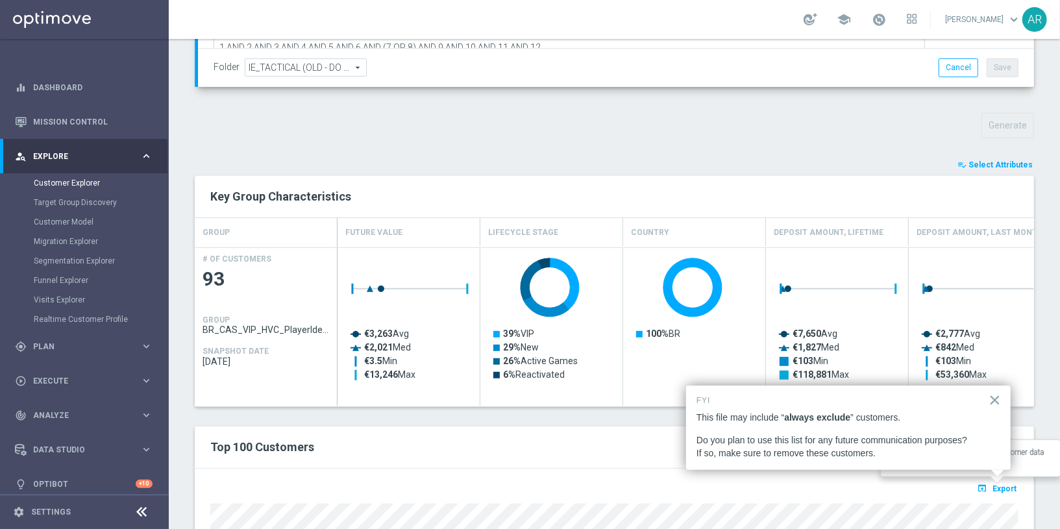
click at [1003, 484] on span "Export" at bounding box center [1004, 488] width 24 height 9
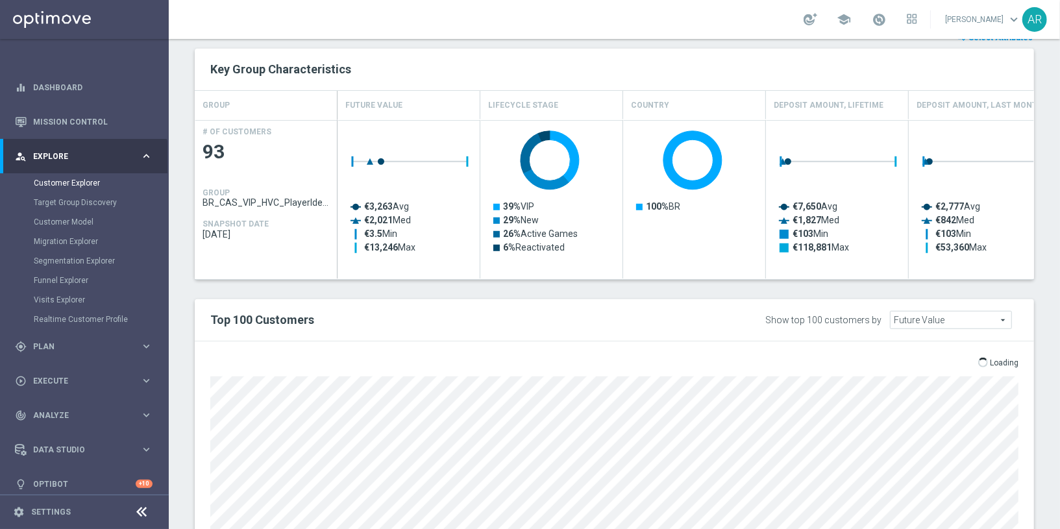
scroll to position [524, 0]
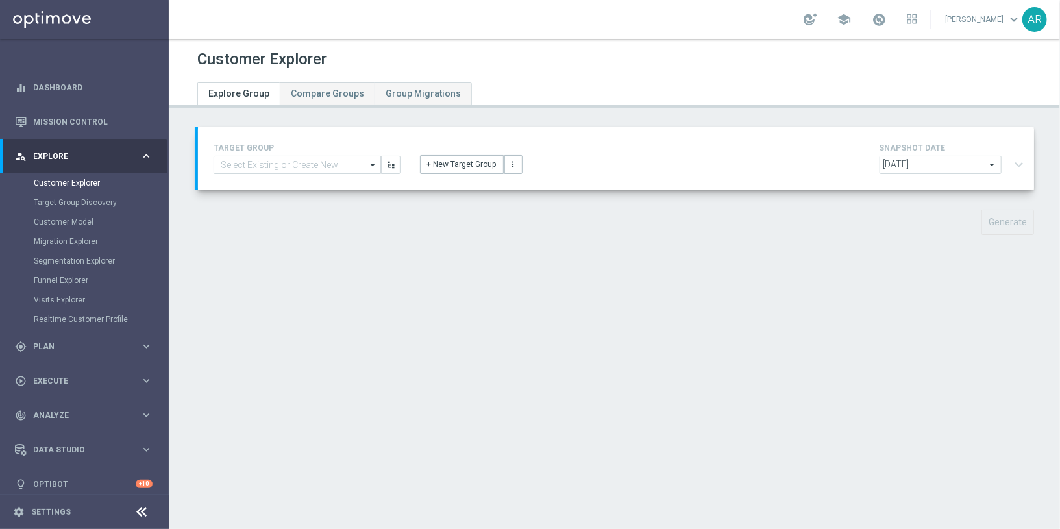
type input "BR_CAS_VIP_HVC_PlayerIdentification_BigDrop_TARGET"
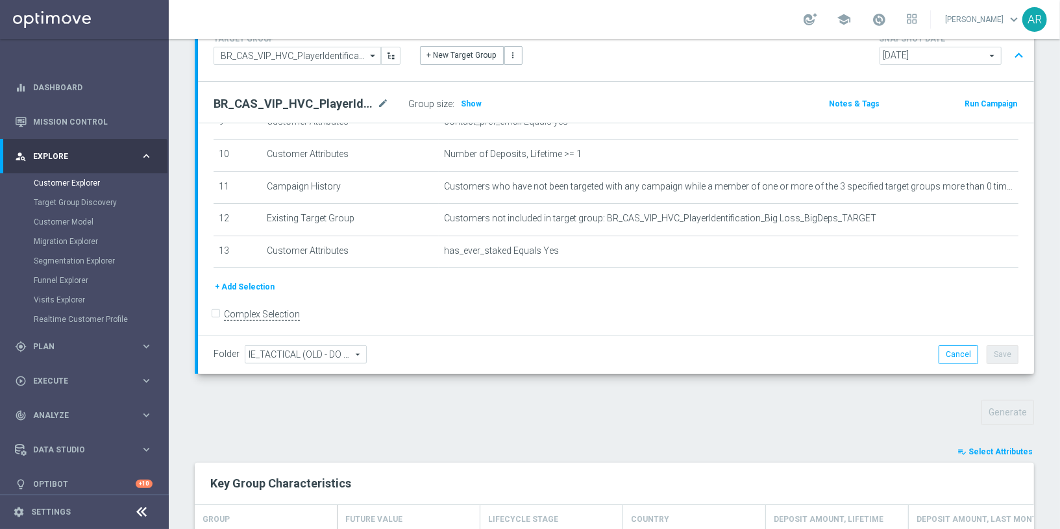
scroll to position [396, 0]
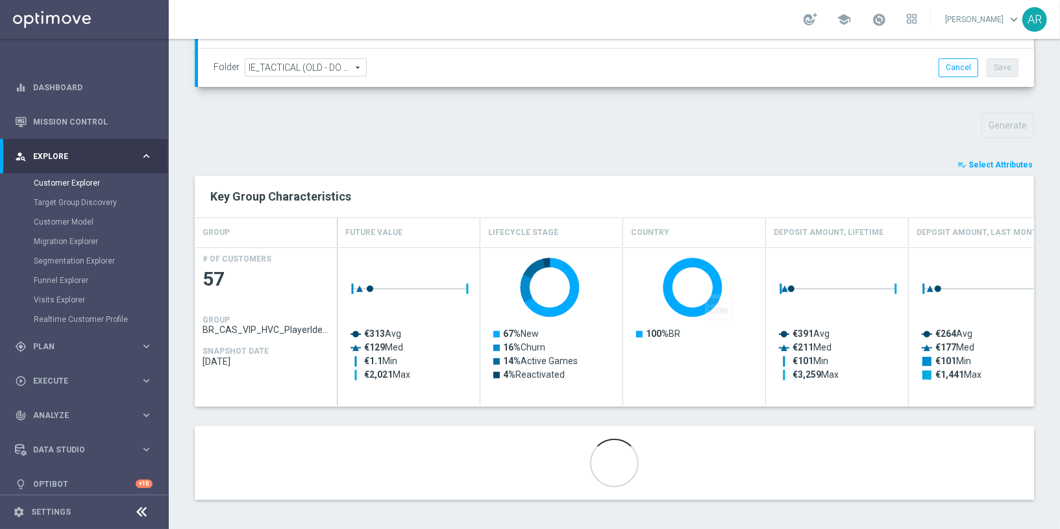
click at [997, 158] on button "playlist_add_check Select Attributes" at bounding box center [995, 165] width 78 height 14
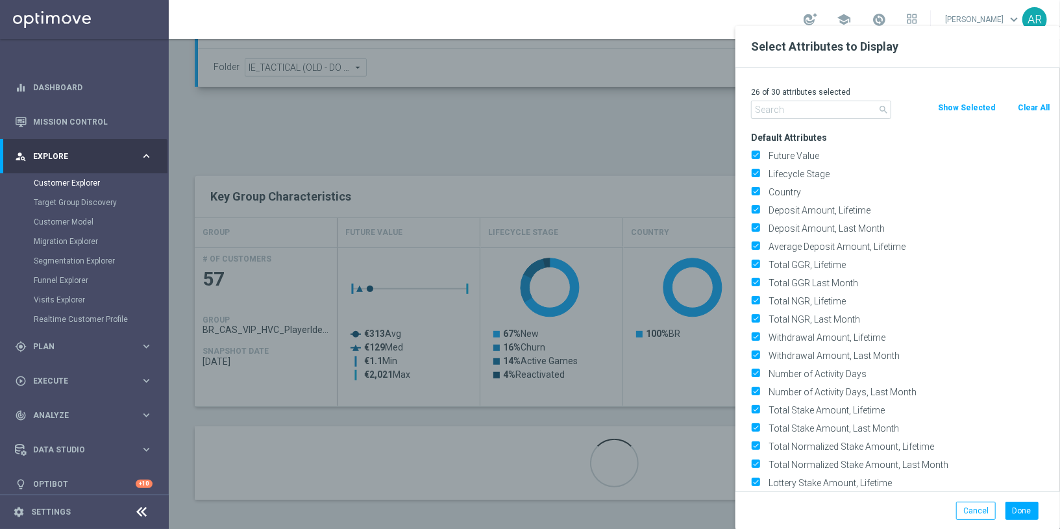
click at [1033, 108] on button "Clear All" at bounding box center [1033, 108] width 34 height 14
checkbox input "false"
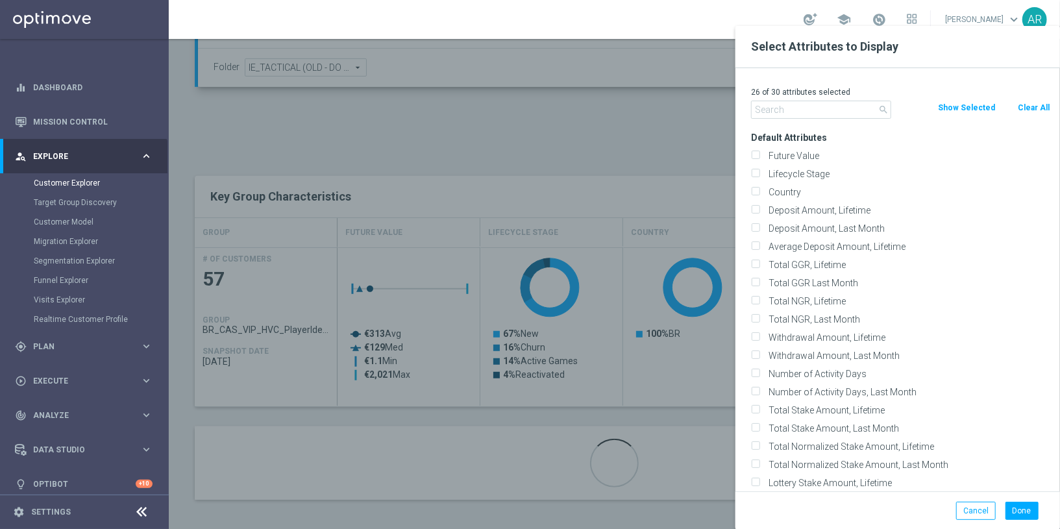
checkbox input "false"
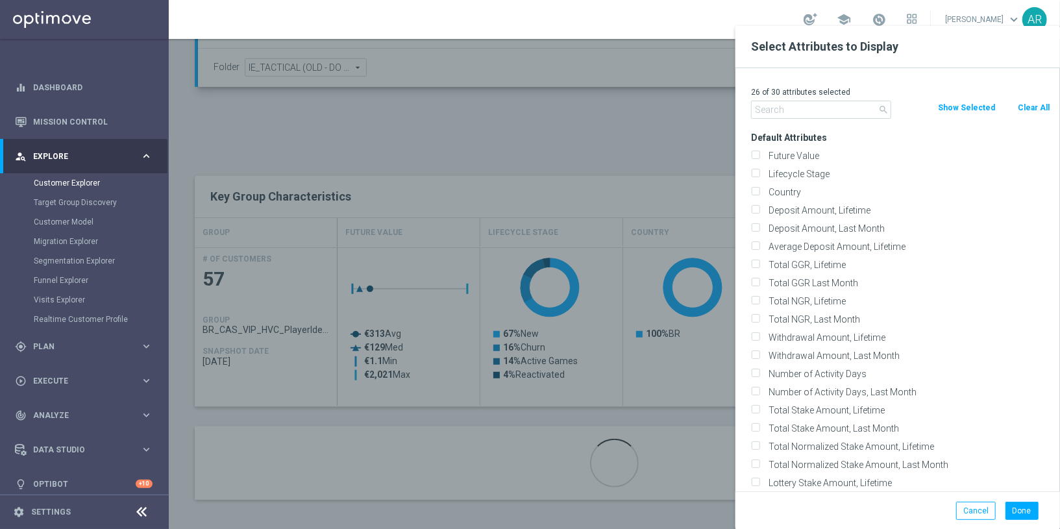
checkbox input "false"
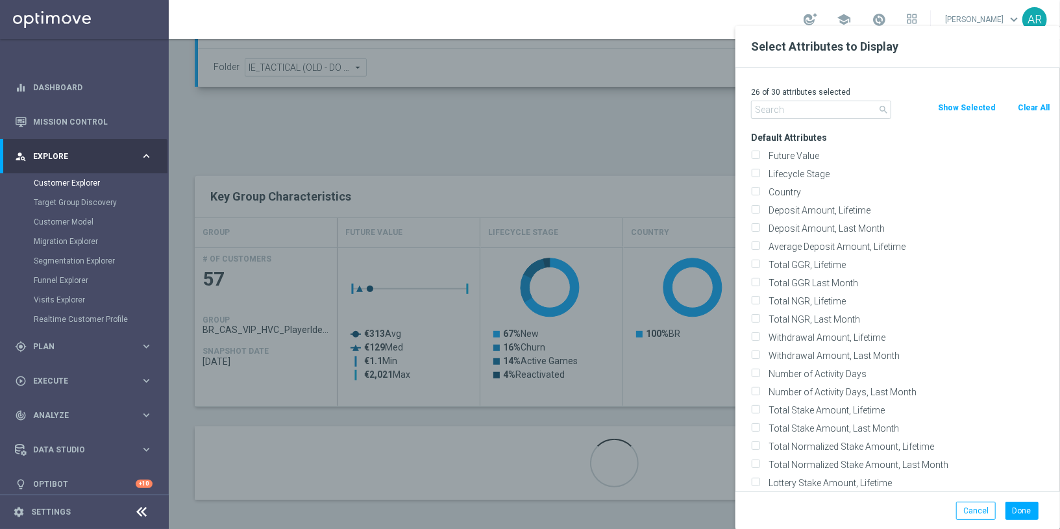
checkbox input "false"
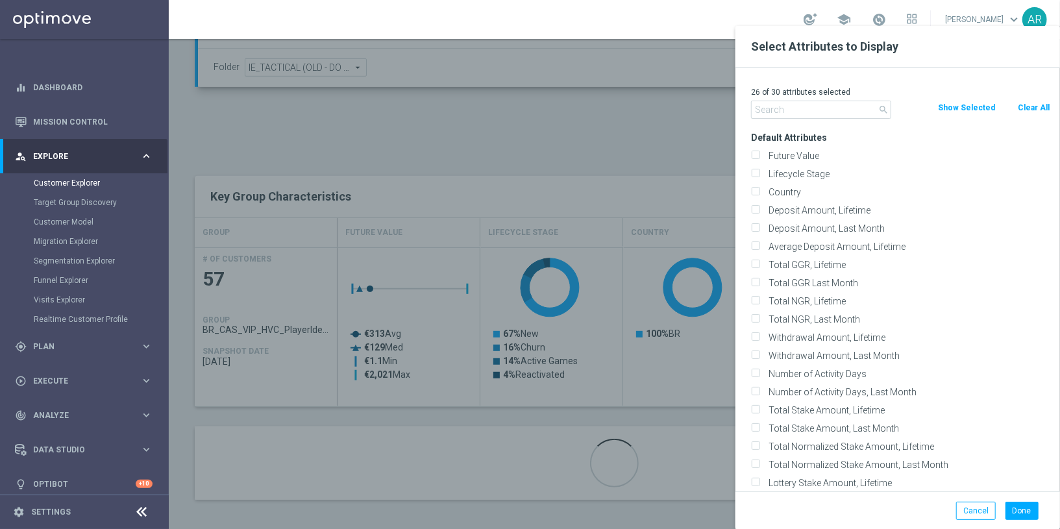
checkbox input "false"
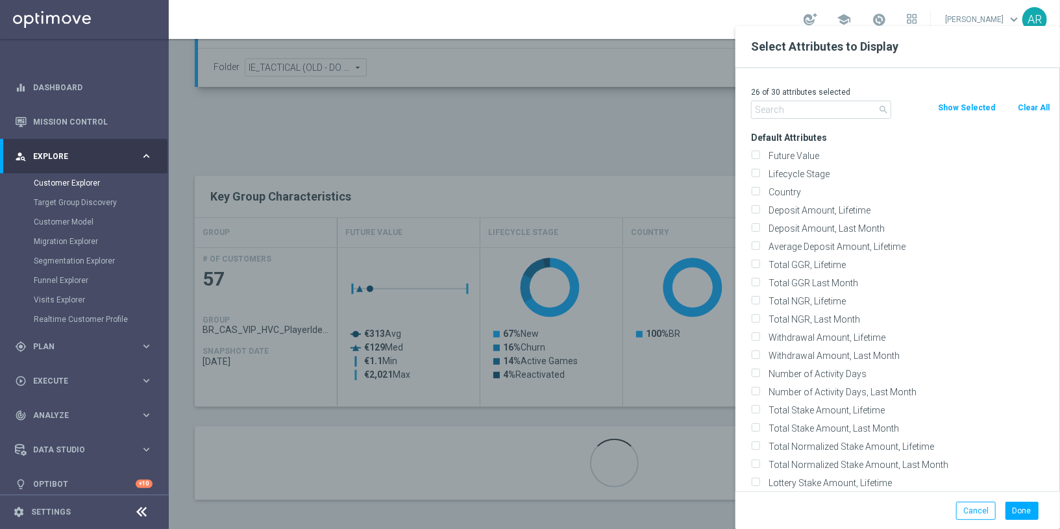
checkbox input "false"
click at [795, 170] on label "Lifecycle Stage" at bounding box center [907, 174] width 286 height 12
click at [759, 171] on input "Lifecycle Stage" at bounding box center [755, 175] width 8 height 8
checkbox input "true"
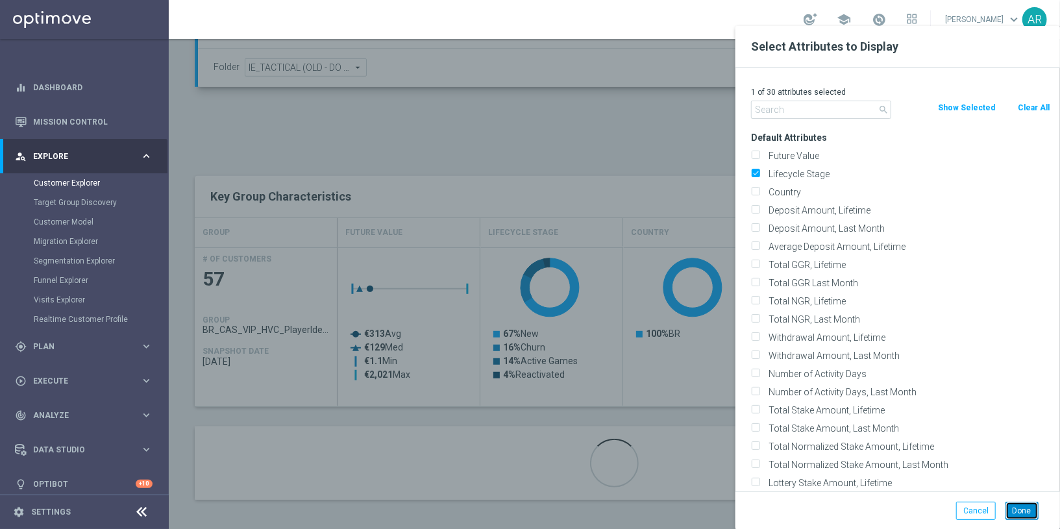
click at [1025, 510] on button "Done" at bounding box center [1021, 511] width 33 height 18
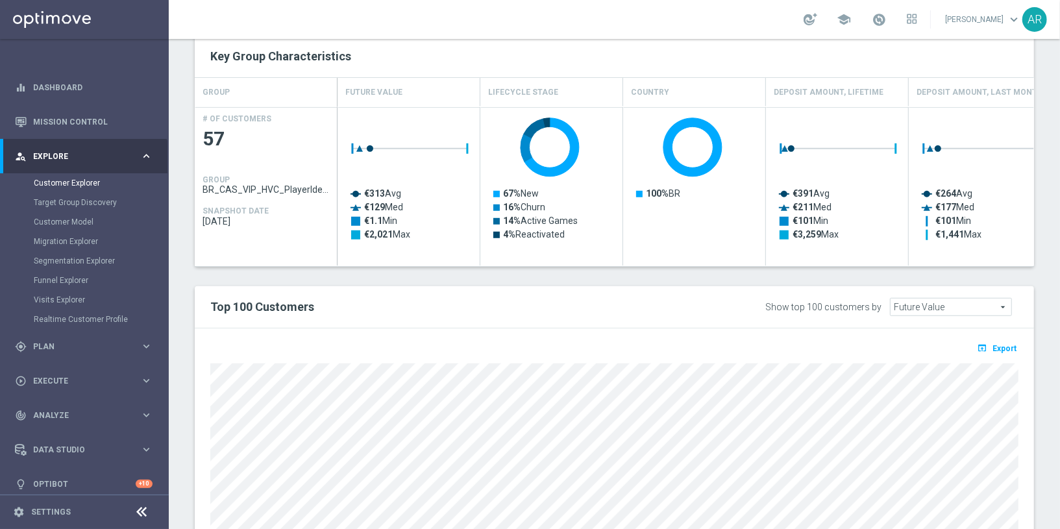
scroll to position [547, 0]
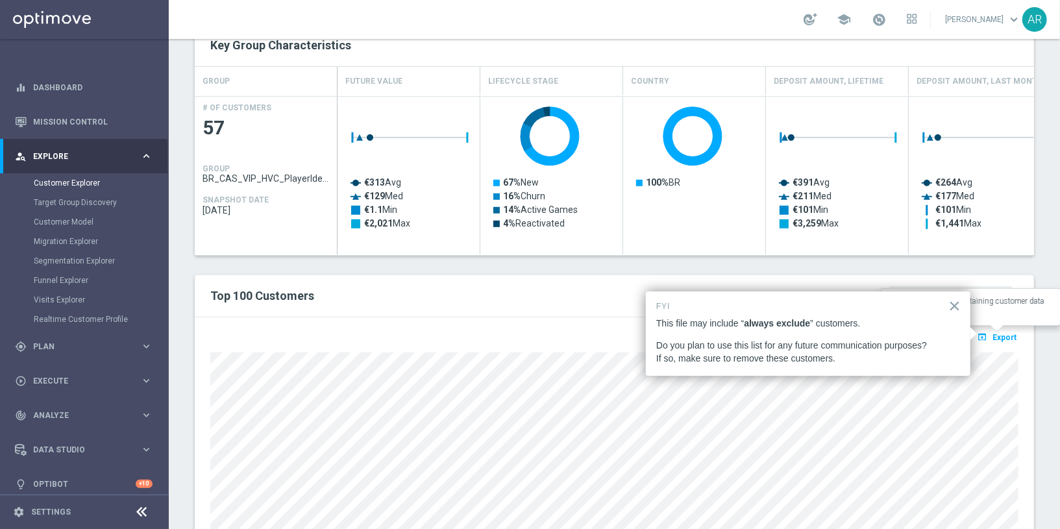
click at [1001, 333] on span "Export" at bounding box center [1004, 337] width 24 height 9
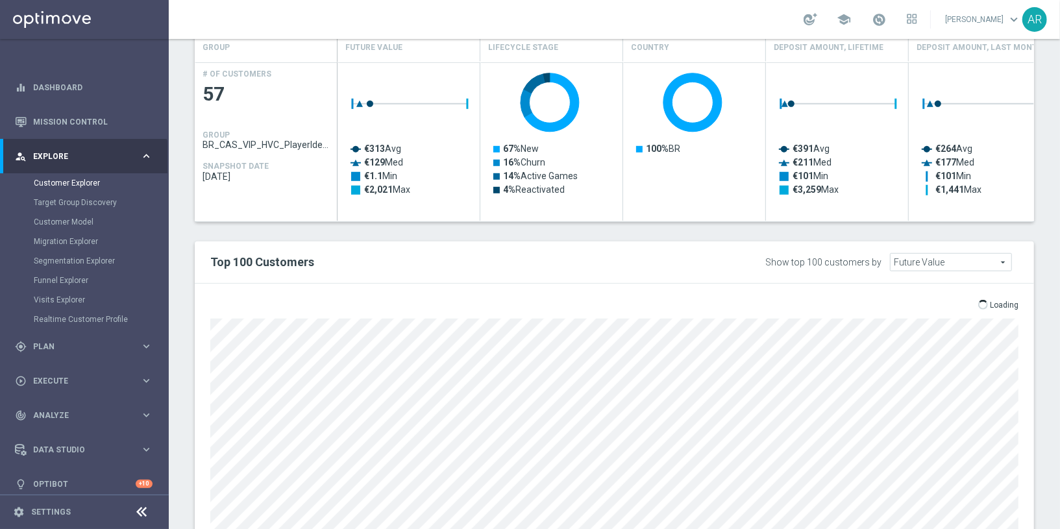
scroll to position [587, 0]
